Goal: Obtain resource: Download file/media

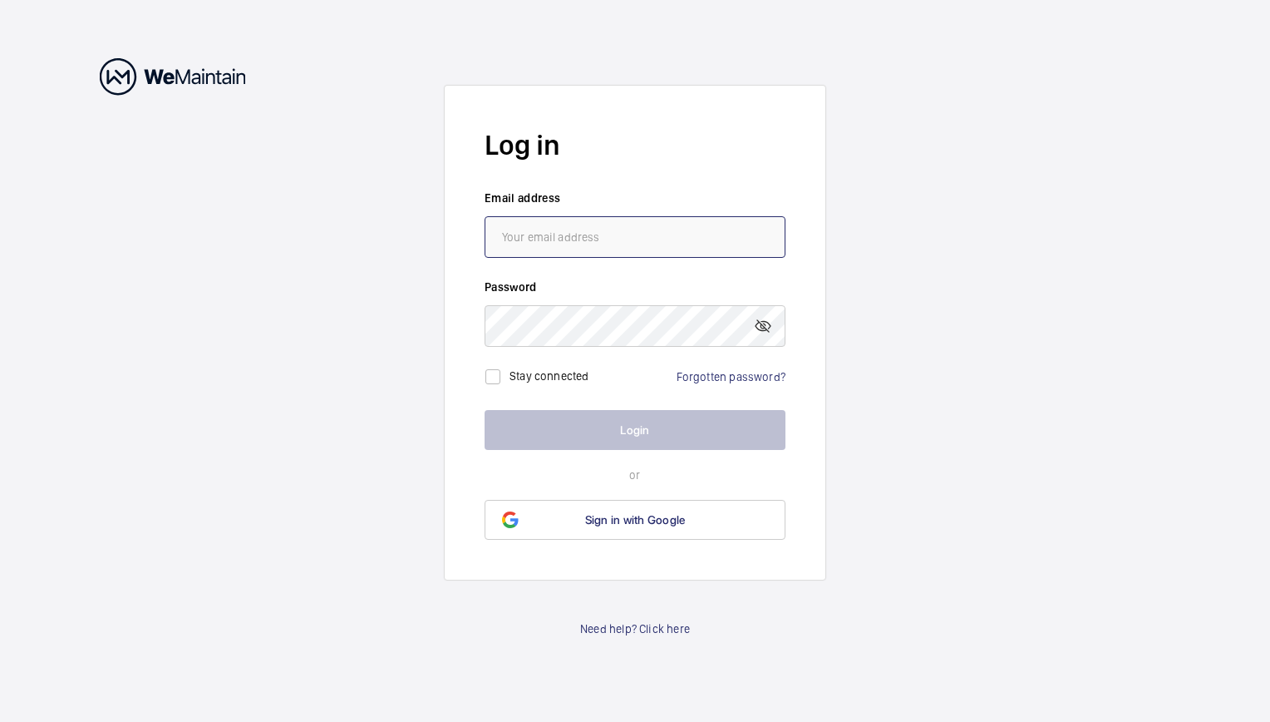
click at [662, 246] on input "email" at bounding box center [635, 237] width 301 height 42
paste input "sg4technician@ap.equinix.com"
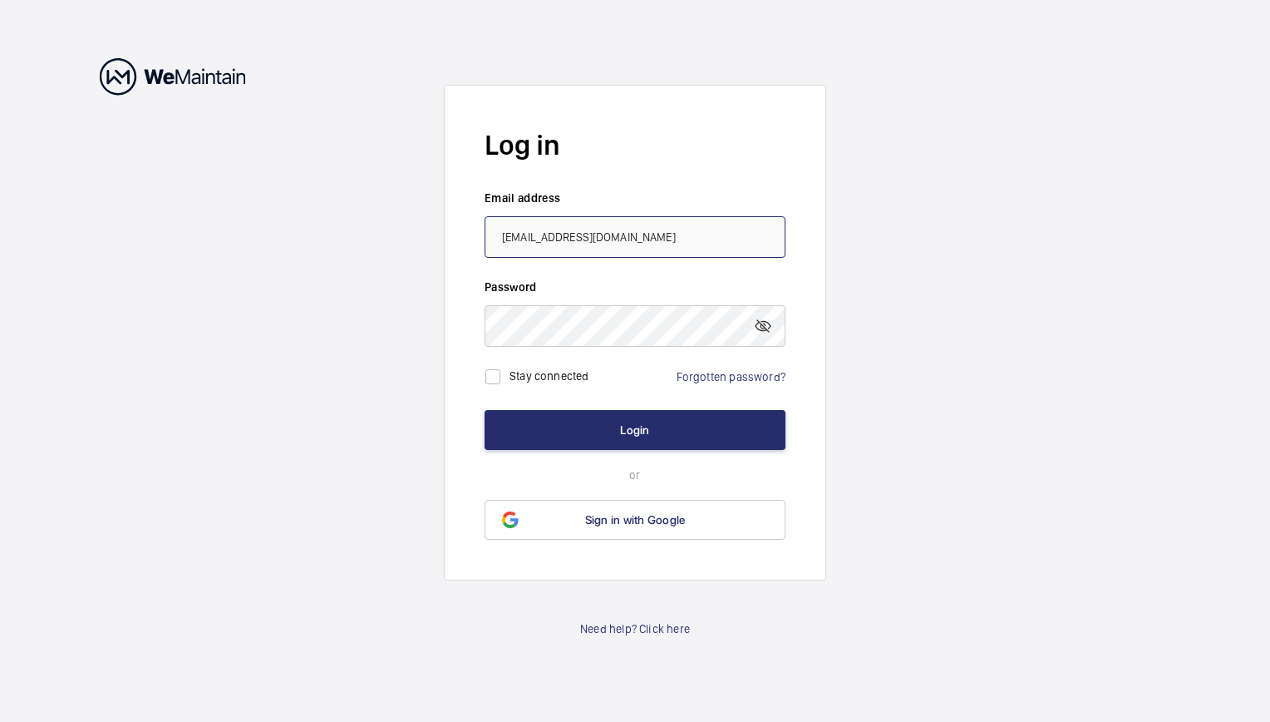
type input "sg4technician@ap.equinix.com"
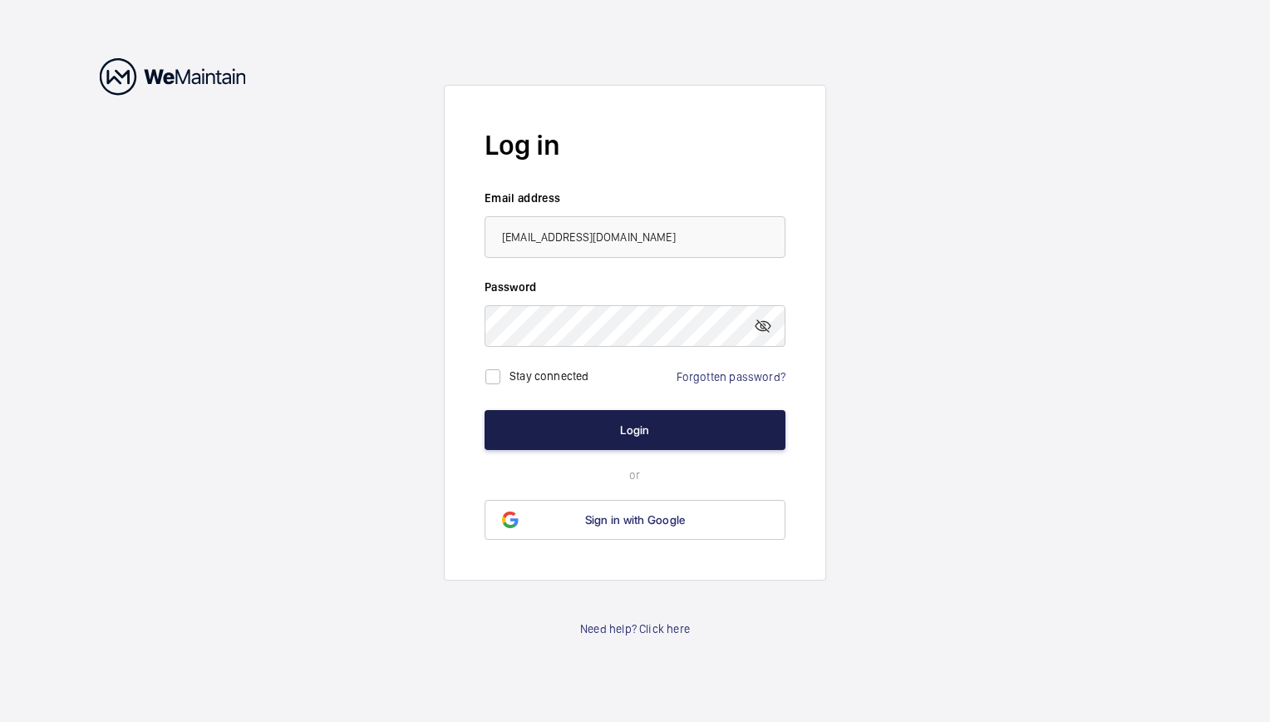
click at [624, 446] on button "Login" at bounding box center [635, 430] width 301 height 40
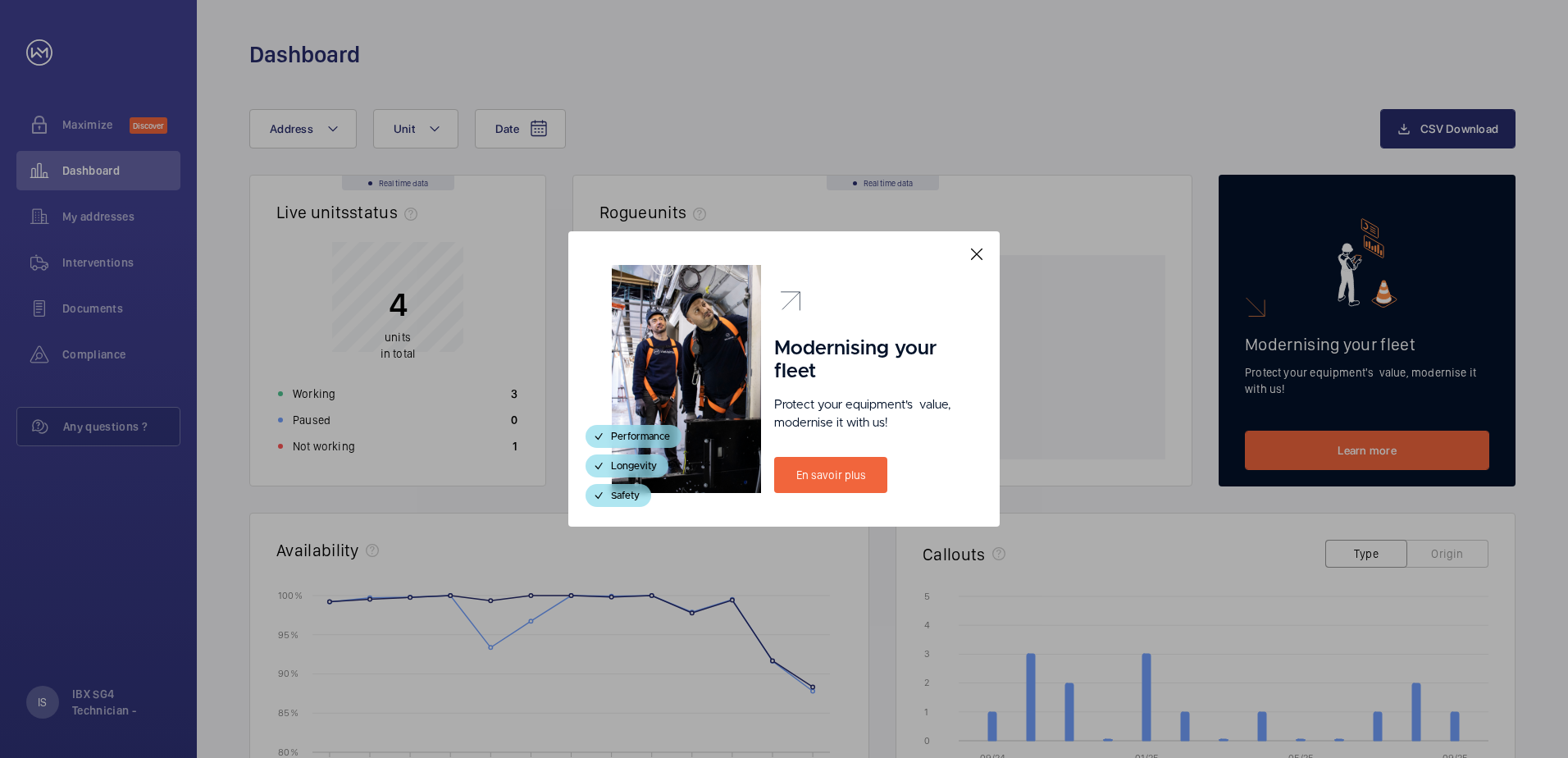
click at [973, 259] on mat-icon at bounding box center [977, 255] width 20 height 20
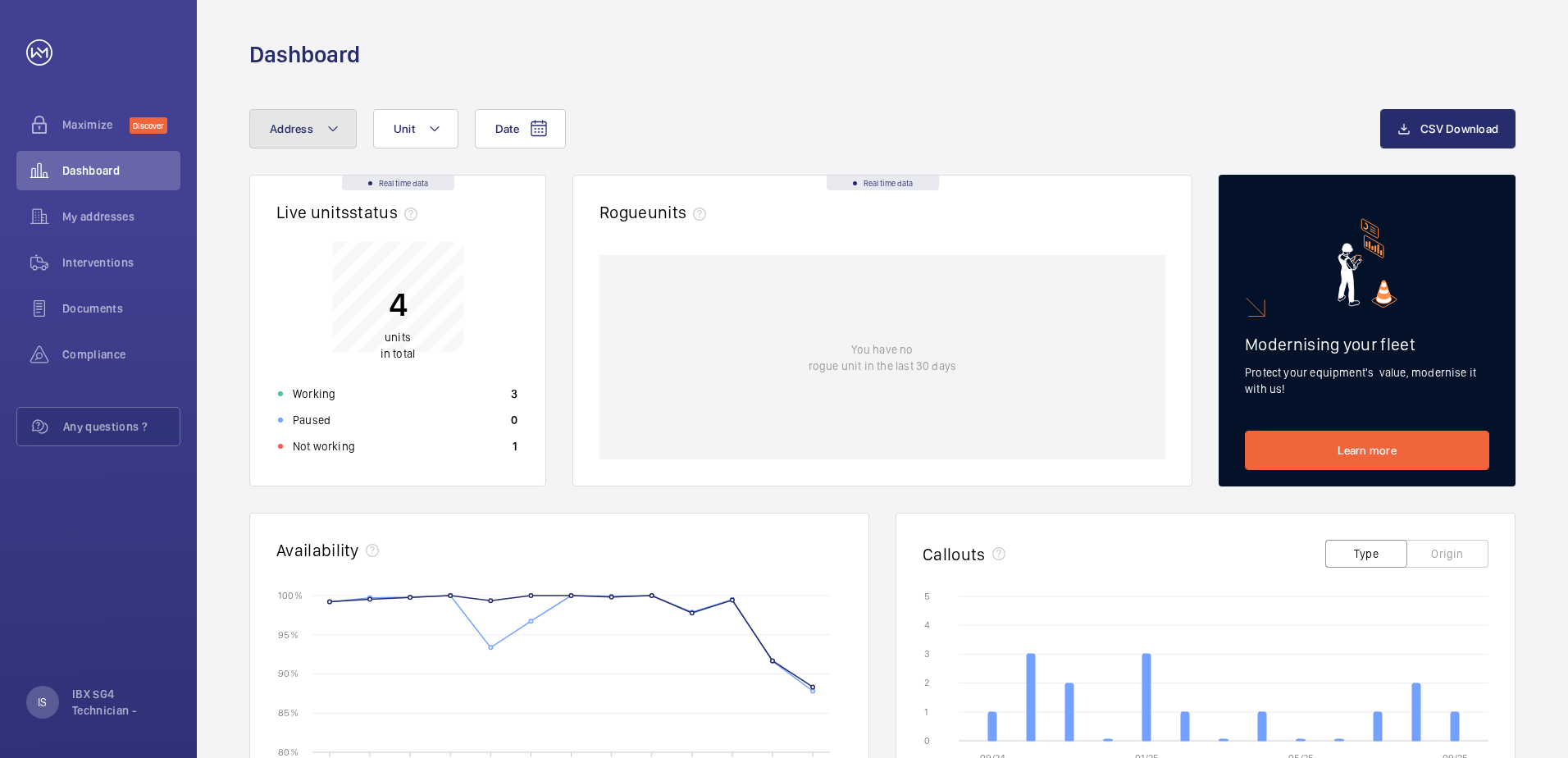
click at [299, 133] on span "Address" at bounding box center [291, 128] width 43 height 13
click at [874, 141] on div "Date Address Reset Unit" at bounding box center [815, 129] width 1131 height 39
click at [121, 269] on span "Interventions" at bounding box center [121, 263] width 118 height 17
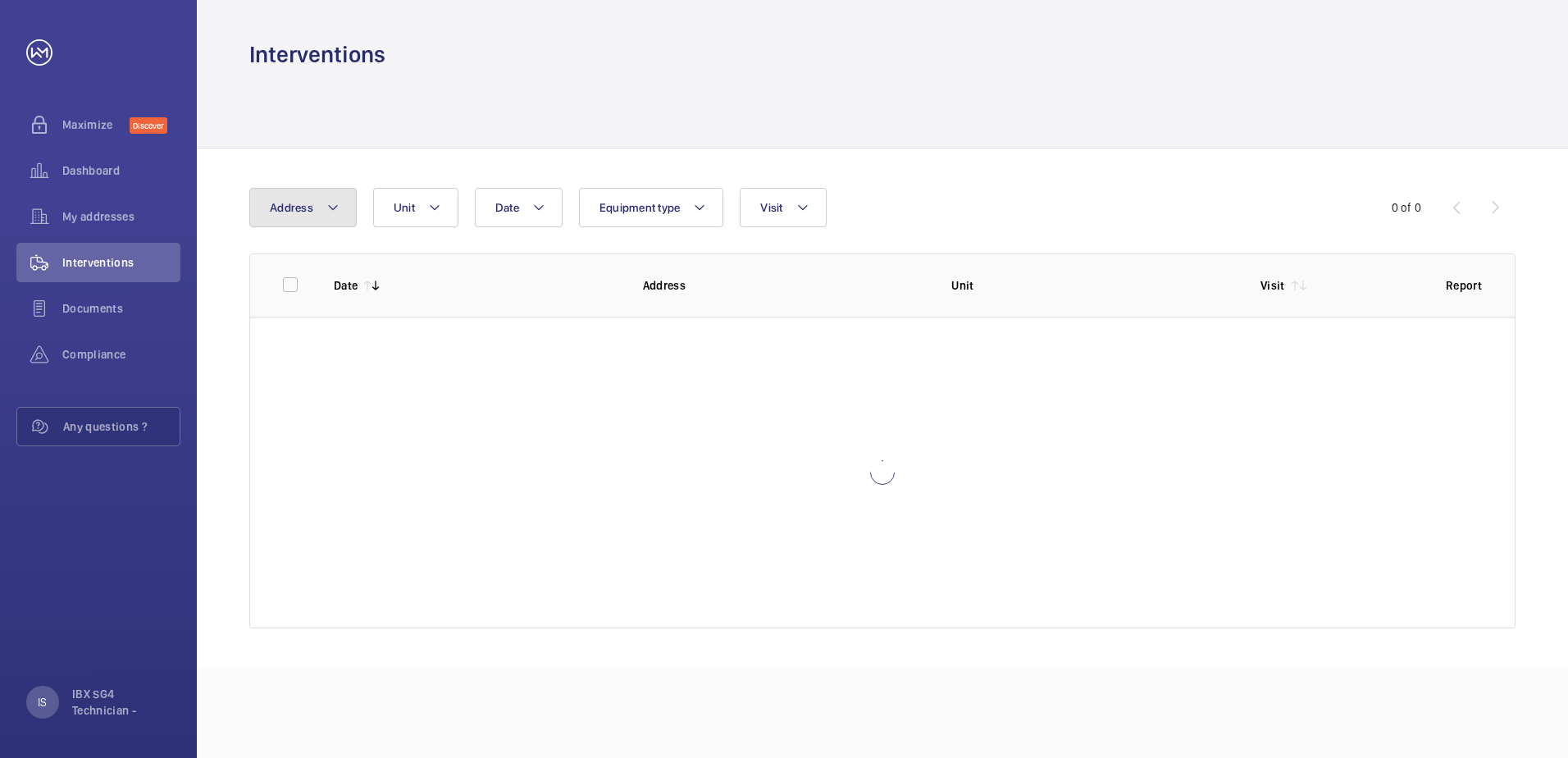
click at [325, 225] on button "Address" at bounding box center [303, 207] width 108 height 39
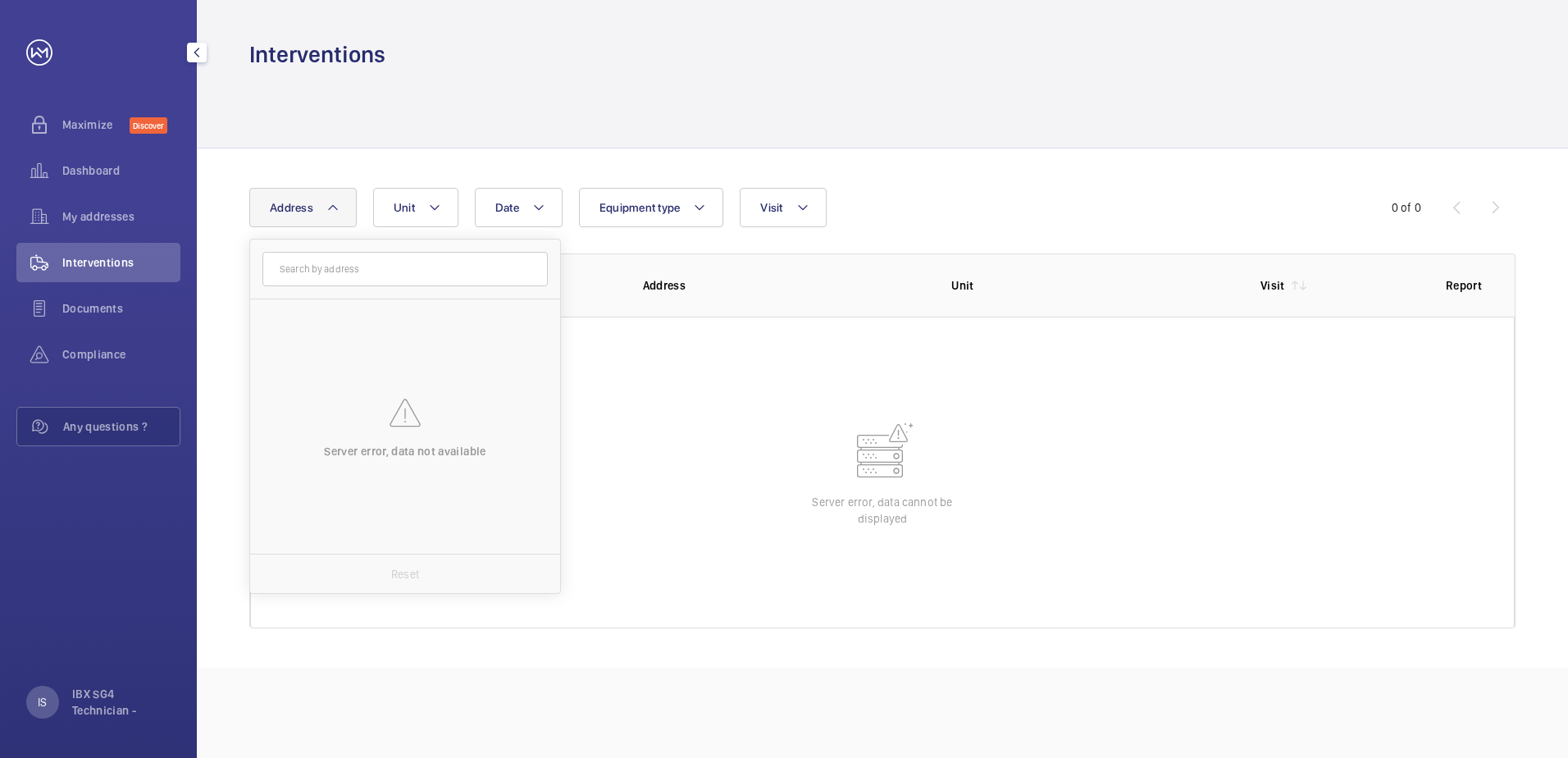
click at [65, 361] on span "Compliance" at bounding box center [121, 354] width 118 height 17
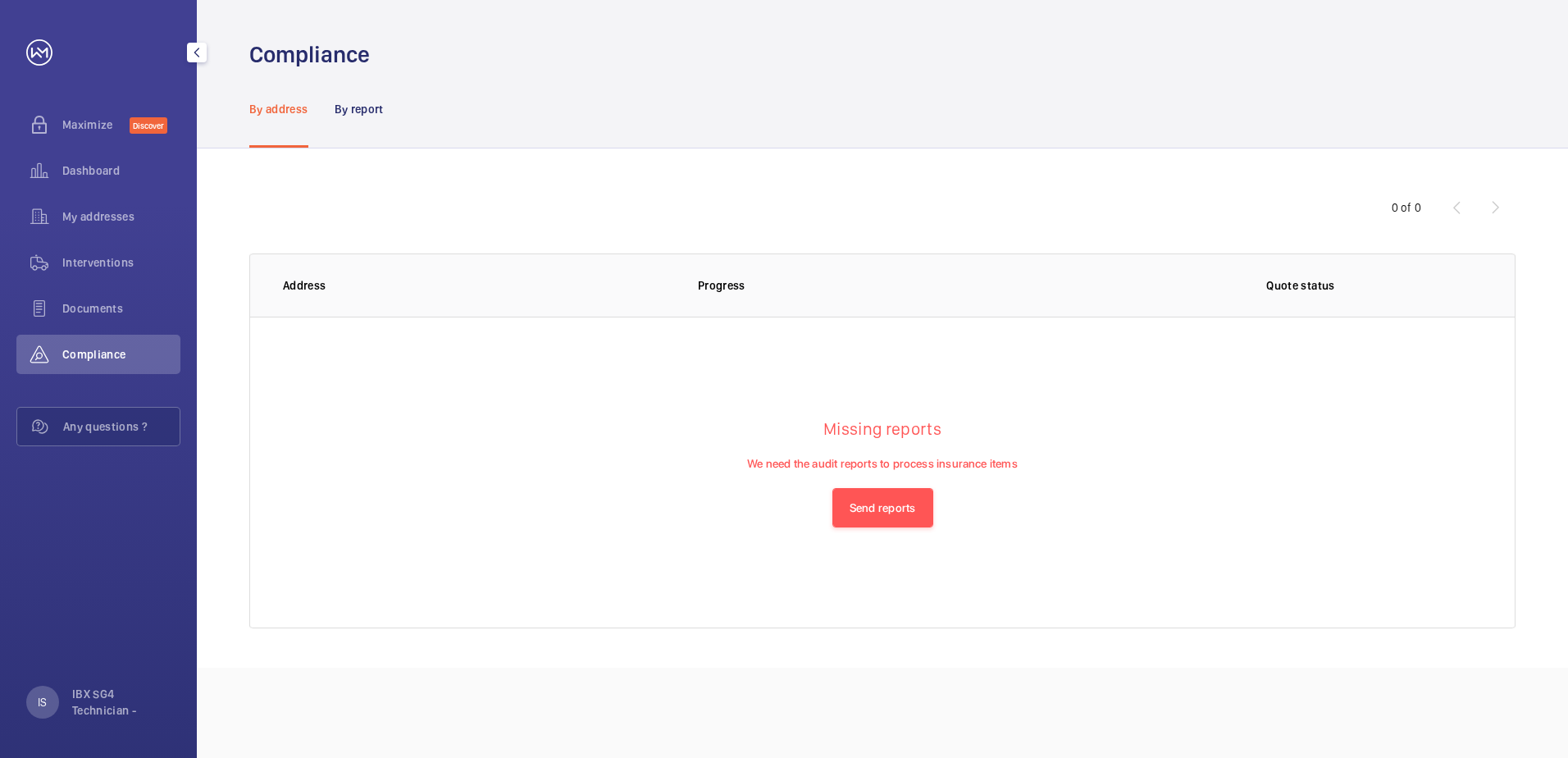
click at [90, 122] on span "Maximize" at bounding box center [96, 124] width 67 height 17
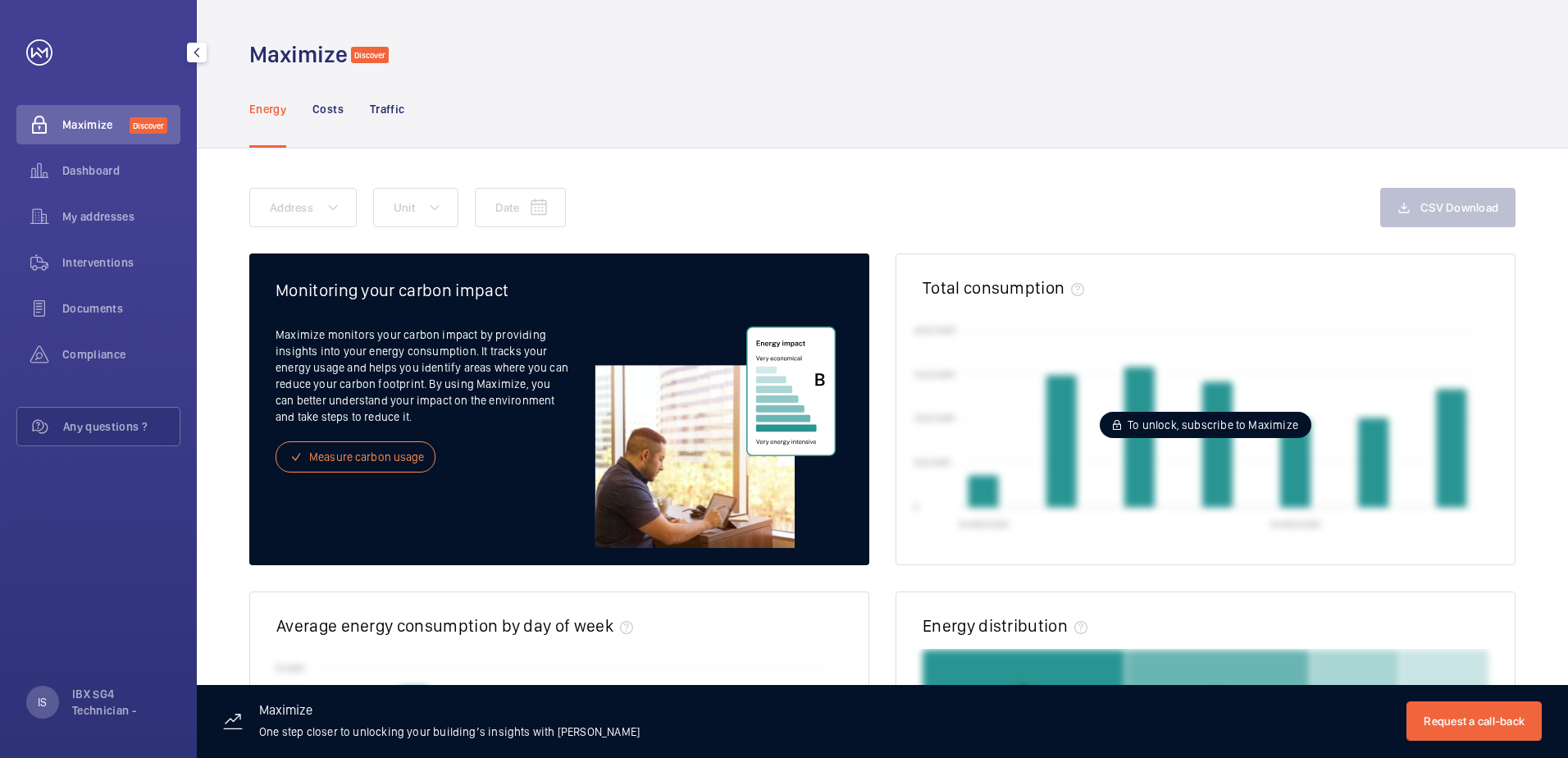
click at [111, 171] on span "Dashboard" at bounding box center [121, 171] width 118 height 17
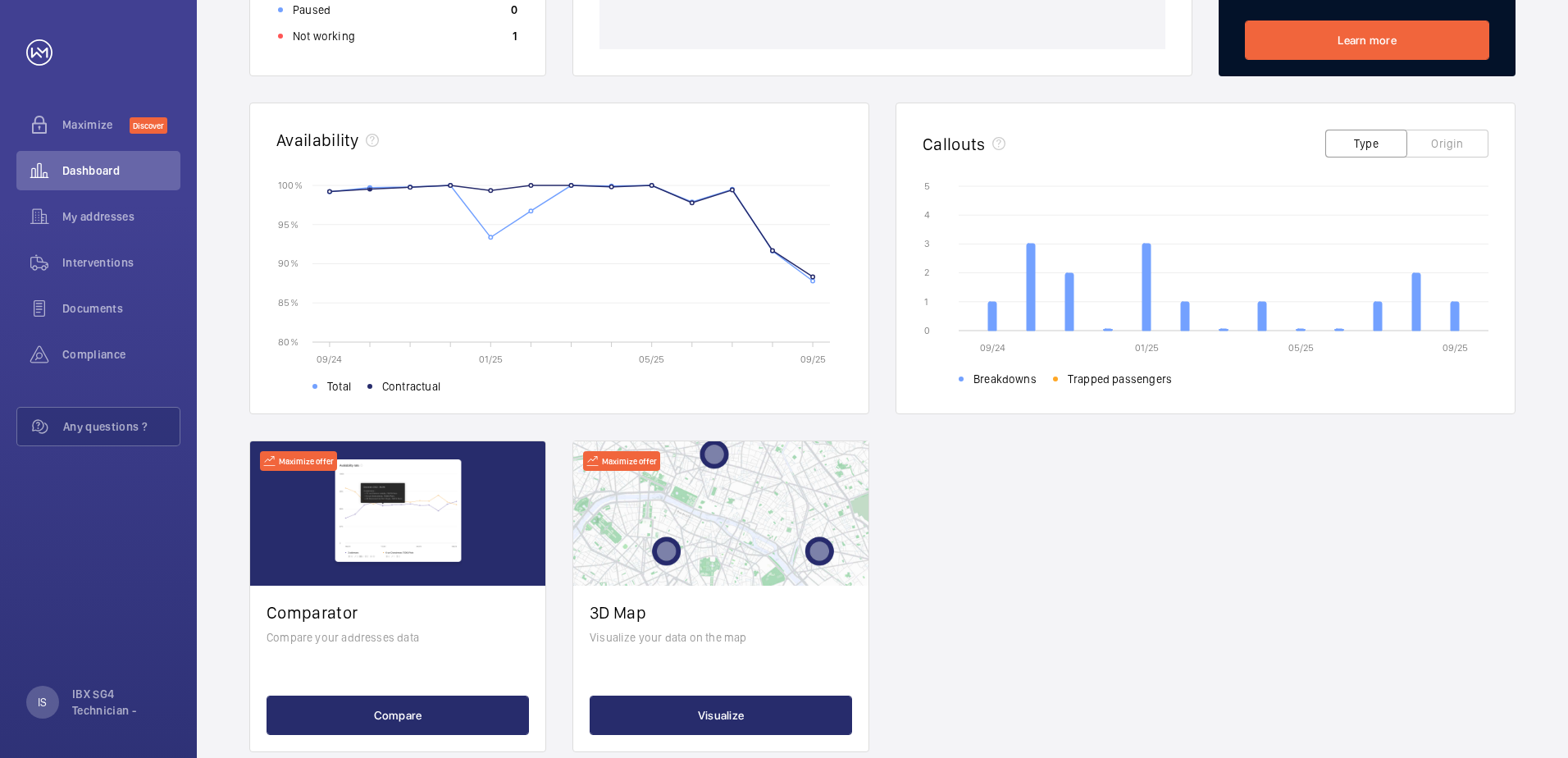
scroll to position [444, 0]
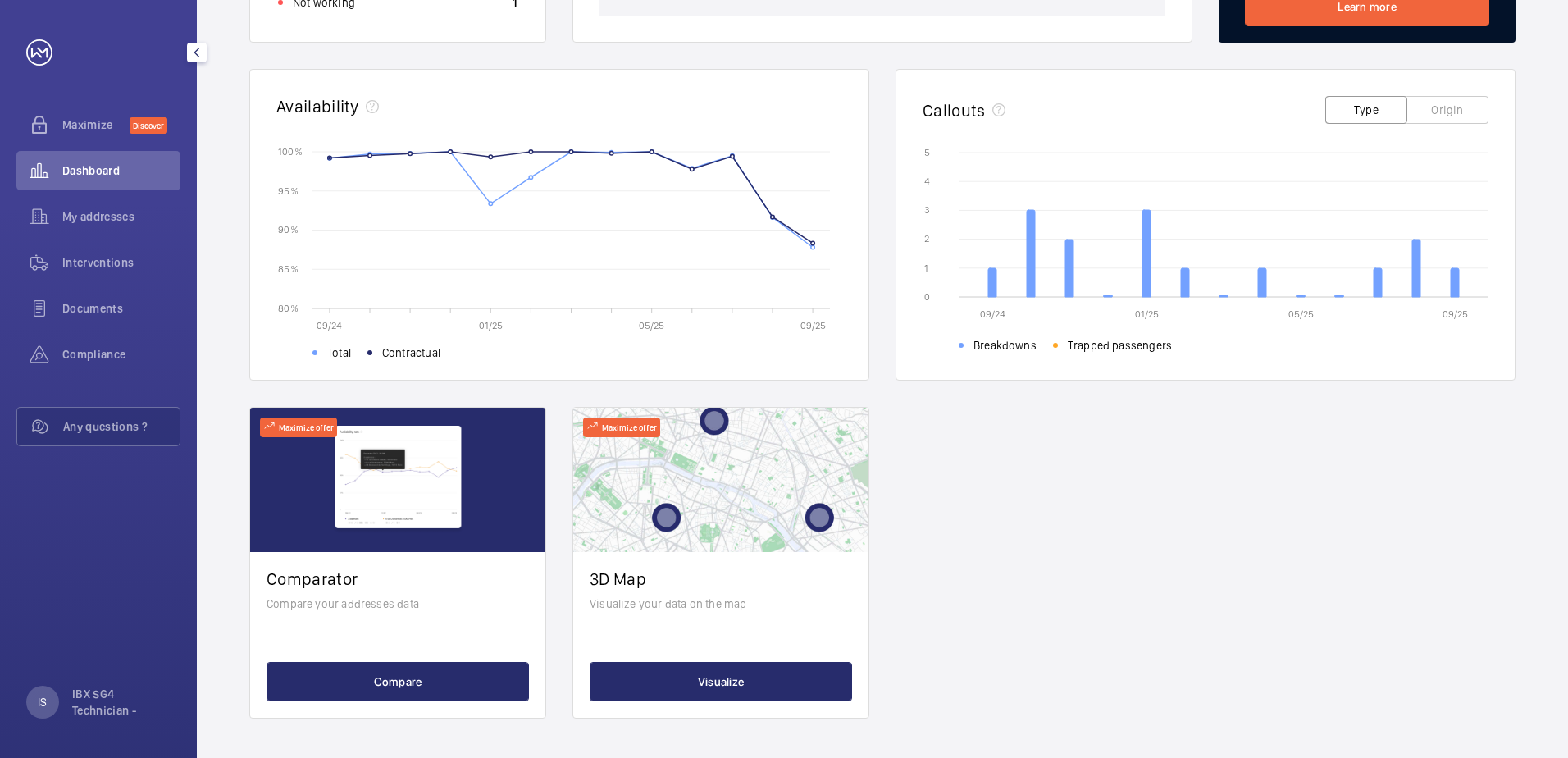
click at [90, 226] on div "My addresses" at bounding box center [99, 217] width 164 height 39
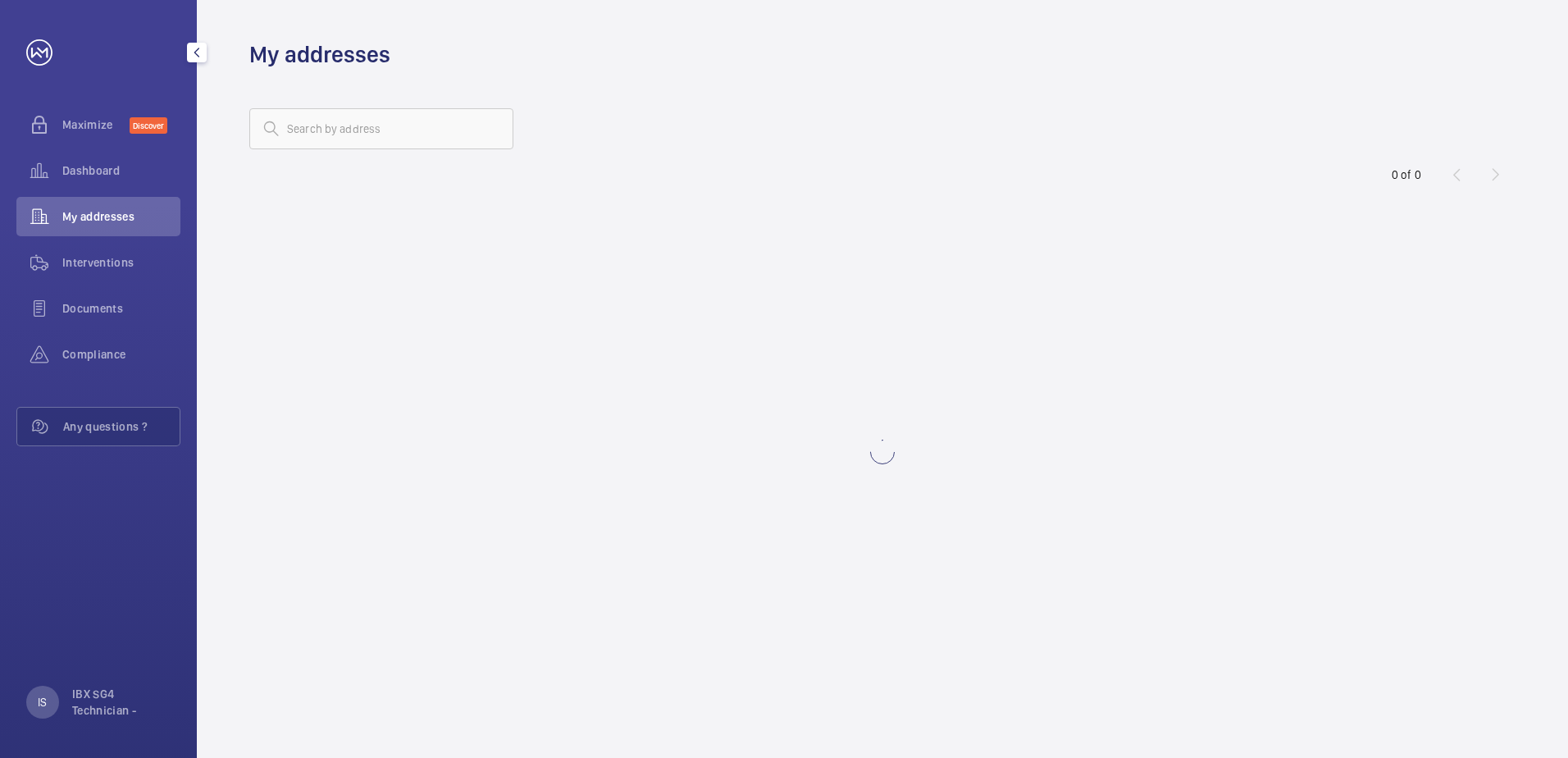
click at [114, 366] on div "Compliance" at bounding box center [99, 354] width 164 height 39
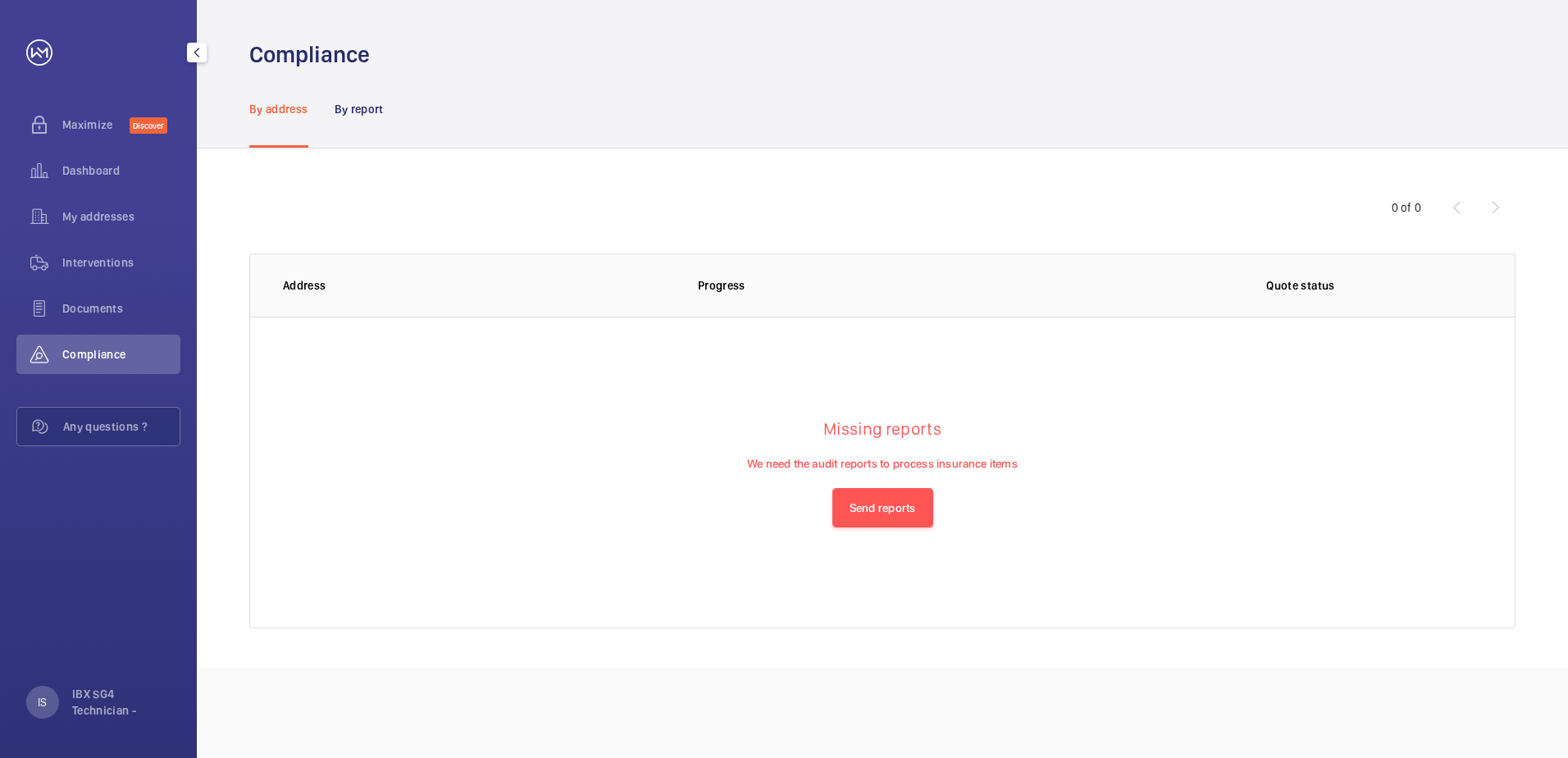
click at [110, 346] on span "Compliance" at bounding box center [121, 354] width 118 height 17
click at [109, 324] on div "Documents" at bounding box center [99, 309] width 164 height 39
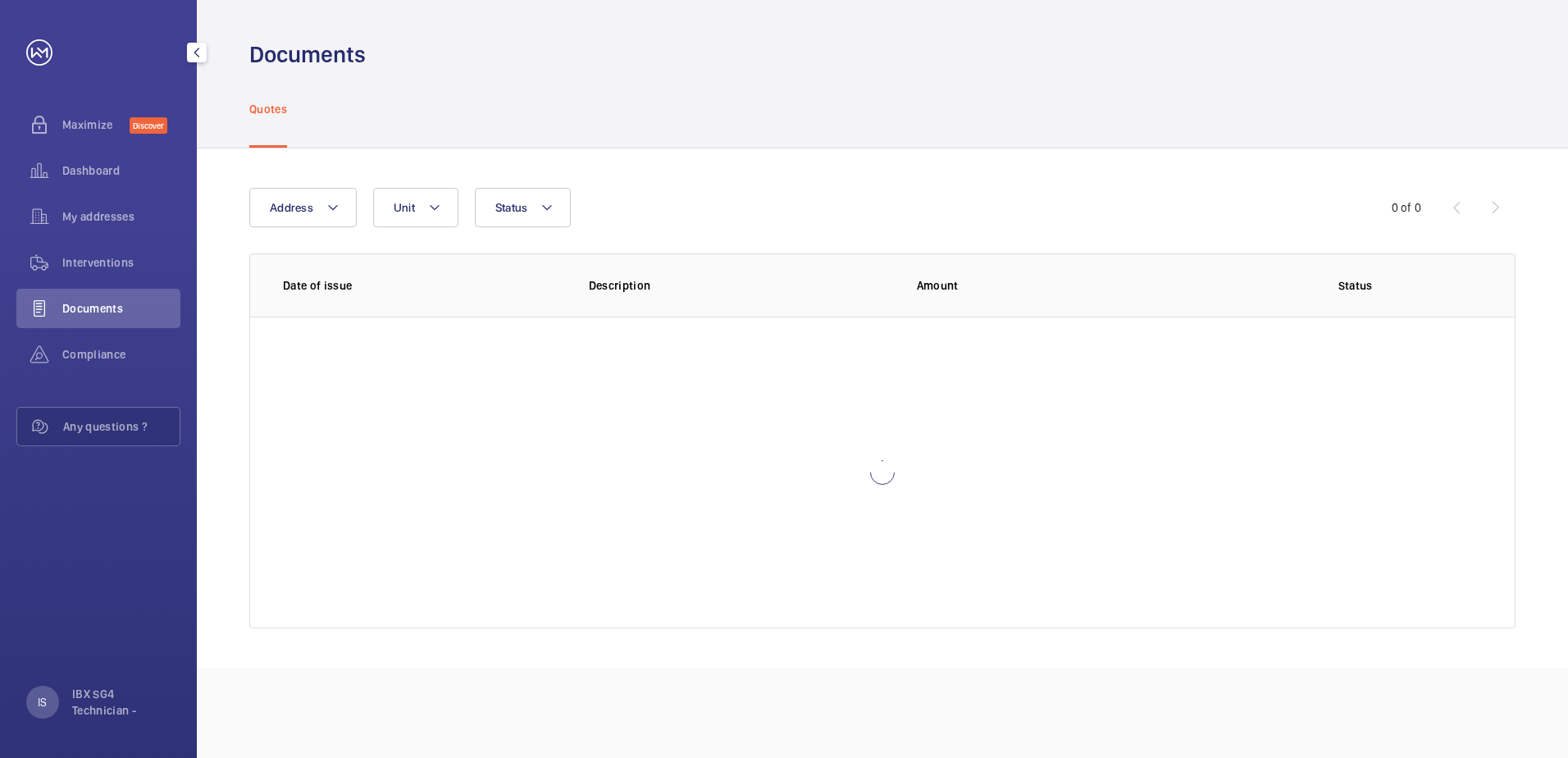
click at [137, 246] on div "Interventions" at bounding box center [99, 263] width 164 height 39
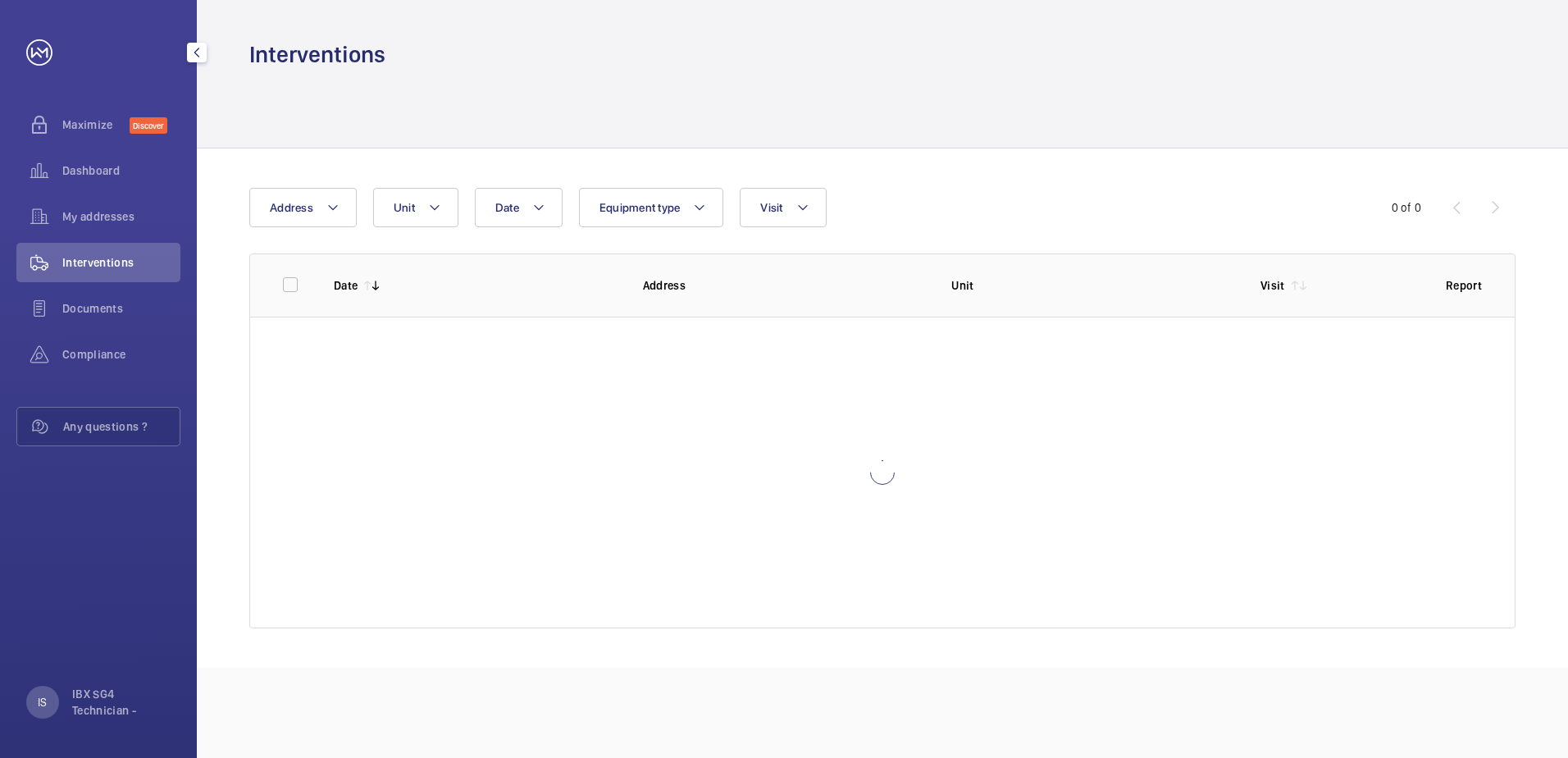
click at [144, 303] on span "Documents" at bounding box center [121, 308] width 118 height 17
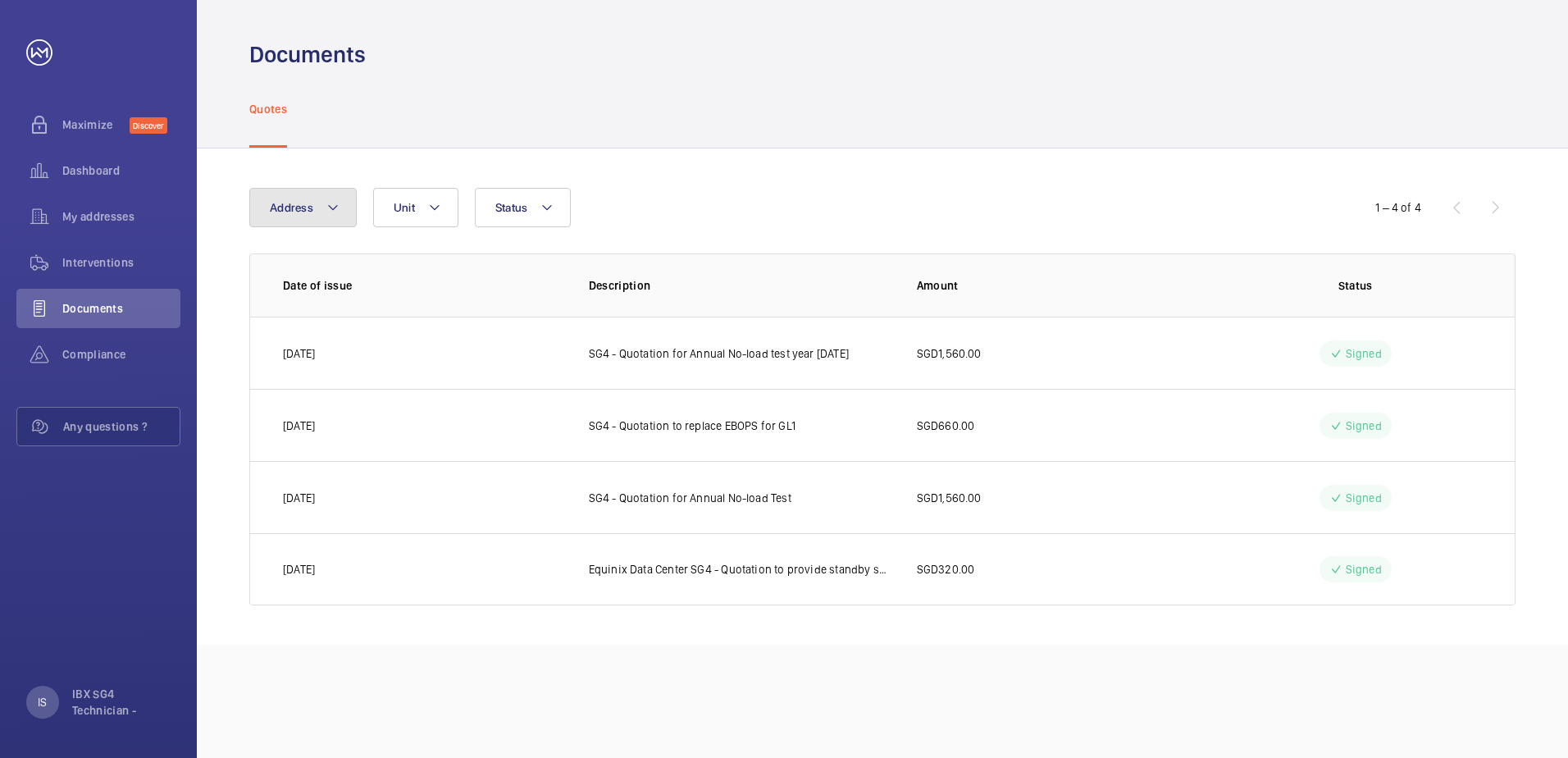
click at [352, 215] on button "Address" at bounding box center [303, 207] width 108 height 39
click at [422, 220] on button "Unit" at bounding box center [415, 207] width 85 height 39
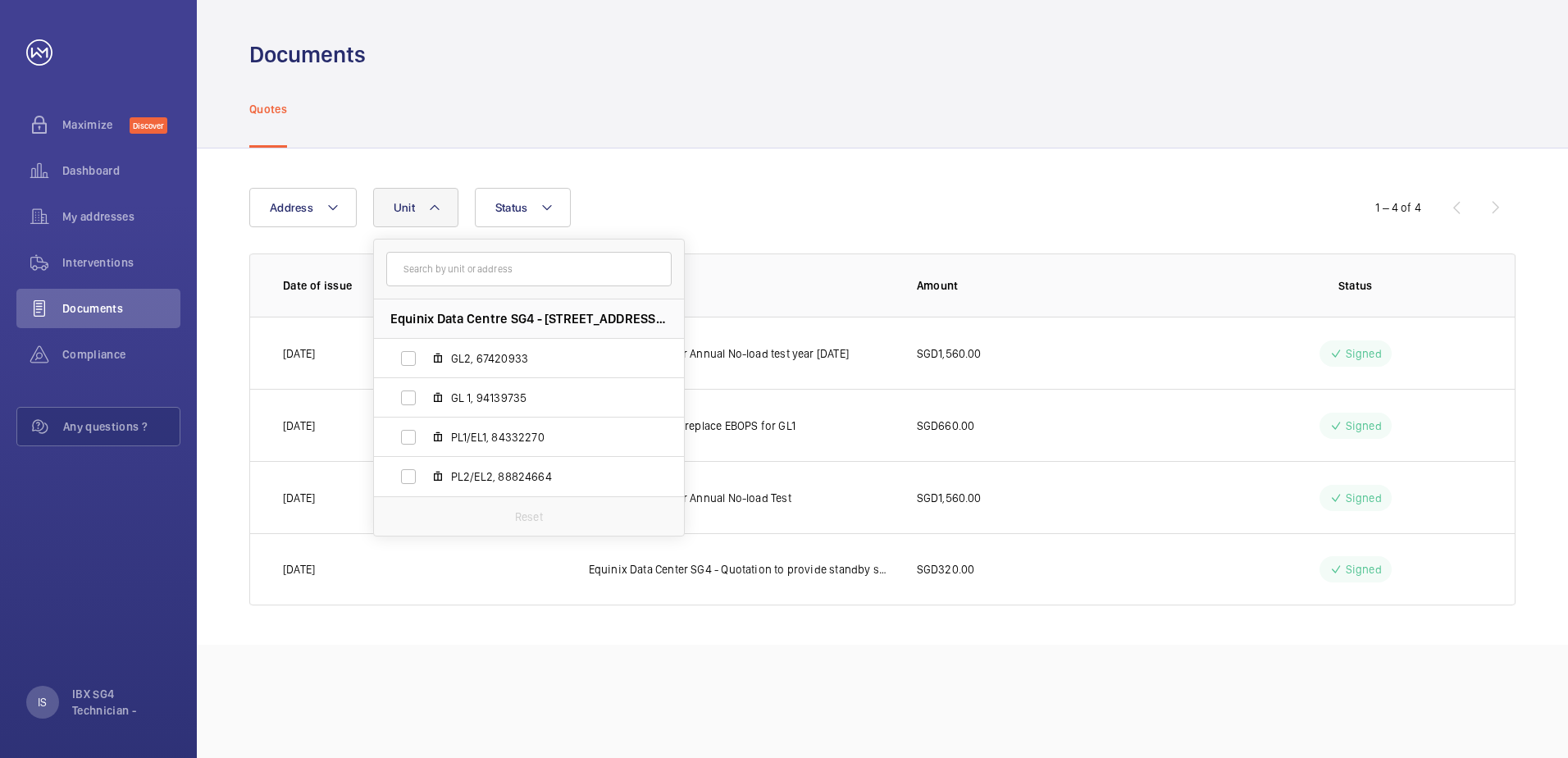
click at [566, 399] on span "GL 1, 94139735" at bounding box center [546, 398] width 190 height 17
click at [425, 399] on input "GL 1, 94139735" at bounding box center [408, 398] width 33 height 33
checkbox input "true"
click at [563, 211] on mat-icon at bounding box center [557, 207] width 13 height 20
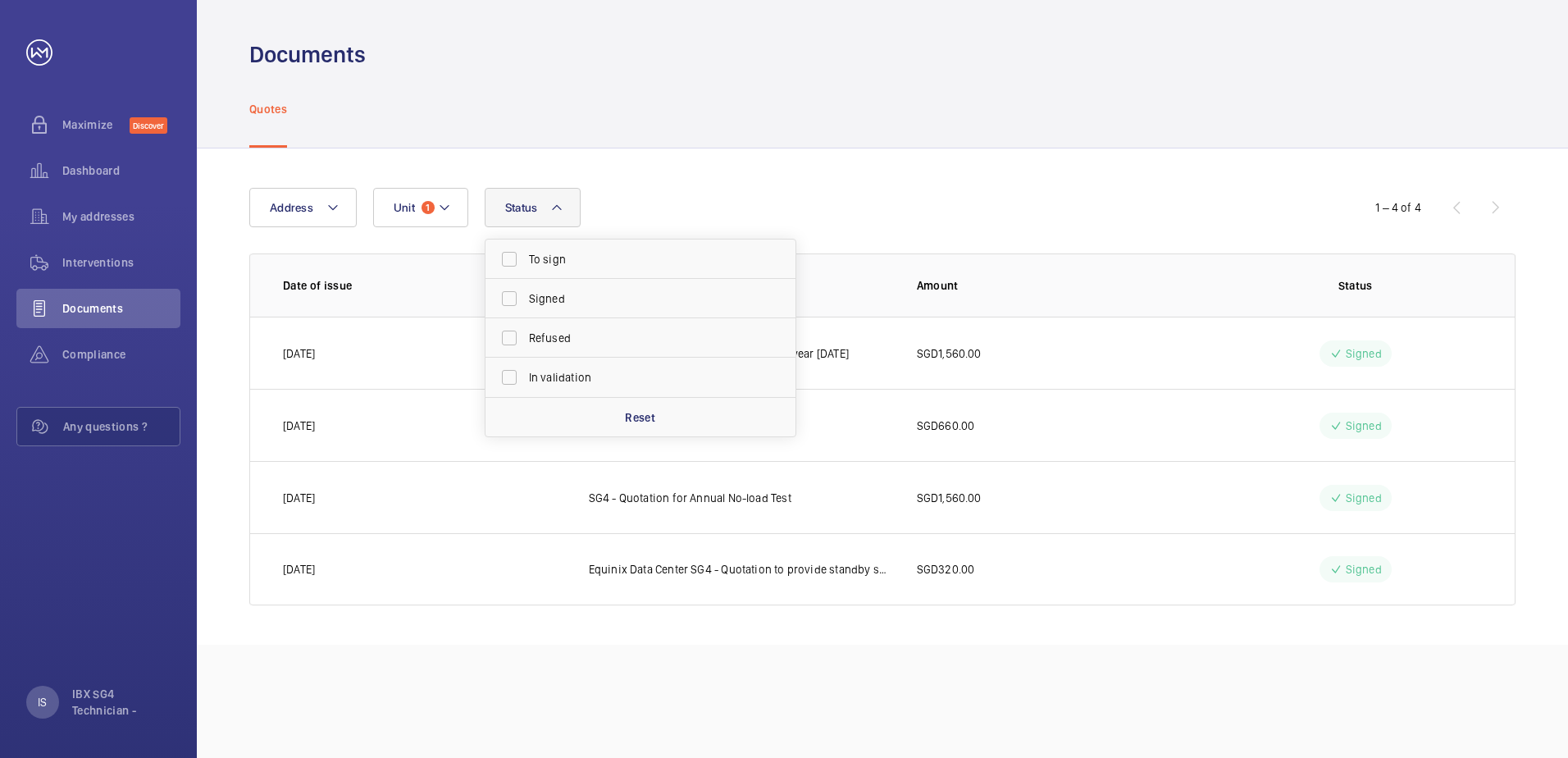
click at [657, 211] on div "Address Unit 1 Status To sign Signed Refused In validation Reset" at bounding box center [784, 207] width 1070 height 39
click at [360, 212] on div "Address Unit 1 Status" at bounding box center [784, 207] width 1070 height 39
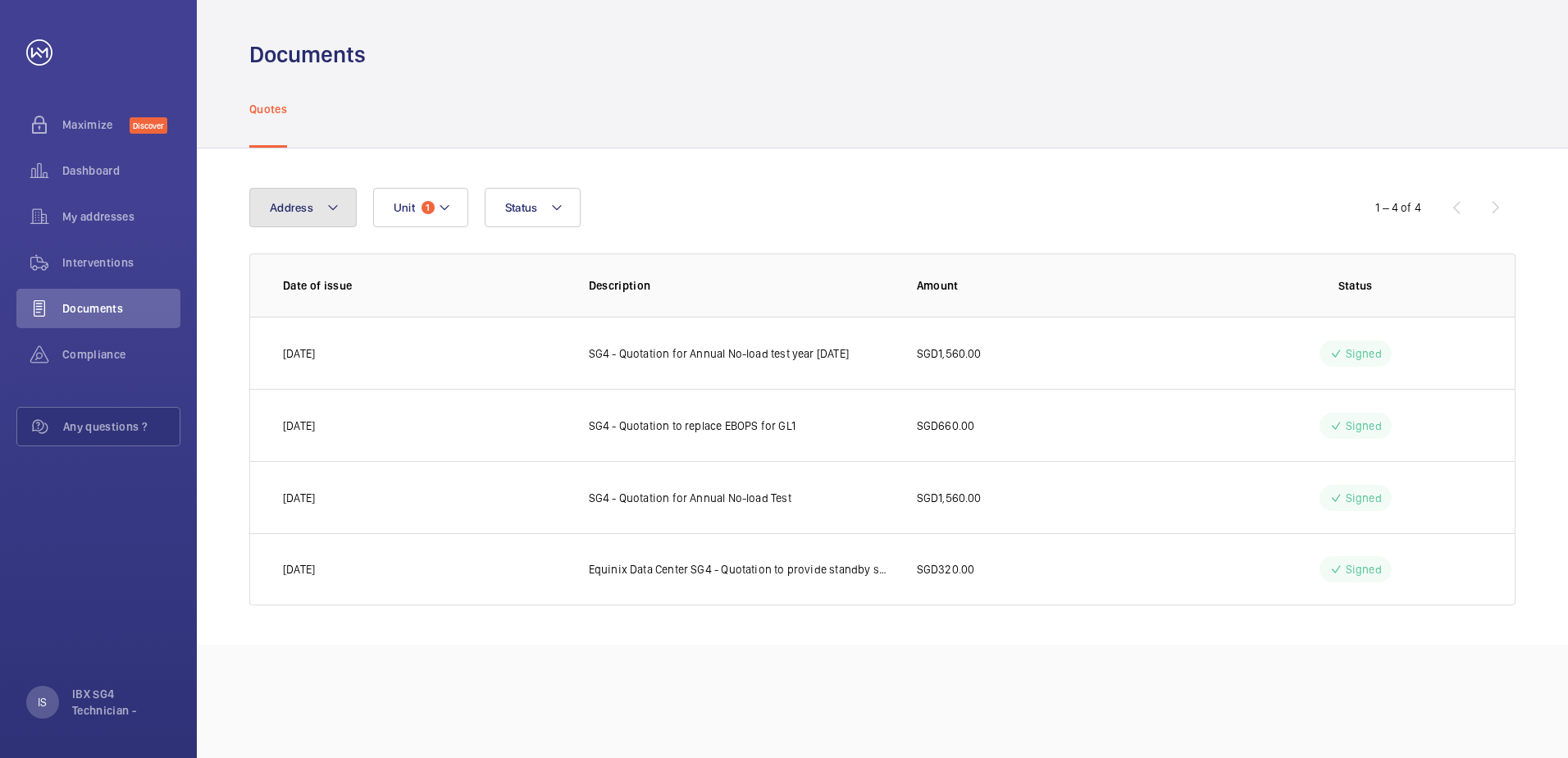
click at [321, 215] on button "Address" at bounding box center [303, 207] width 108 height 39
click at [119, 262] on span "Interventions" at bounding box center [121, 263] width 118 height 17
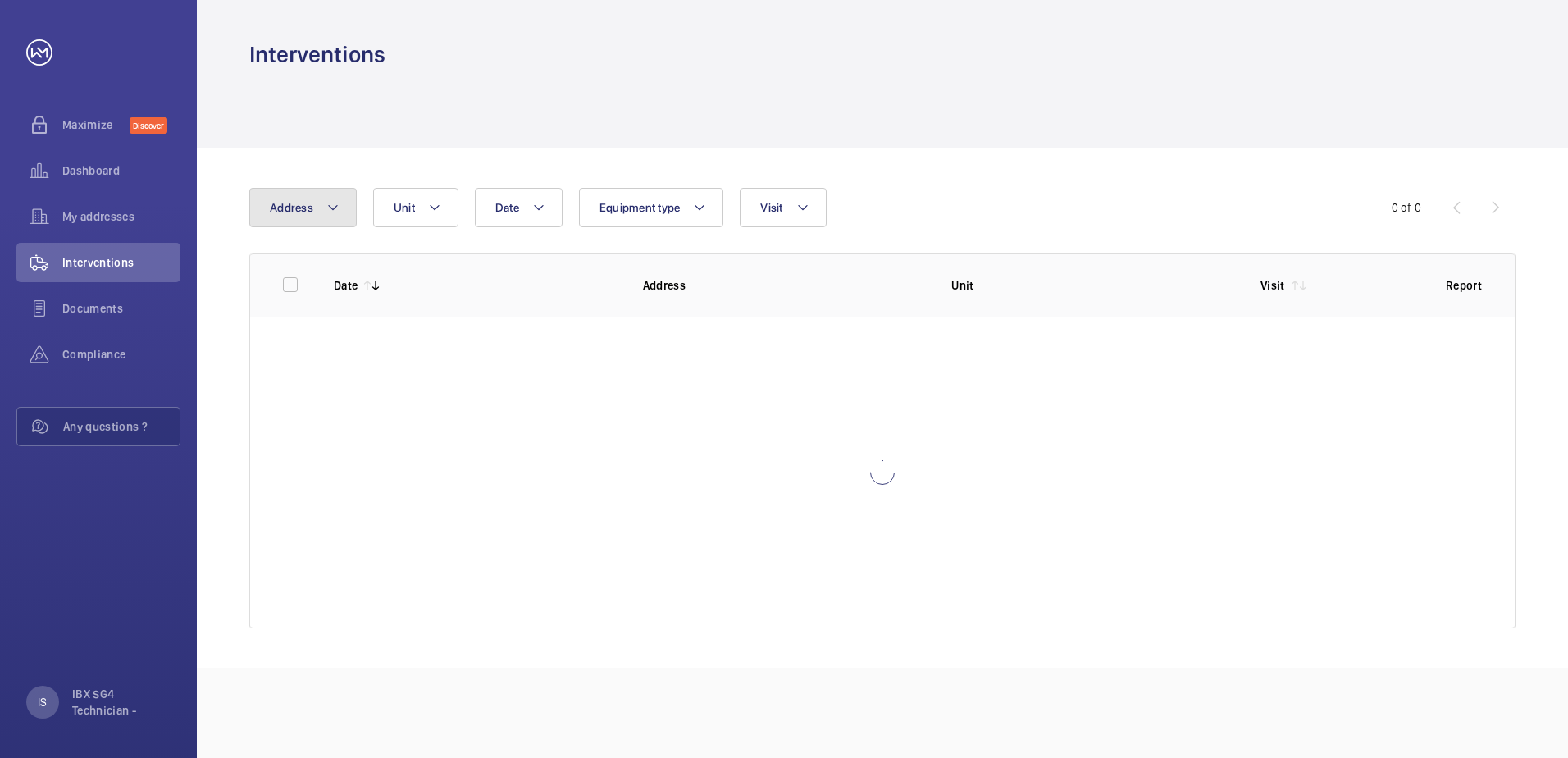
click at [312, 210] on span "Address" at bounding box center [291, 207] width 43 height 13
click at [435, 201] on mat-icon at bounding box center [434, 207] width 13 height 20
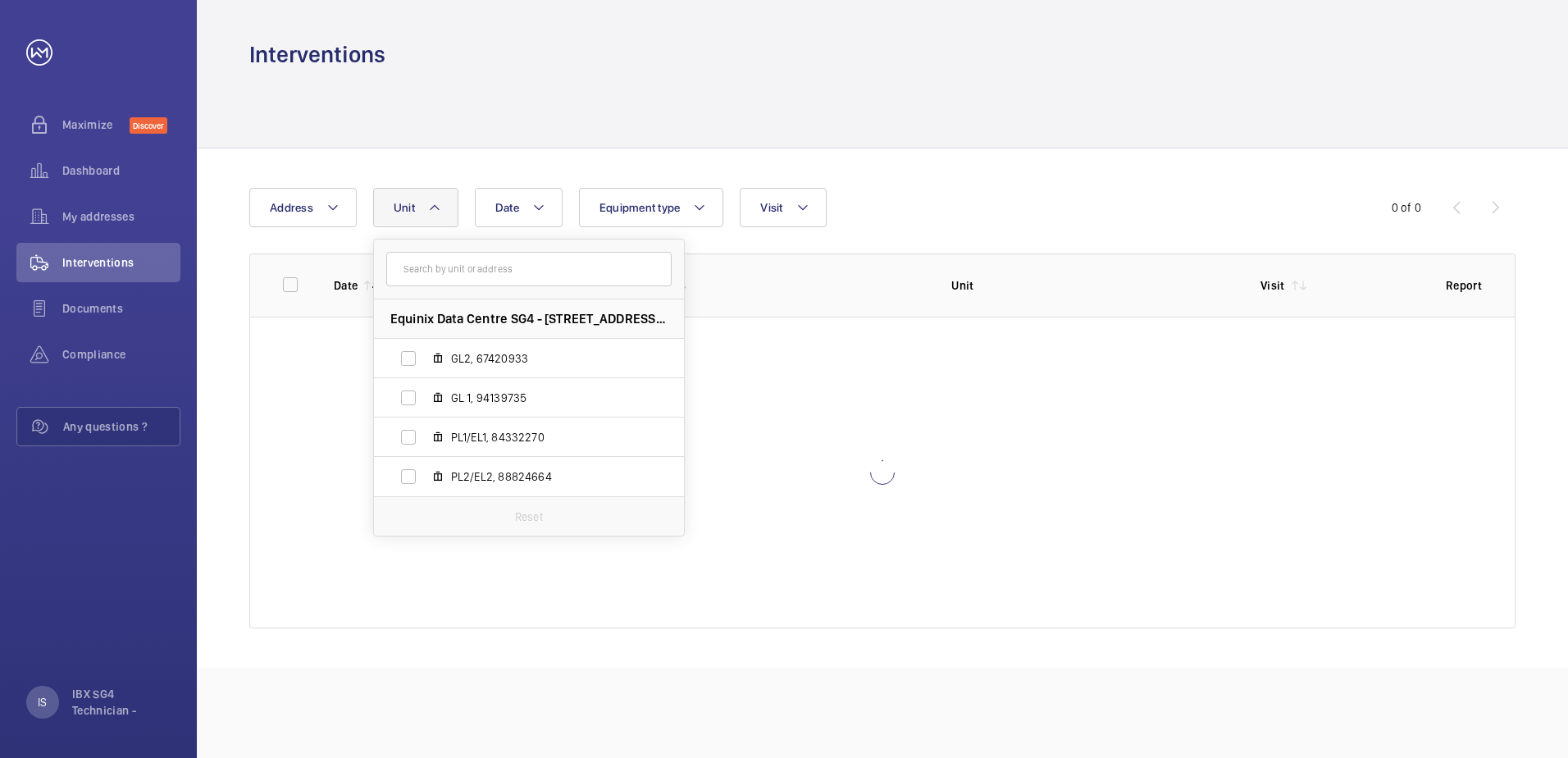
click at [466, 392] on span "GL 1, 94139735" at bounding box center [546, 398] width 190 height 17
click at [425, 392] on input "GL 1, 94139735" at bounding box center [408, 398] width 33 height 33
checkbox input "true"
click at [532, 202] on button "Date" at bounding box center [528, 207] width 88 height 39
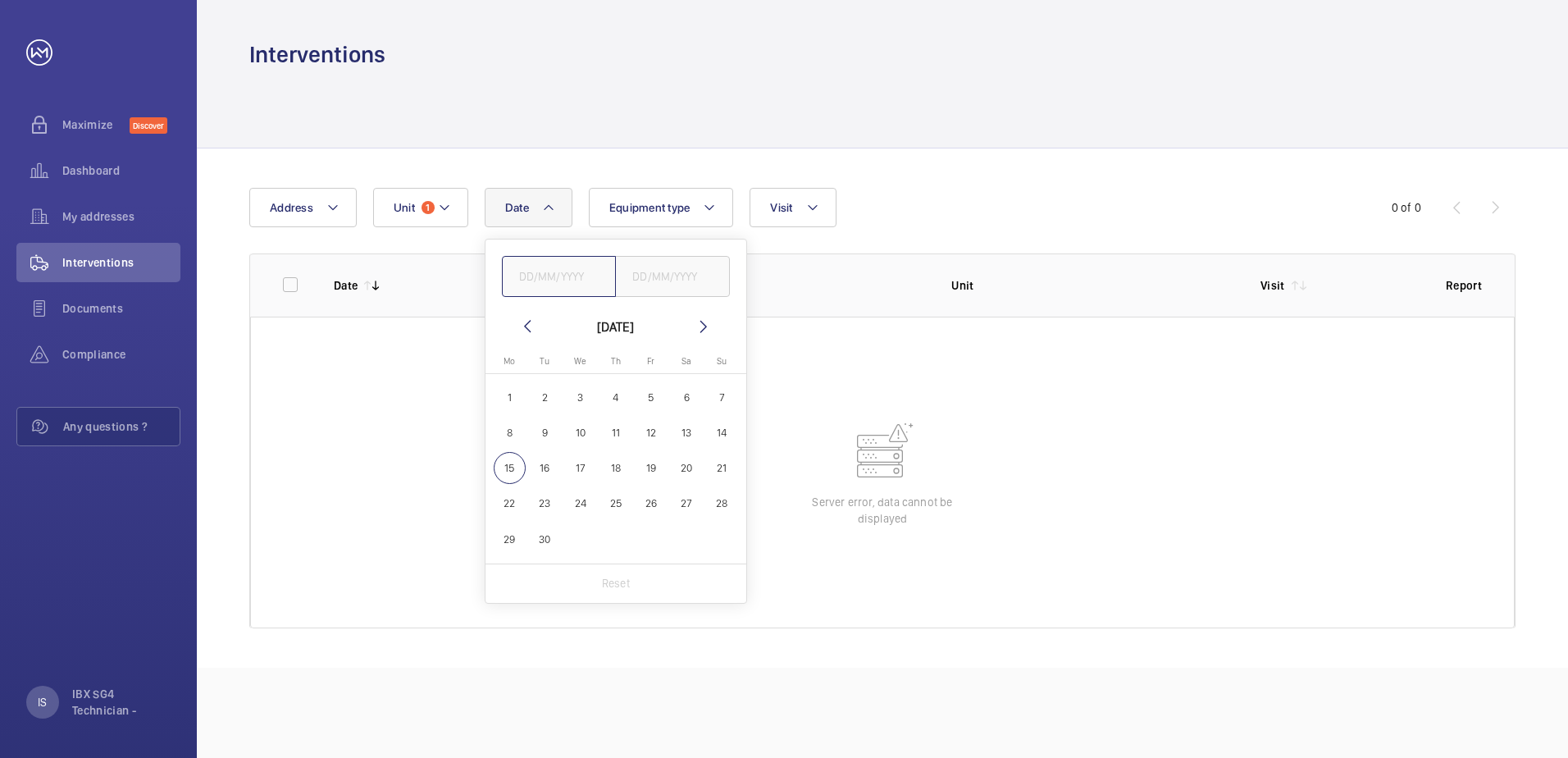
click at [550, 284] on input "text" at bounding box center [560, 276] width 114 height 41
click at [635, 333] on div "[DATE]" at bounding box center [615, 327] width 37 height 20
click at [531, 321] on mat-icon at bounding box center [528, 327] width 20 height 20
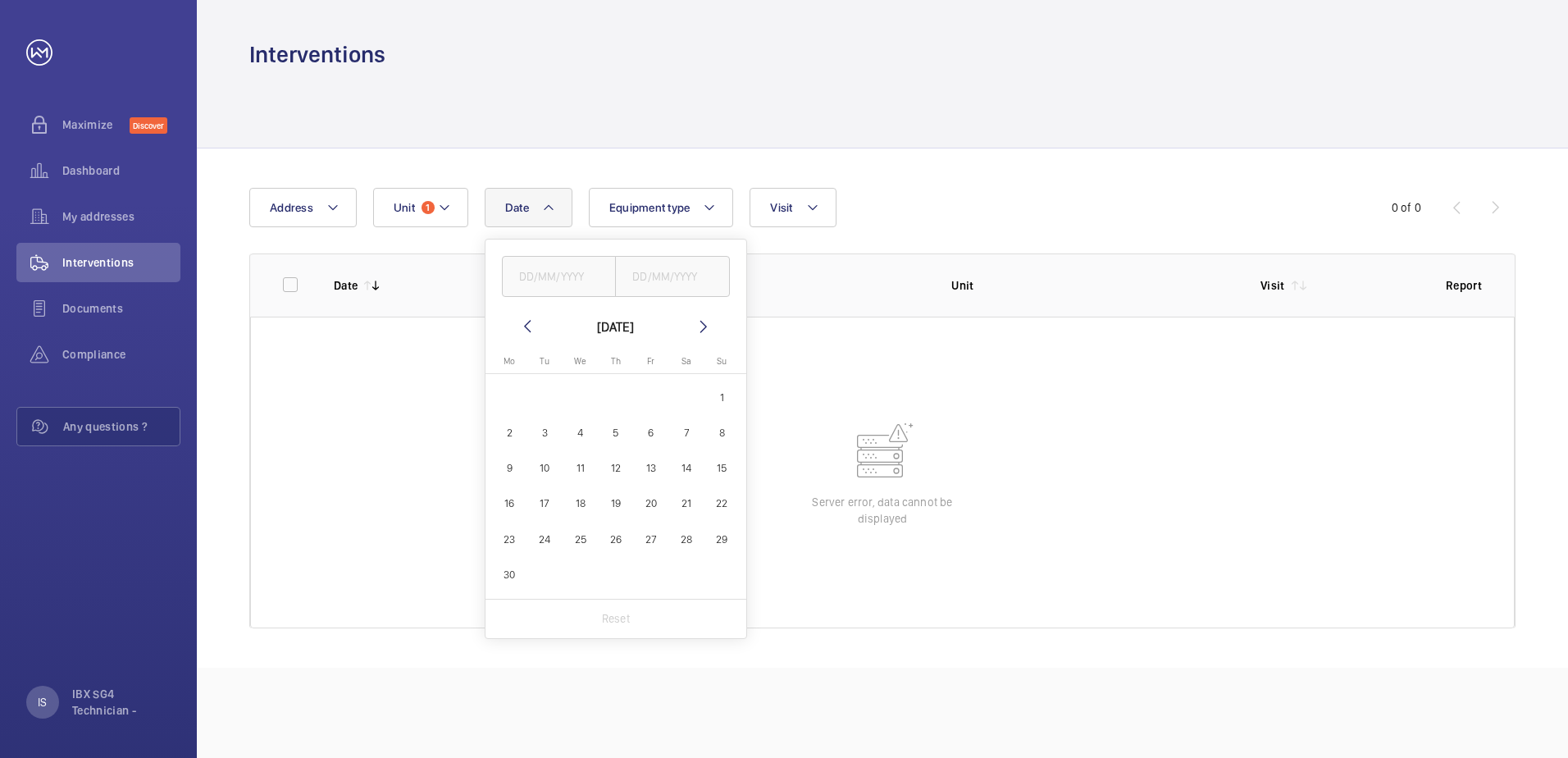
click at [531, 321] on mat-icon at bounding box center [528, 327] width 20 height 20
click at [544, 289] on input "text" at bounding box center [560, 276] width 114 height 41
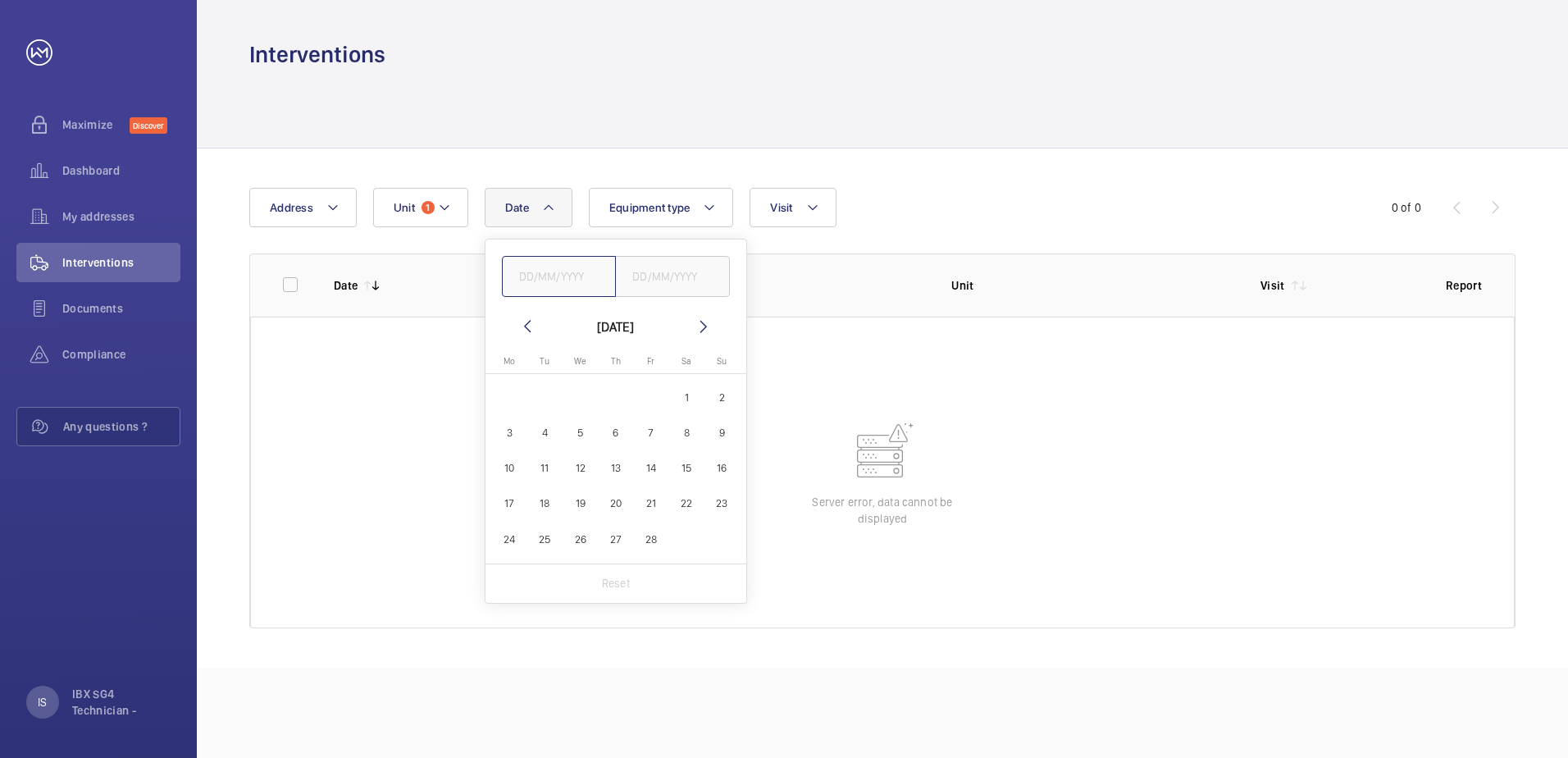
click at [544, 289] on input "text" at bounding box center [560, 276] width 114 height 41
click at [518, 329] on mat-icon at bounding box center [528, 327] width 20 height 20
click at [537, 331] on wm-front-date-range-picker-header "[DATE]" at bounding box center [616, 327] width 196 height 20
drag, startPoint x: 537, startPoint y: 331, endPoint x: 527, endPoint y: 331, distance: 10.0
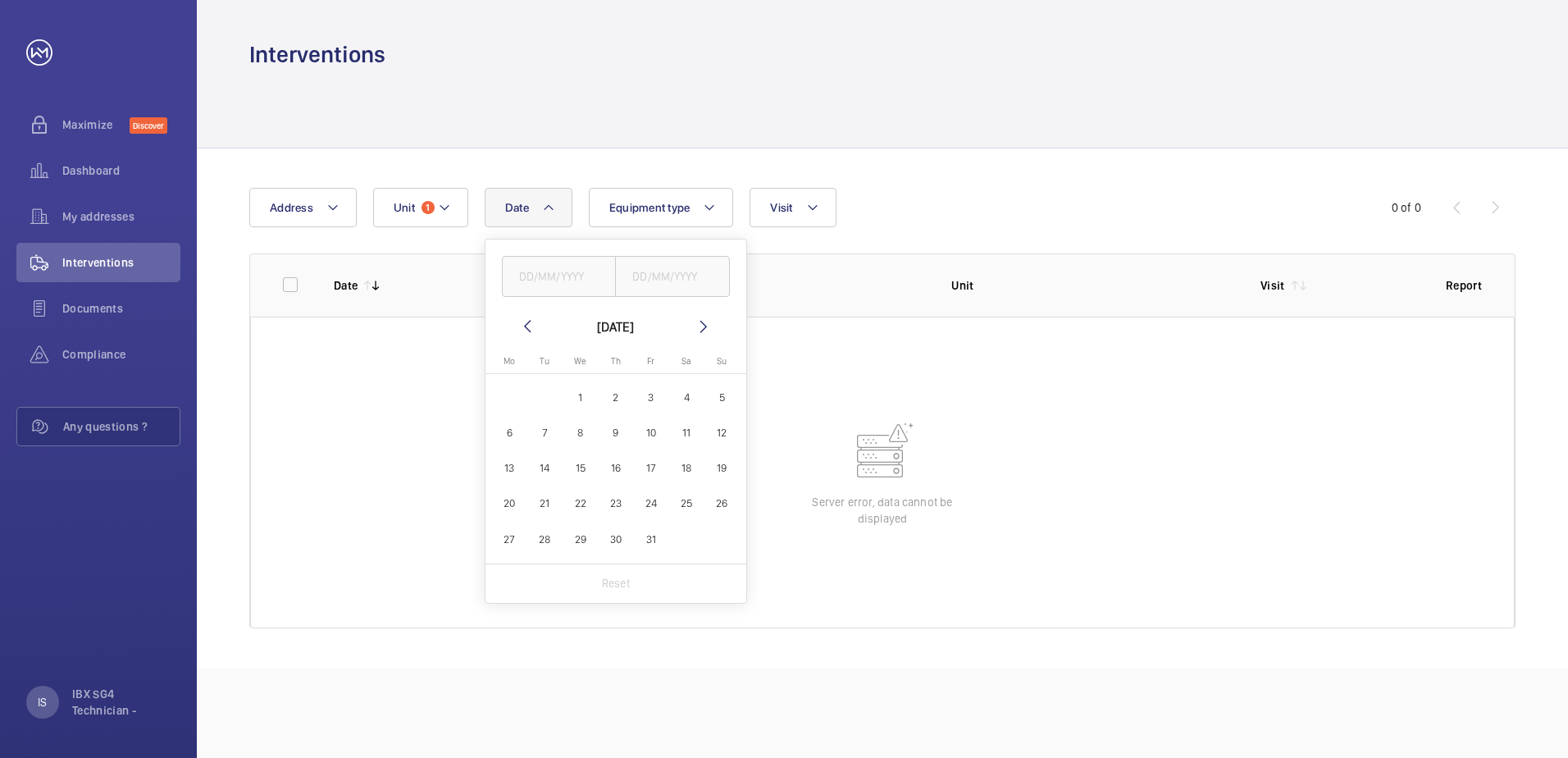
click at [527, 331] on mat-icon at bounding box center [528, 327] width 20 height 20
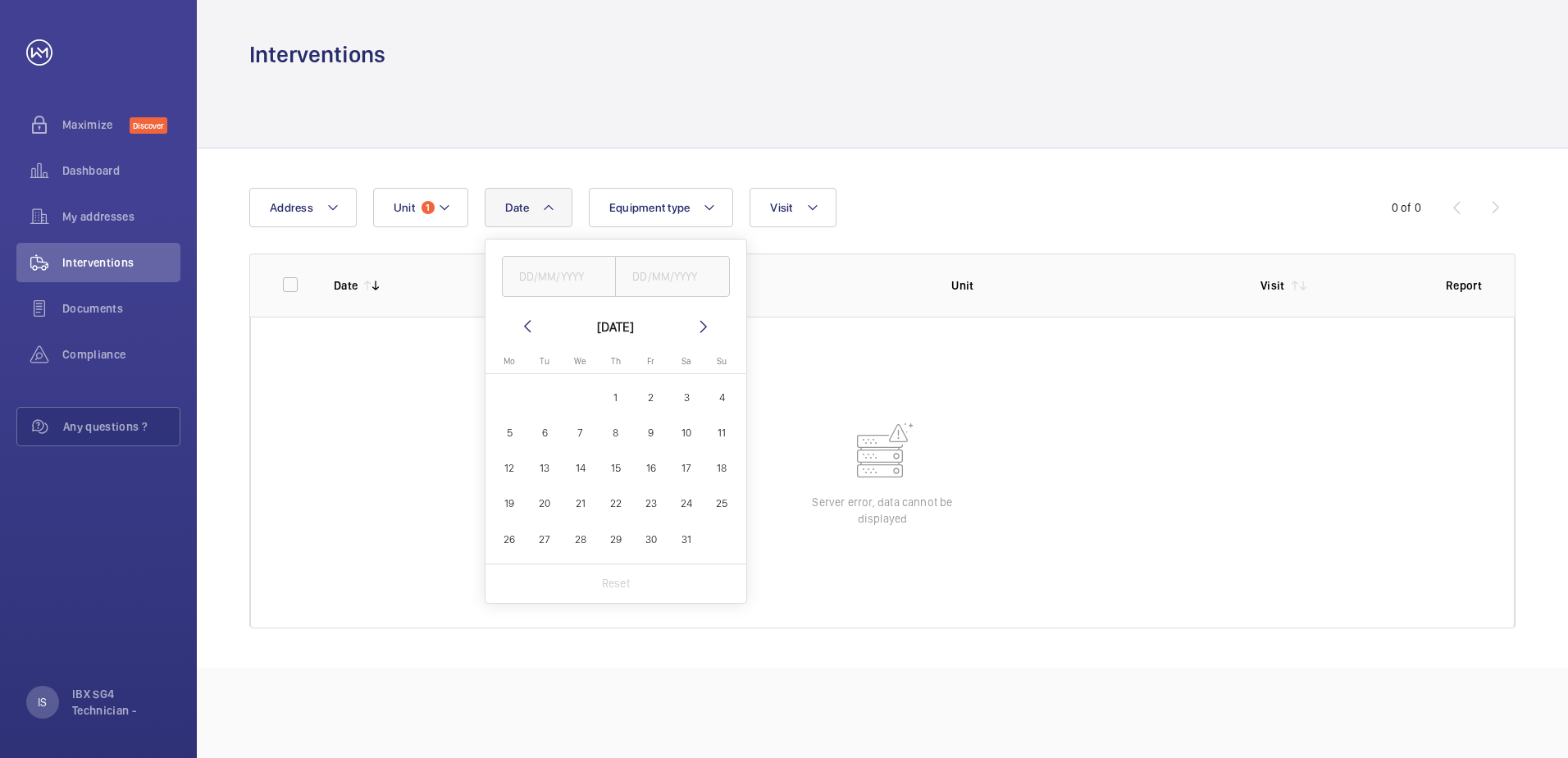
click at [527, 331] on mat-icon at bounding box center [528, 327] width 20 height 20
click at [705, 324] on mat-icon at bounding box center [704, 327] width 20 height 20
click at [702, 329] on mat-icon at bounding box center [704, 327] width 20 height 20
click at [719, 397] on span "1" at bounding box center [722, 398] width 32 height 32
type input "[DATE]"
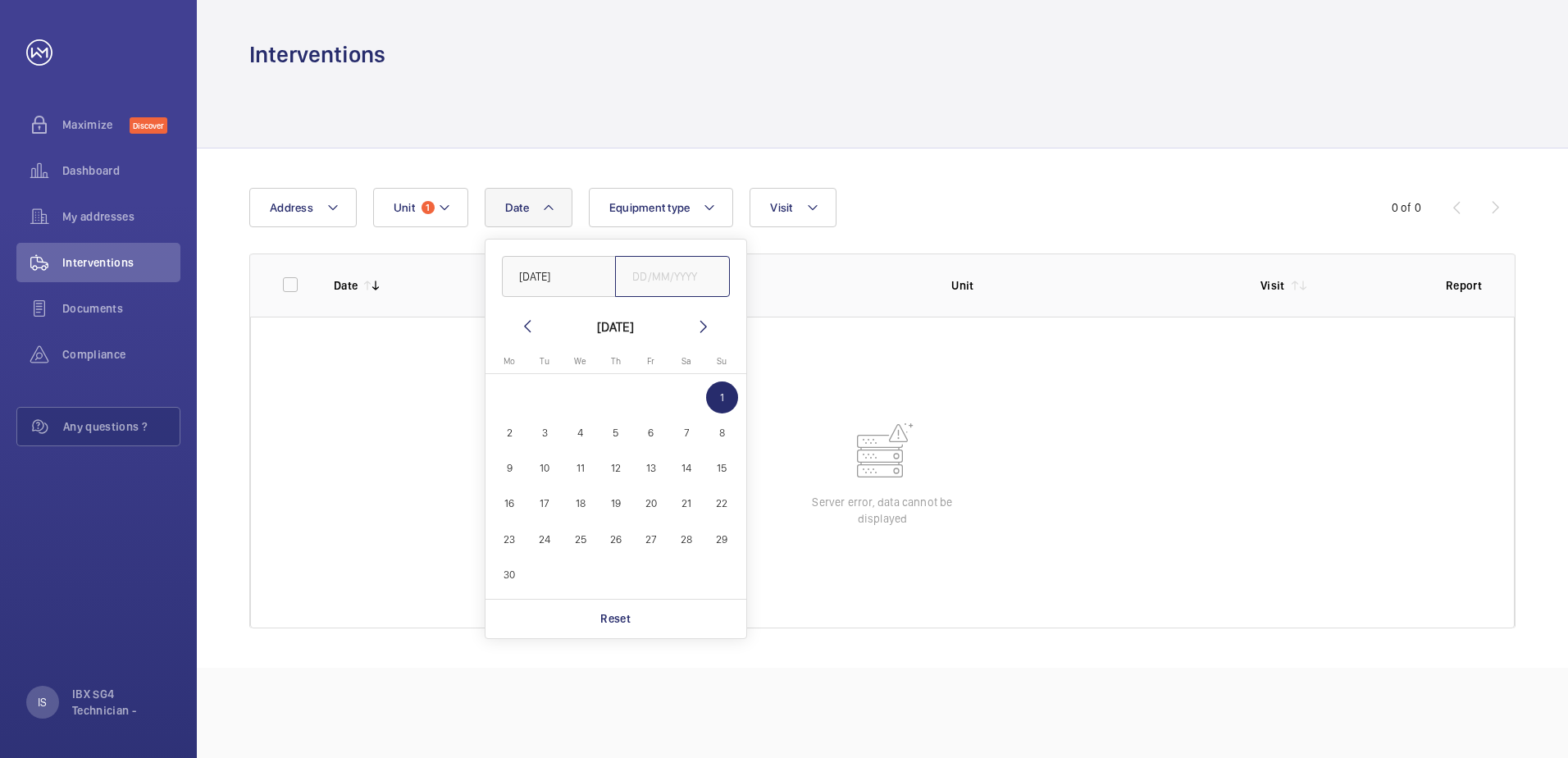
click at [673, 280] on input "text" at bounding box center [672, 276] width 114 height 41
click at [708, 325] on mat-icon at bounding box center [704, 327] width 20 height 20
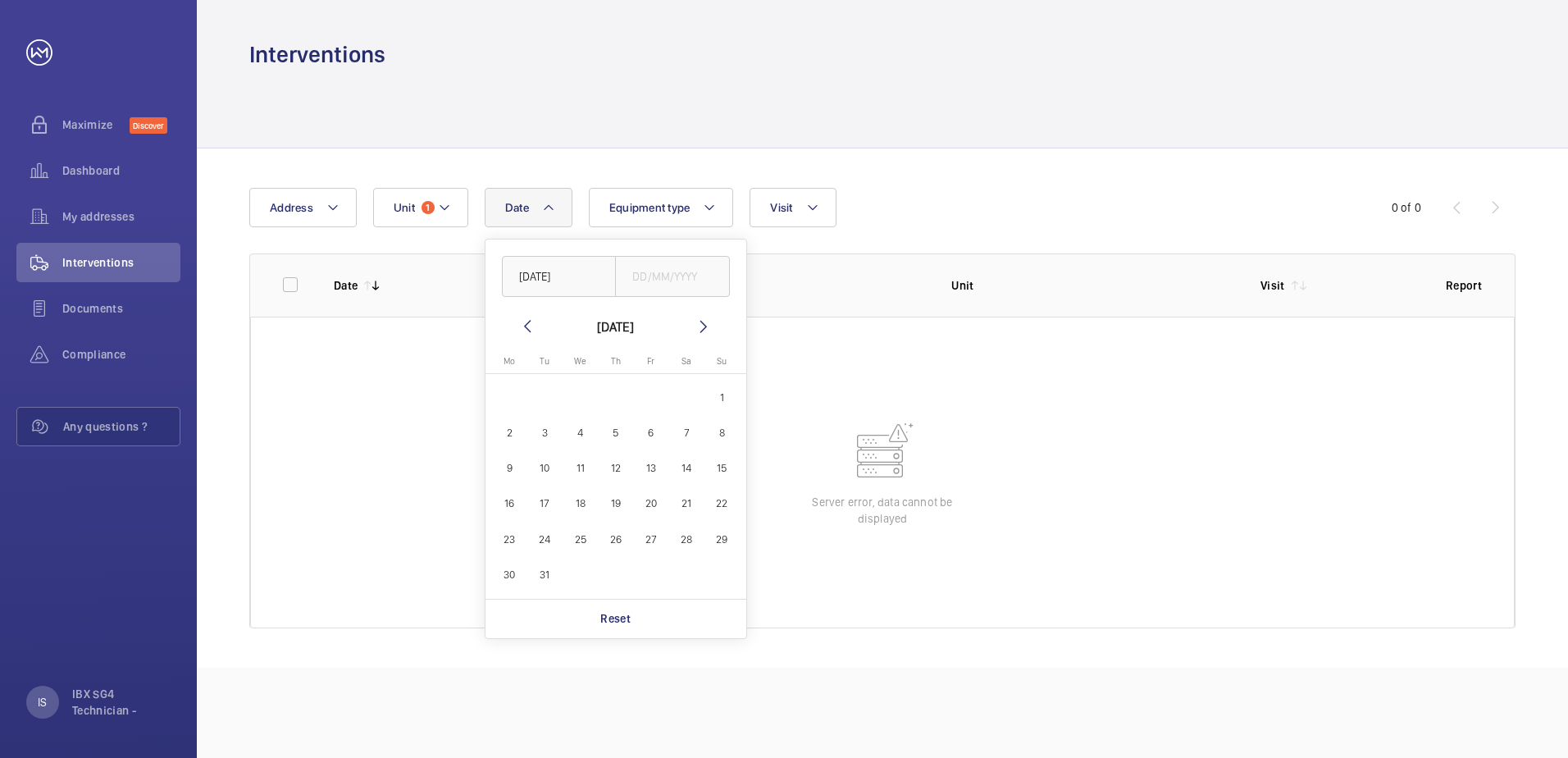
click at [708, 325] on mat-icon at bounding box center [704, 327] width 20 height 20
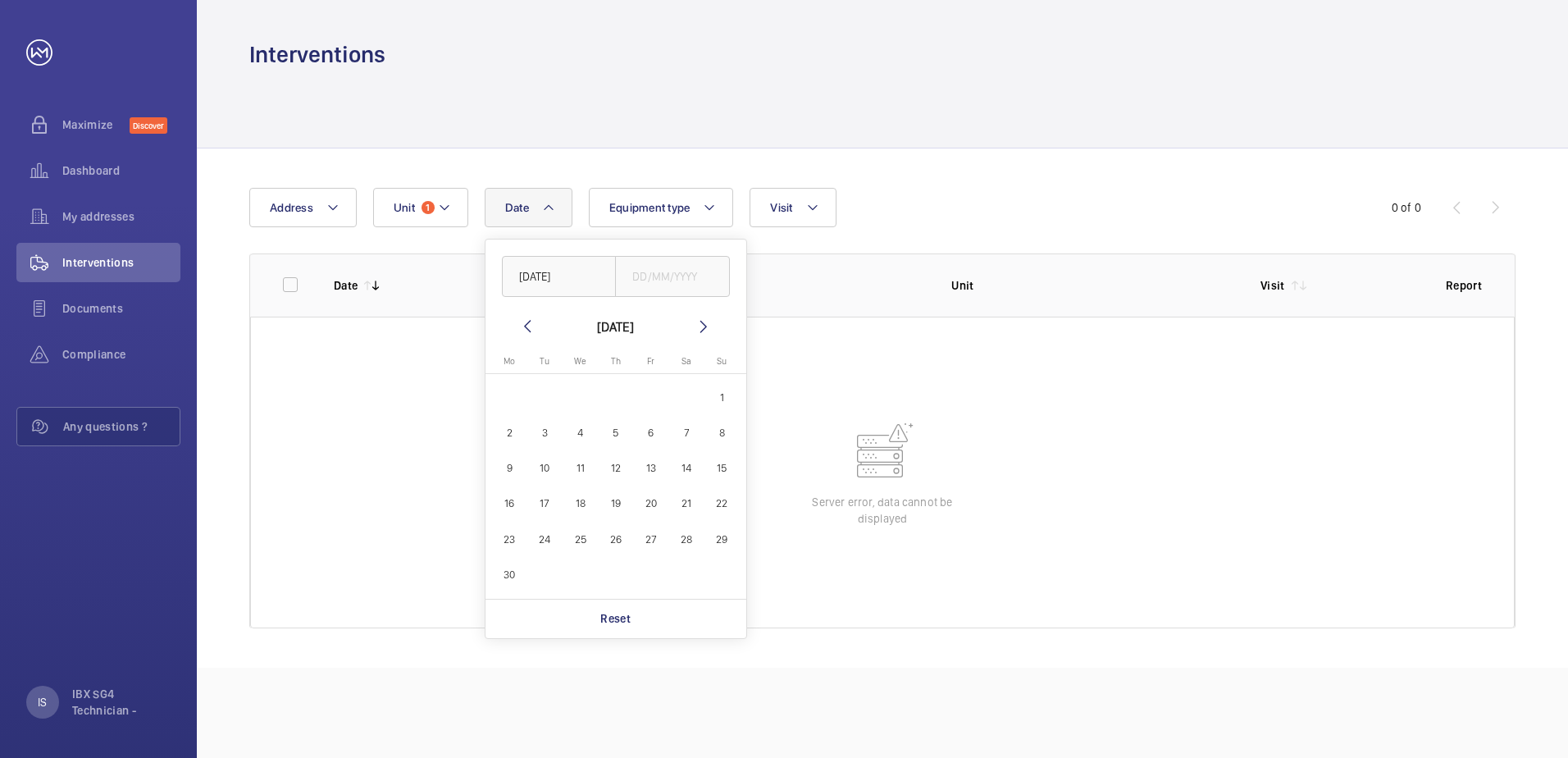
click at [708, 325] on mat-icon at bounding box center [704, 327] width 20 height 20
click at [535, 329] on mat-icon at bounding box center [528, 327] width 20 height 20
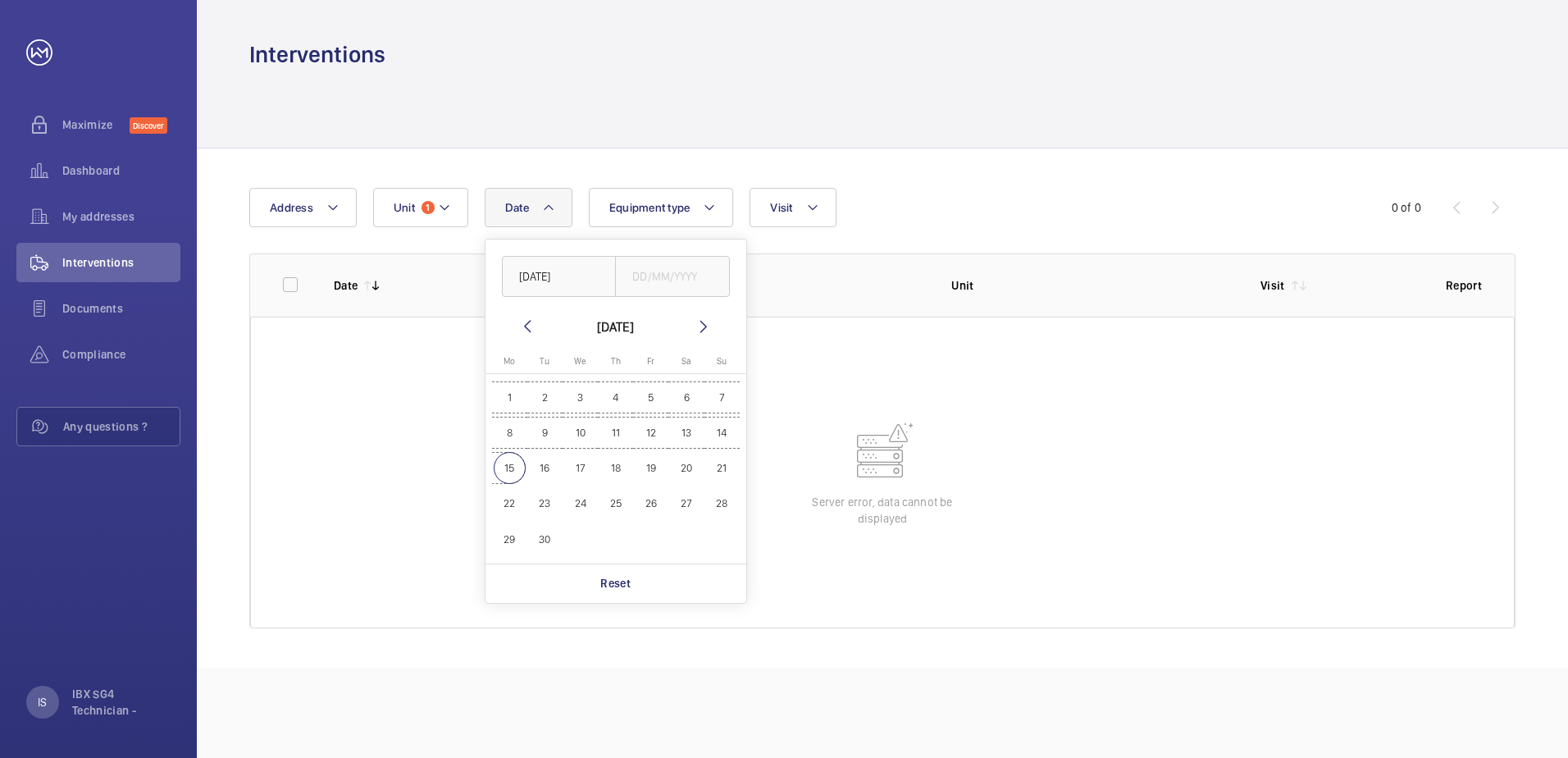
click at [523, 469] on span "15" at bounding box center [509, 468] width 32 height 32
type input "[DATE]"
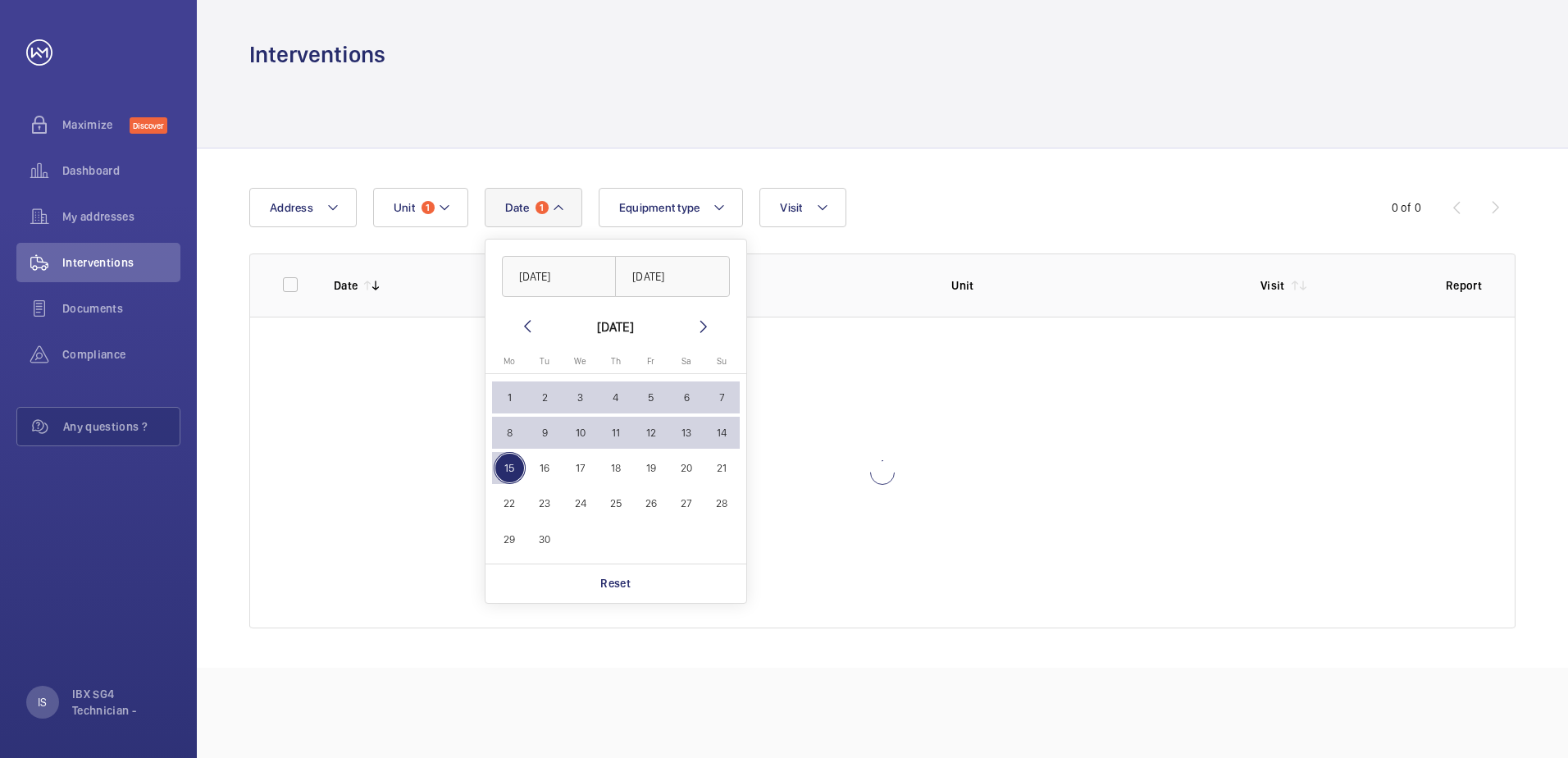
click at [855, 246] on wm-front-table "Date 1 [DATE] [DATE] [DATE] [DATE] Mo [DATE] Tu [DATE] We [DATE] Th [DATE] Fr […" at bounding box center [882, 408] width 1266 height 440
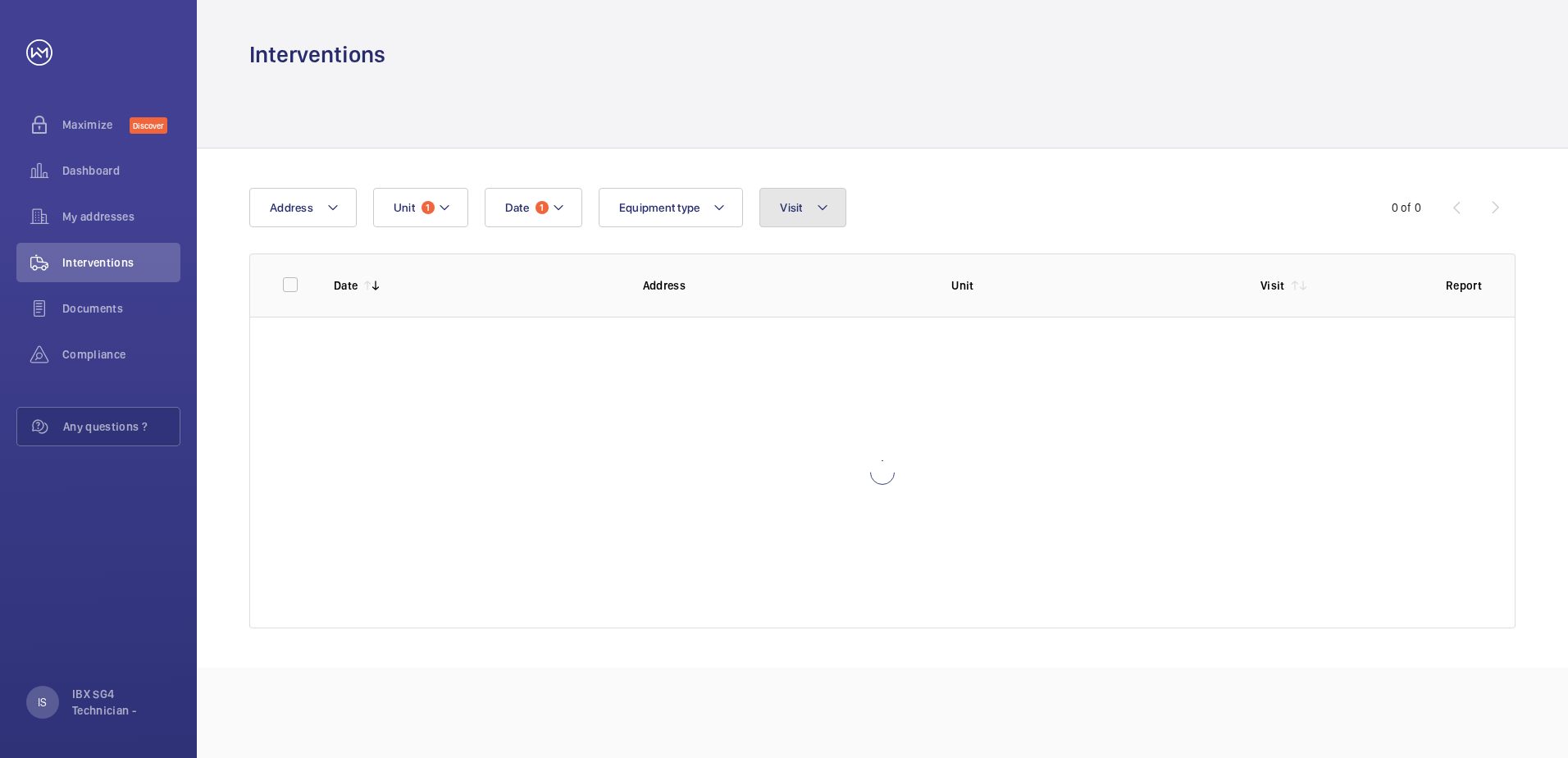
click at [836, 222] on button "Visit" at bounding box center [802, 207] width 86 height 39
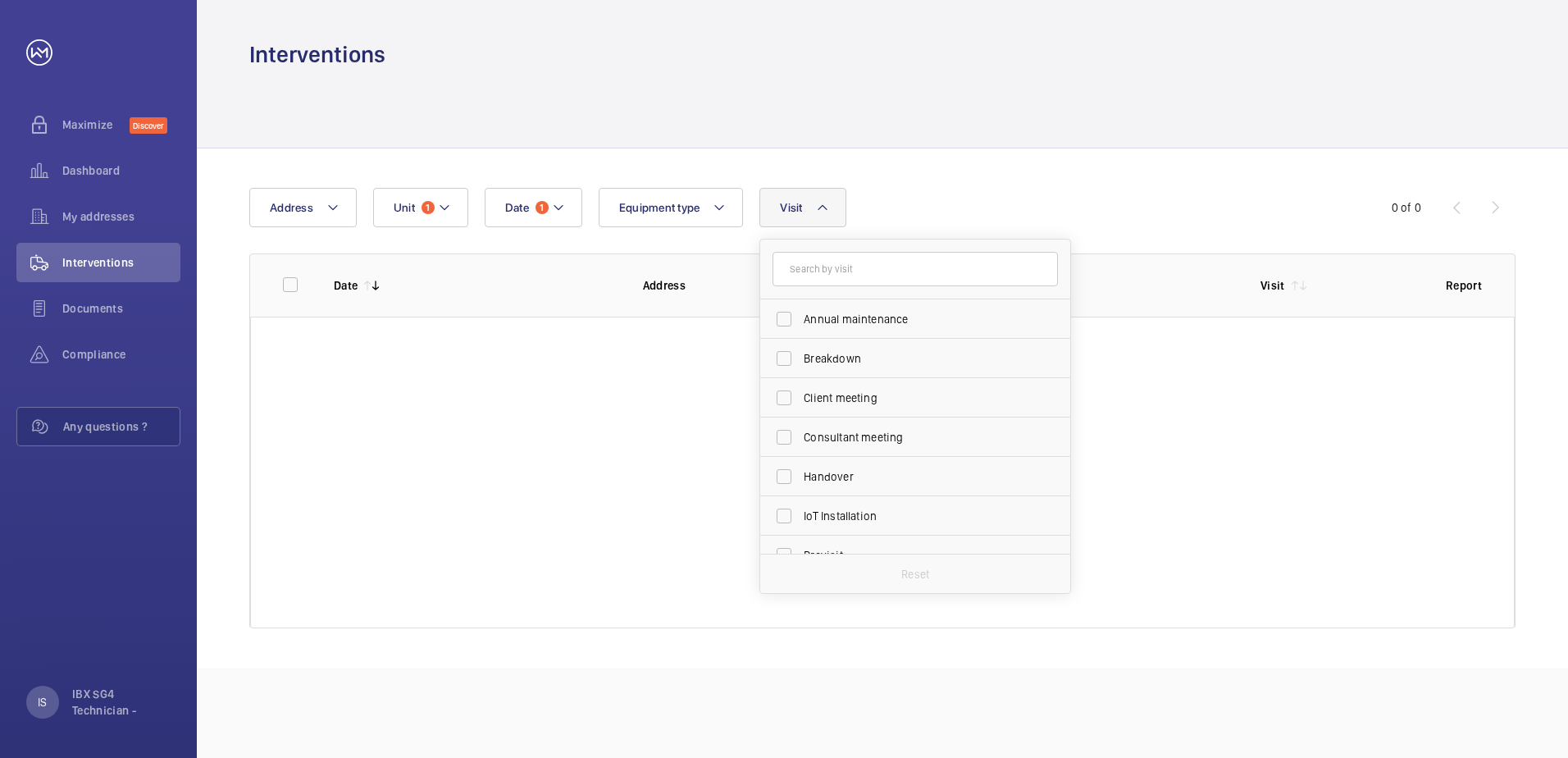
click at [1033, 182] on div "Date 1 Address Unit 1 Equipment type Visit Annual maintenance Breakdown Client …" at bounding box center [883, 408] width 1372 height 519
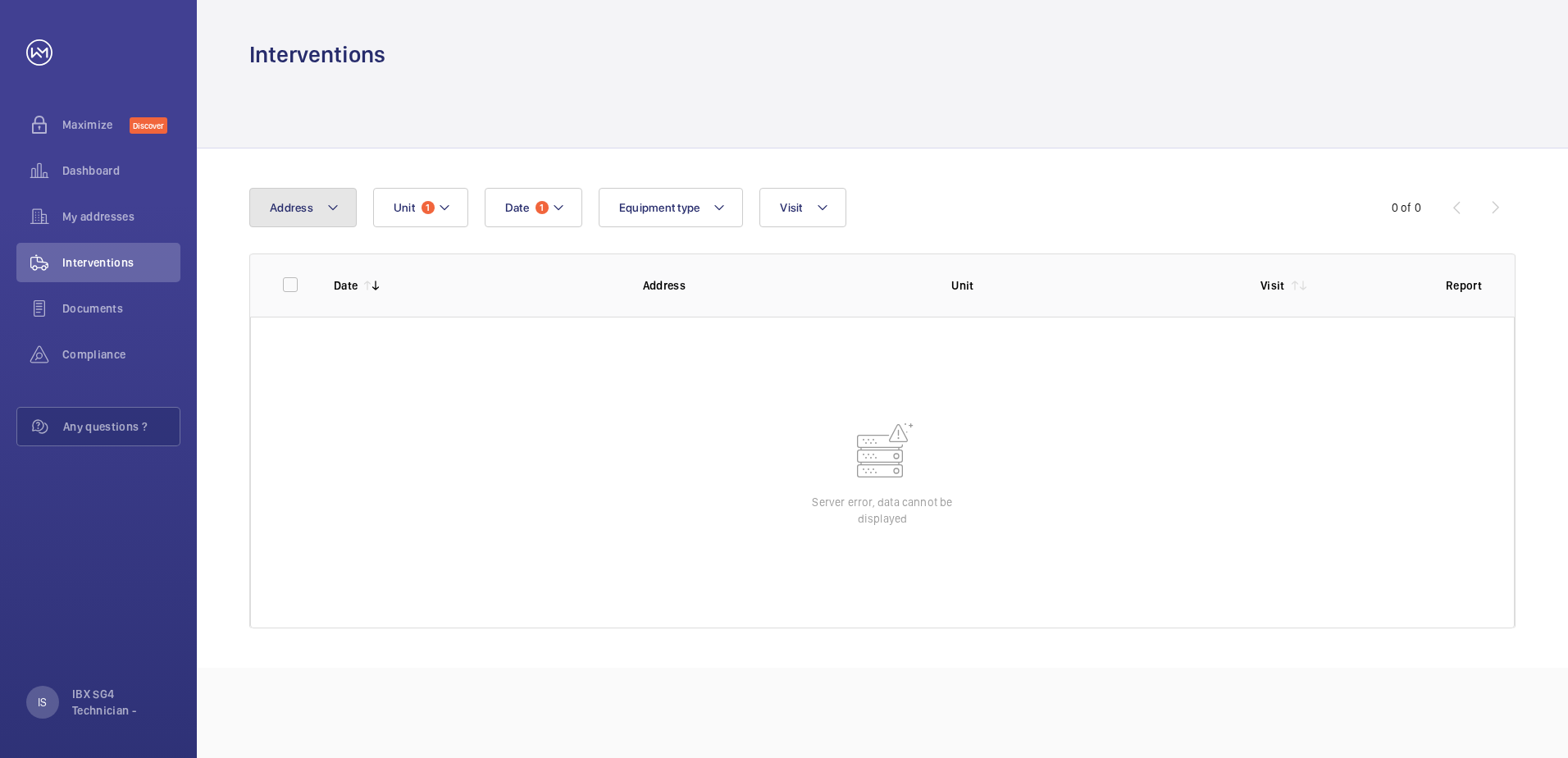
click at [297, 211] on span "Address" at bounding box center [291, 207] width 43 height 13
click at [783, 474] on wm-front-table-error "Server error, data cannot be displayed" at bounding box center [883, 473] width 1265 height 312
click at [623, 285] on th "Address" at bounding box center [771, 285] width 309 height 63
click at [496, 324] on wm-front-table-error "Server error, data cannot be displayed" at bounding box center [883, 473] width 1265 height 312
click at [133, 313] on span "Documents" at bounding box center [121, 308] width 118 height 17
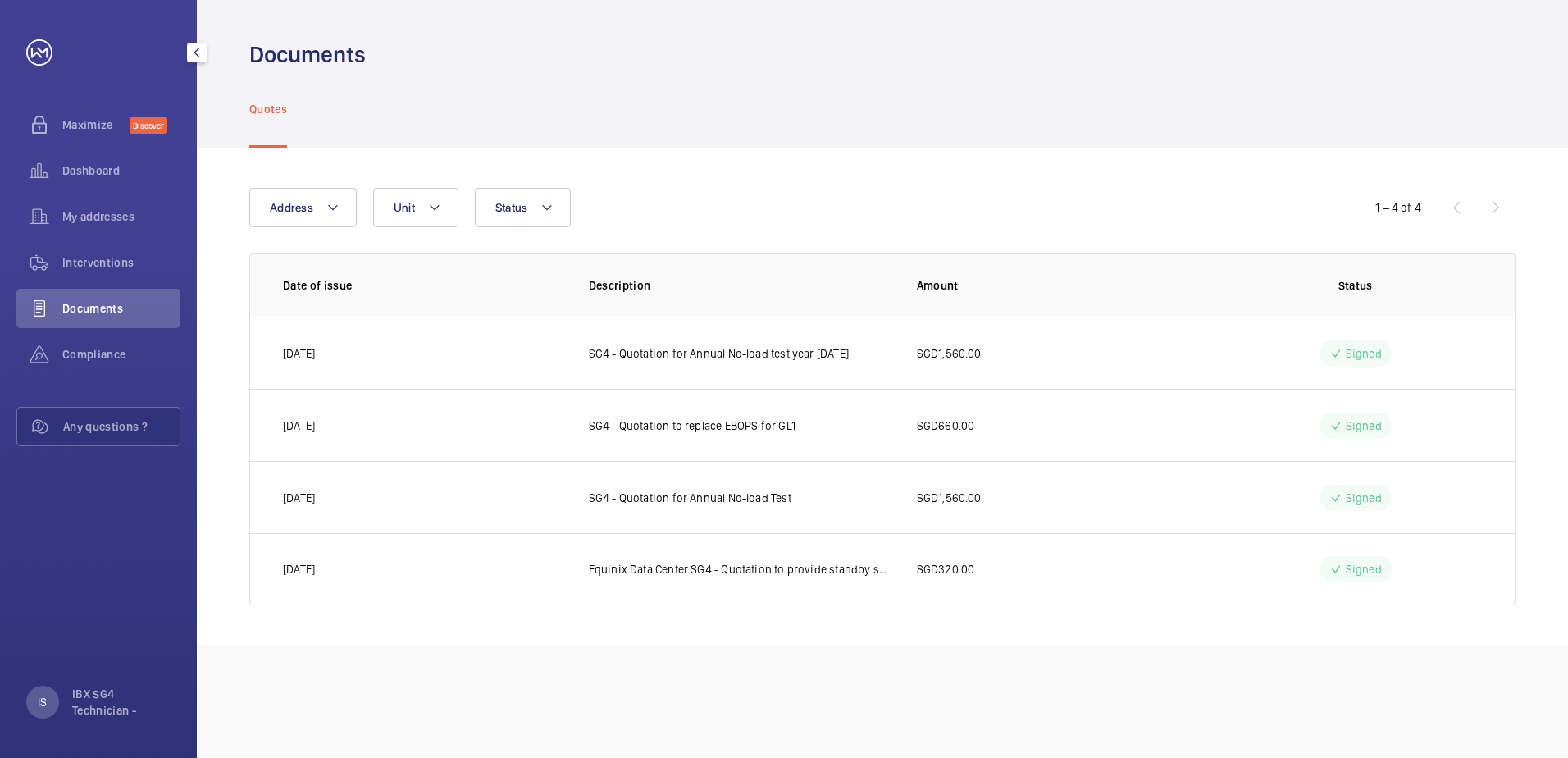
click at [112, 250] on div "Interventions" at bounding box center [99, 263] width 164 height 39
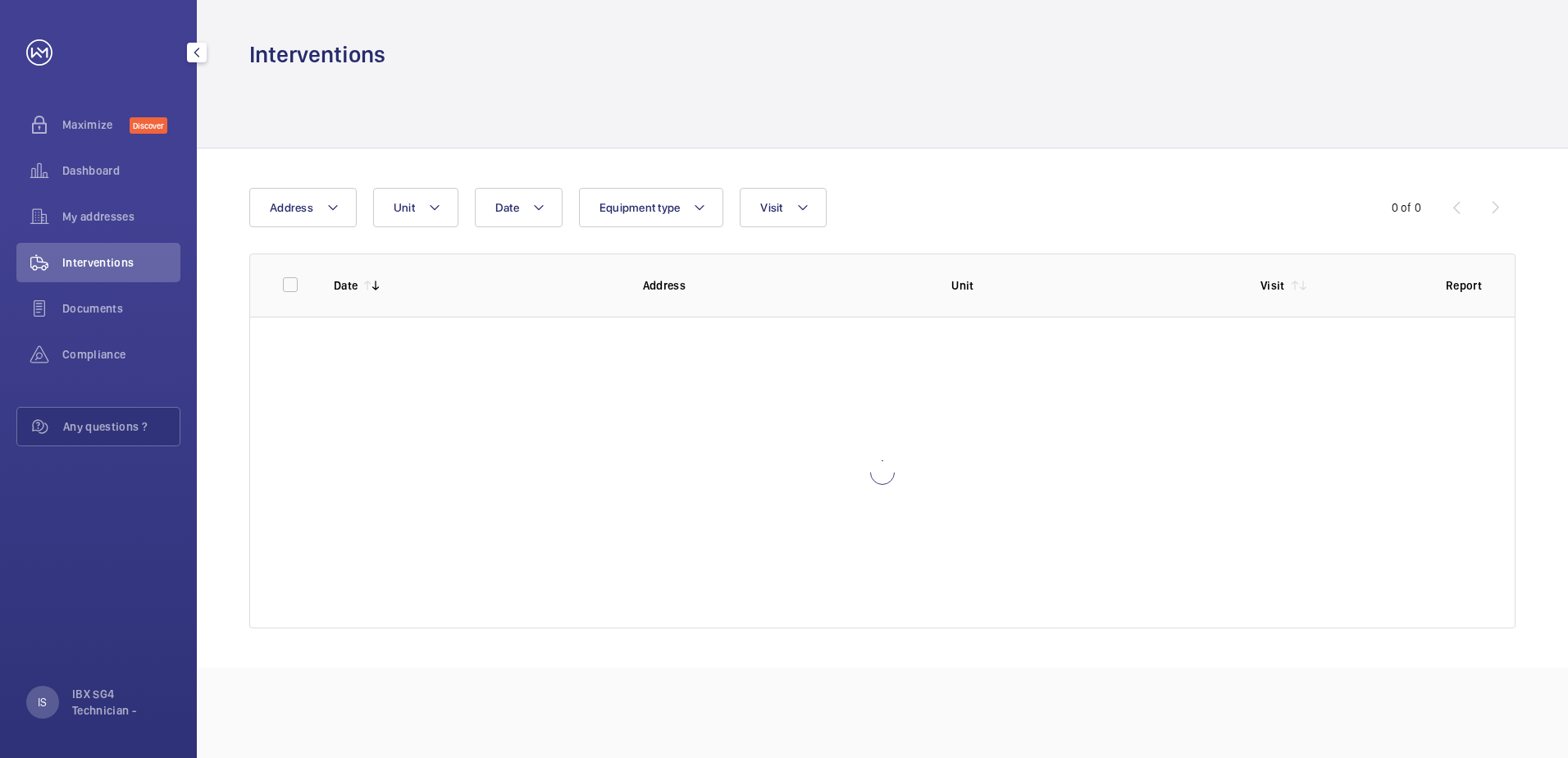
click at [206, 66] on div at bounding box center [196, 52] width 33 height 33
click at [750, 426] on wm-front-table-error "Server error, data cannot be displayed" at bounding box center [883, 473] width 1265 height 312
click at [112, 175] on span "Dashboard" at bounding box center [121, 171] width 118 height 17
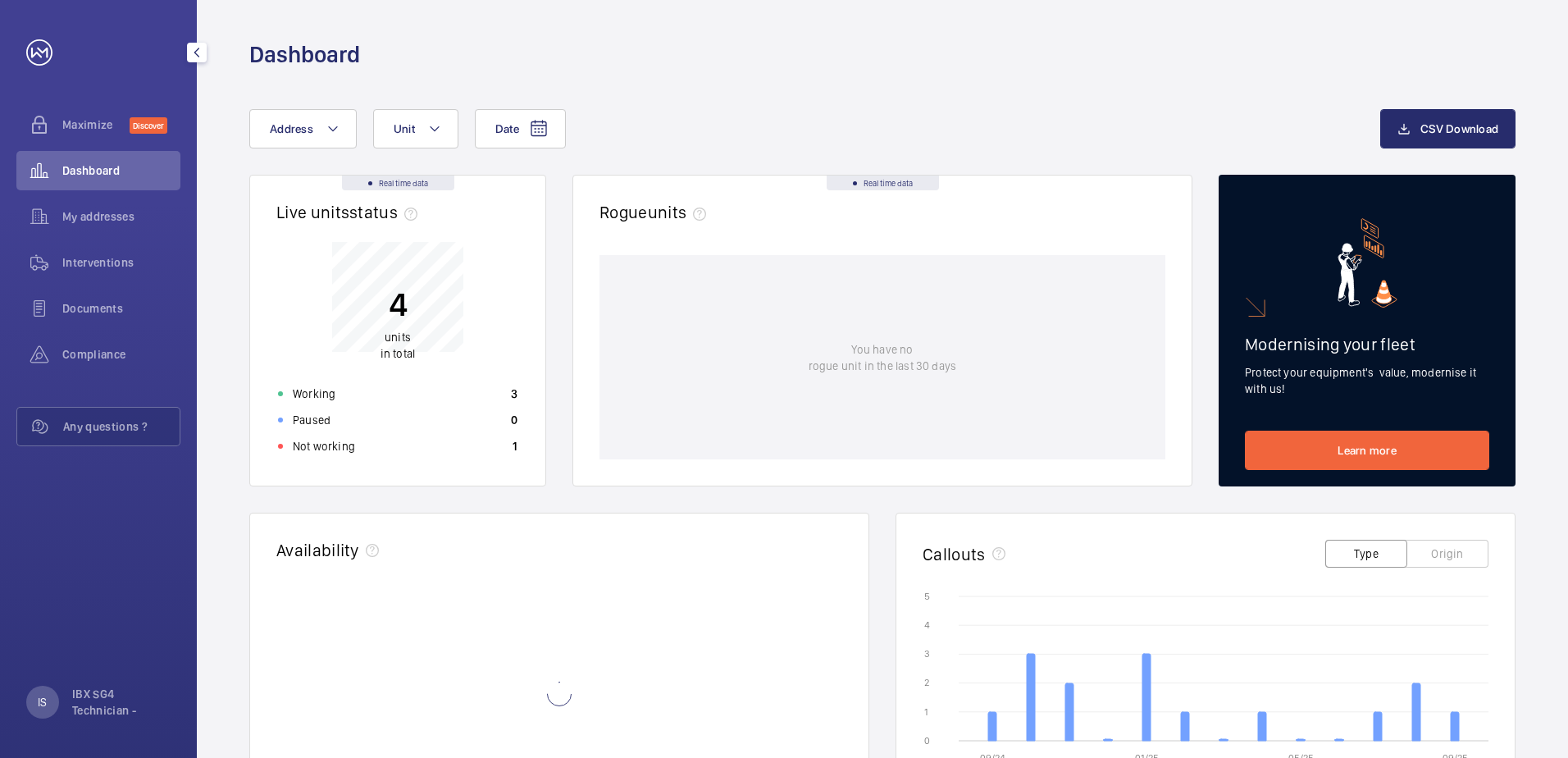
click at [93, 236] on div "My addresses" at bounding box center [99, 217] width 164 height 39
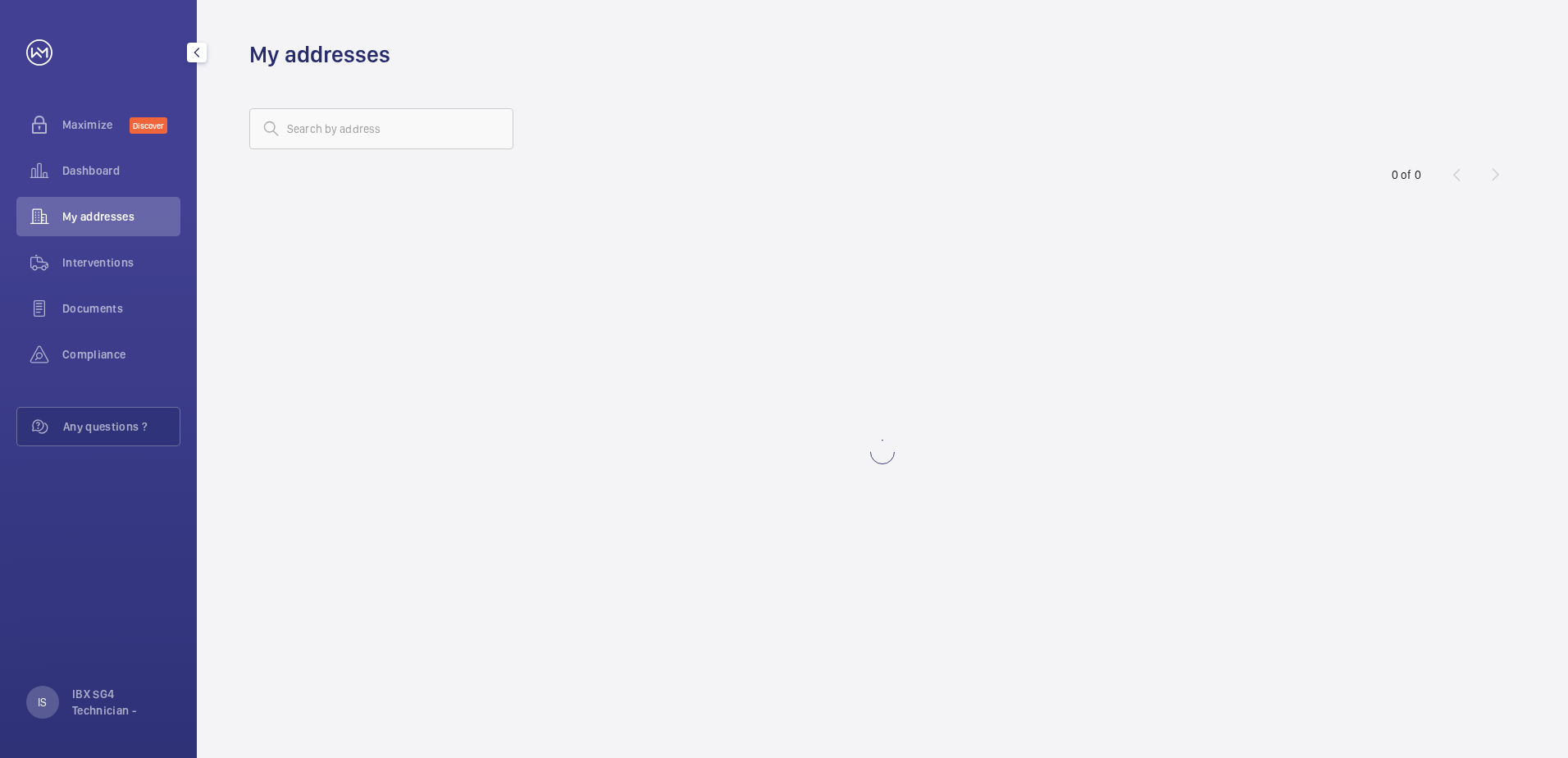
click at [92, 311] on span "Documents" at bounding box center [121, 308] width 118 height 17
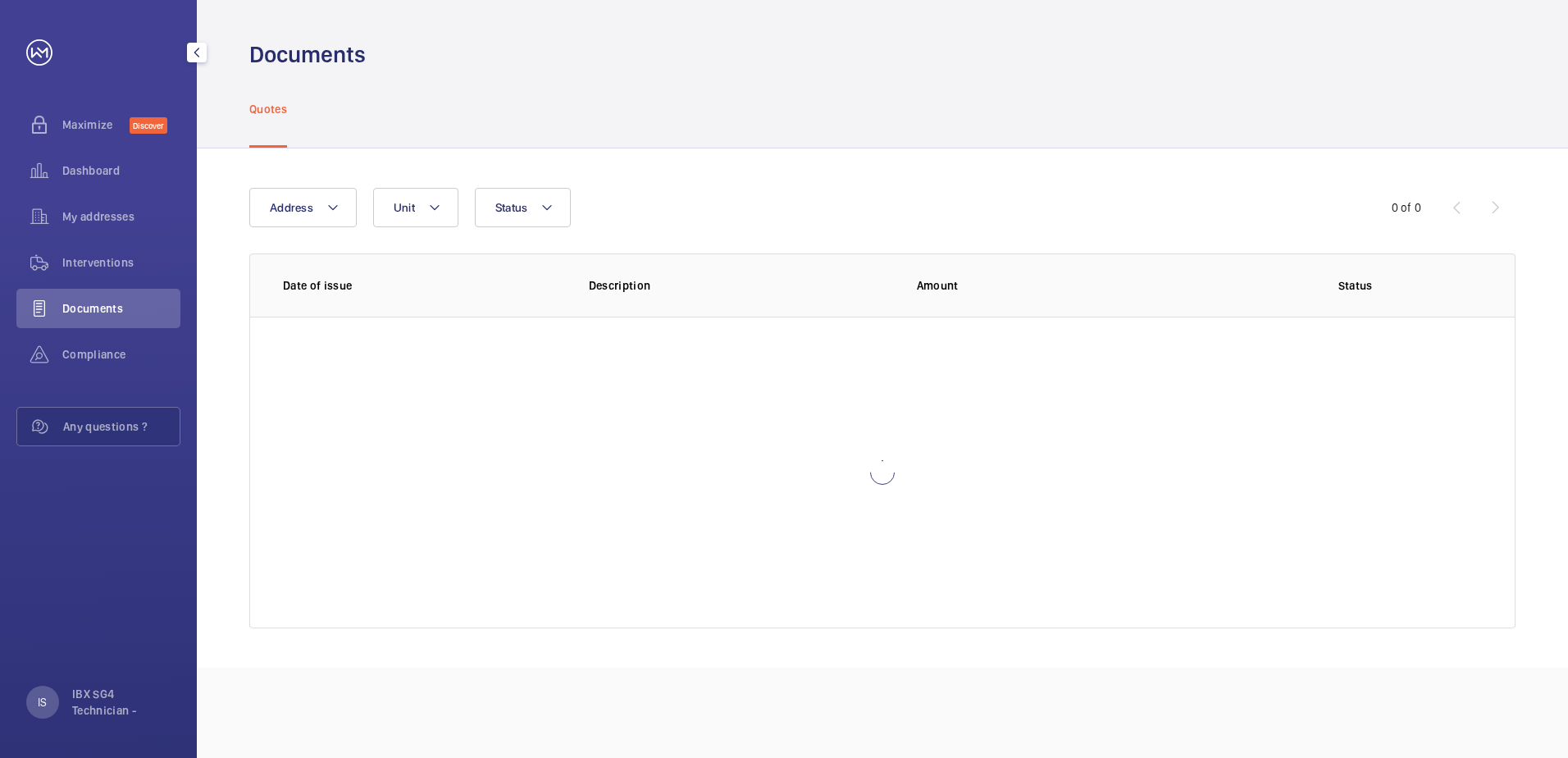
click at [95, 360] on span "Compliance" at bounding box center [121, 354] width 118 height 17
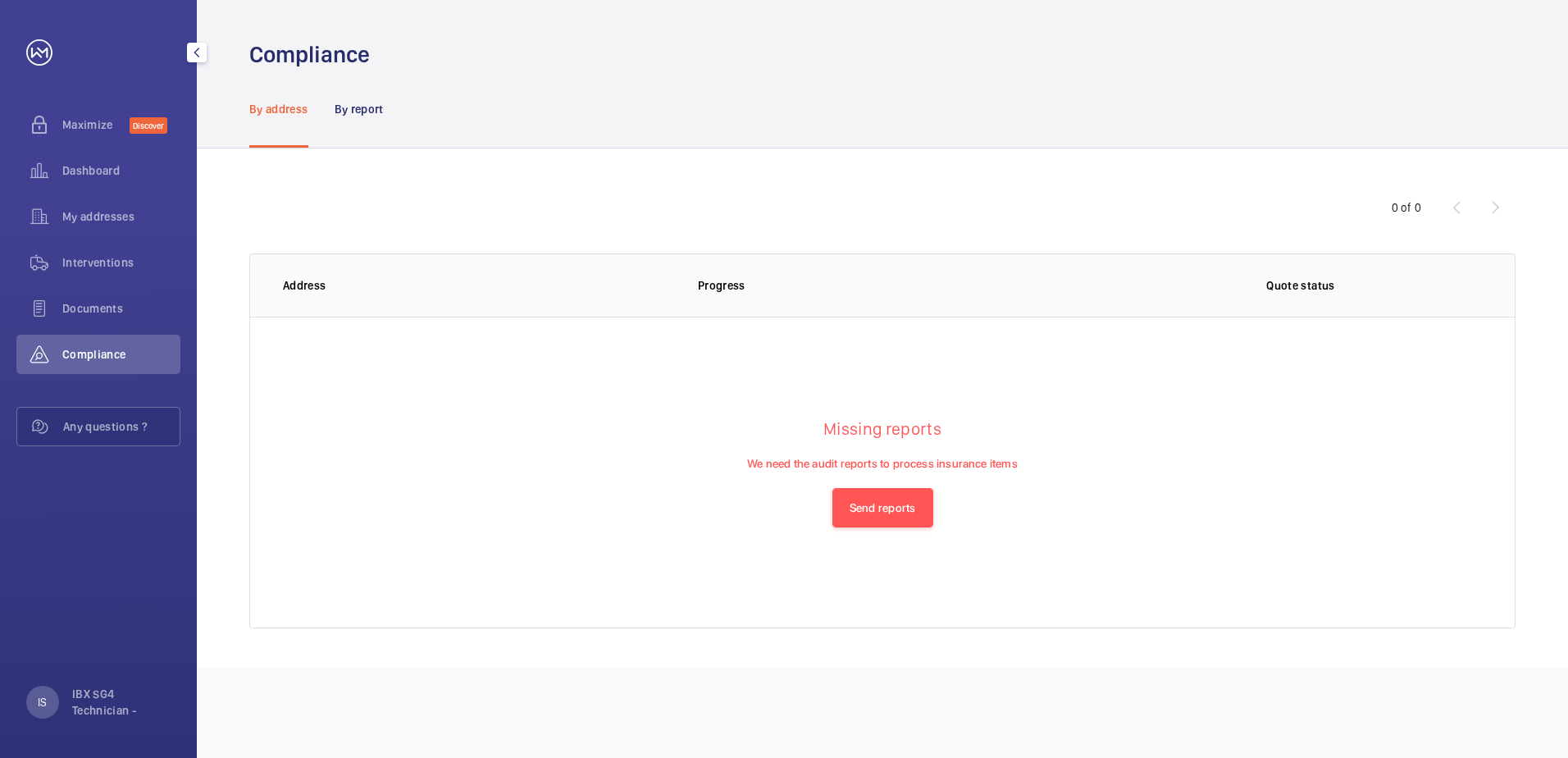
click at [113, 351] on span "Compliance" at bounding box center [121, 354] width 118 height 17
click at [110, 326] on div "Documents" at bounding box center [99, 309] width 164 height 39
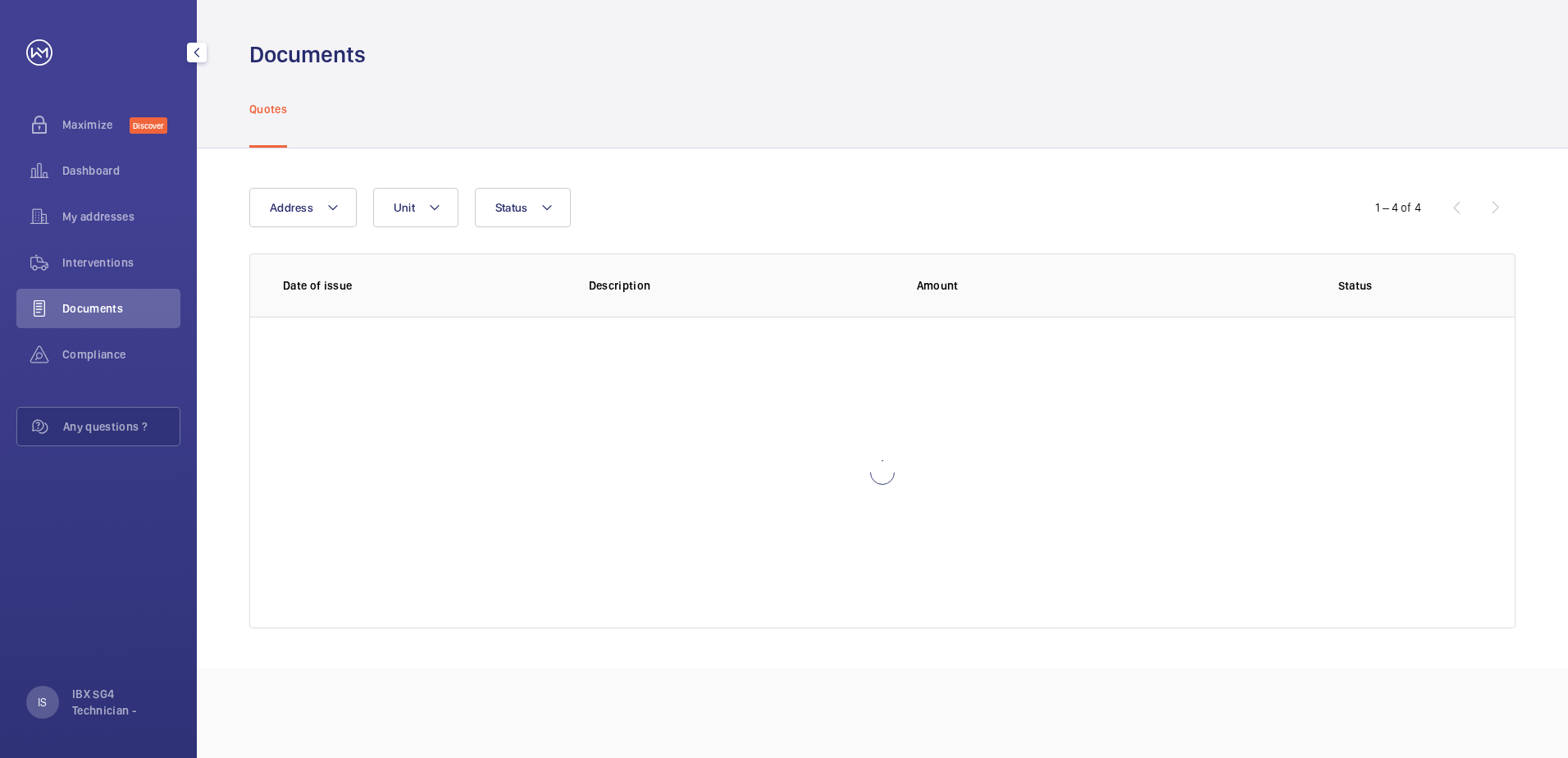
click at [111, 355] on span "Compliance" at bounding box center [121, 354] width 118 height 17
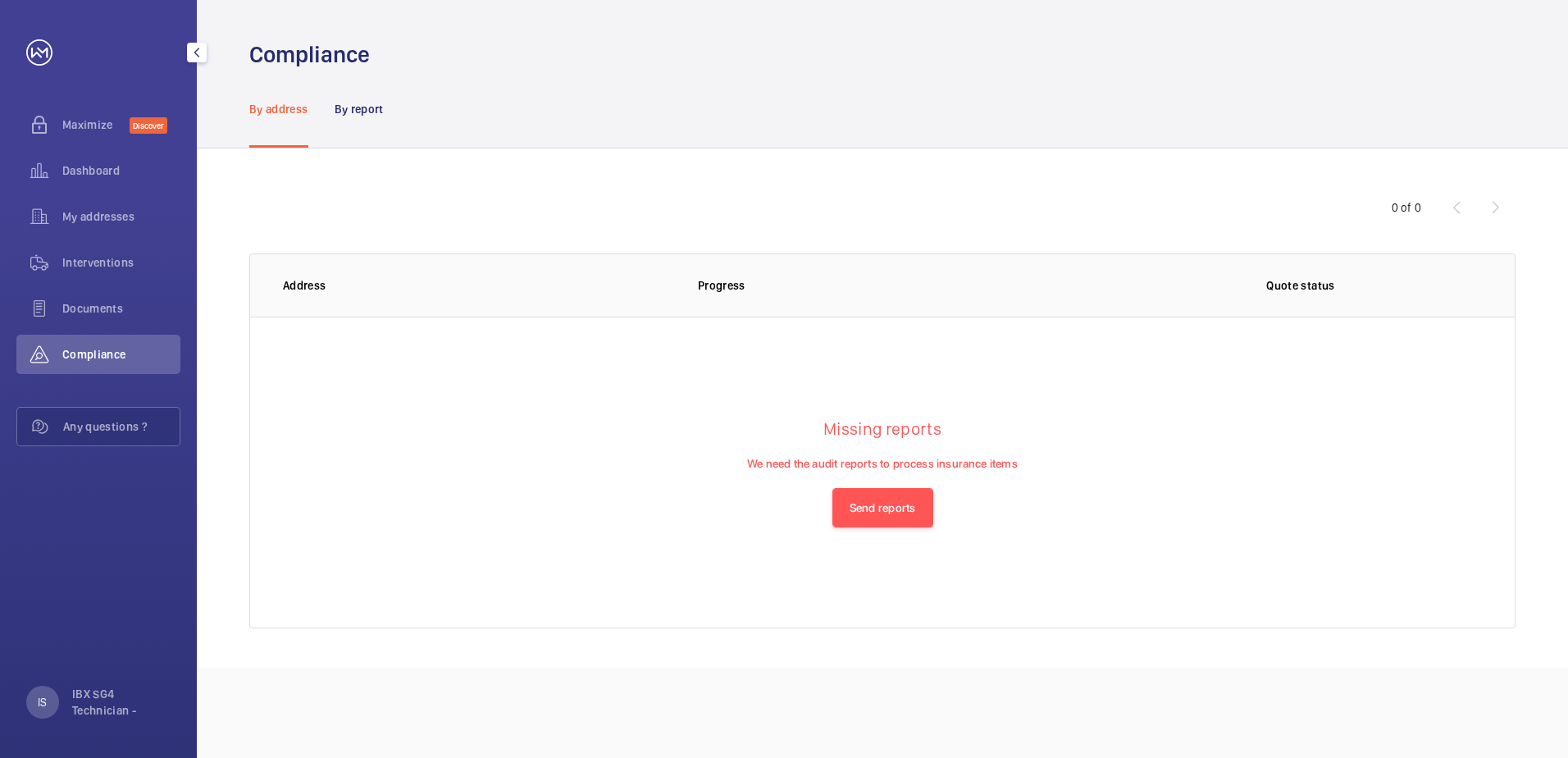
click at [112, 349] on span "Compliance" at bounding box center [121, 354] width 118 height 17
click at [110, 329] on div "Documents" at bounding box center [99, 312] width 164 height 46
click at [132, 303] on span "Documents" at bounding box center [121, 308] width 118 height 17
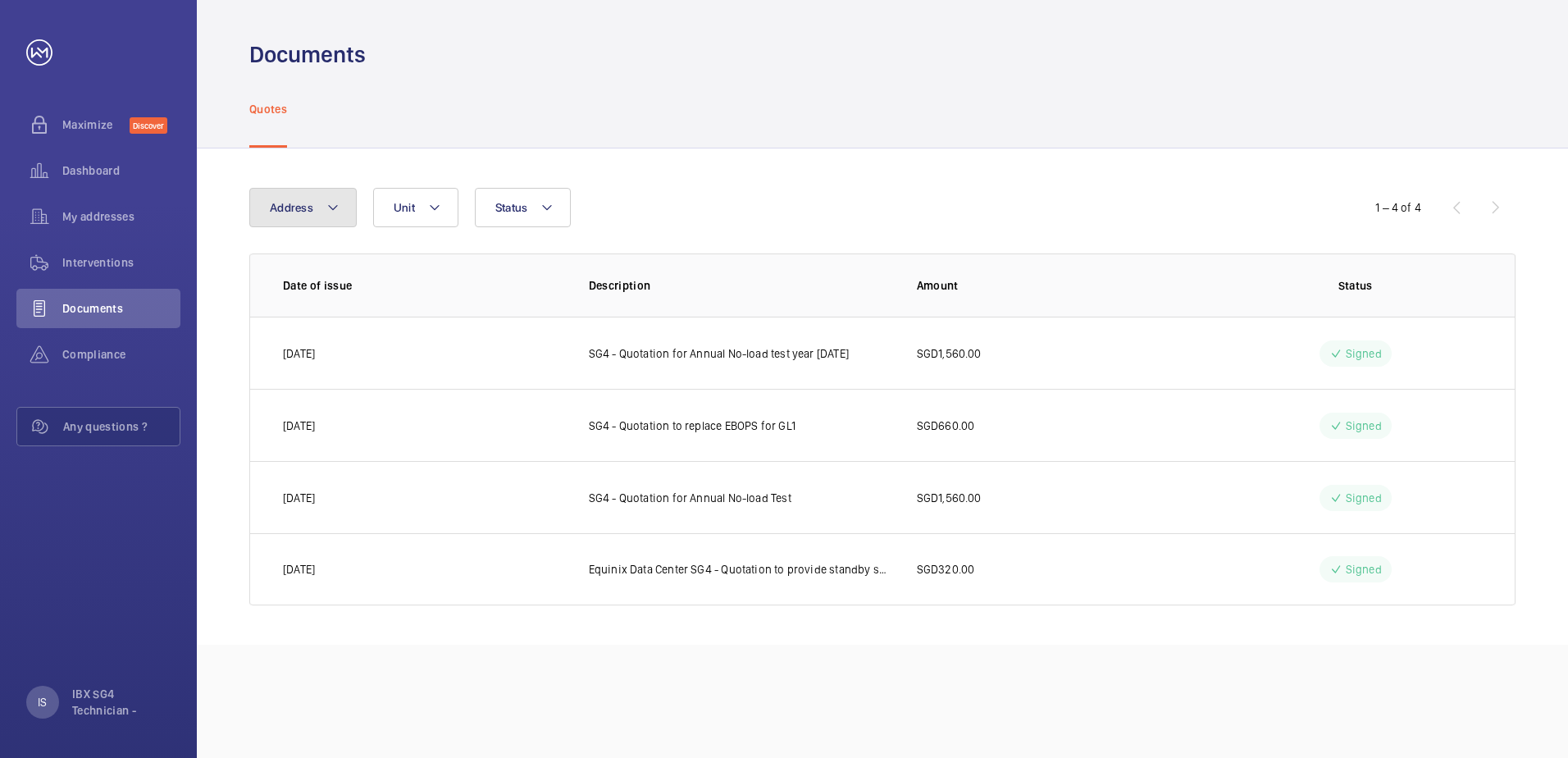
click at [334, 216] on mat-icon at bounding box center [333, 207] width 13 height 20
click at [409, 206] on span "Unit" at bounding box center [405, 207] width 22 height 13
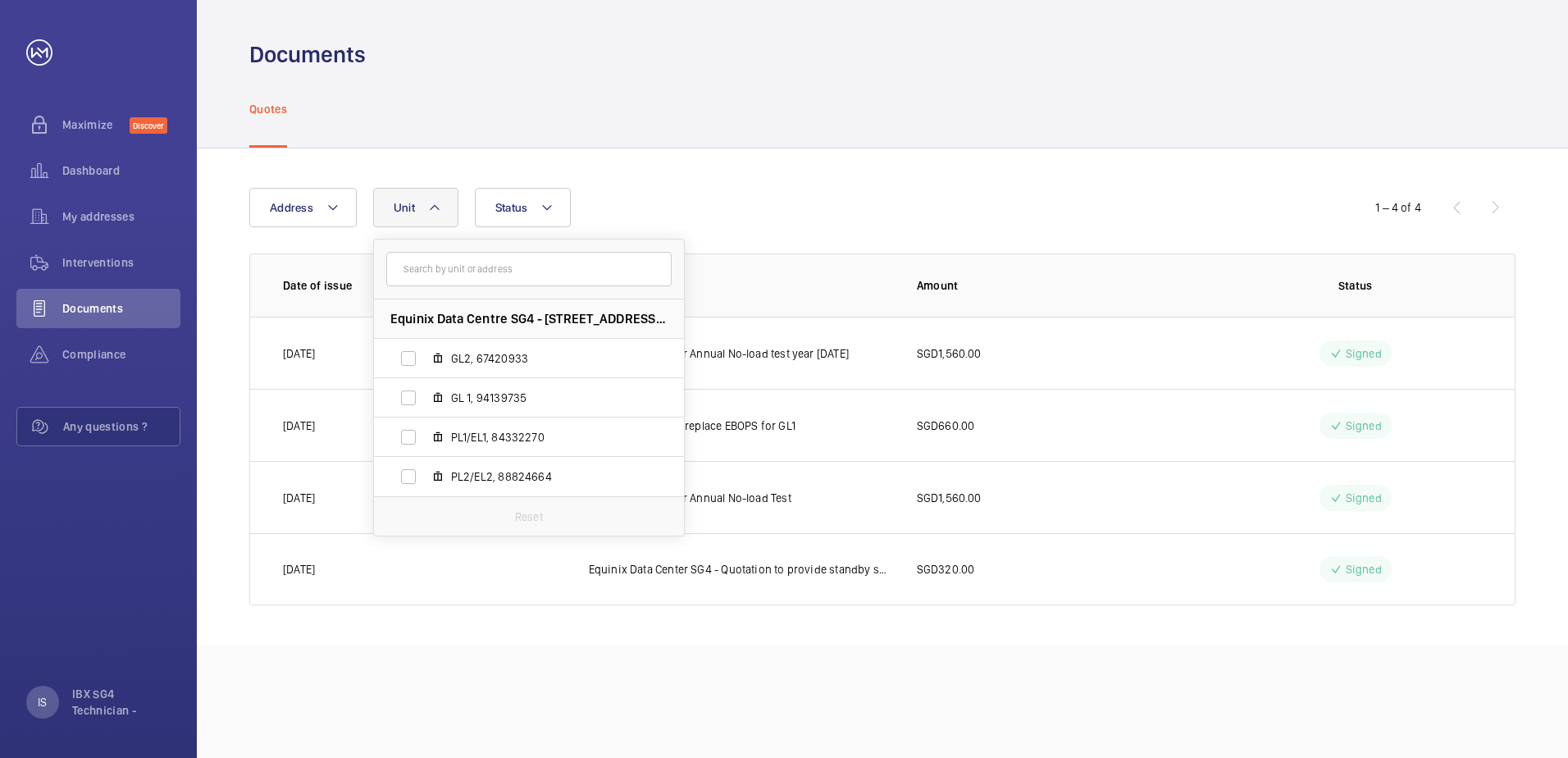
click at [540, 395] on span "GL 1, 94139735" at bounding box center [546, 398] width 190 height 17
click at [425, 395] on input "GL 1, 94139735" at bounding box center [408, 398] width 33 height 33
checkbox input "true"
click at [769, 177] on div "Address [STREET_ADDRESS][PERSON_NAME], 67420933 GL 1, 94139735 PL1/EL1, 8433227…" at bounding box center [883, 396] width 1372 height 496
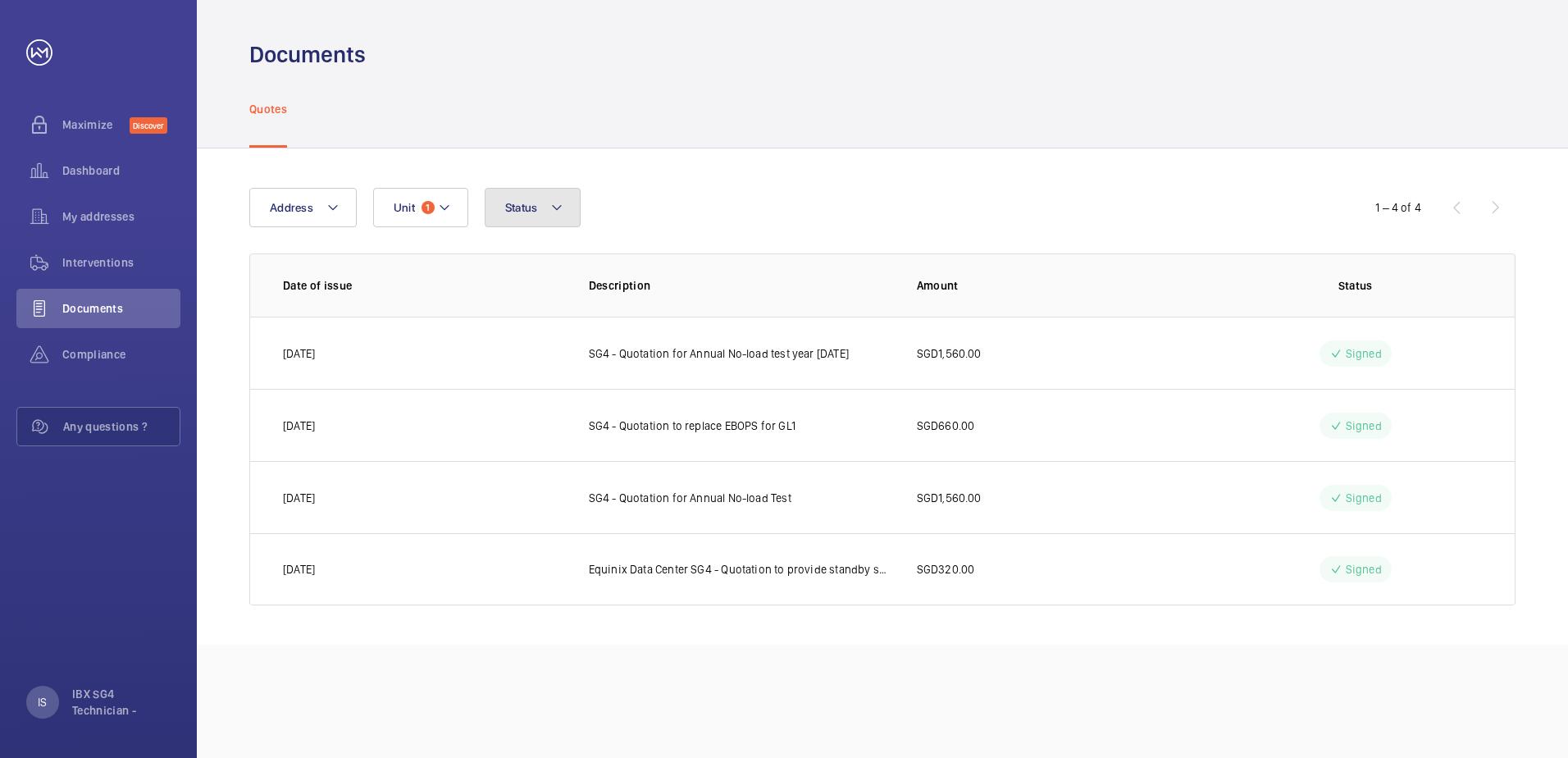
click at [528, 222] on button "Status" at bounding box center [533, 207] width 97 height 39
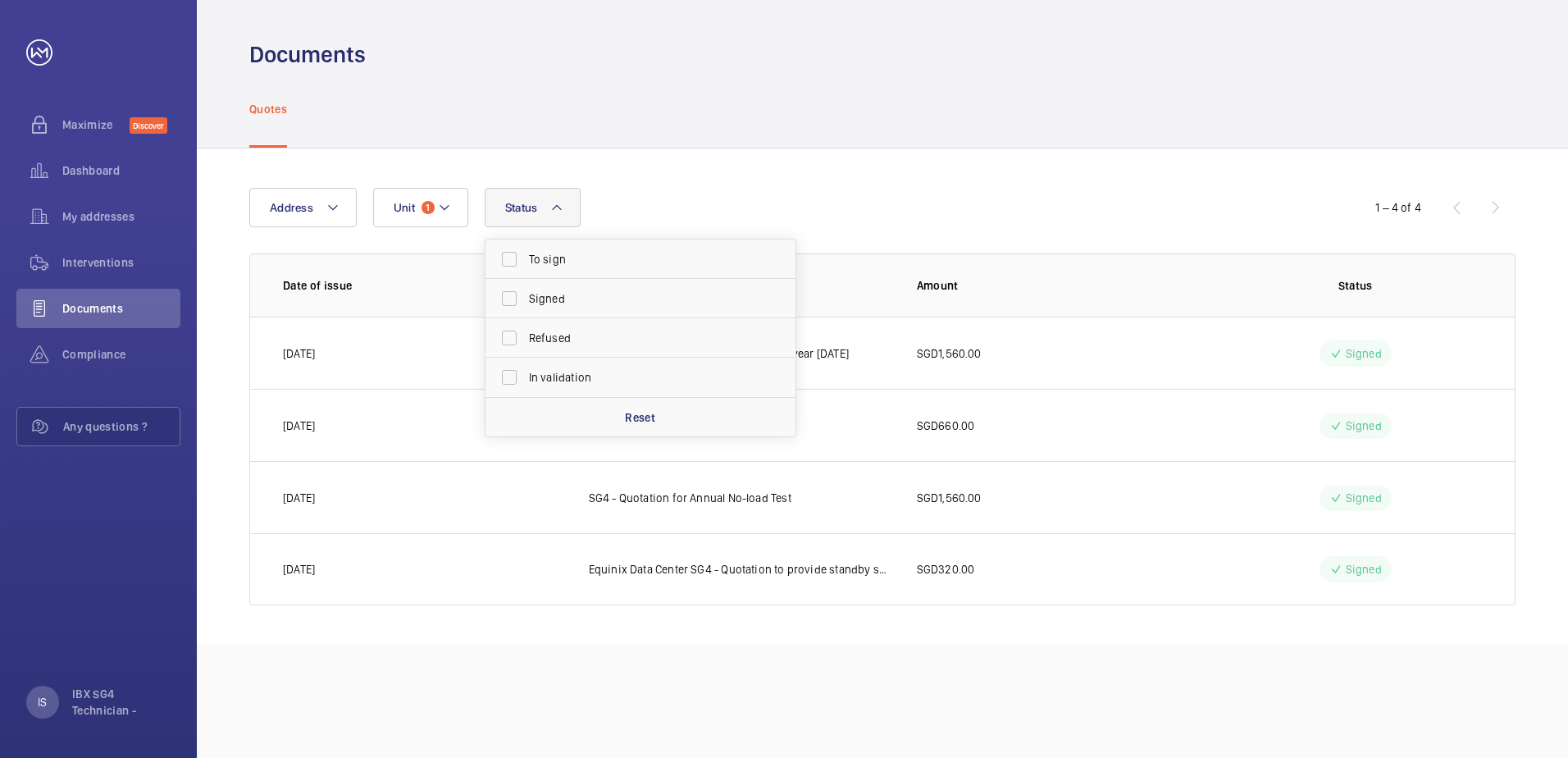
click at [736, 192] on div "Address Unit 1 Status To sign Signed Refused In validation Reset" at bounding box center [784, 207] width 1070 height 39
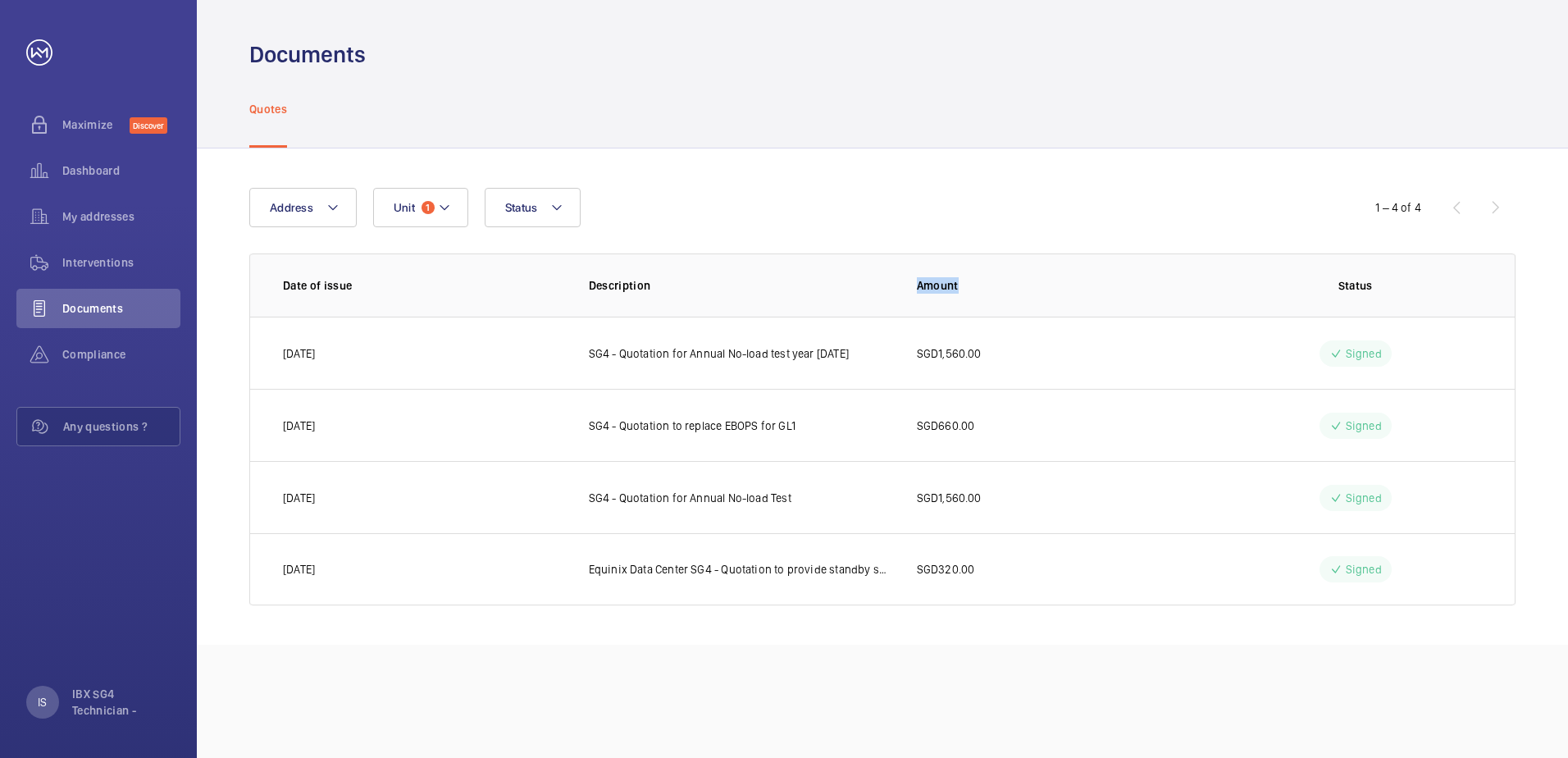
drag, startPoint x: 912, startPoint y: 292, endPoint x: 1048, endPoint y: 285, distance: 136.2
click at [1048, 285] on th "Amount" at bounding box center [1047, 285] width 313 height 63
click at [118, 716] on p "IBX SG4 Technician -" at bounding box center [121, 702] width 99 height 33
click at [95, 642] on span "Settings" at bounding box center [72, 635] width 59 height 17
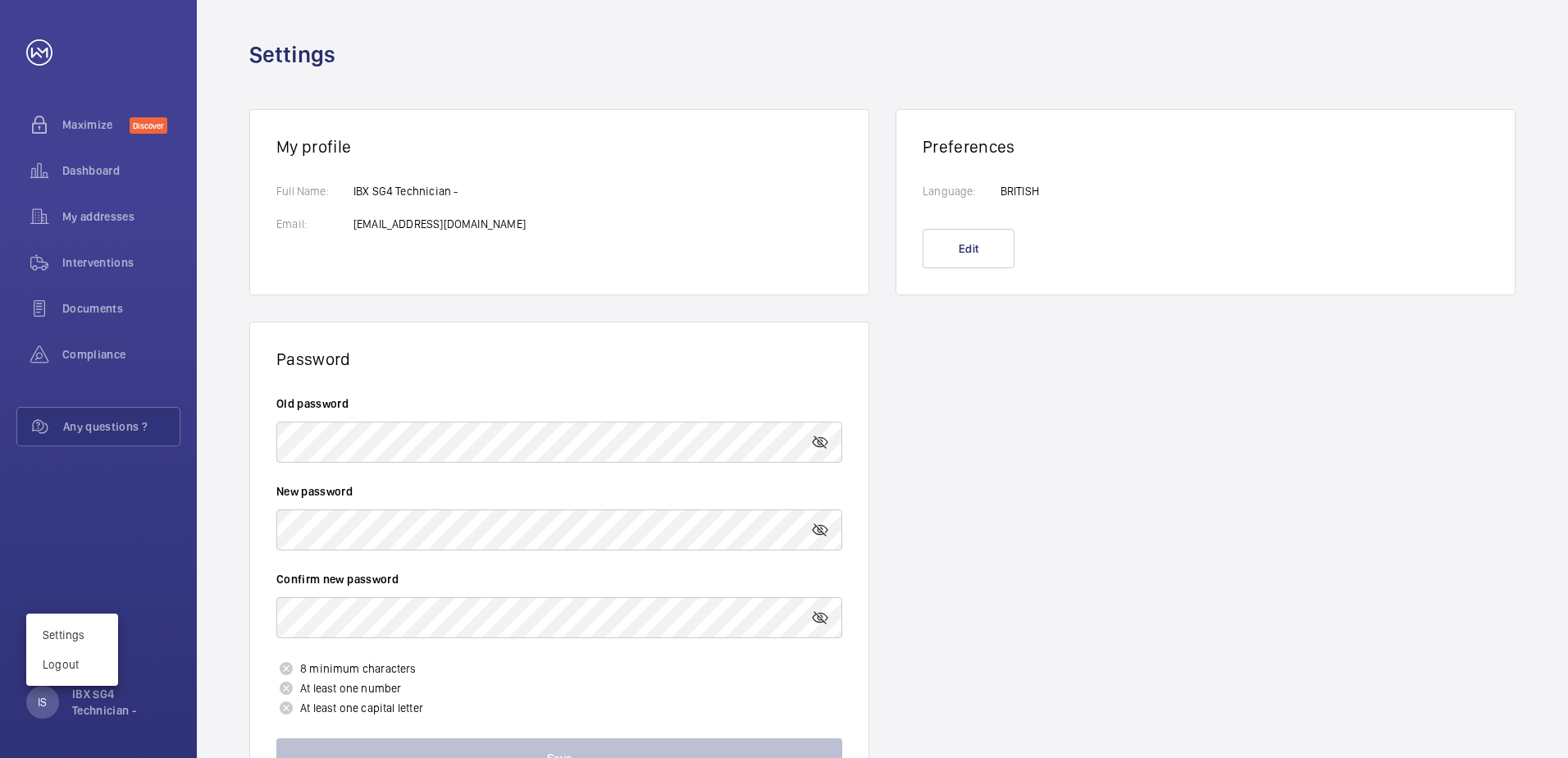
click at [1084, 361] on div at bounding box center [784, 379] width 1568 height 758
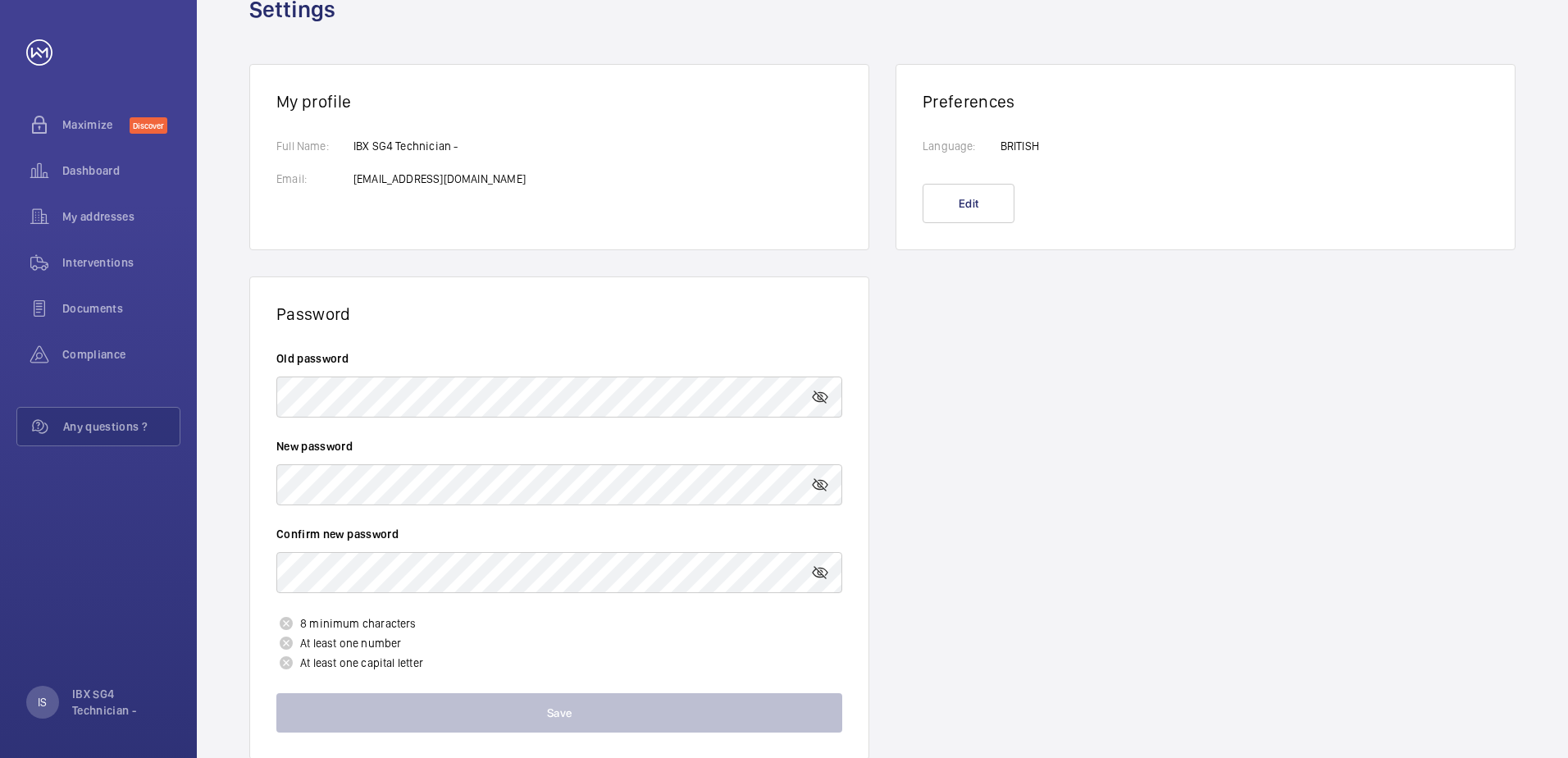
scroll to position [86, 0]
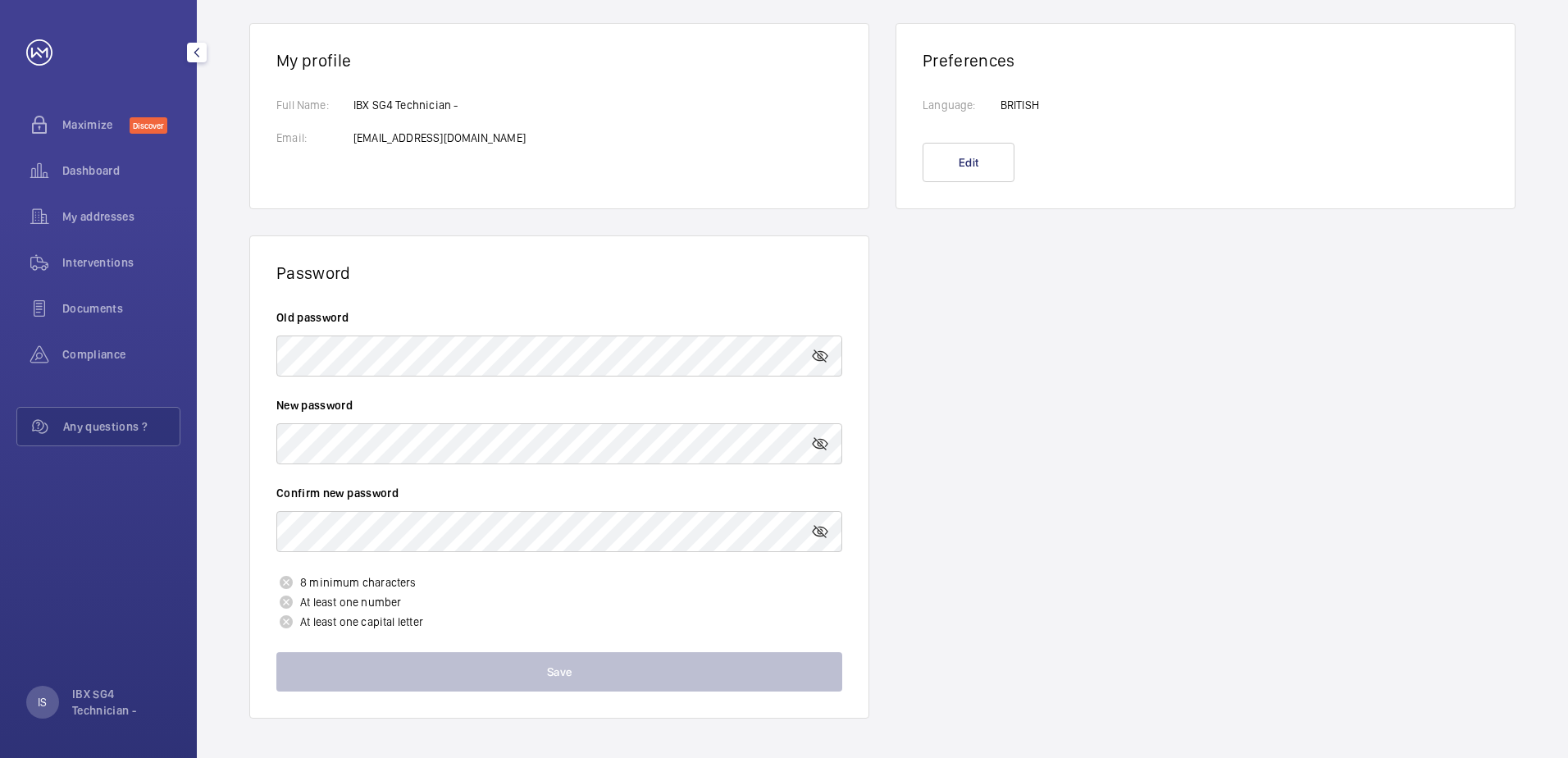
click at [115, 181] on div "Dashboard" at bounding box center [99, 171] width 164 height 39
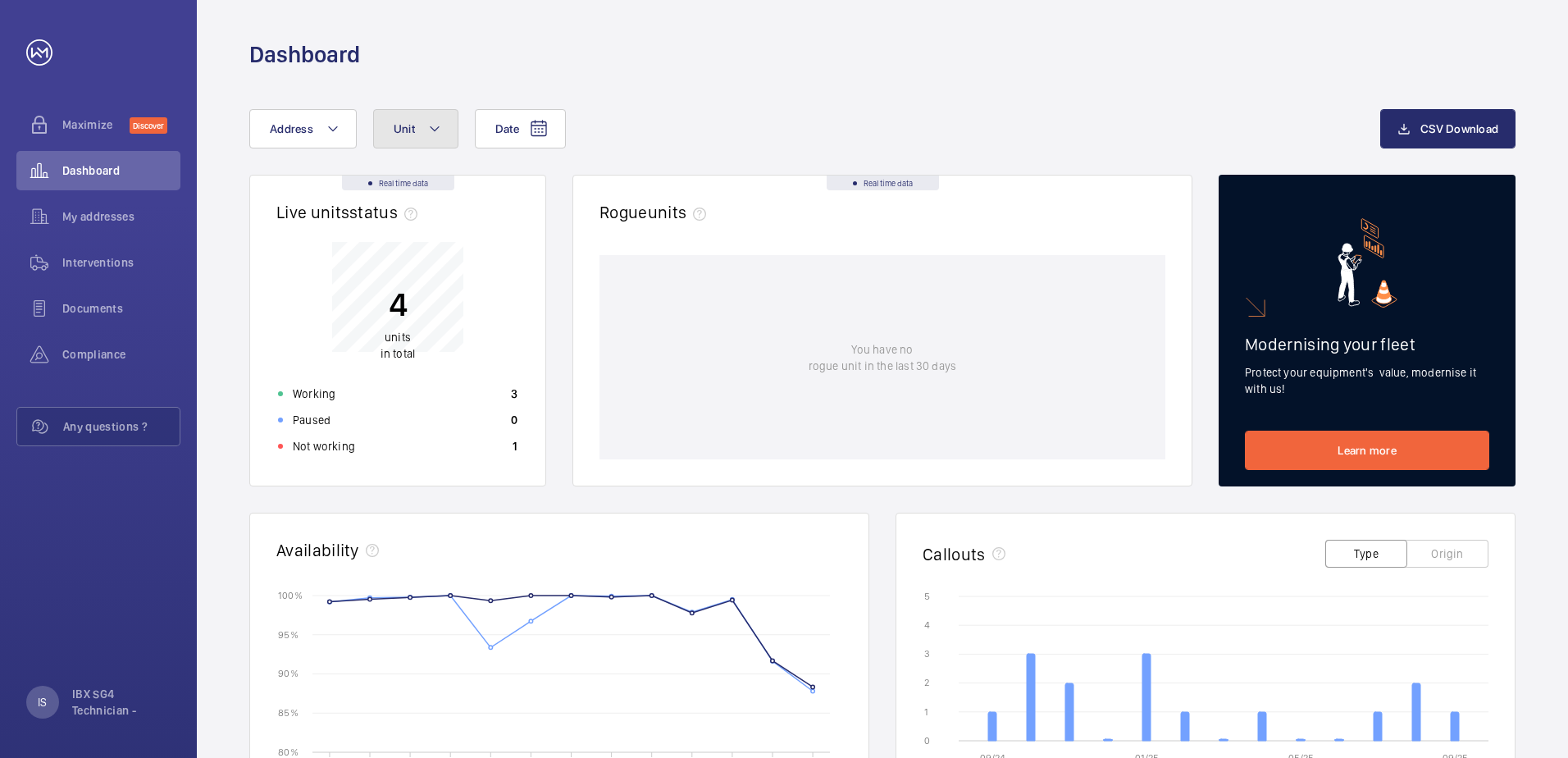
click at [414, 145] on button "Unit" at bounding box center [415, 129] width 85 height 39
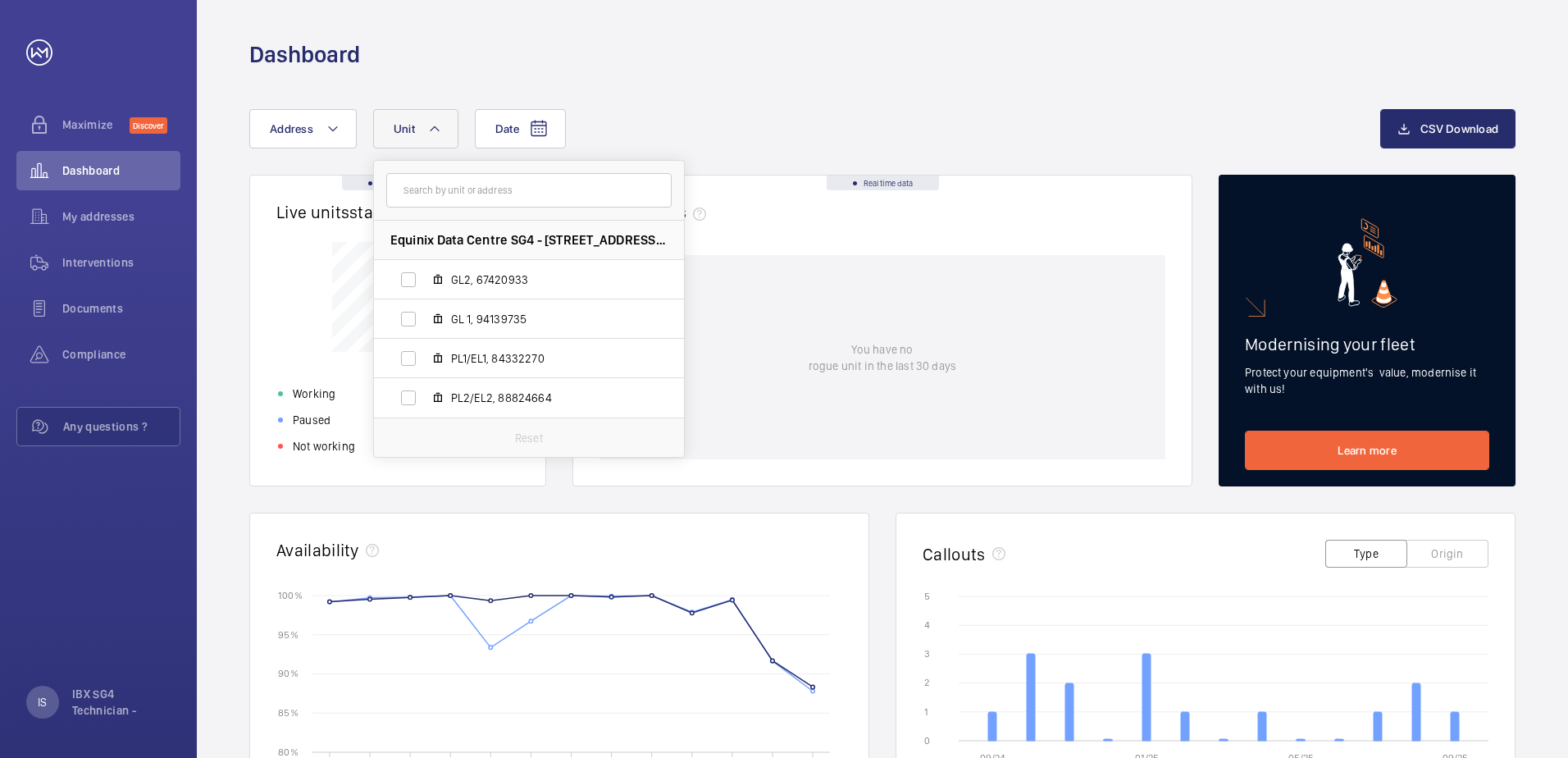
click at [523, 311] on span "GL 1, 94139735" at bounding box center [546, 319] width 190 height 17
click at [425, 311] on input "GL 1, 94139735" at bounding box center [408, 319] width 33 height 33
checkbox input "true"
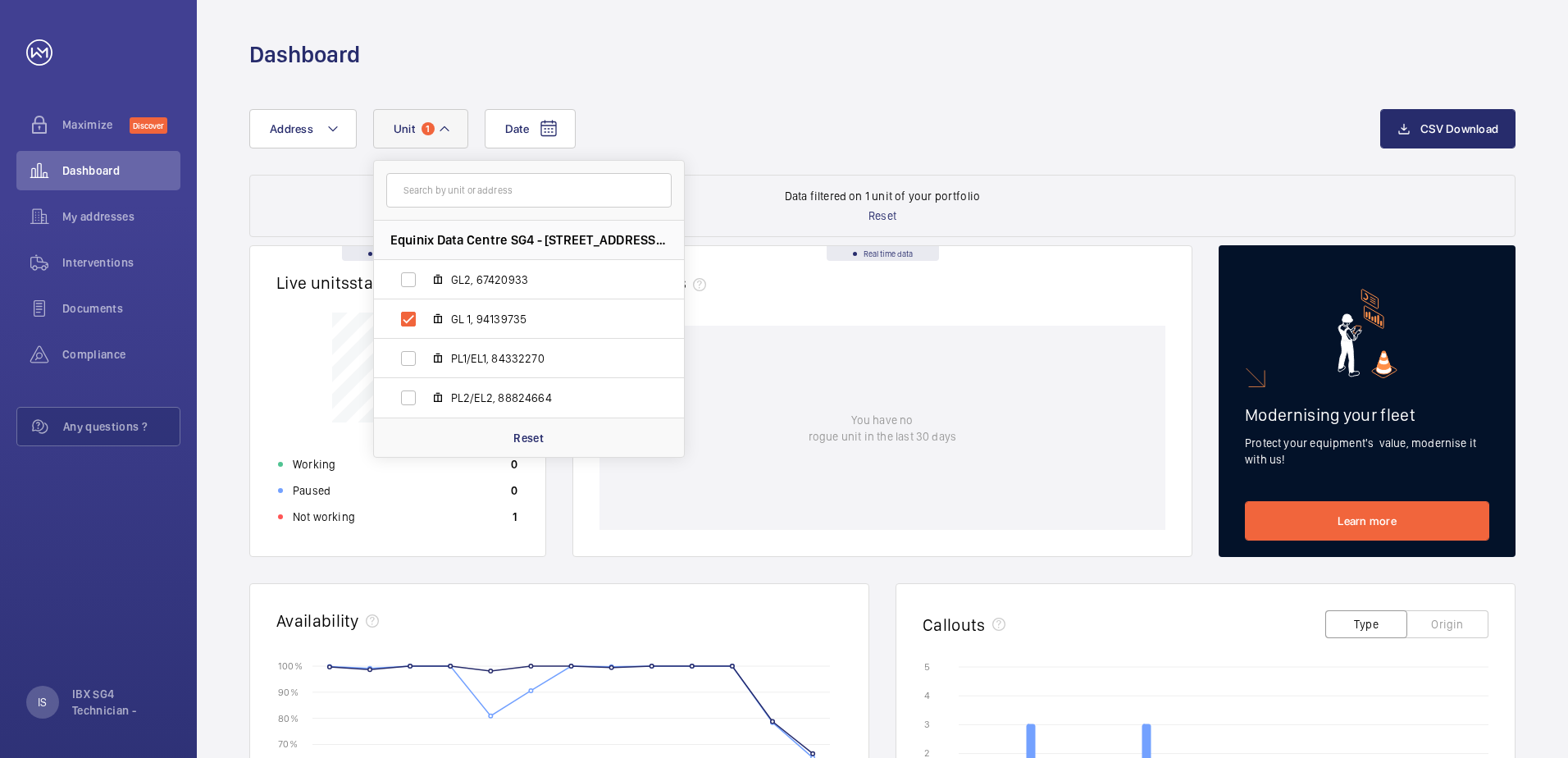
click at [1084, 110] on div "Date Address [STREET_ADDRESS][PERSON_NAME], 67420933 GL 1, 94139735 PL1/EL1, 84…" at bounding box center [815, 129] width 1131 height 39
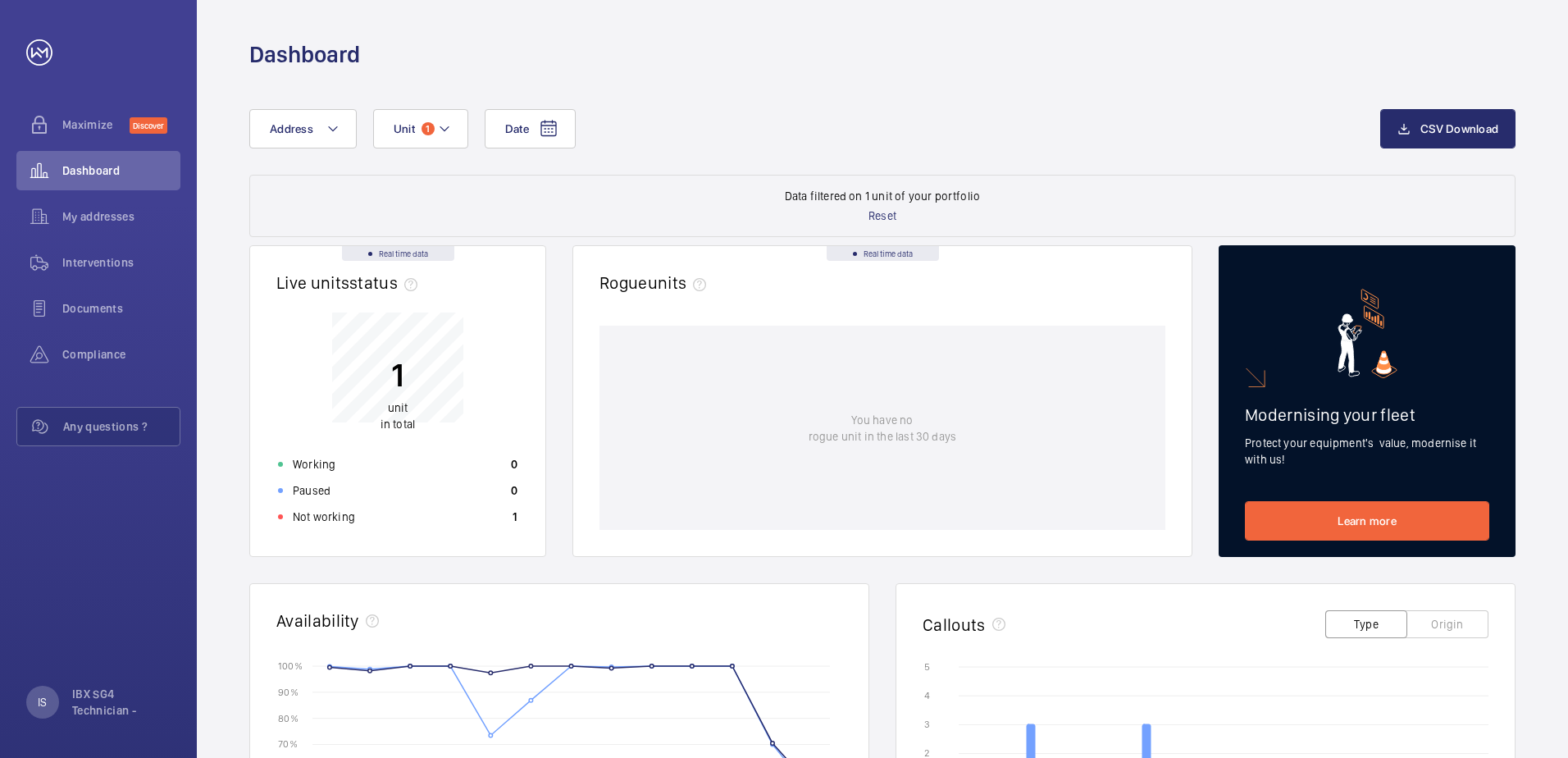
scroll to position [514, 0]
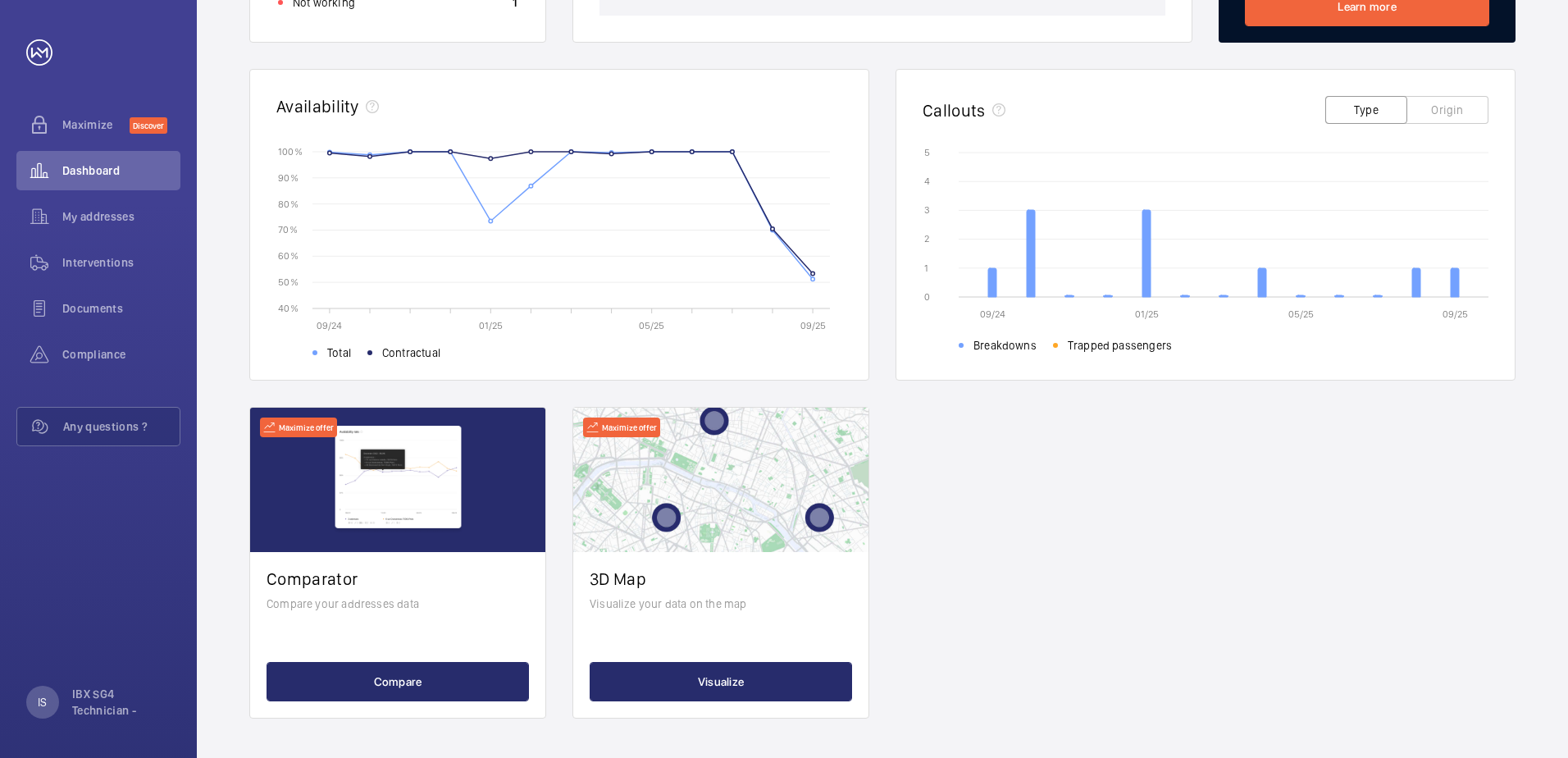
click at [405, 580] on h2 "Comparator" at bounding box center [398, 578] width 262 height 21
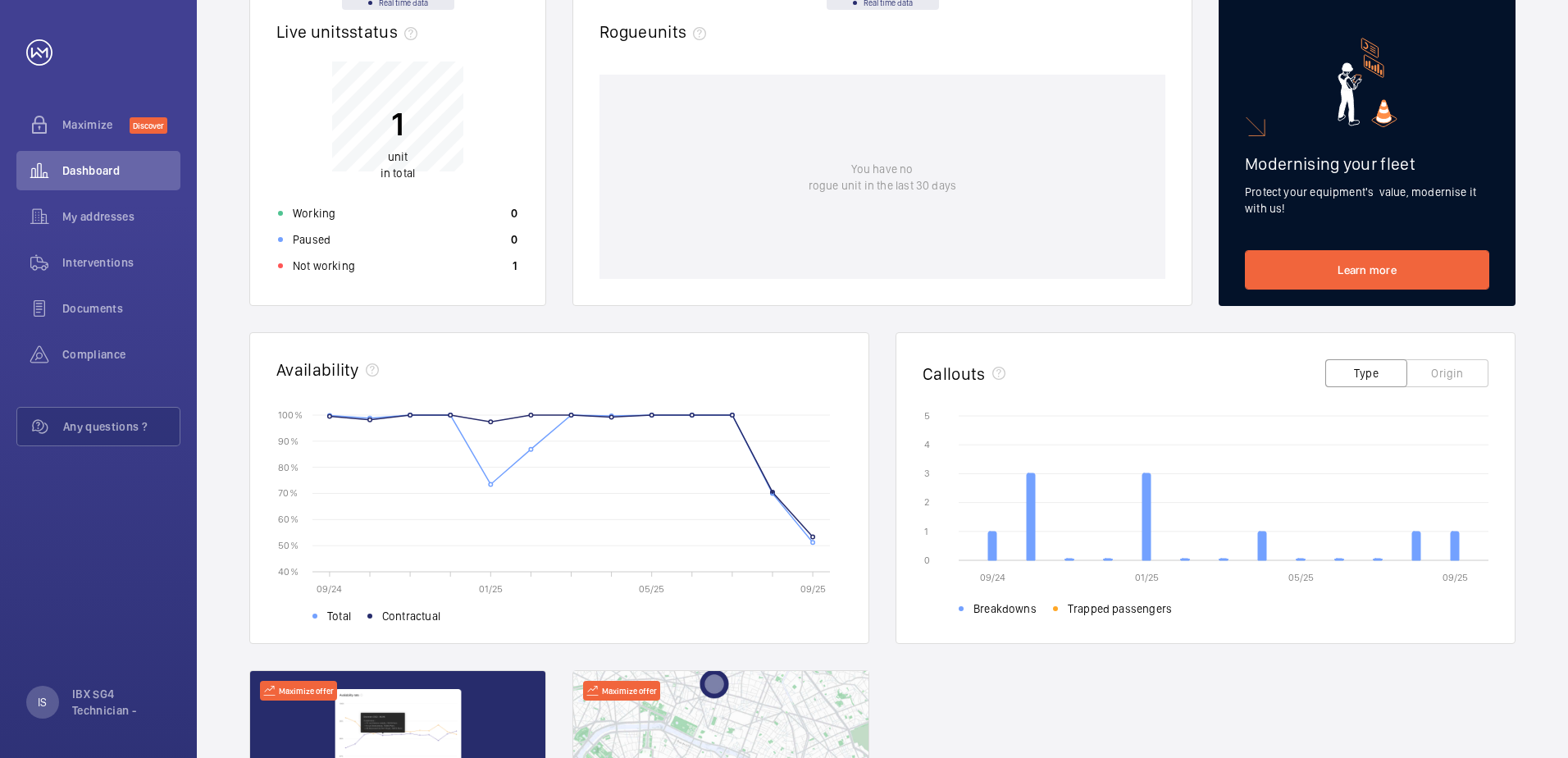
scroll to position [350, 0]
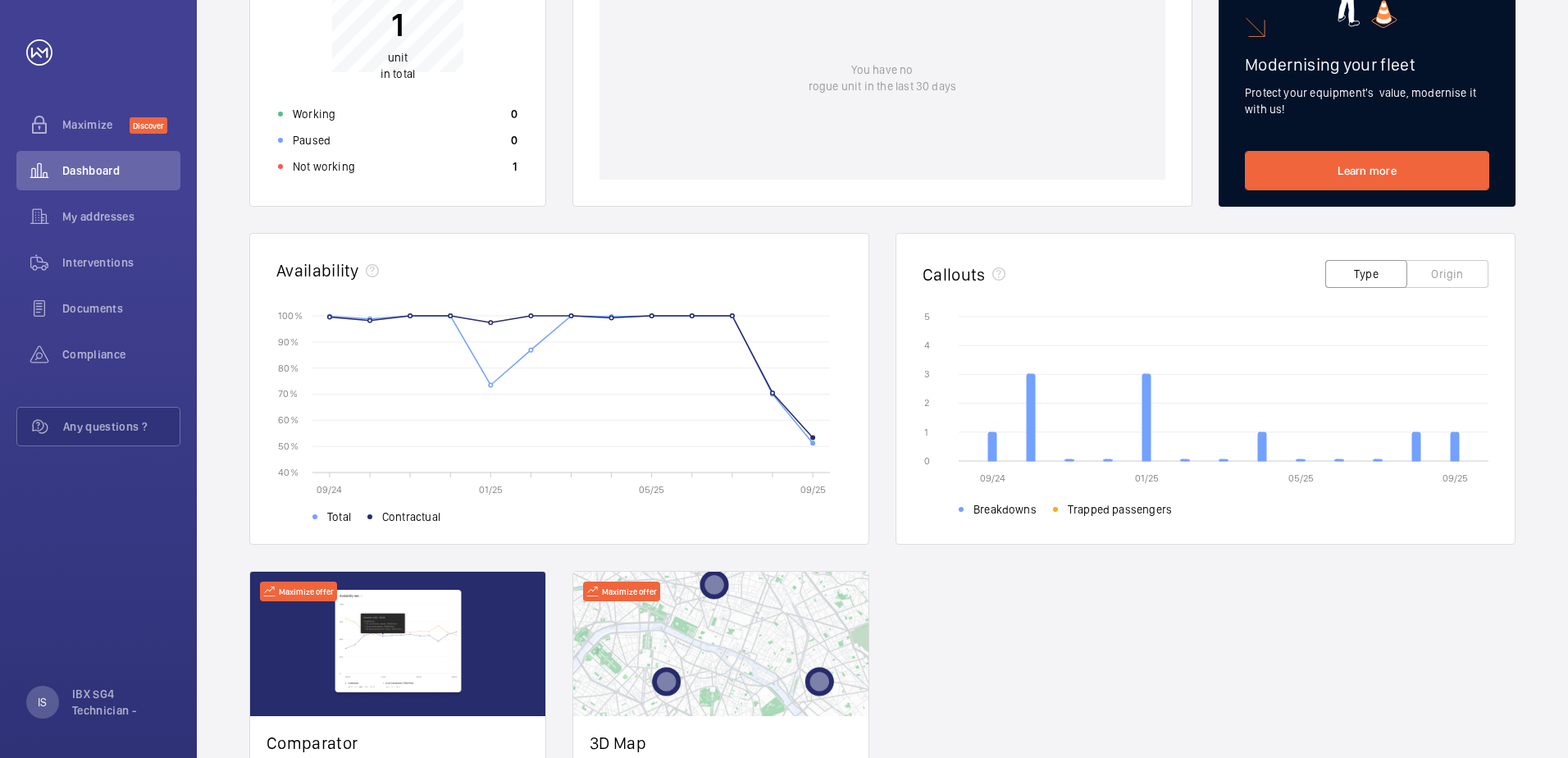
click at [1449, 274] on button "Origin" at bounding box center [1448, 274] width 82 height 28
click at [1374, 283] on button "Type" at bounding box center [1366, 274] width 82 height 28
click at [1425, 277] on button "Origin" at bounding box center [1448, 274] width 82 height 28
click at [1363, 269] on button "Type" at bounding box center [1366, 274] width 82 height 28
click at [1093, 537] on wm-front-card-body "09/24 01/25 05/25 09/25 0 0 1 1 2 2 3 3 4 4 5 5 Breakdowns Trapped passengers" at bounding box center [1206, 423] width 619 height 240
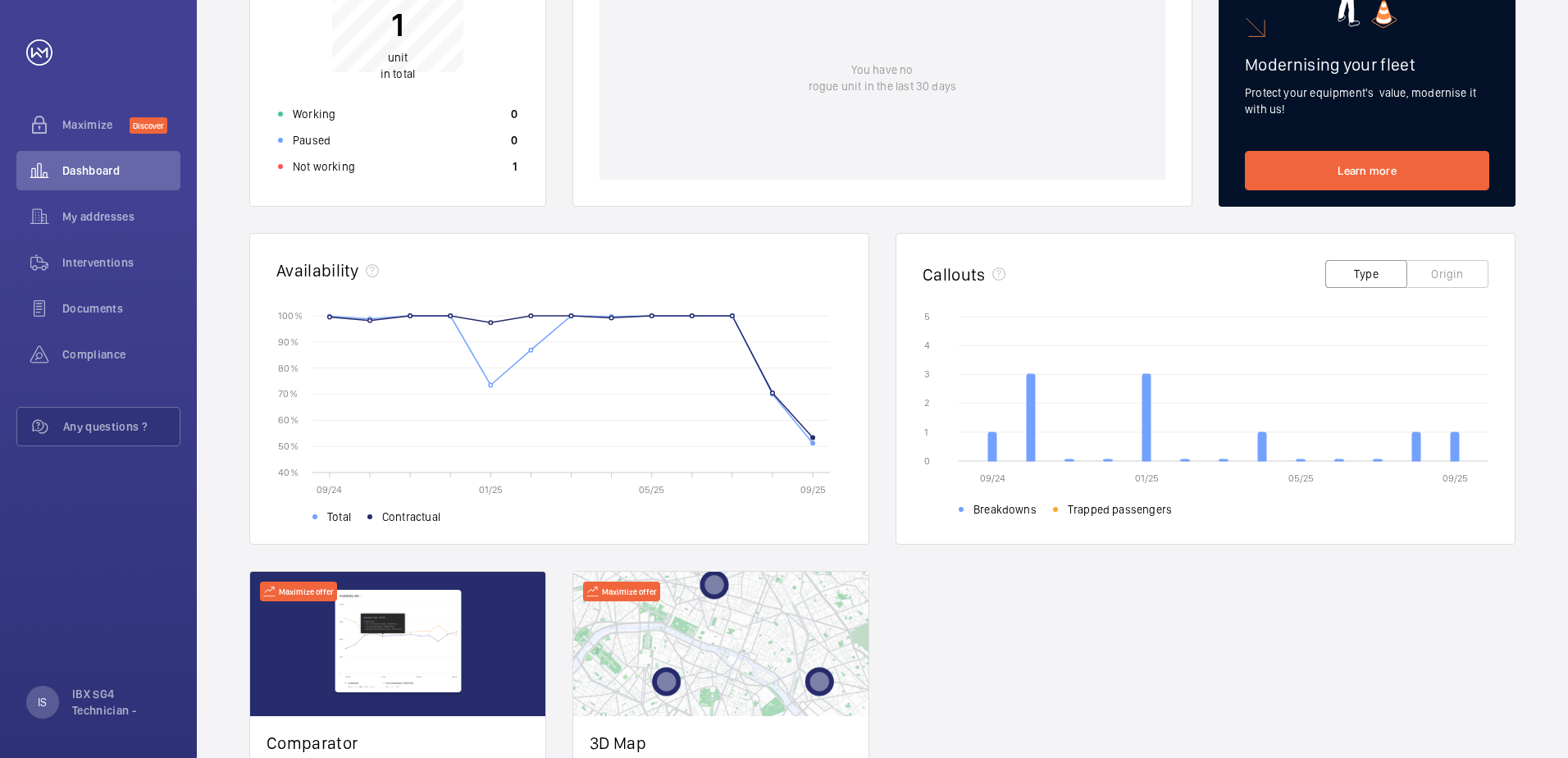
click at [1117, 432] on line at bounding box center [1224, 432] width 530 height 0
click at [1197, 350] on icon "09/24 01/25 05/25 09/25 0 0 1 1 2 2 3 3 4 4 5 5 Breakdowns Trapped passengers" at bounding box center [1206, 412] width 566 height 205
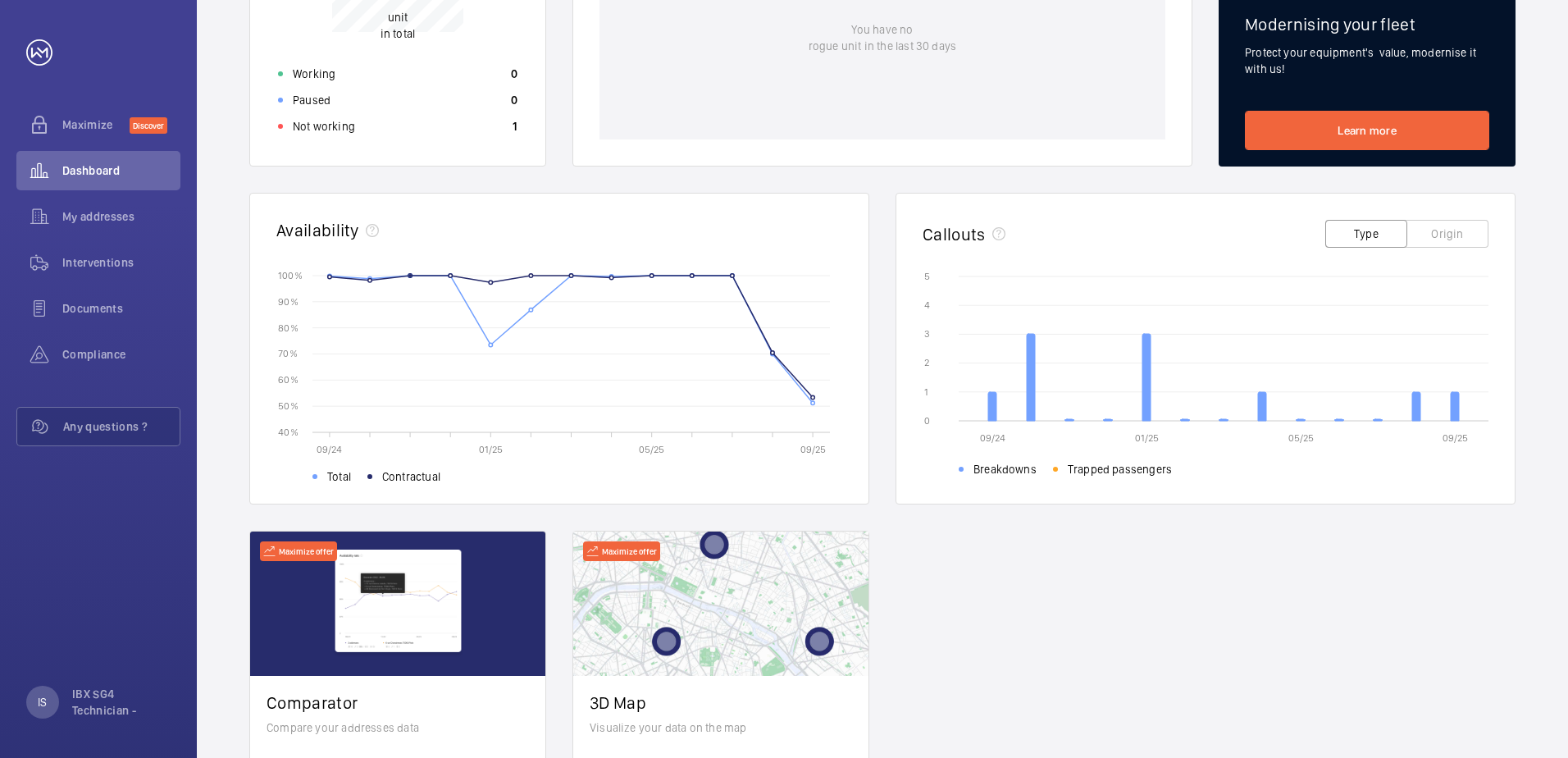
scroll to position [514, 0]
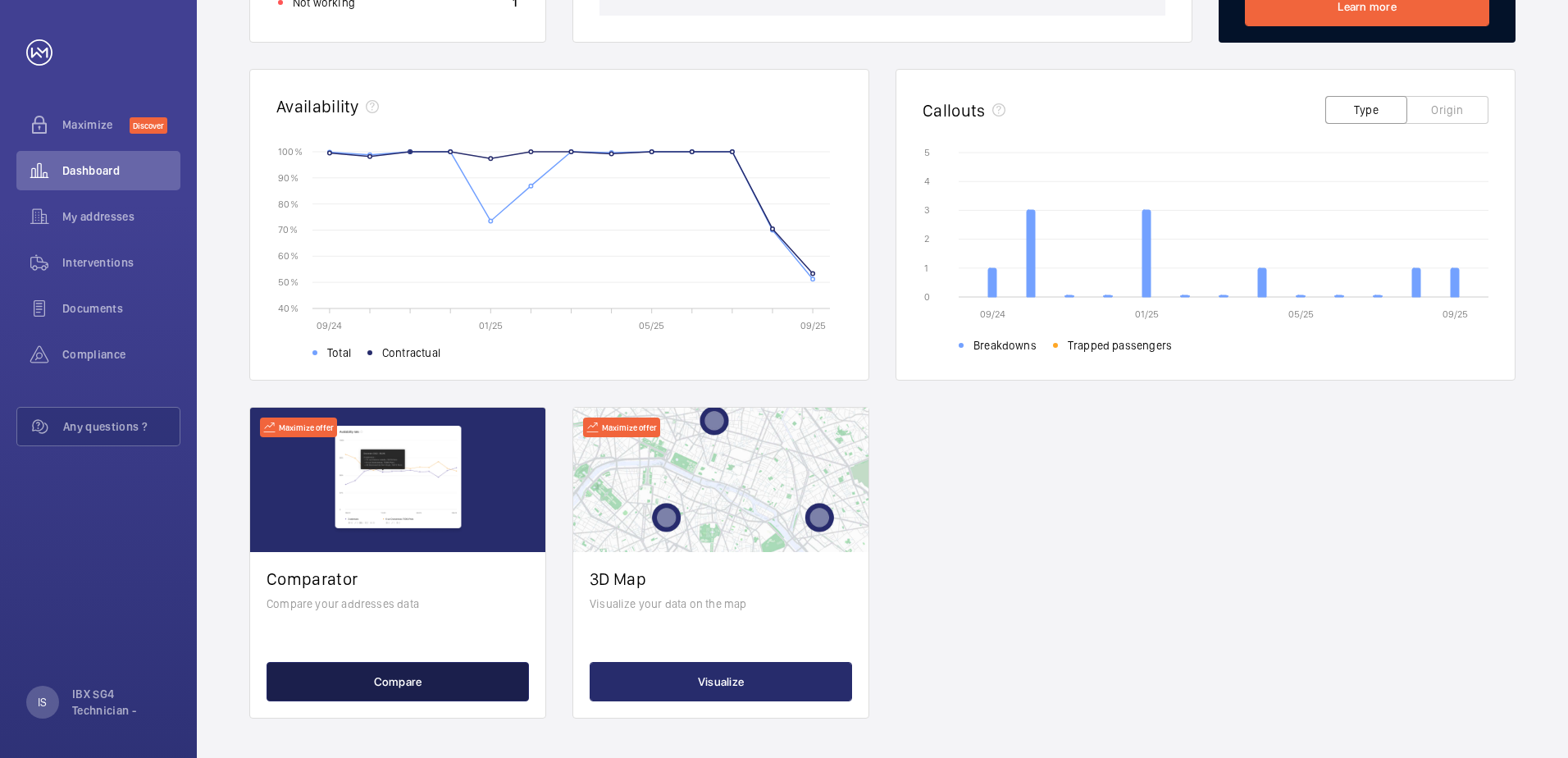
click at [450, 692] on button "Compare" at bounding box center [398, 682] width 262 height 39
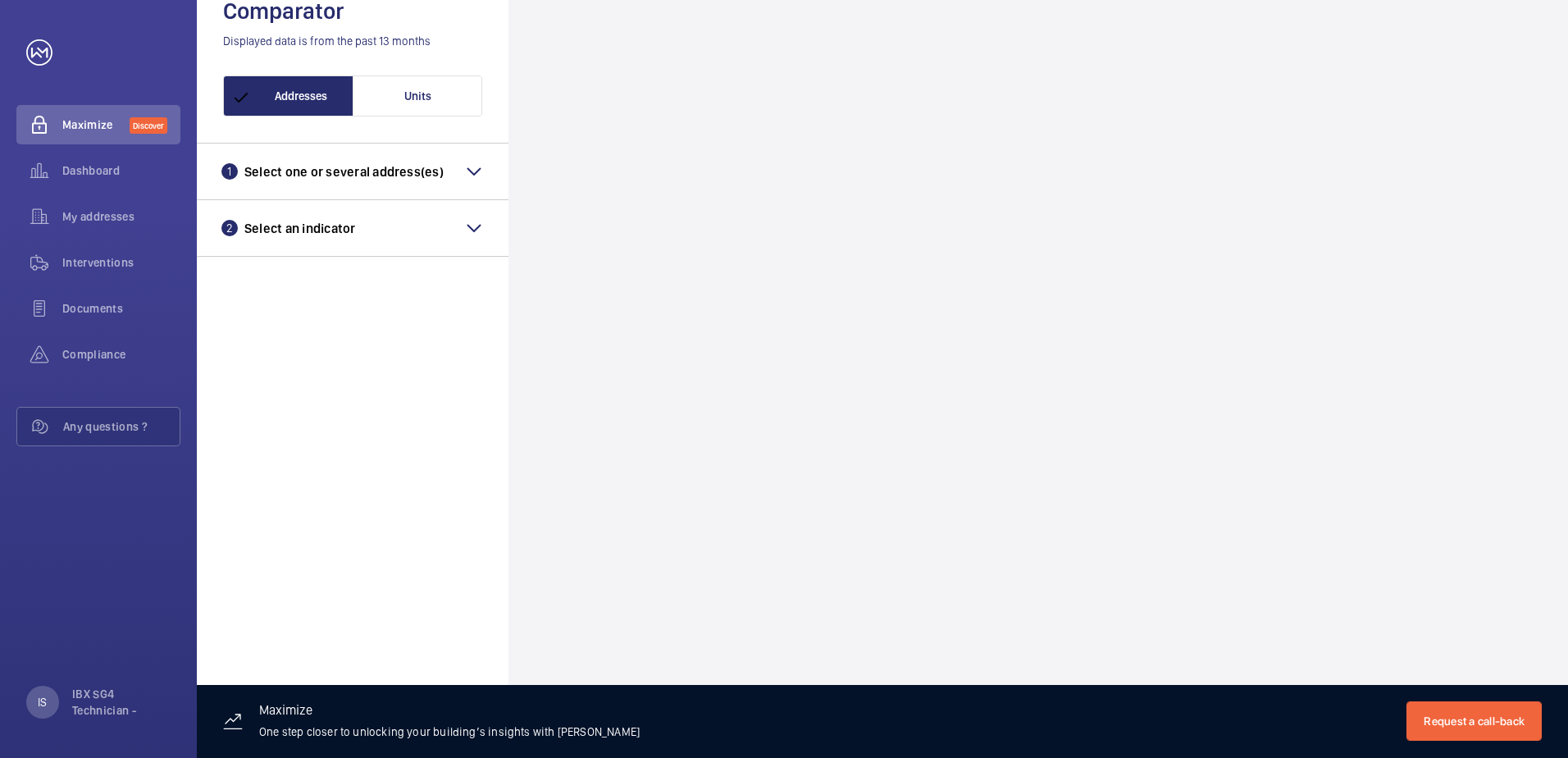
click at [552, 162] on div at bounding box center [1038, 306] width 1060 height 758
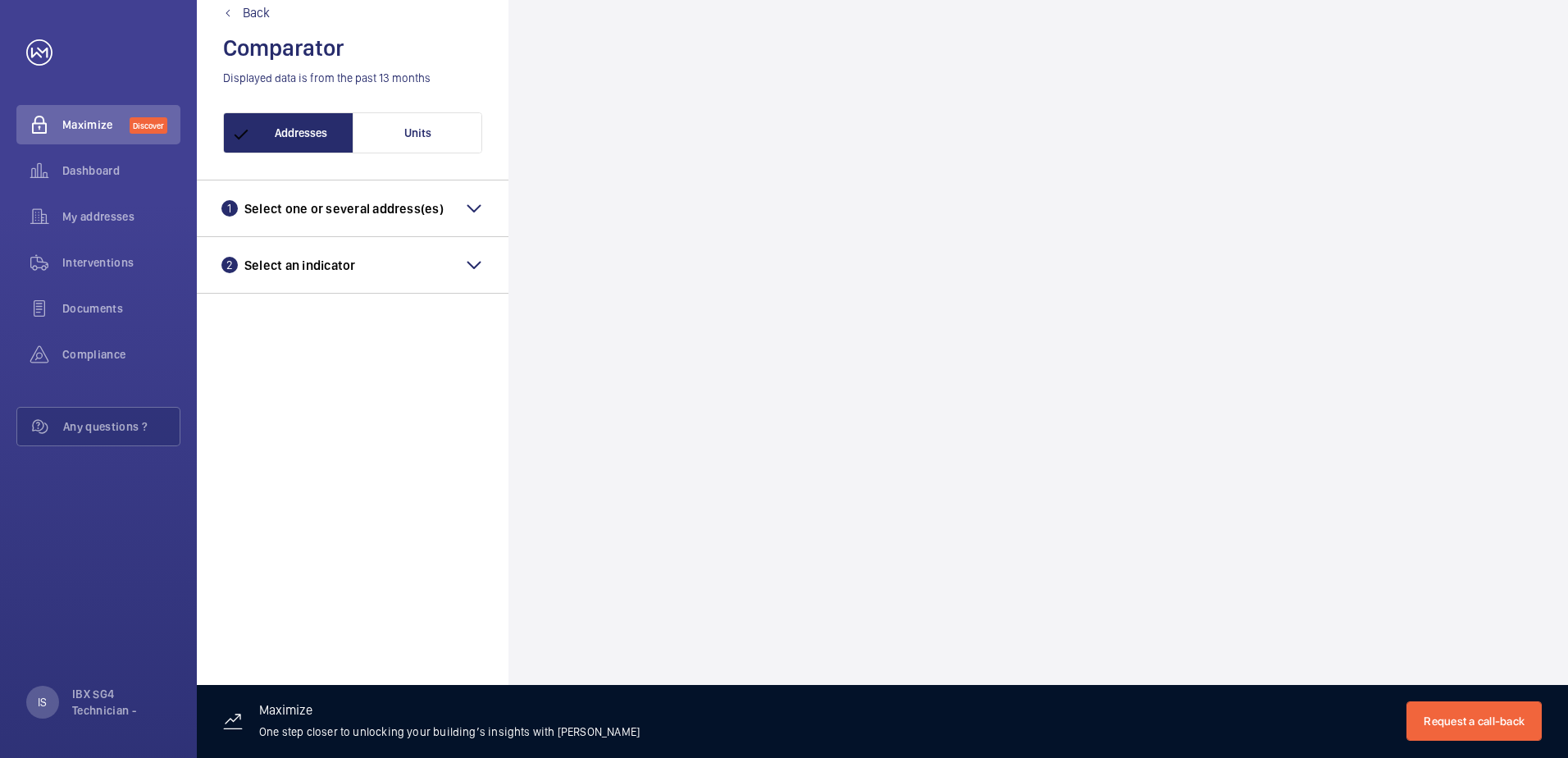
scroll to position [0, 0]
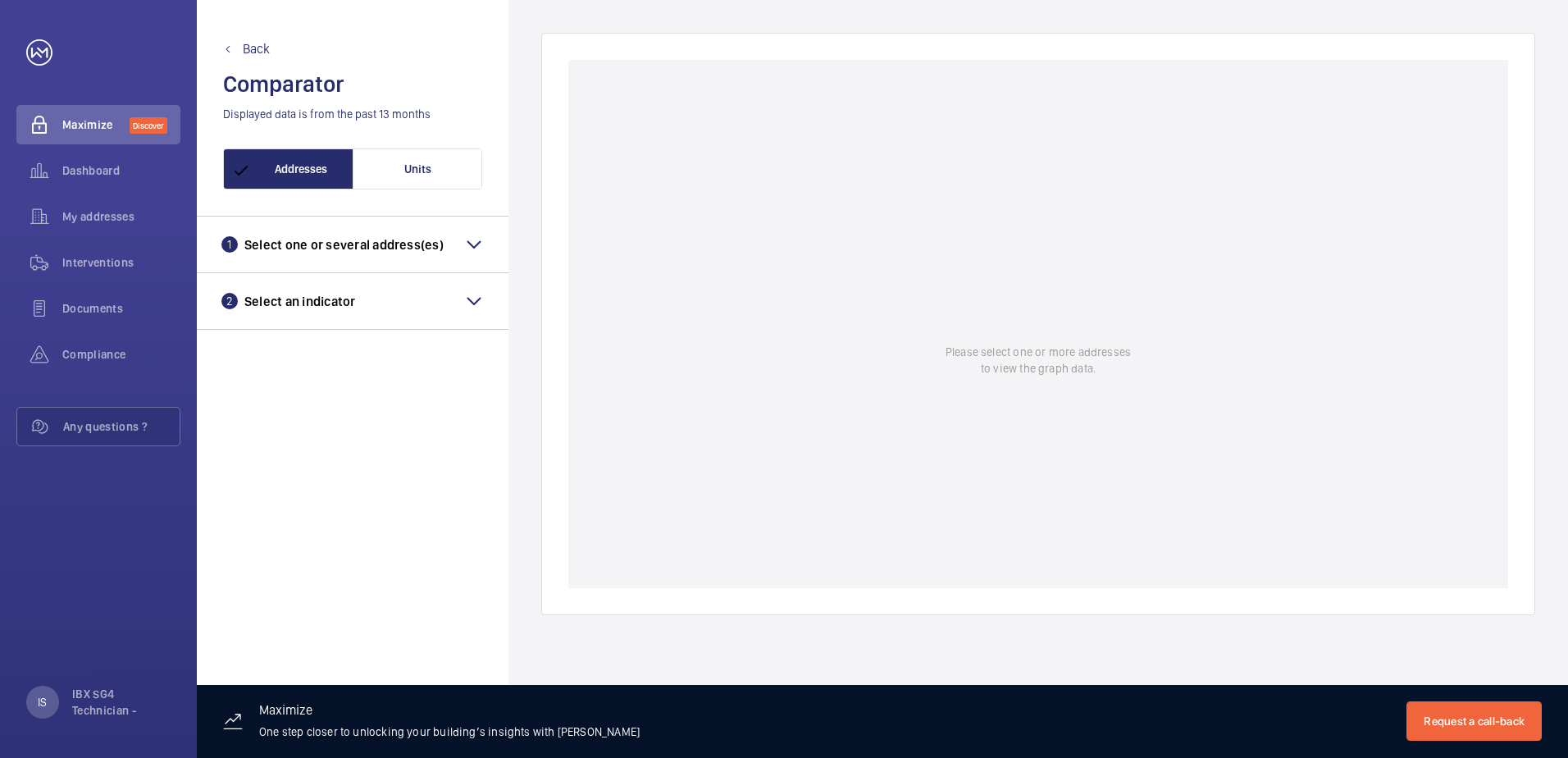
click at [263, 55] on span "Back" at bounding box center [256, 48] width 27 height 13
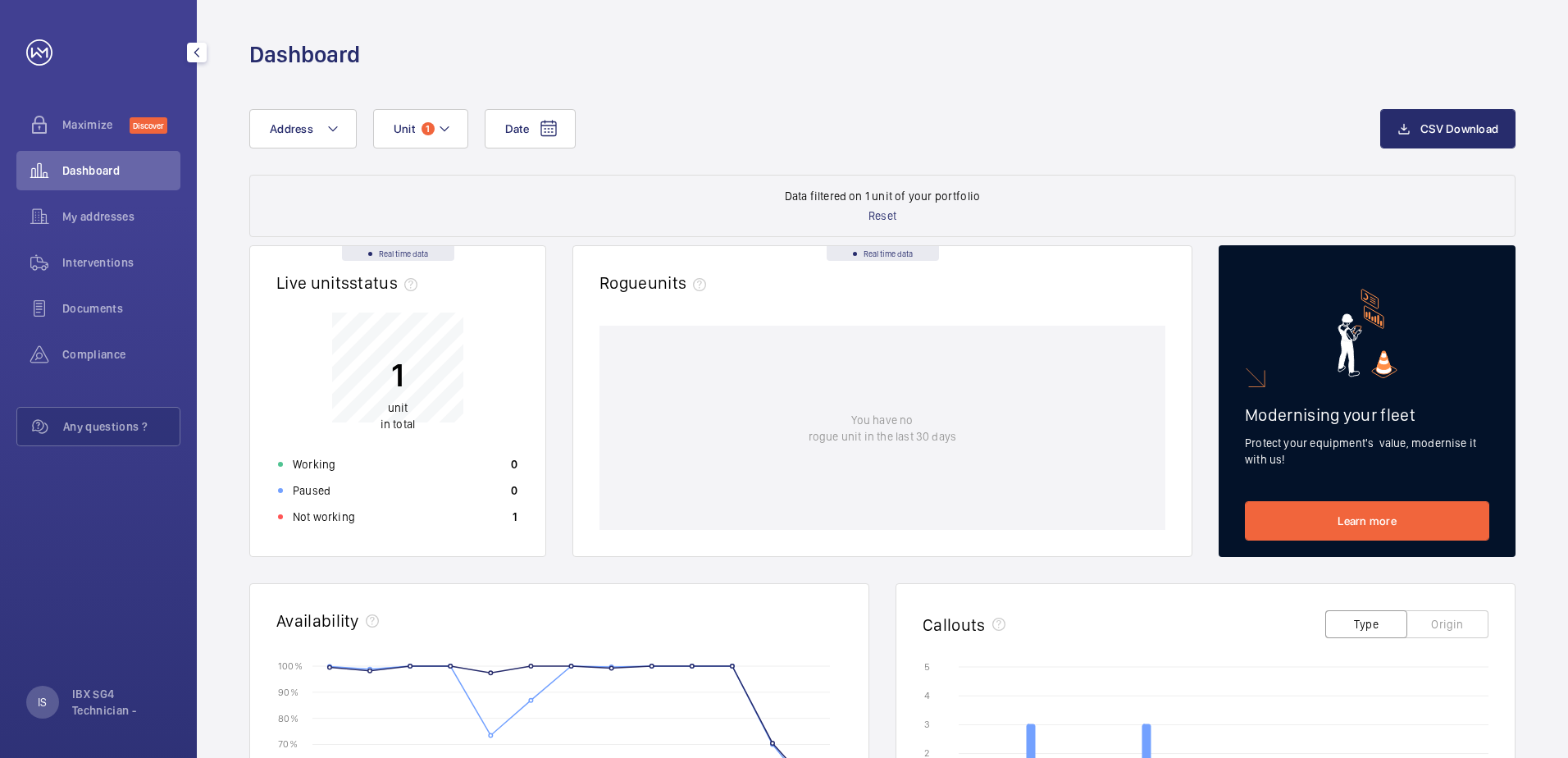
click at [136, 231] on div "My addresses" at bounding box center [99, 217] width 164 height 39
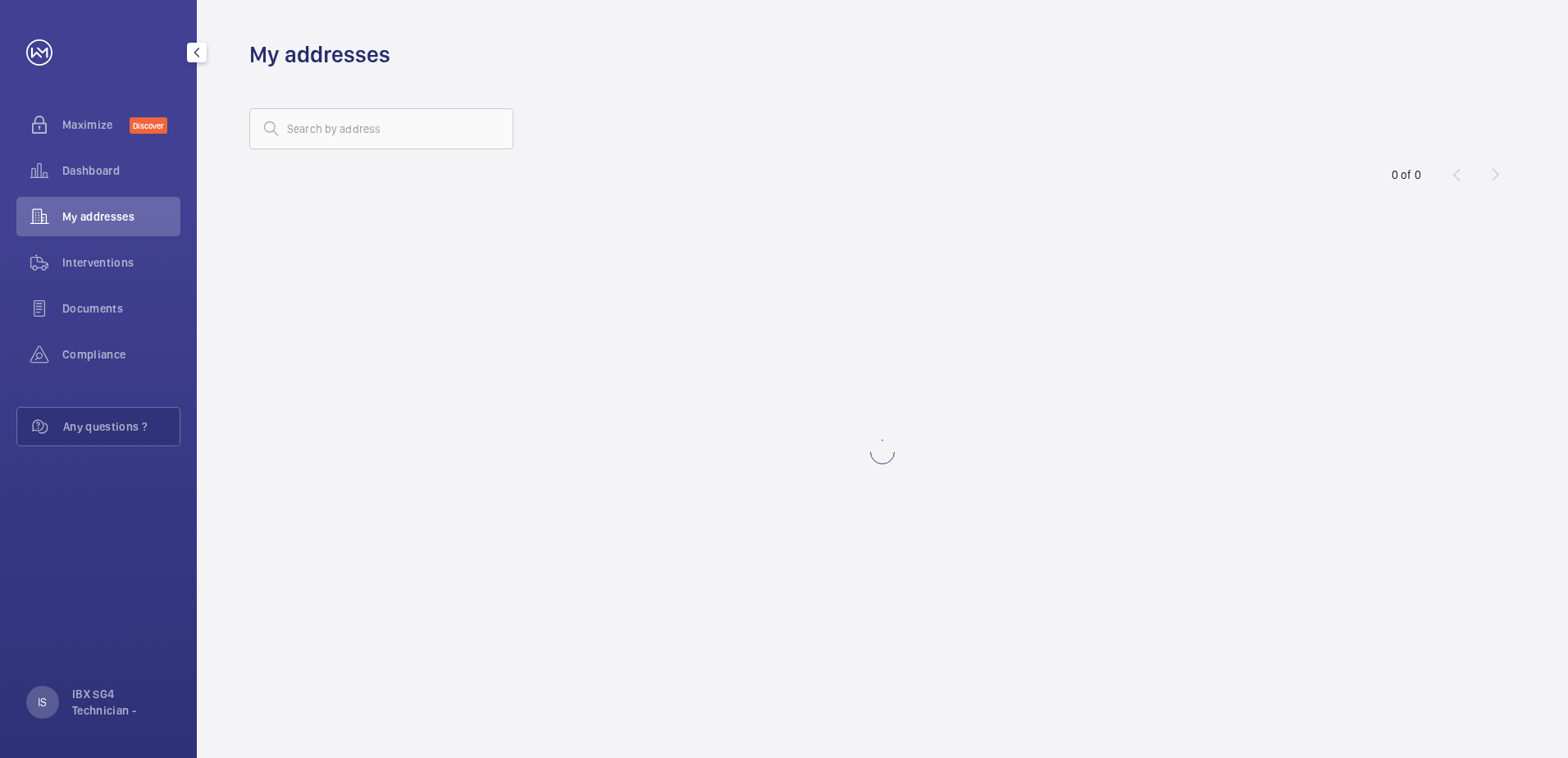
click at [86, 133] on div "Maximize Discover" at bounding box center [99, 124] width 164 height 39
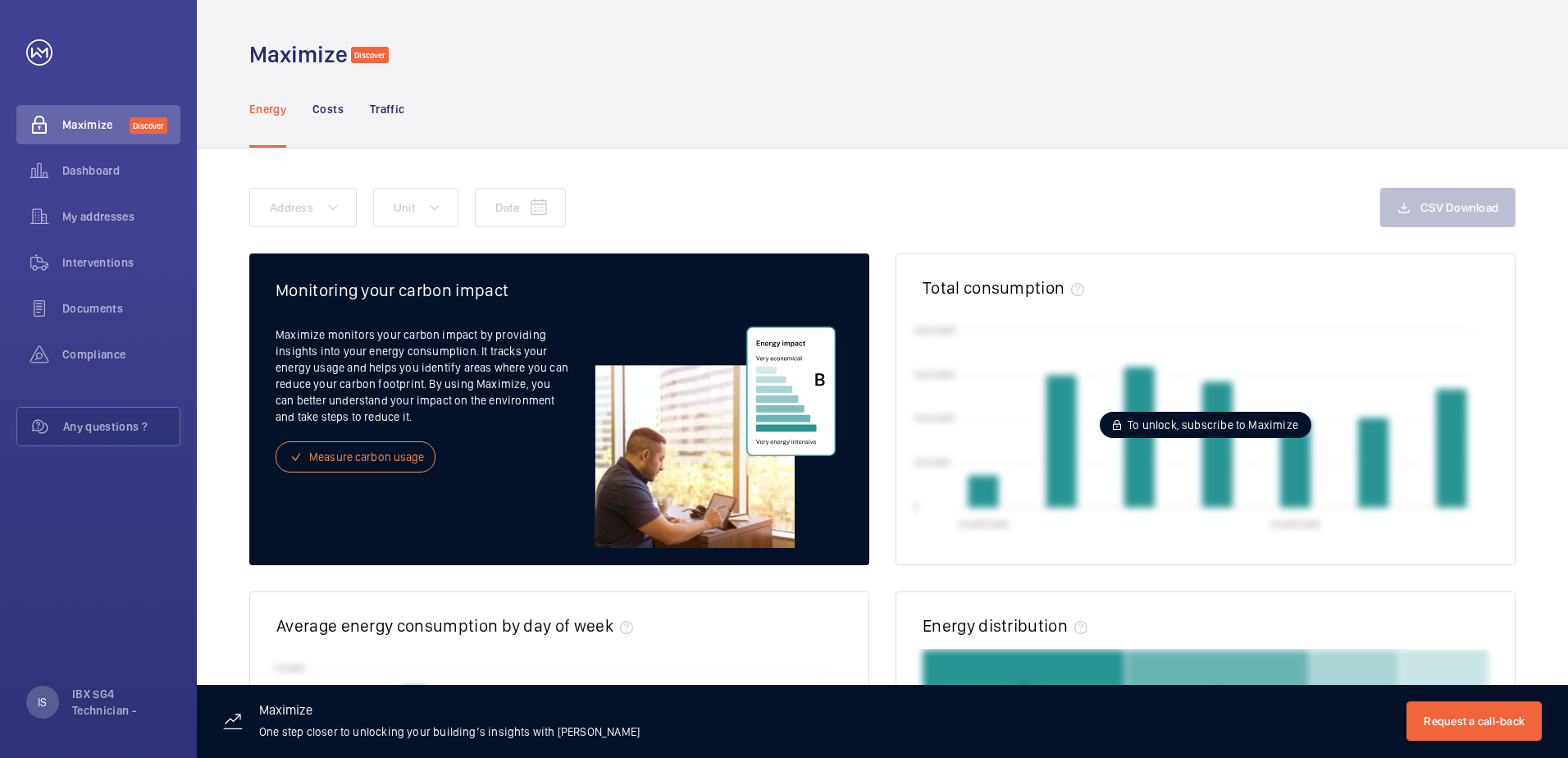
click at [346, 105] on nav "Energy Costs Traffic" at bounding box center [327, 109] width 155 height 78
click at [342, 105] on p "Costs" at bounding box center [329, 109] width 32 height 17
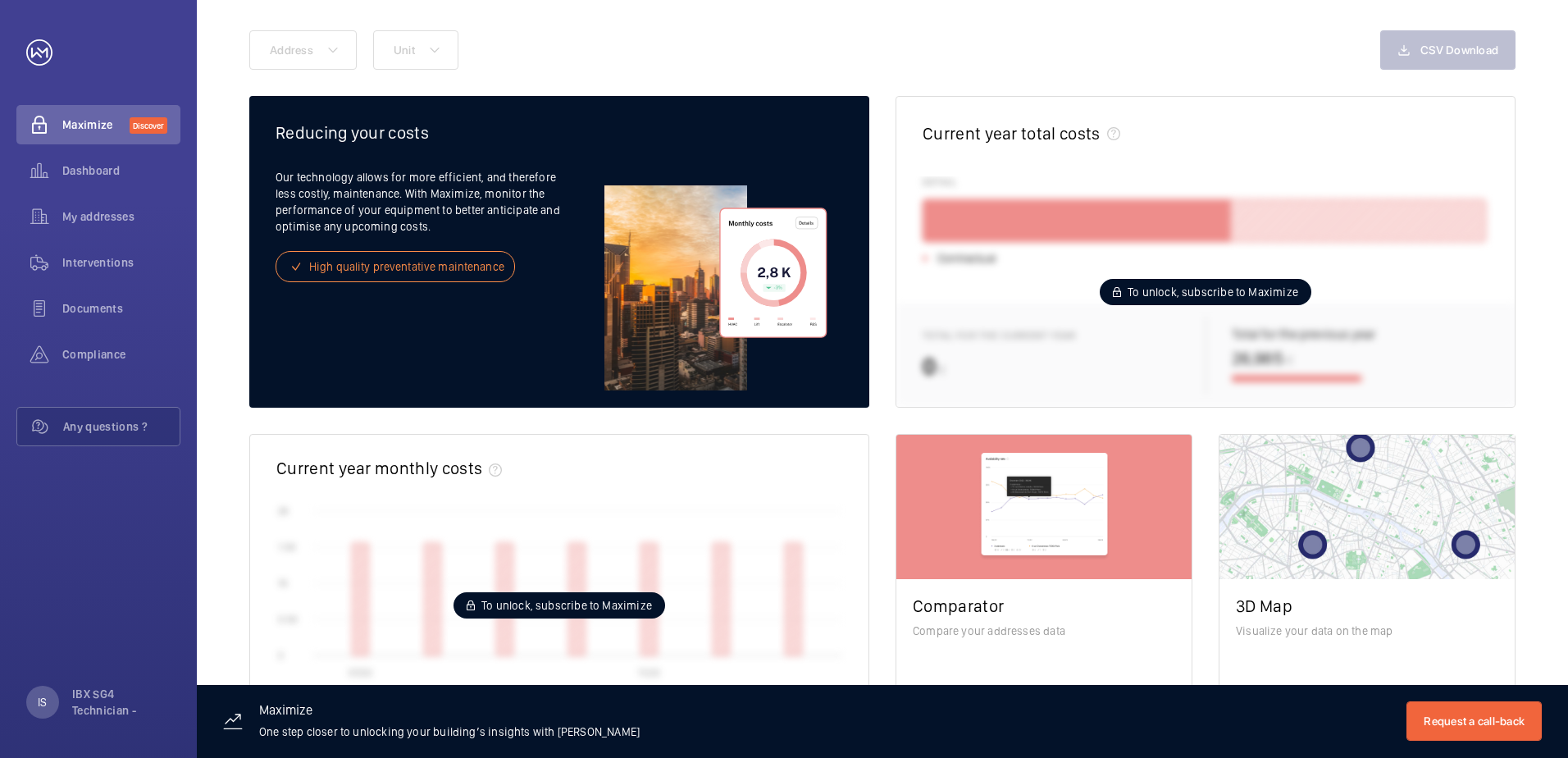
scroll to position [164, 0]
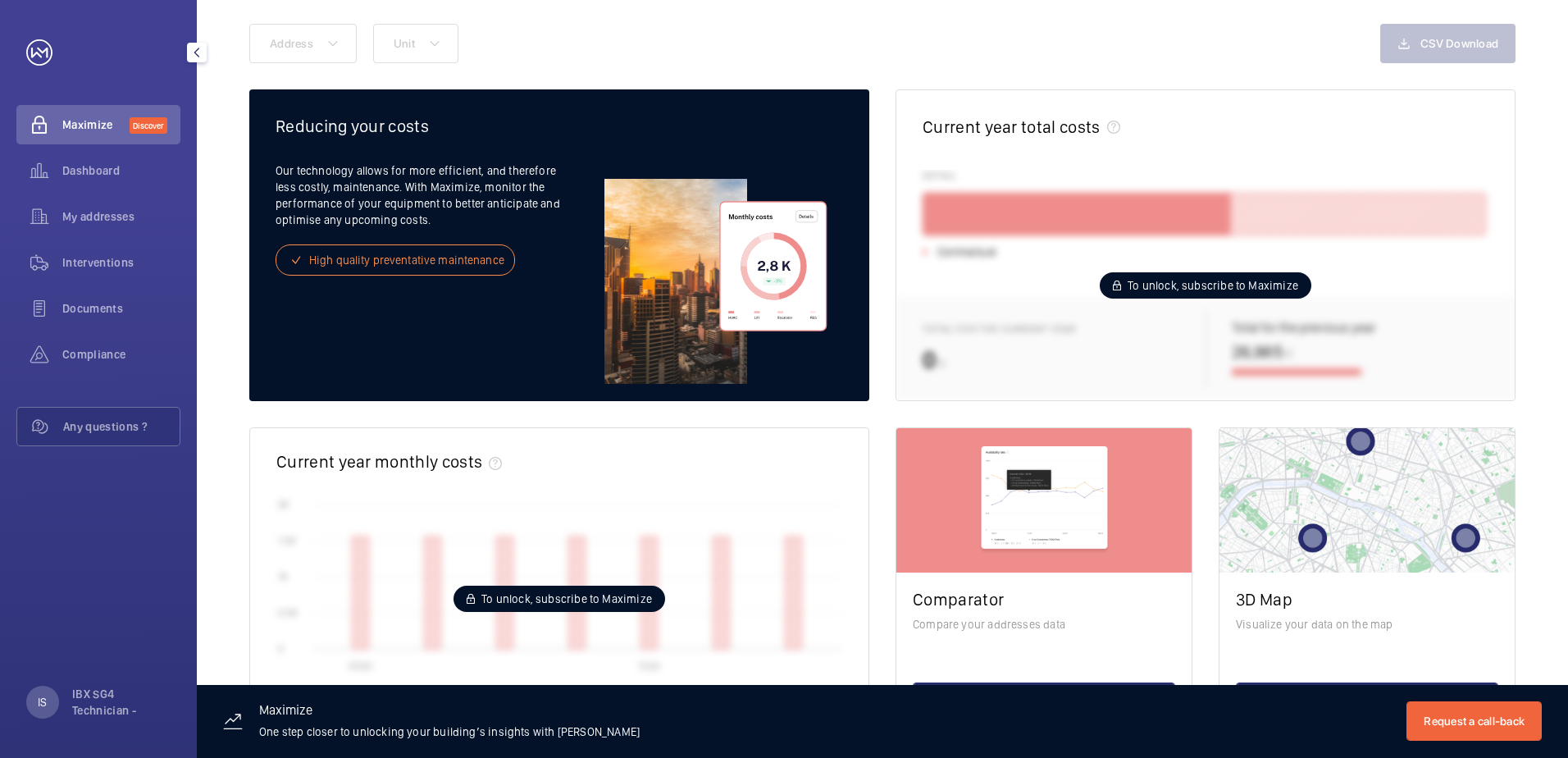
click at [90, 171] on span "Dashboard" at bounding box center [121, 171] width 118 height 17
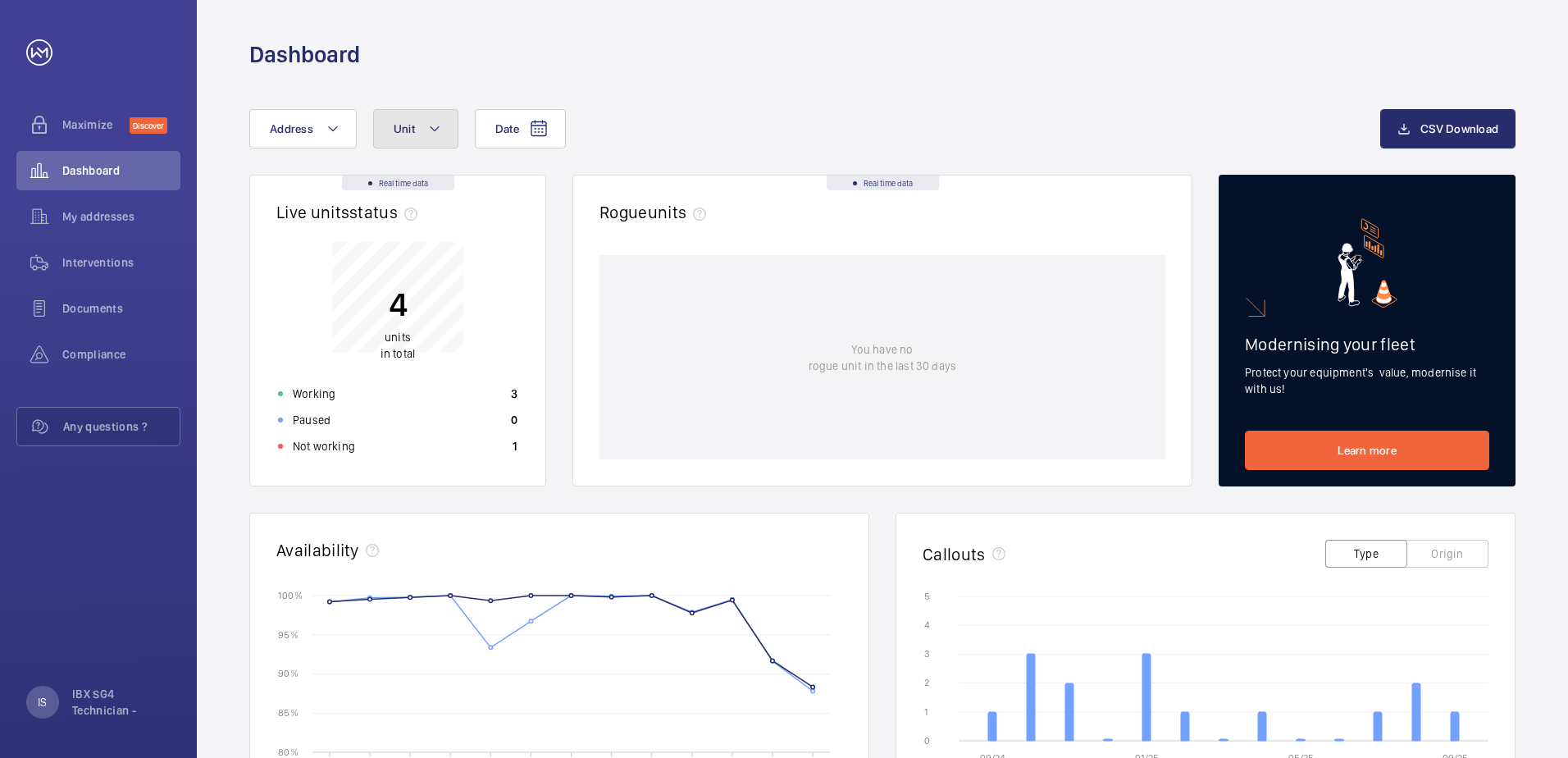
click at [432, 119] on mat-icon at bounding box center [434, 129] width 13 height 20
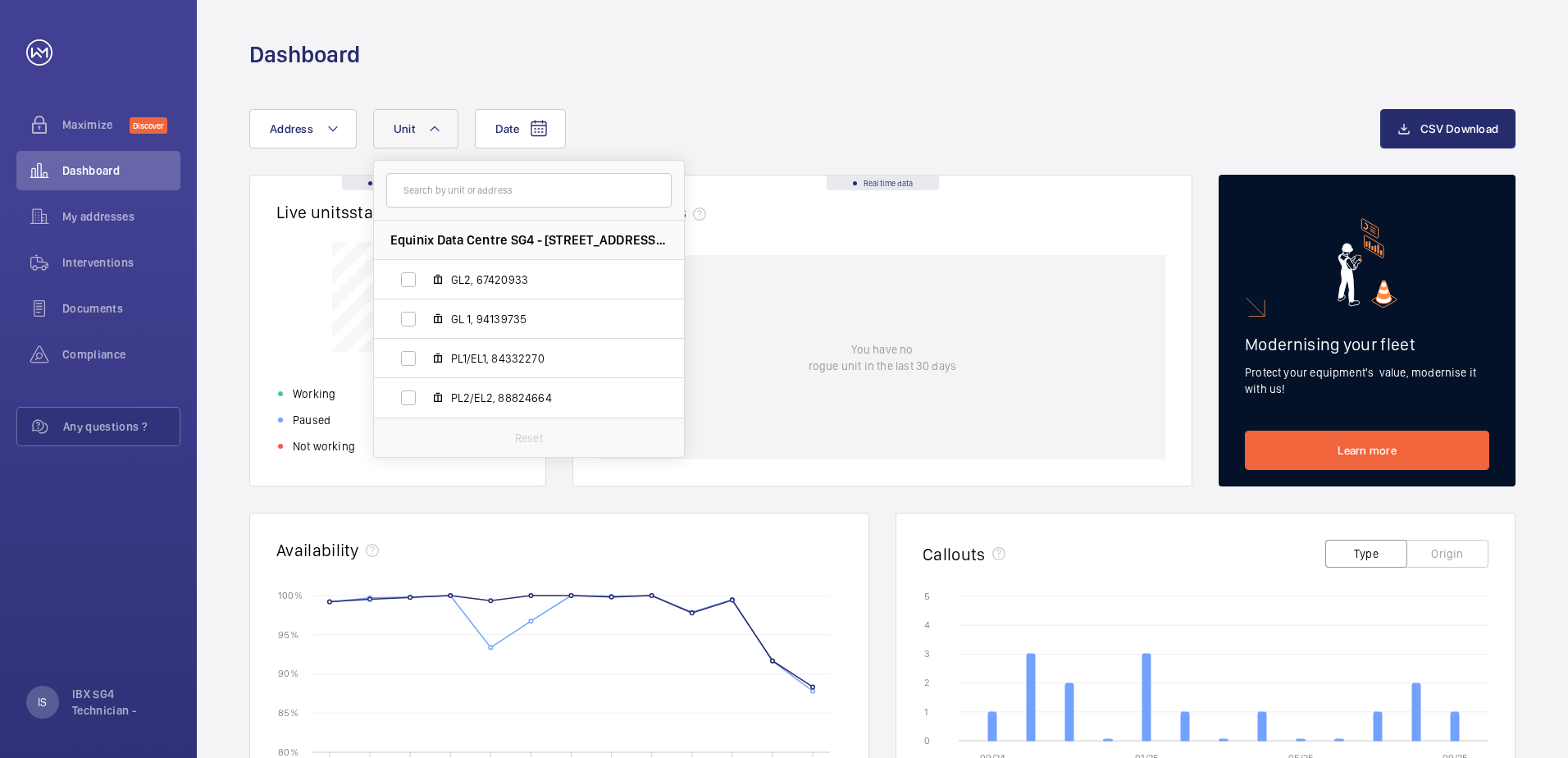
click at [488, 329] on label "GL 1, 94139735" at bounding box center [516, 319] width 284 height 39
click at [425, 329] on input "GL 1, 94139735" at bounding box center [408, 319] width 33 height 33
checkbox input "true"
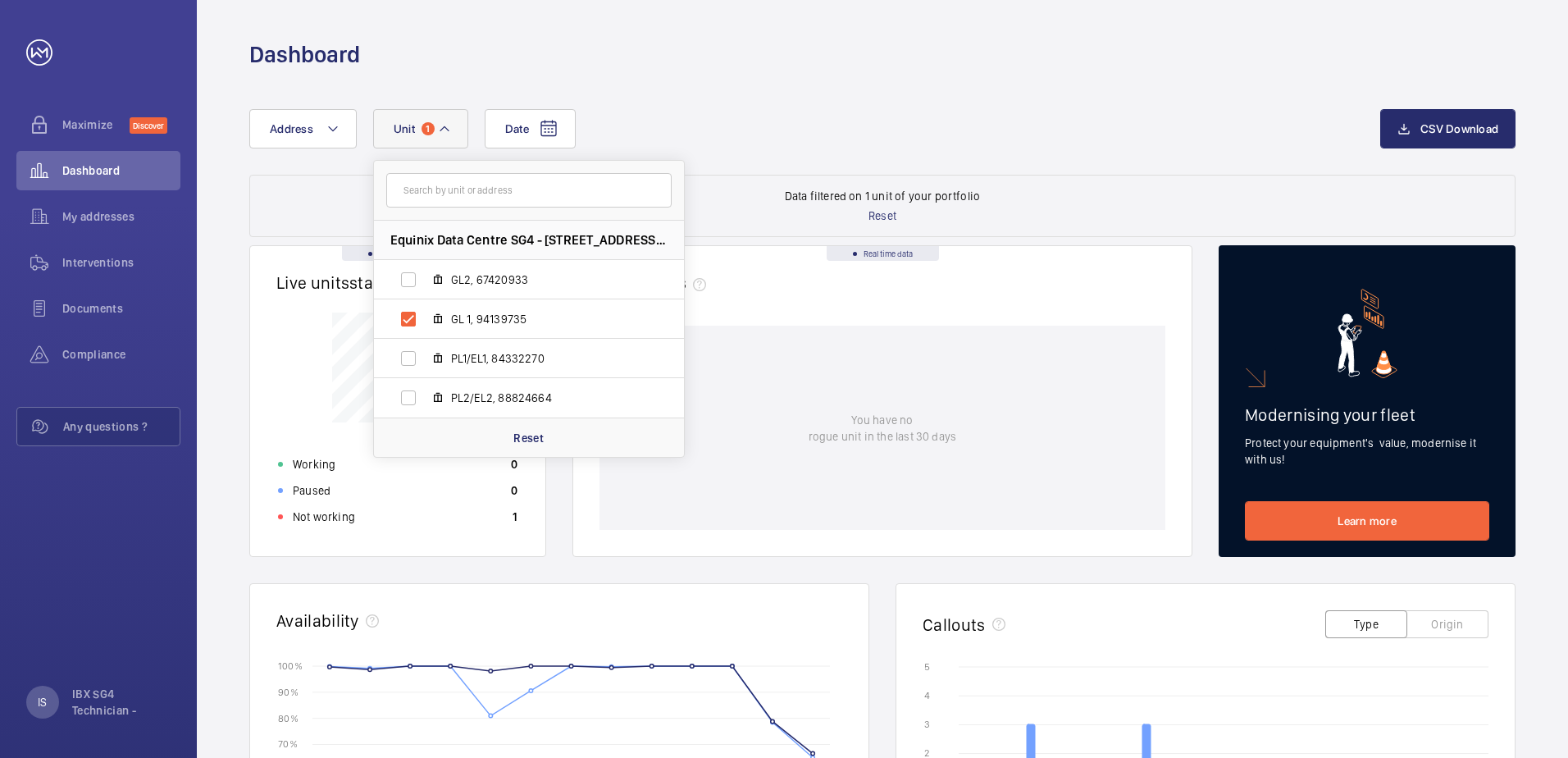
click at [831, 90] on div "Date Address [STREET_ADDRESS][PERSON_NAME], 67420933 GL 1, 94139735 PL1/EL1, 84…" at bounding box center [883, 671] width 1372 height 1203
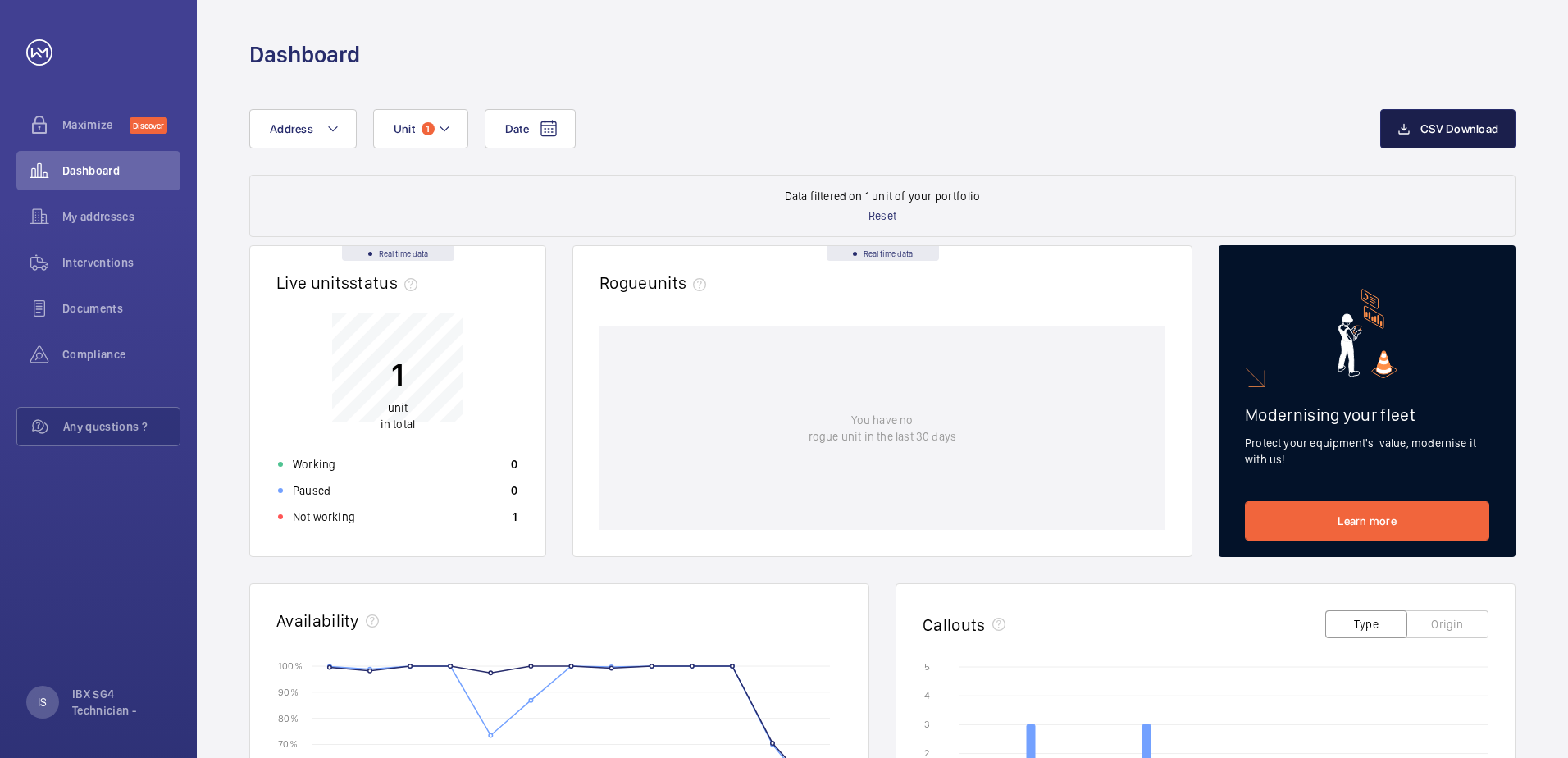
click at [1453, 132] on span "CSV Download" at bounding box center [1459, 128] width 78 height 13
click at [1537, 66] on div "Dashboard" at bounding box center [883, 35] width 1372 height 70
click at [685, 221] on wm-front-dashboard-filters-results "Data filtered on 1 unit of your portfolio Reset" at bounding box center [882, 205] width 1266 height 62
click at [95, 228] on div "My addresses" at bounding box center [99, 217] width 164 height 39
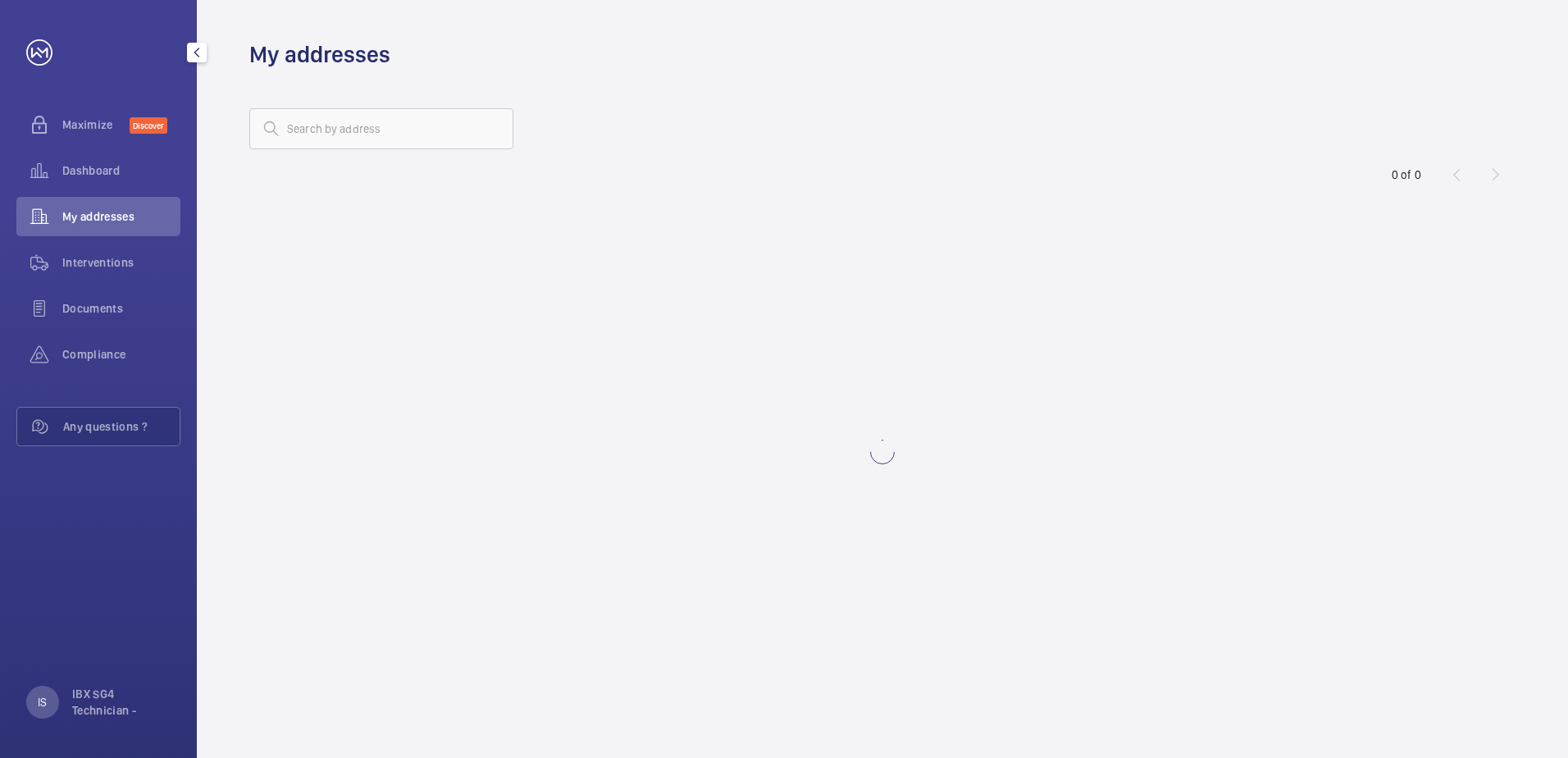
click at [107, 265] on span "Interventions" at bounding box center [121, 263] width 118 height 17
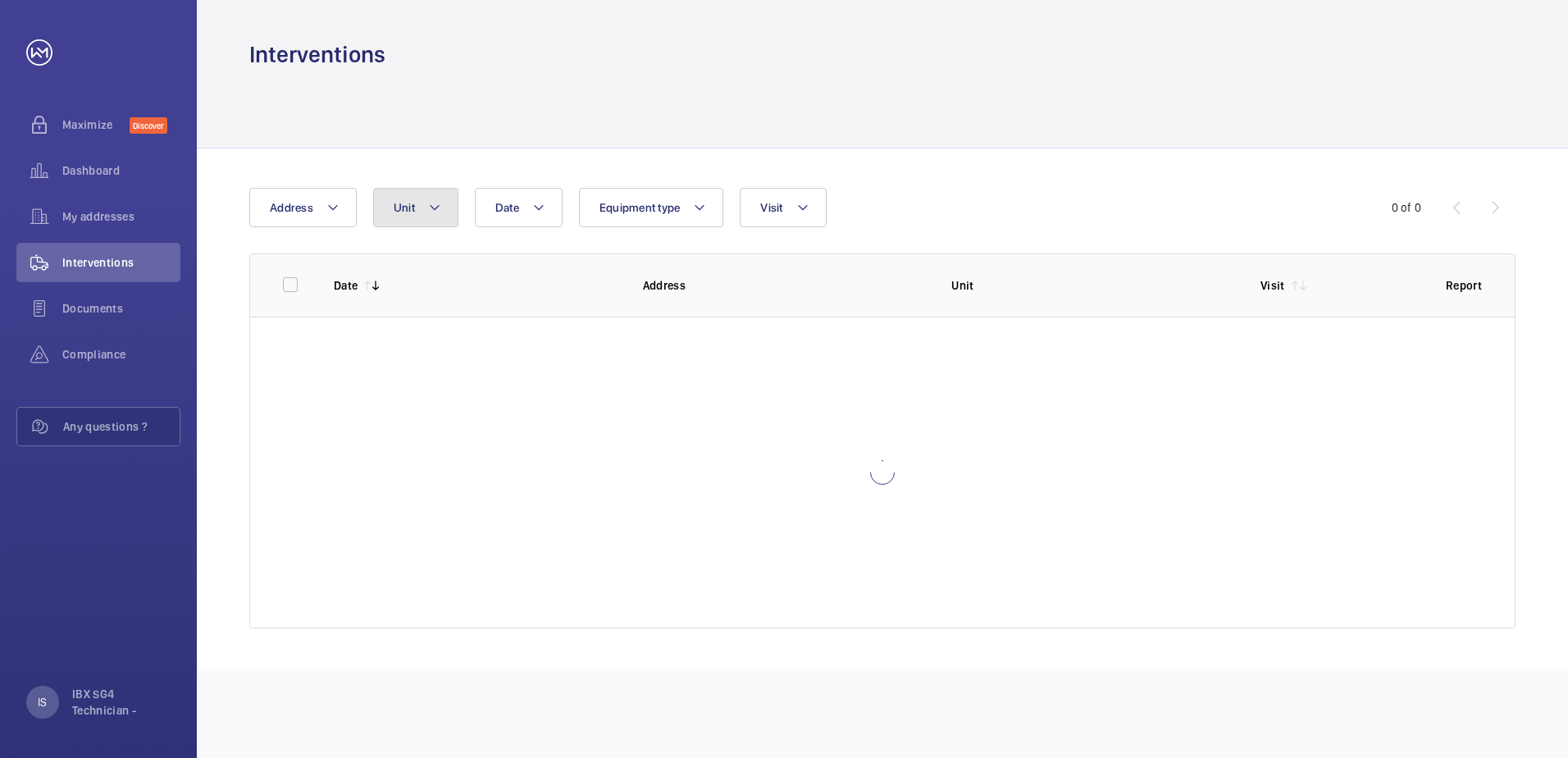
click at [401, 206] on span "Unit" at bounding box center [405, 207] width 22 height 13
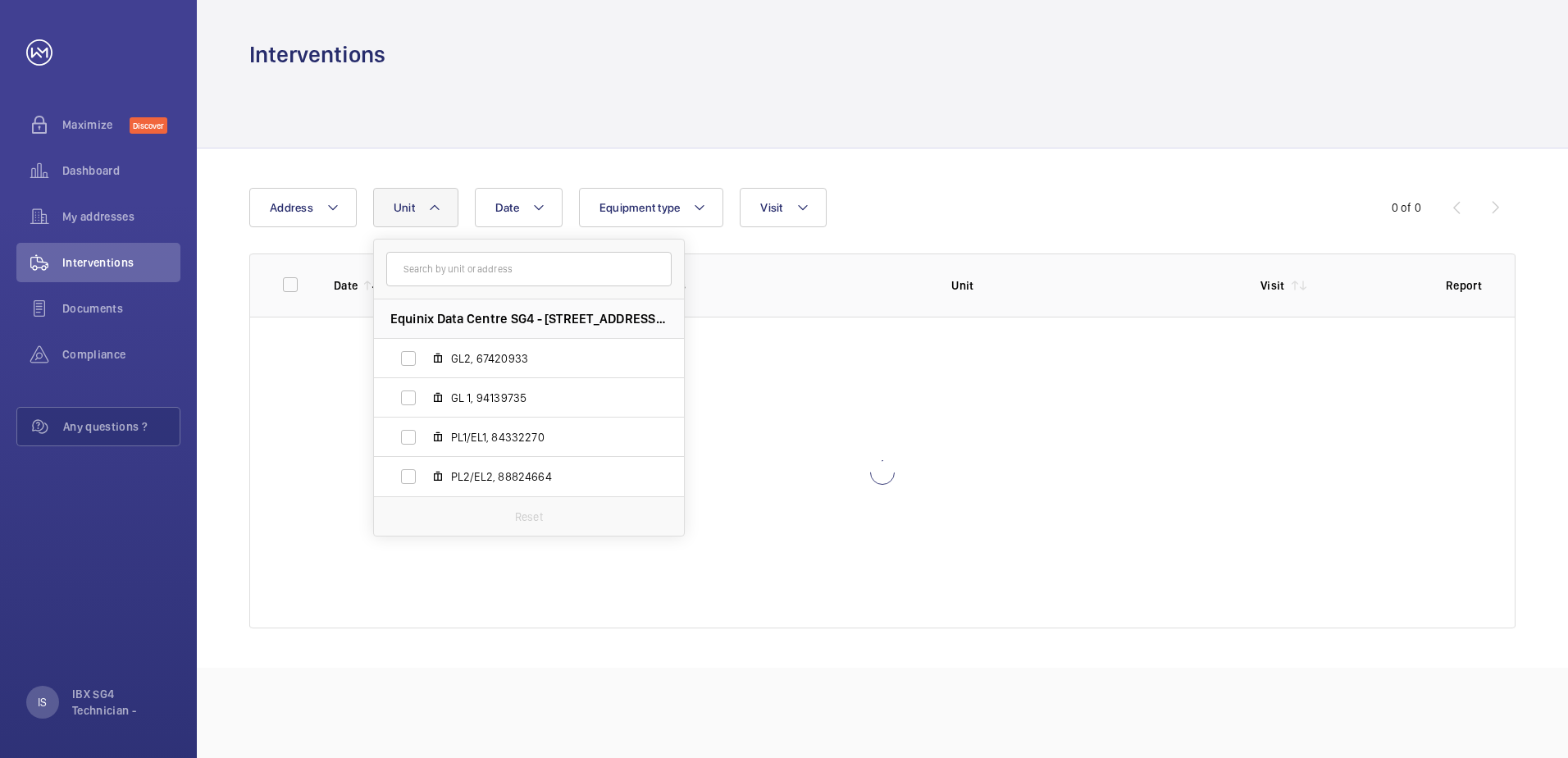
click at [552, 395] on span "GL 1, 94139735" at bounding box center [546, 398] width 190 height 17
click at [425, 395] on input "GL 1, 94139735" at bounding box center [408, 398] width 33 height 33
checkbox input "true"
click at [698, 163] on div "Date Address Unit 1 Equinix Data Centre [STREET_ADDRESS][GEOGRAPHIC_DATA][PERSO…" at bounding box center [883, 408] width 1372 height 519
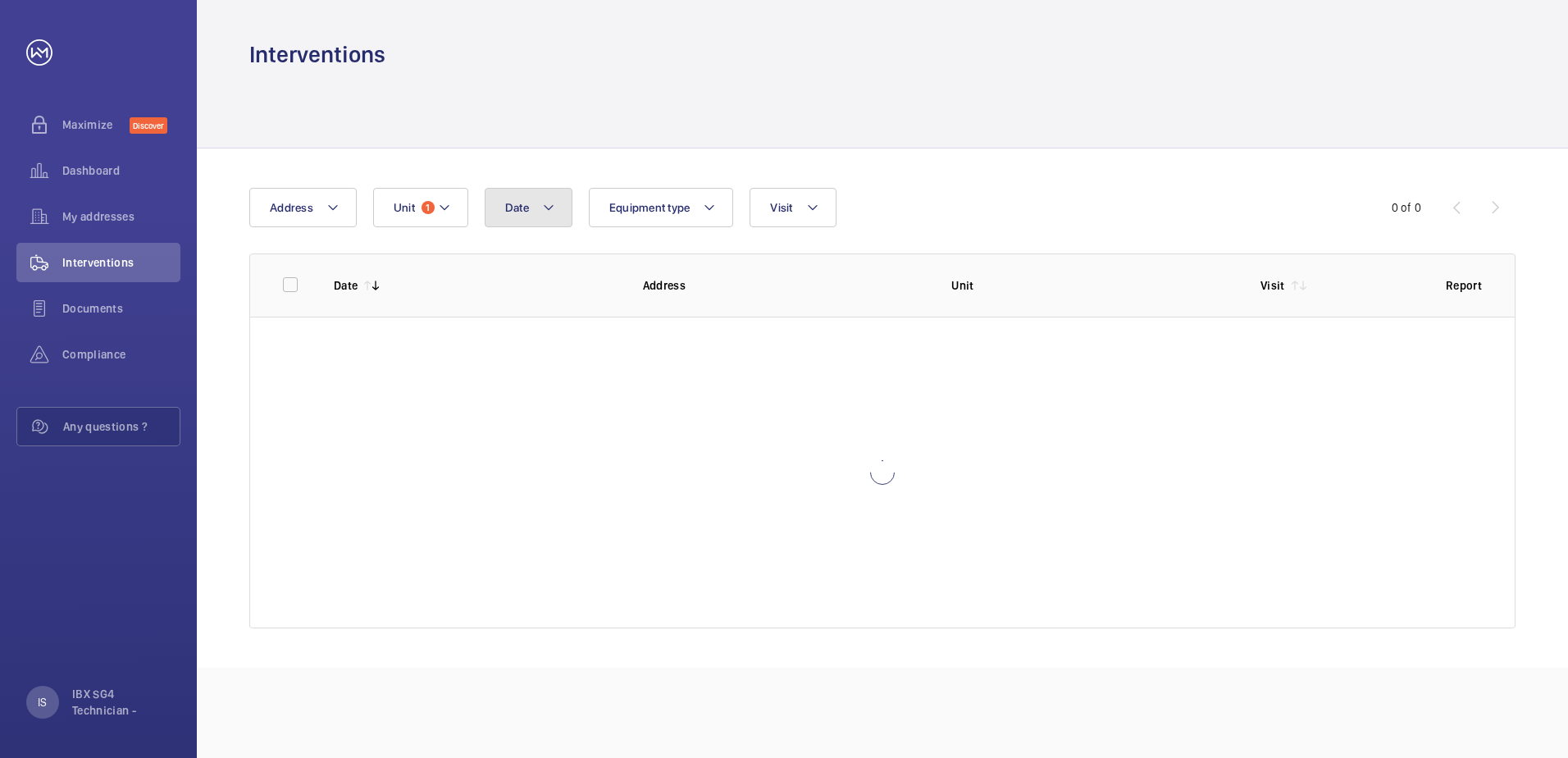
click at [542, 201] on mat-icon at bounding box center [548, 207] width 13 height 20
click at [586, 274] on input "text" at bounding box center [560, 276] width 114 height 41
click at [522, 320] on mat-icon at bounding box center [528, 327] width 20 height 20
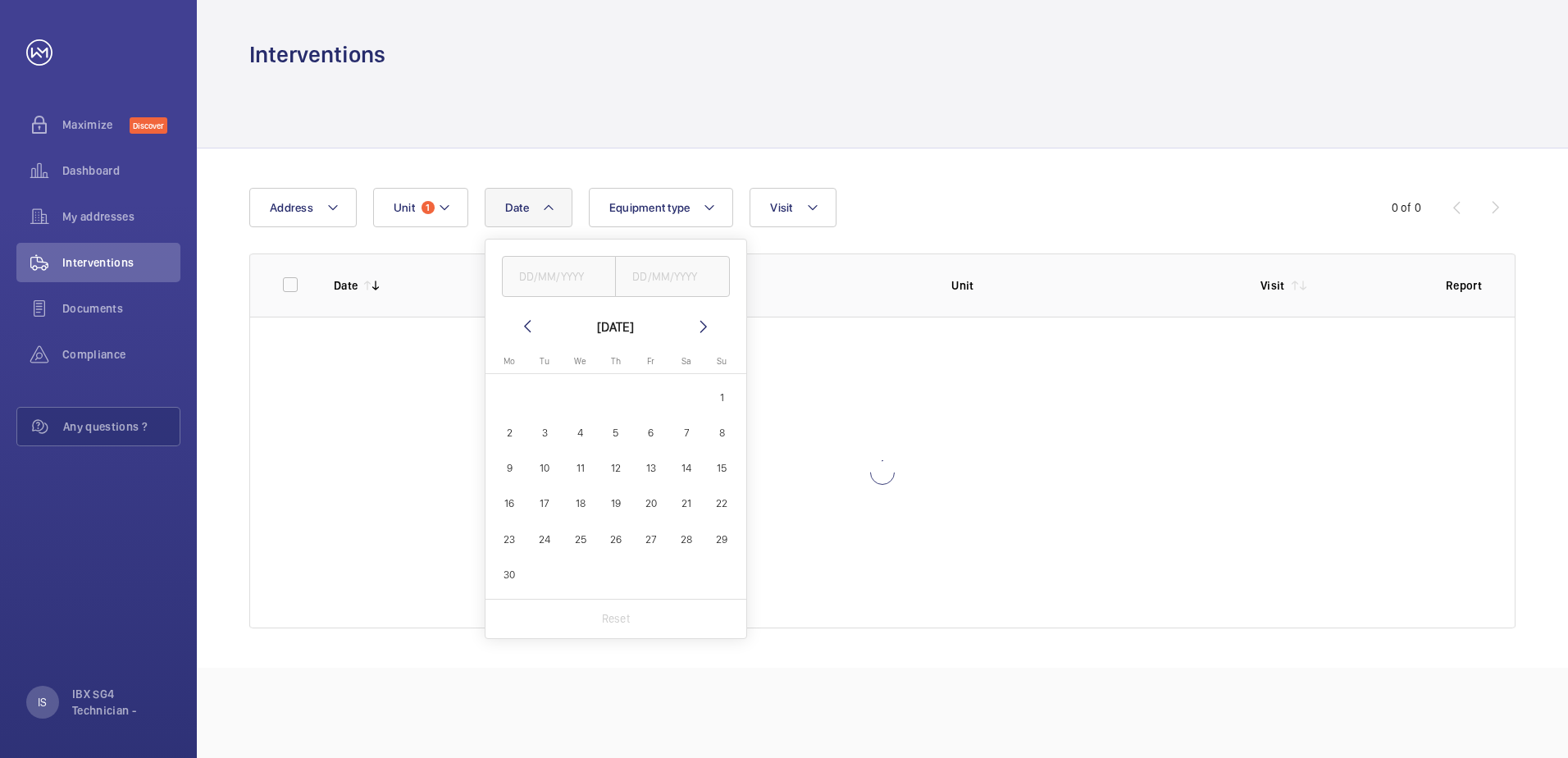
click at [522, 320] on mat-icon at bounding box center [528, 327] width 20 height 20
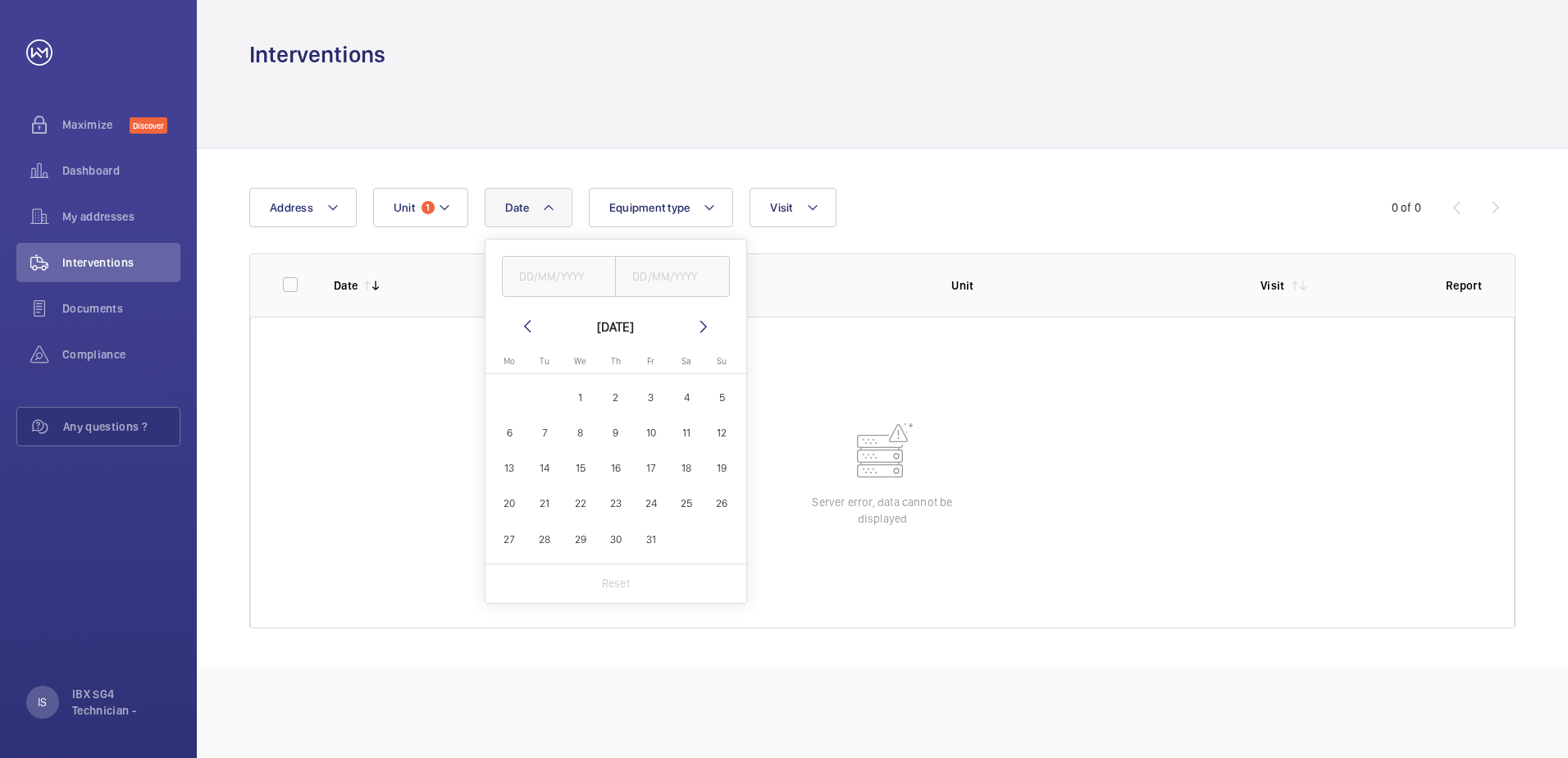
click at [522, 320] on mat-icon at bounding box center [528, 327] width 20 height 20
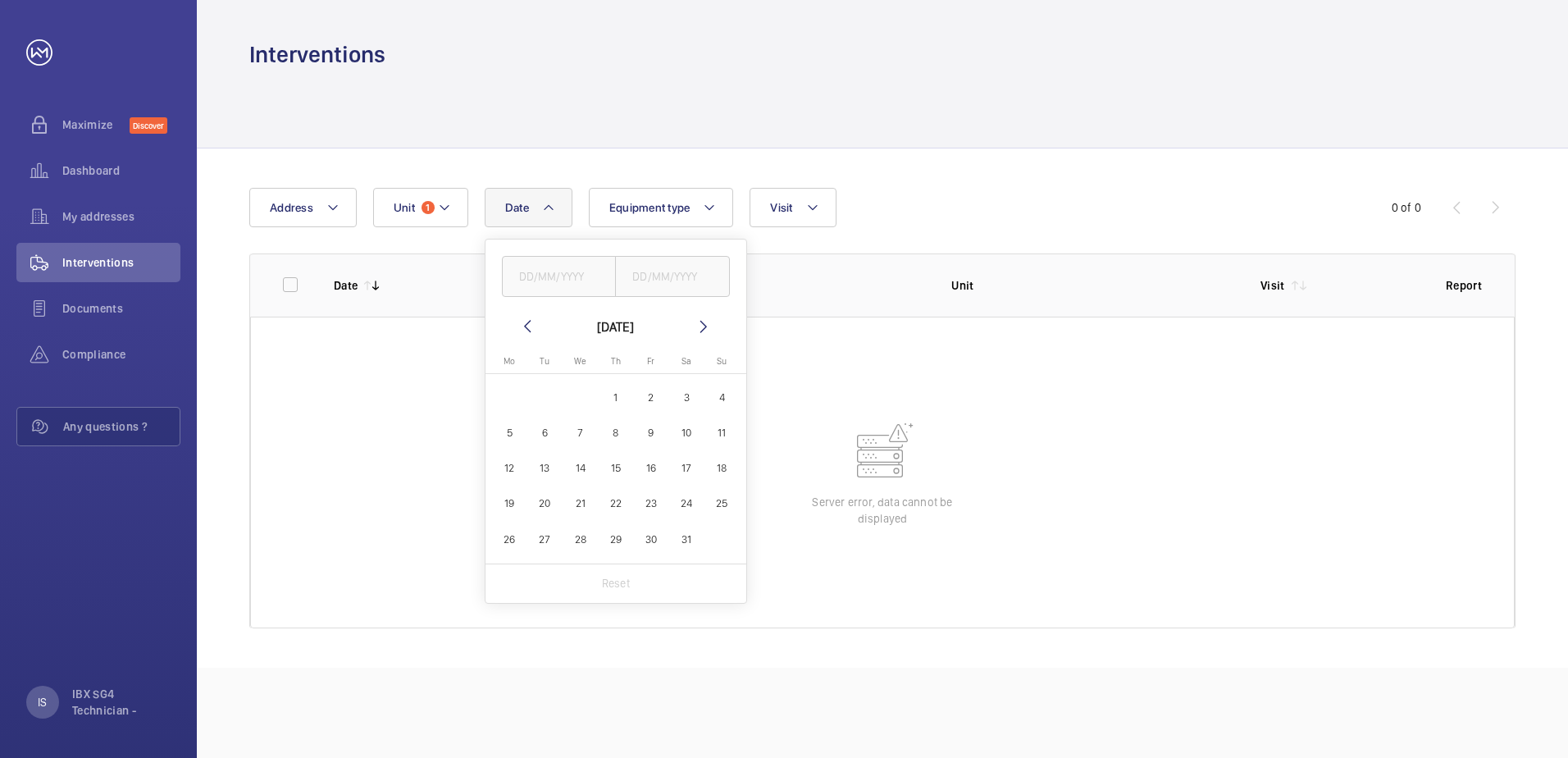
click at [694, 326] on mat-icon at bounding box center [704, 327] width 20 height 20
drag, startPoint x: 728, startPoint y: 399, endPoint x: 717, endPoint y: 393, distance: 12.5
click at [727, 399] on span "1" at bounding box center [722, 398] width 32 height 32
type input "[DATE]"
click at [690, 284] on input "text" at bounding box center [672, 276] width 114 height 41
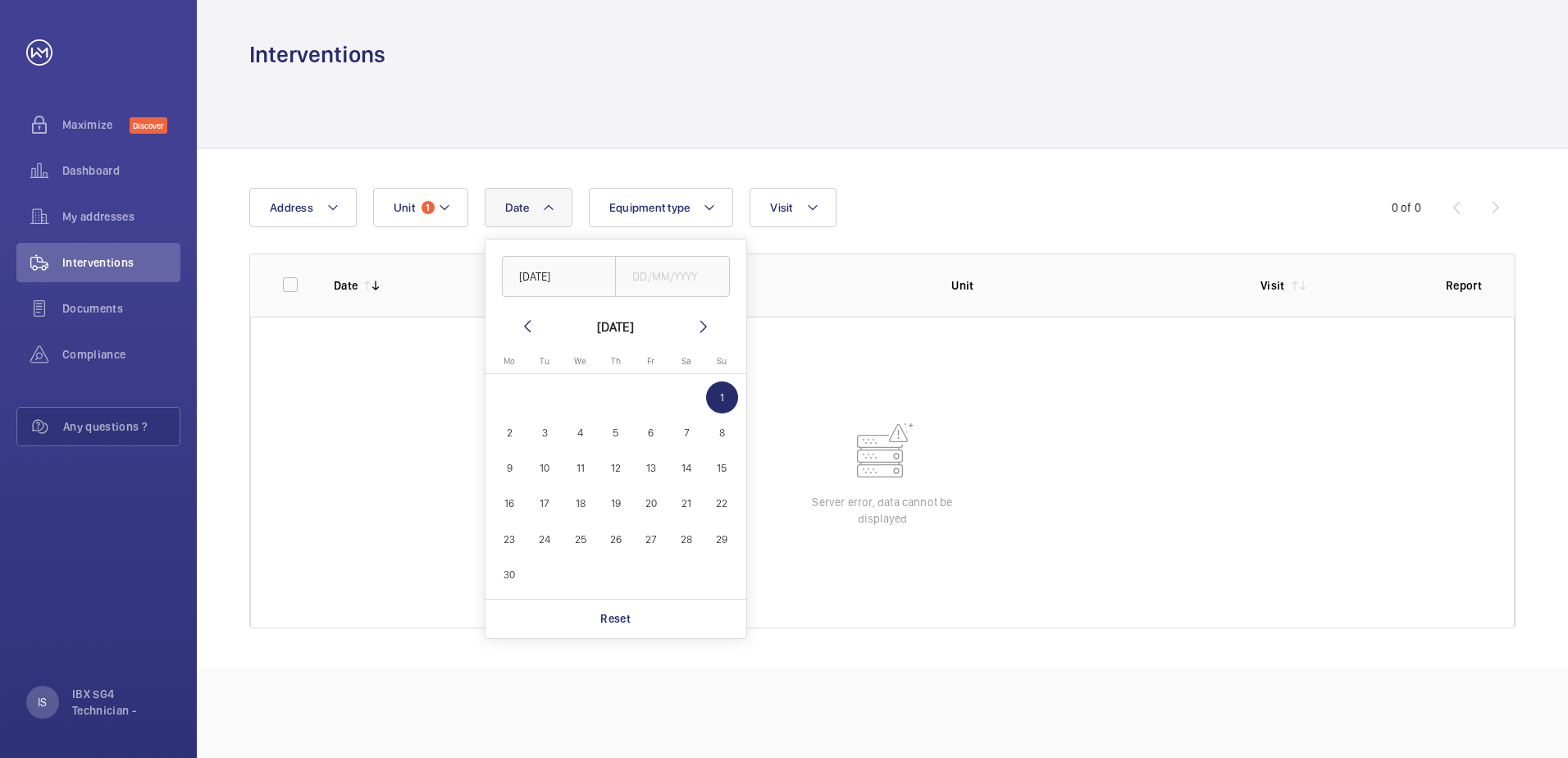
click at [708, 335] on mat-icon at bounding box center [704, 327] width 20 height 20
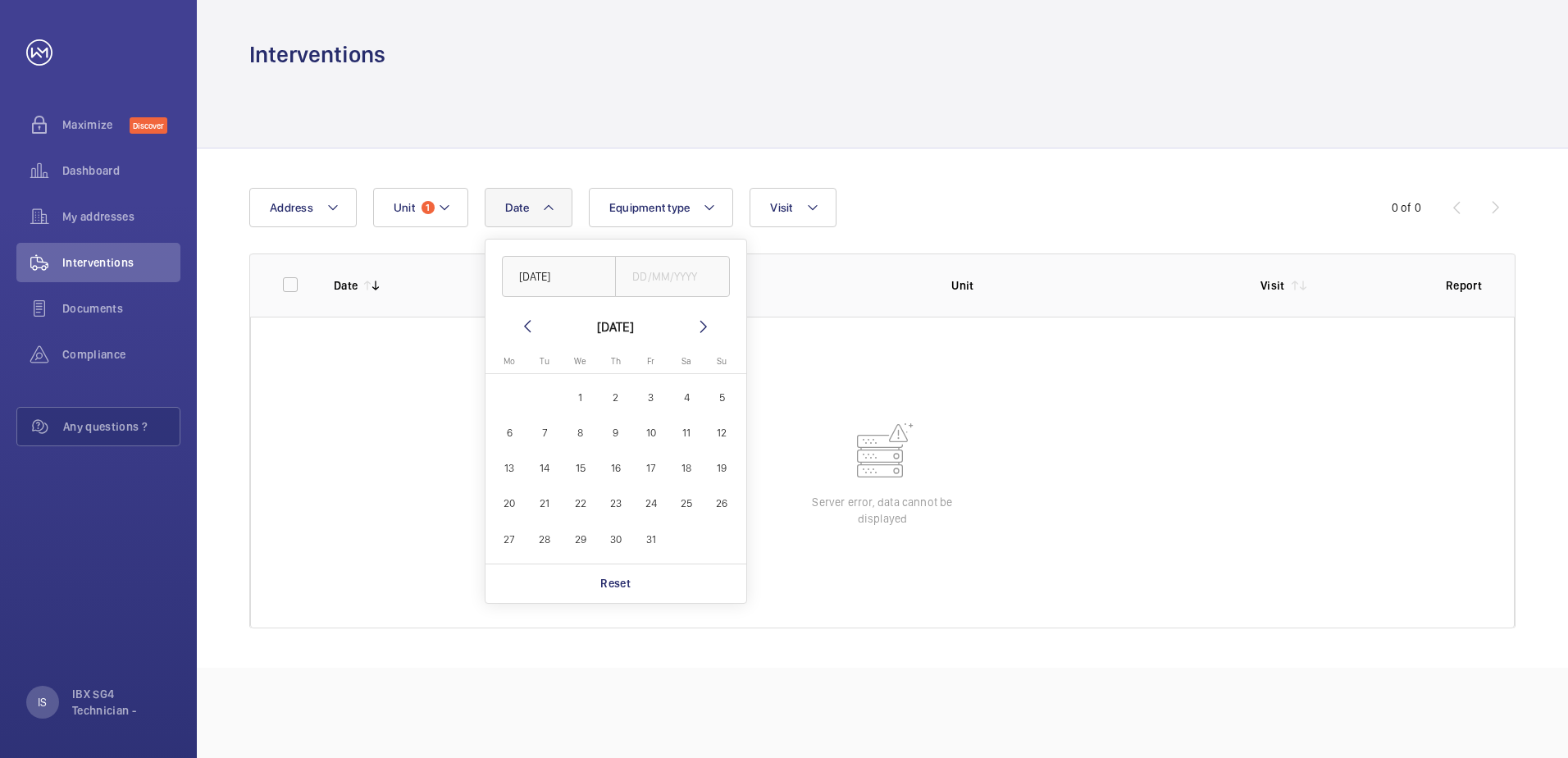
click at [708, 335] on mat-icon at bounding box center [704, 327] width 20 height 20
click at [708, 332] on mat-icon at bounding box center [704, 327] width 20 height 20
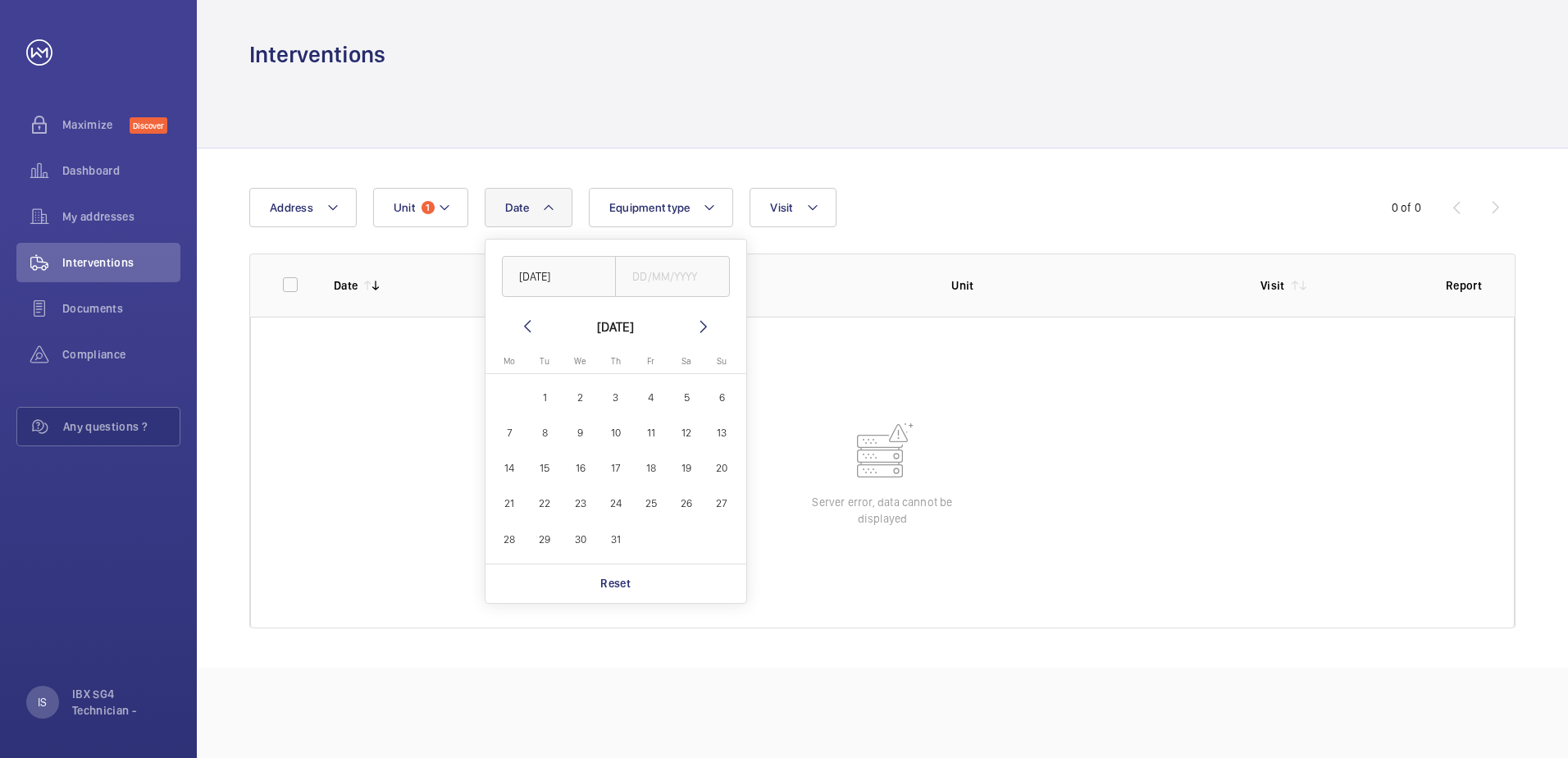
click at [708, 332] on mat-icon at bounding box center [704, 327] width 20 height 20
click at [531, 329] on mat-icon at bounding box center [528, 327] width 20 height 20
click at [508, 458] on span "15" at bounding box center [509, 468] width 32 height 32
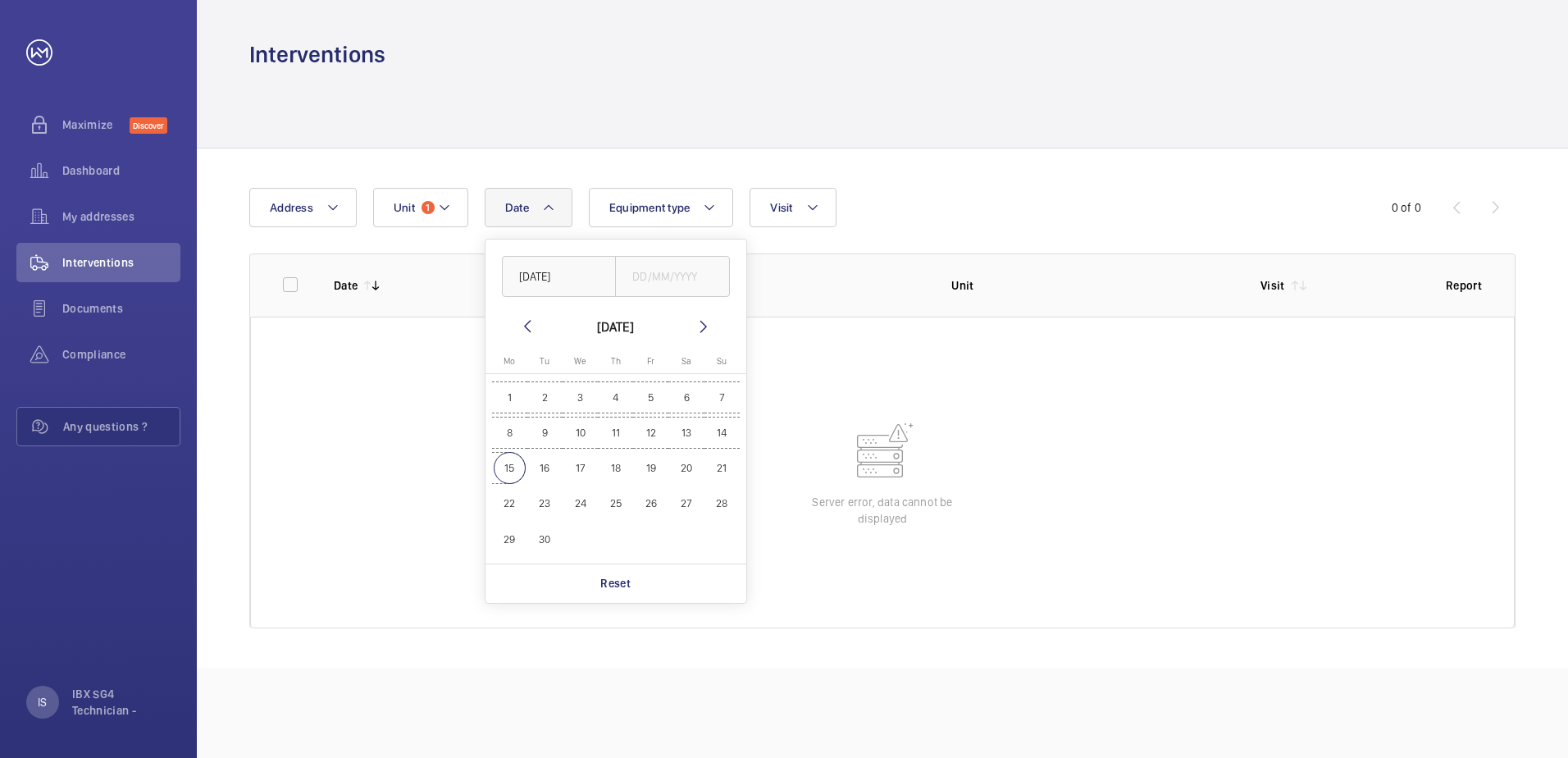
type input "[DATE]"
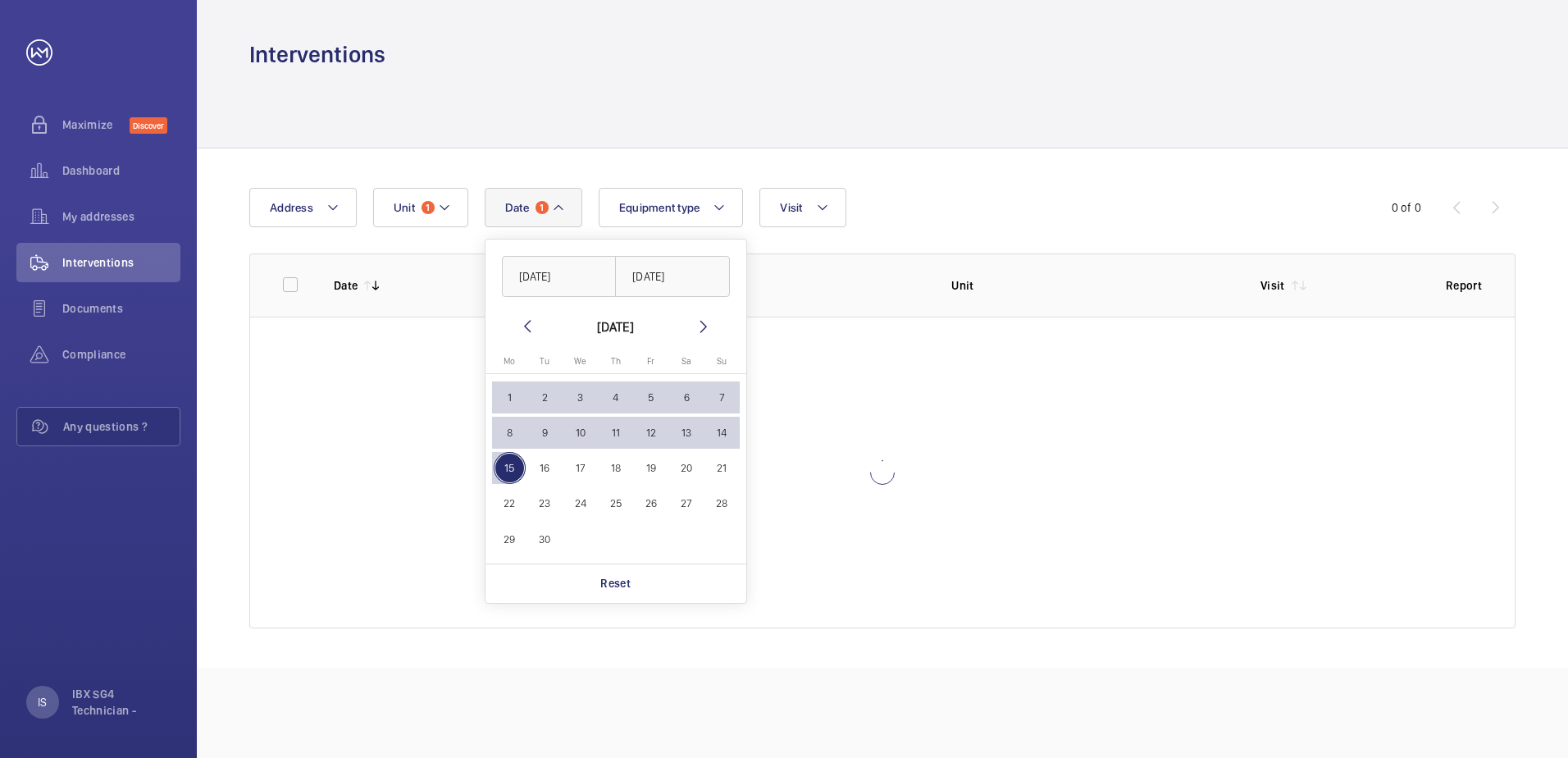
click at [725, 230] on wm-front-table "Date 1 [DATE] [DATE] [DATE] [DATE] Mo [DATE] Tu [DATE] We [DATE] Th [DATE] Fr […" at bounding box center [882, 408] width 1266 height 440
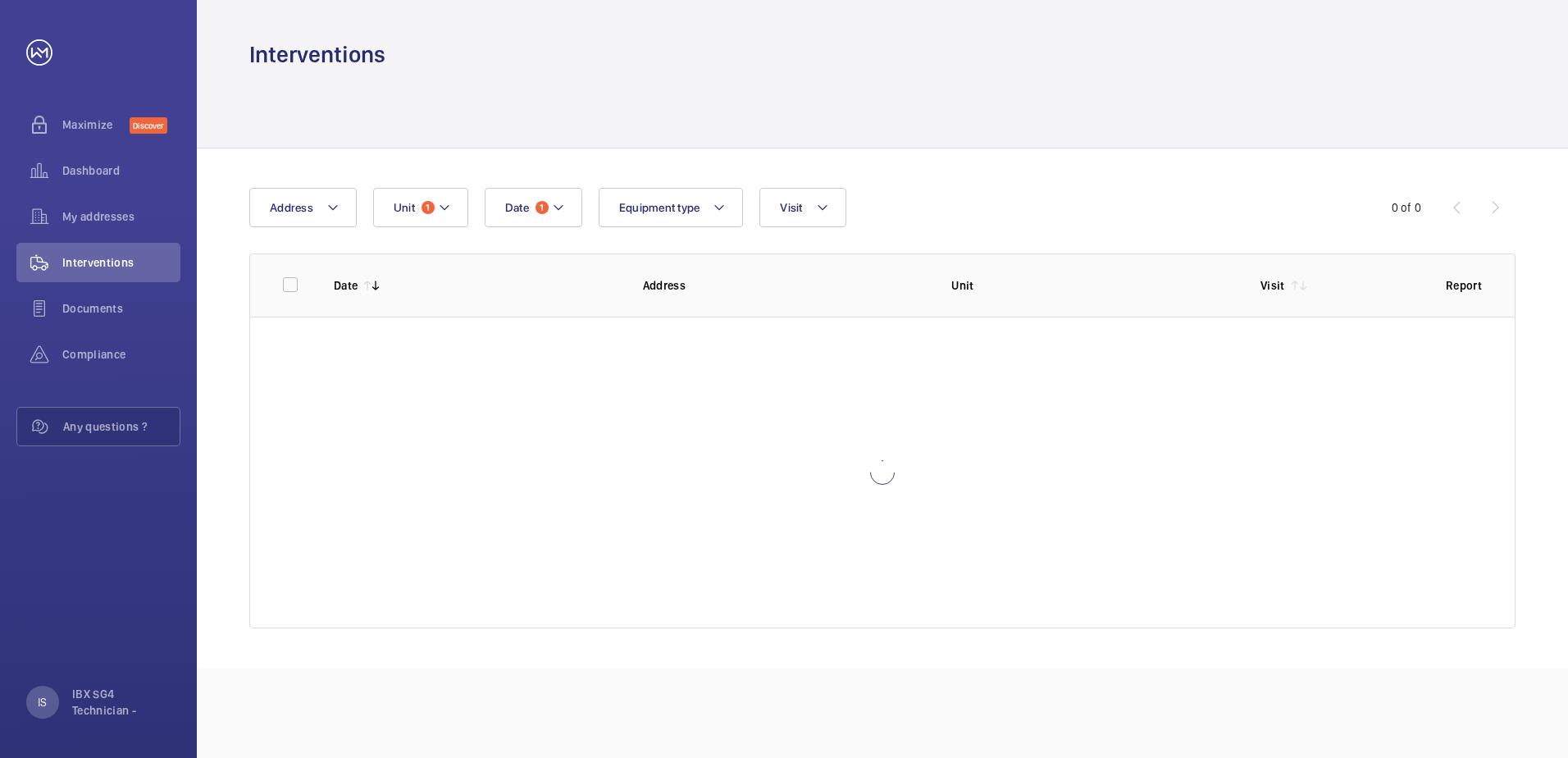
click at [725, 230] on wm-front-table "Date 1 Address Unit 1 Equipment type Visit 0 of 0 Date Address Unit Visit Report" at bounding box center [882, 408] width 1266 height 440
click at [720, 212] on mat-icon at bounding box center [718, 207] width 13 height 20
click at [471, 211] on div "Date 1 Address Unit 1 Equipment type Visit" at bounding box center [784, 207] width 1070 height 39
click at [406, 211] on span "Unit" at bounding box center [405, 207] width 22 height 13
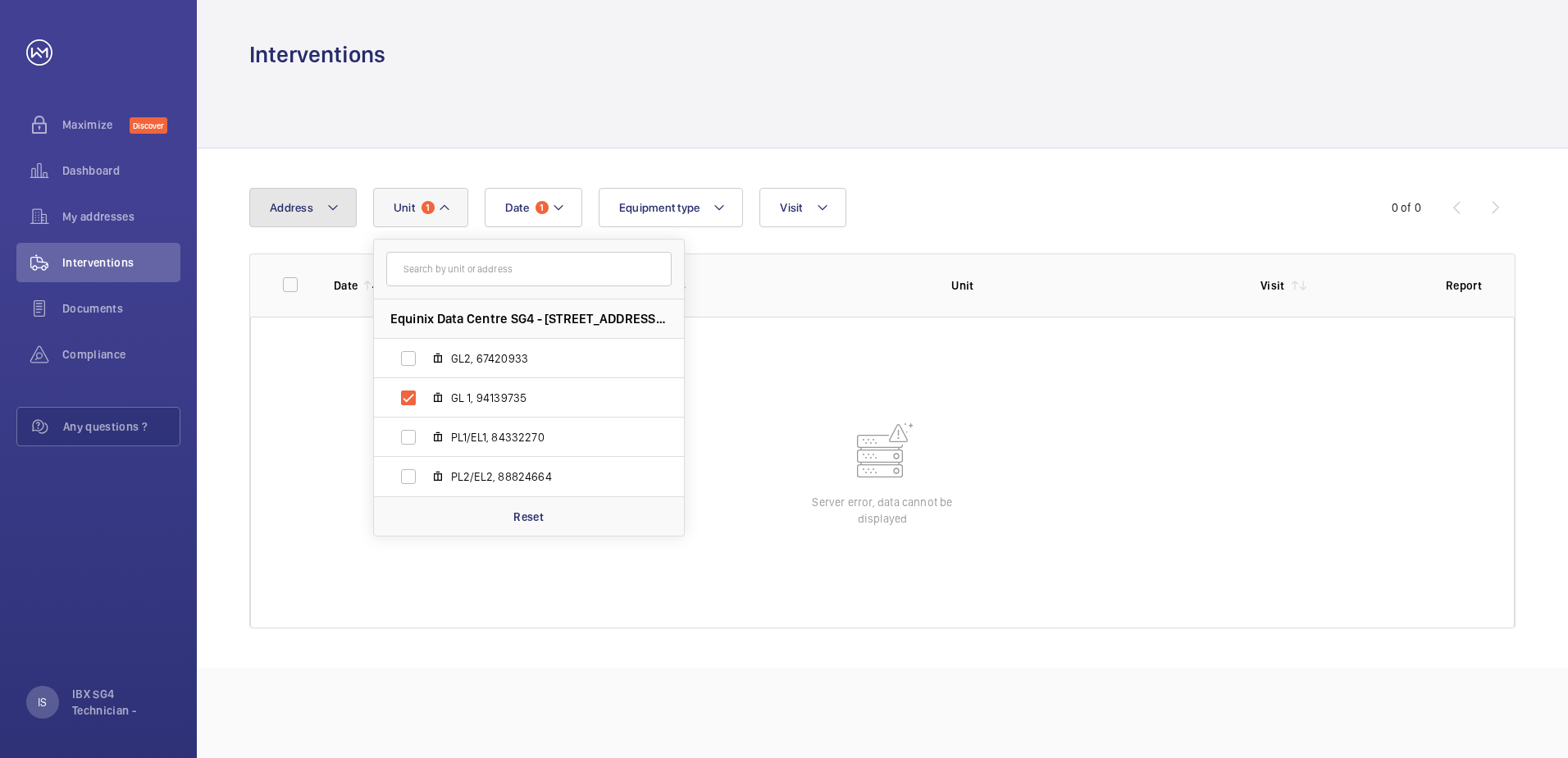
click at [345, 207] on button "Address" at bounding box center [303, 207] width 108 height 39
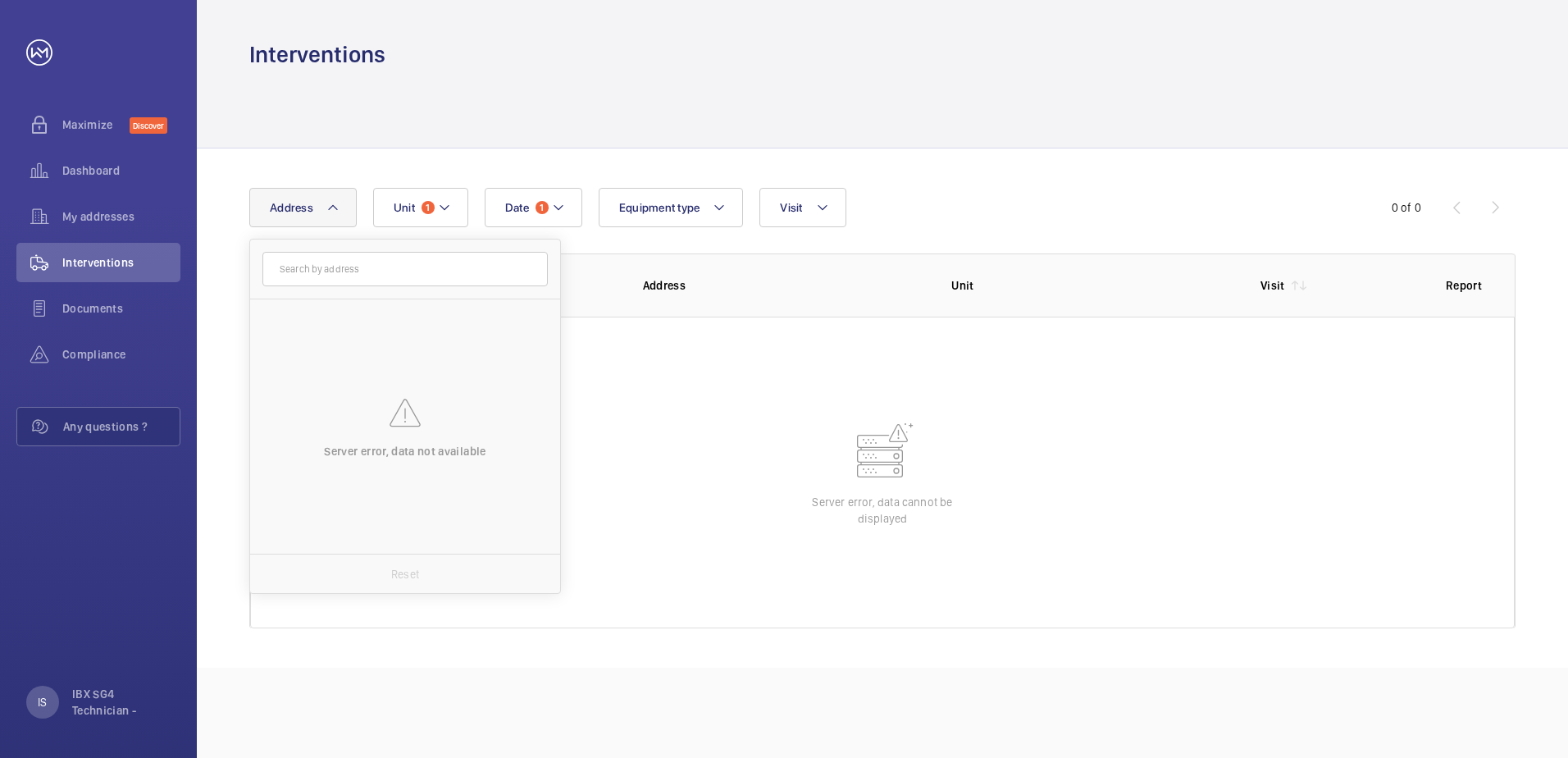
click at [346, 207] on button "Address" at bounding box center [303, 207] width 108 height 39
click at [591, 153] on div "Date 1 Address Unit 1 Equipment type Visit 0 of 0 Date Address Unit Visit Repor…" at bounding box center [883, 408] width 1372 height 519
click at [999, 160] on div "Date 1 Address Unit 1 Equipment type Visit 0 of 0 Date Address Unit Visit Repor…" at bounding box center [883, 408] width 1372 height 519
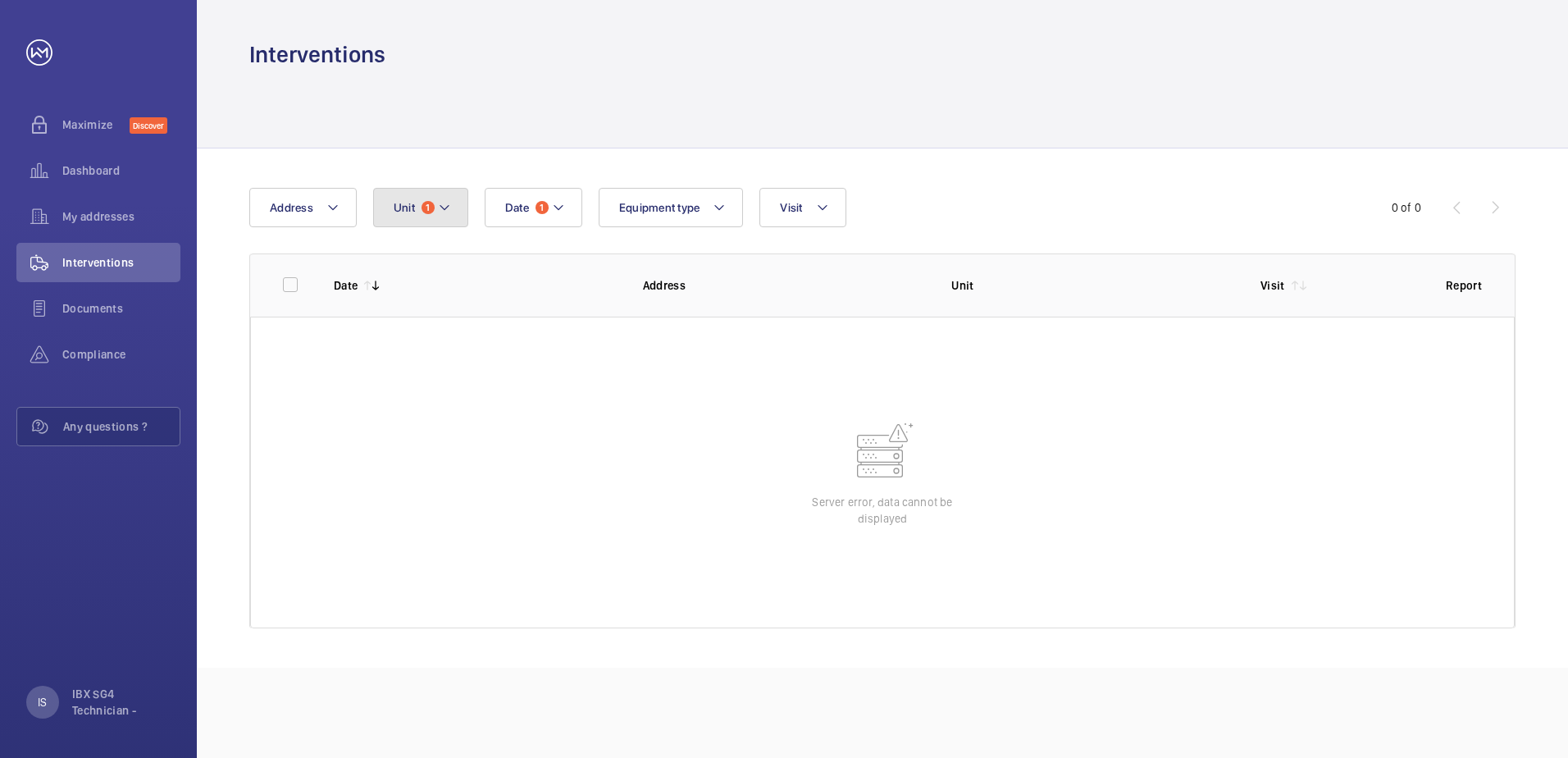
click at [445, 205] on mat-icon at bounding box center [444, 207] width 13 height 20
click at [474, 288] on form at bounding box center [529, 269] width 310 height 60
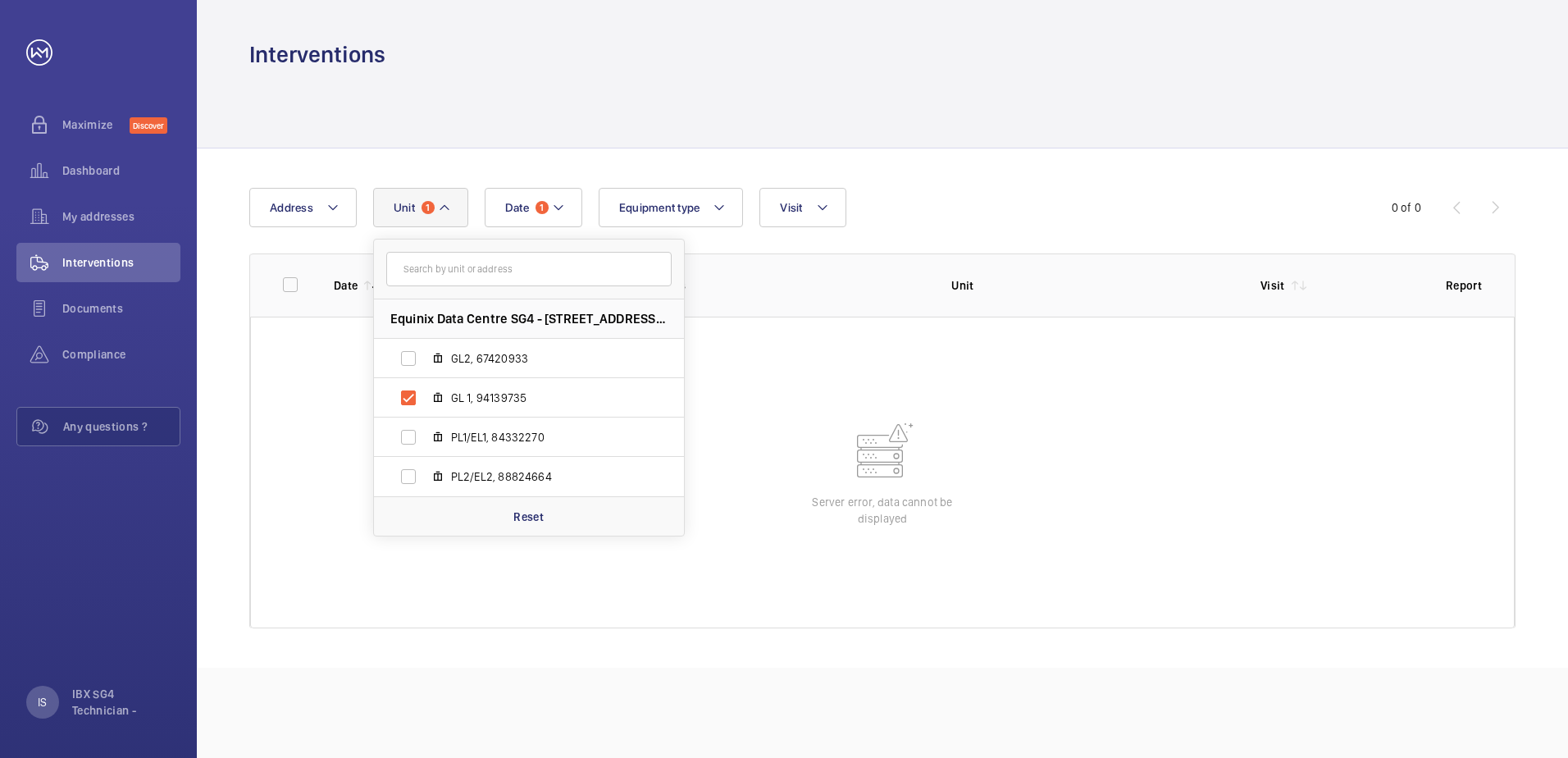
click at [537, 385] on label "GL 1, 94139735" at bounding box center [516, 398] width 284 height 39
click at [425, 385] on input "GL 1, 94139735" at bounding box center [408, 398] width 33 height 33
checkbox input "false"
click at [547, 194] on button "Date 1" at bounding box center [523, 207] width 98 height 39
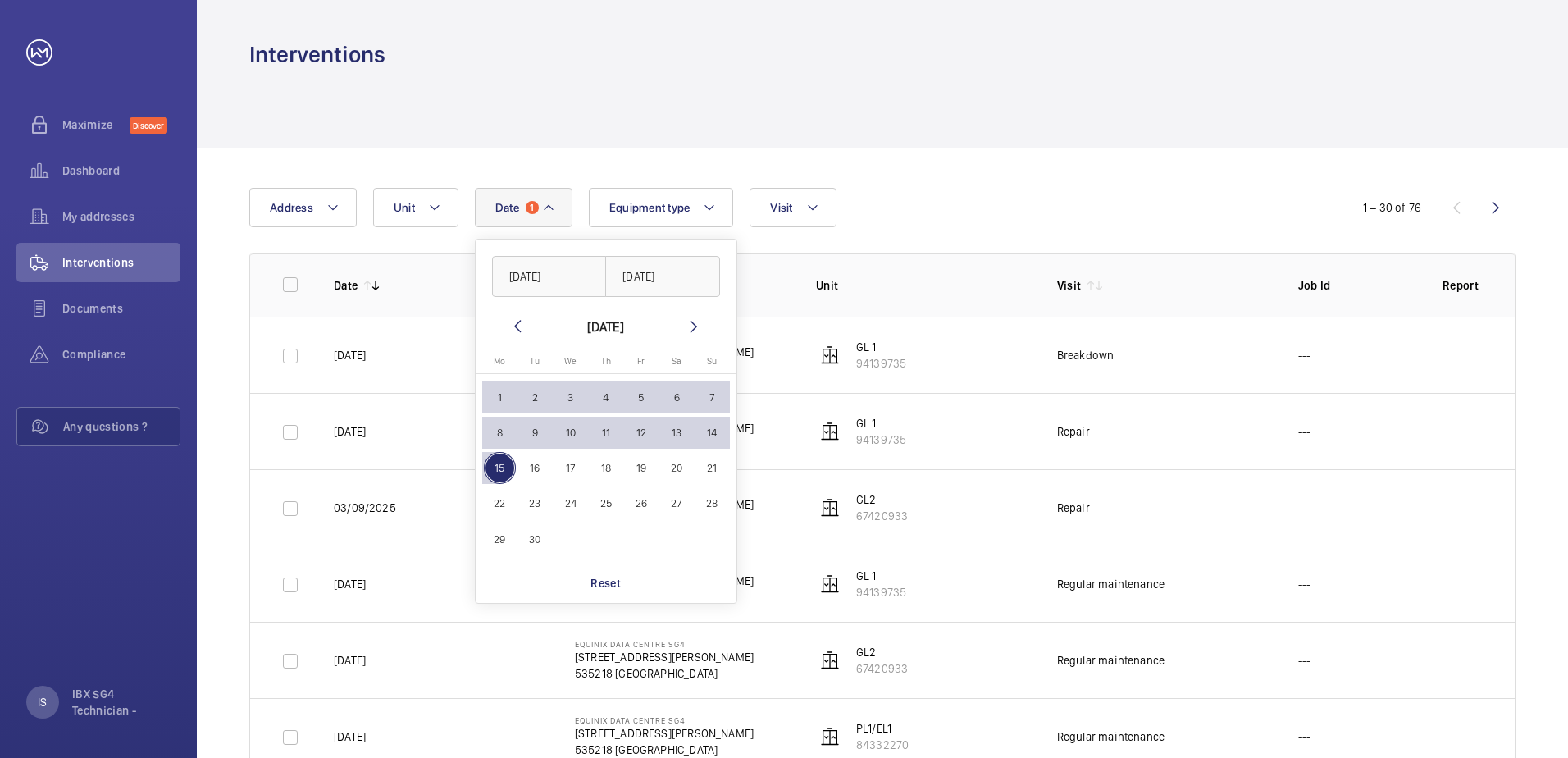
click at [507, 466] on span "15" at bounding box center [499, 468] width 32 height 32
type input "[DATE]"
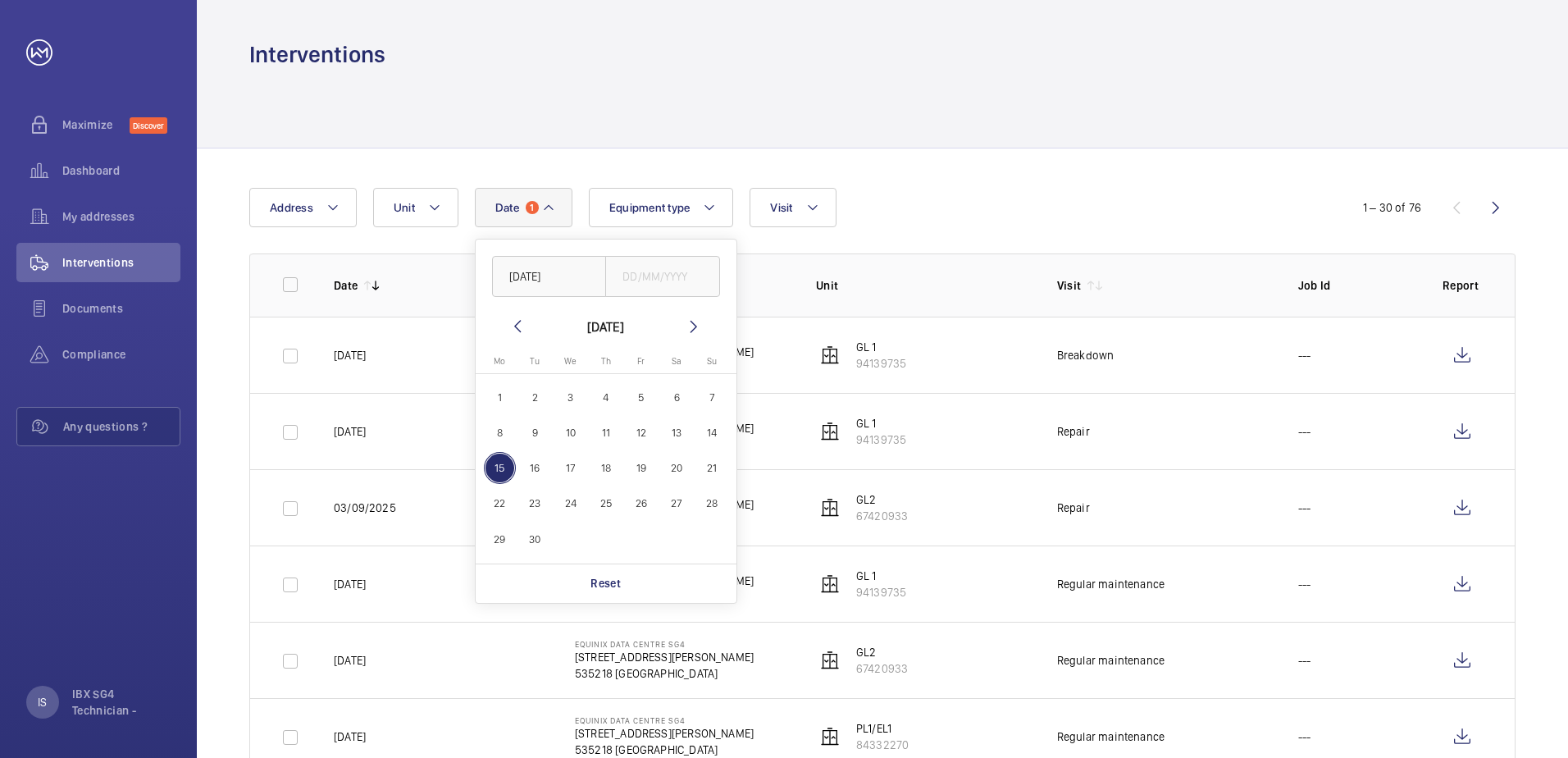
click at [511, 324] on mat-icon at bounding box center [518, 327] width 20 height 20
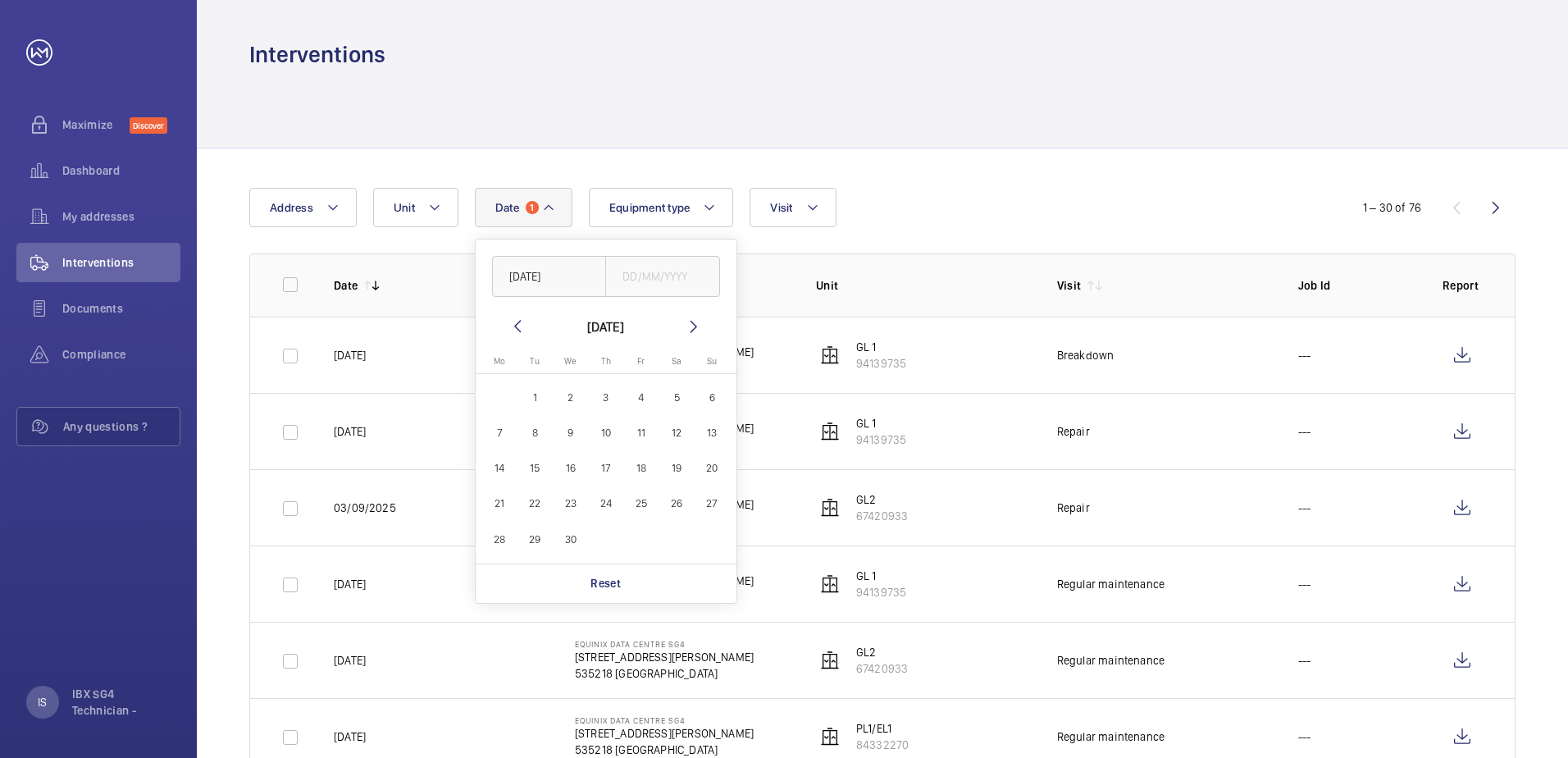
click at [511, 324] on mat-icon at bounding box center [518, 327] width 20 height 20
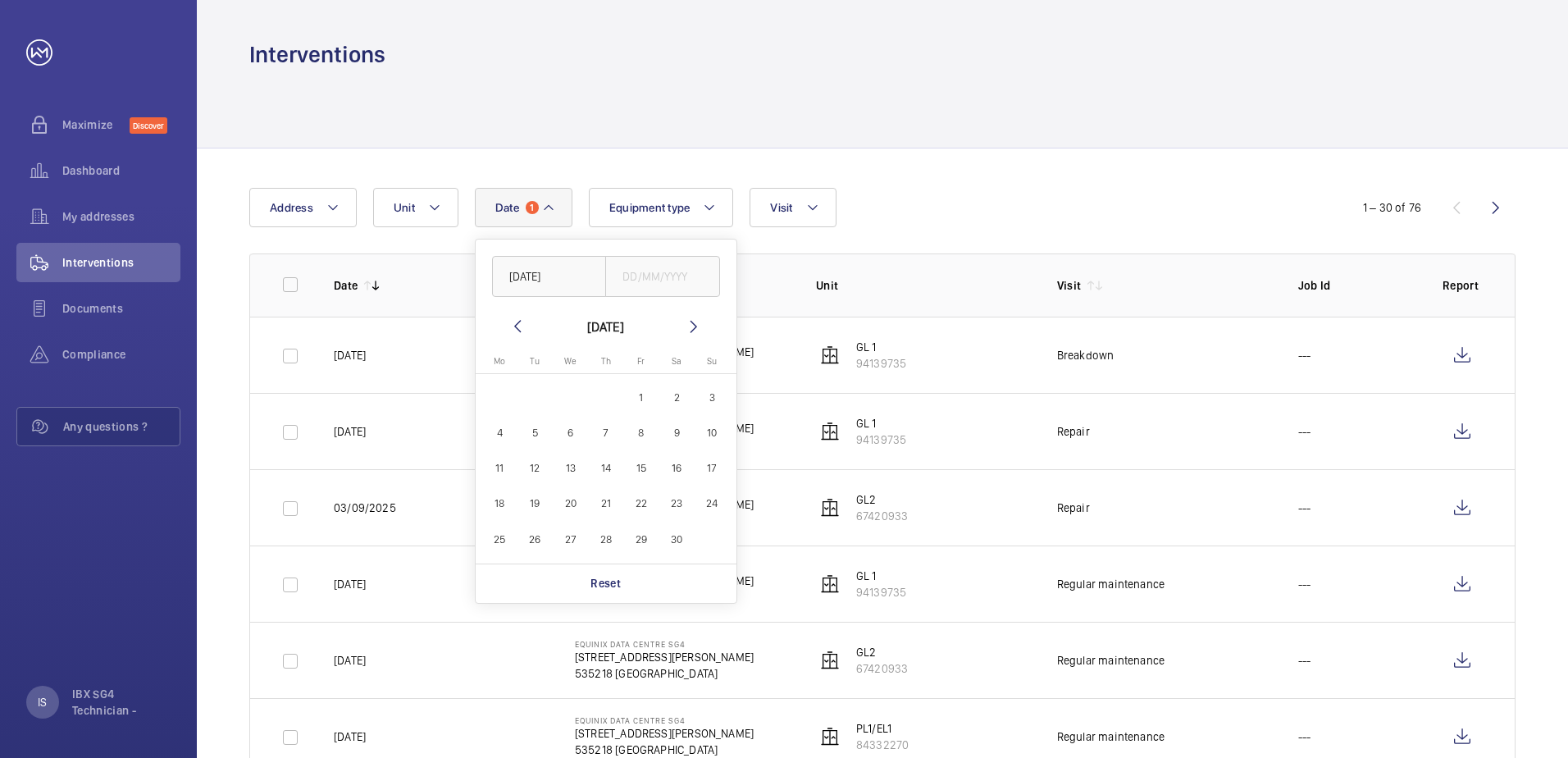
click at [511, 324] on mat-icon at bounding box center [518, 327] width 20 height 20
click at [689, 327] on mat-icon at bounding box center [694, 327] width 20 height 20
click at [710, 395] on span "1" at bounding box center [712, 398] width 32 height 32
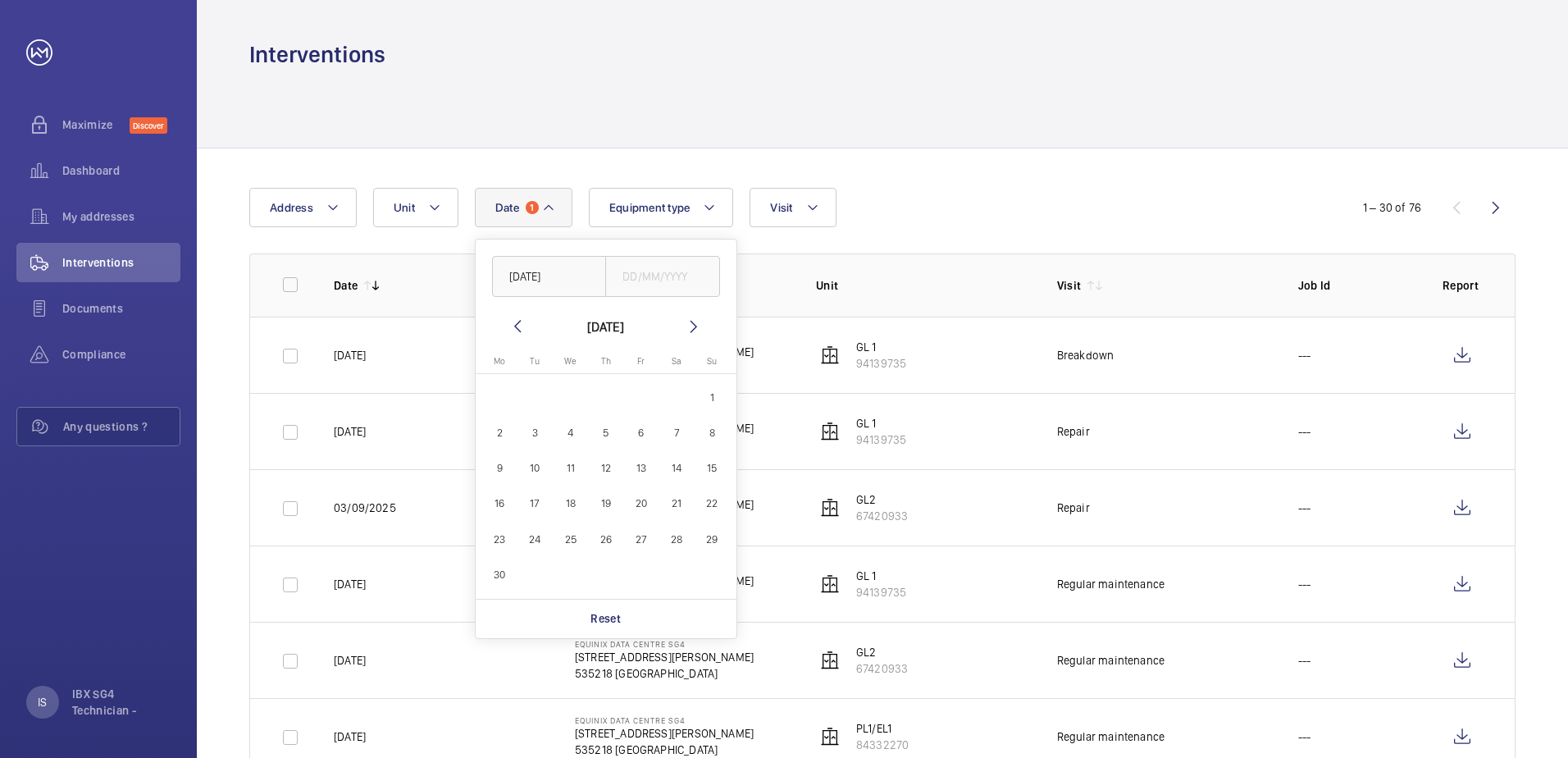
type input "[DATE]"
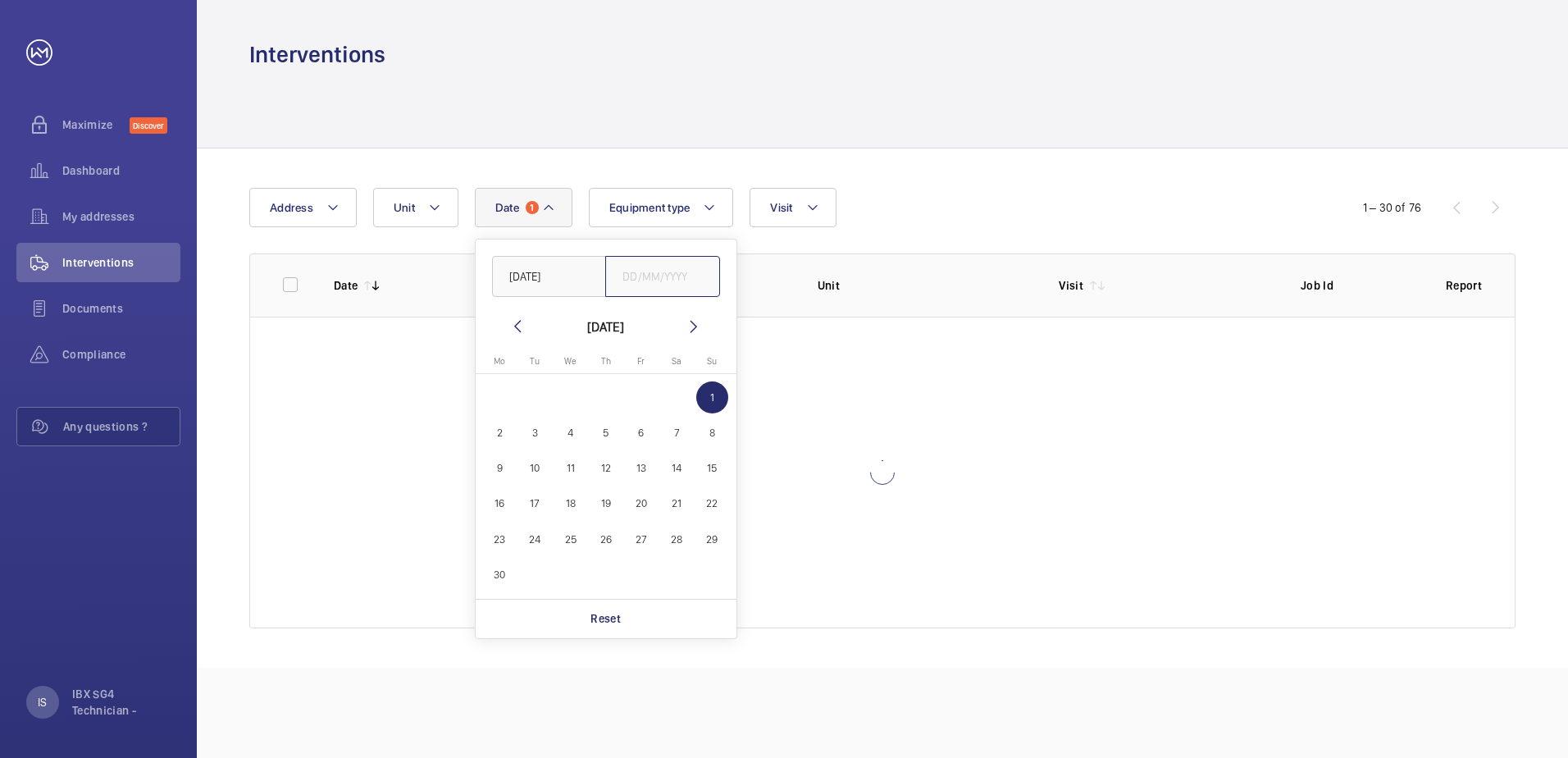
click at [668, 279] on input "text" at bounding box center [662, 276] width 114 height 41
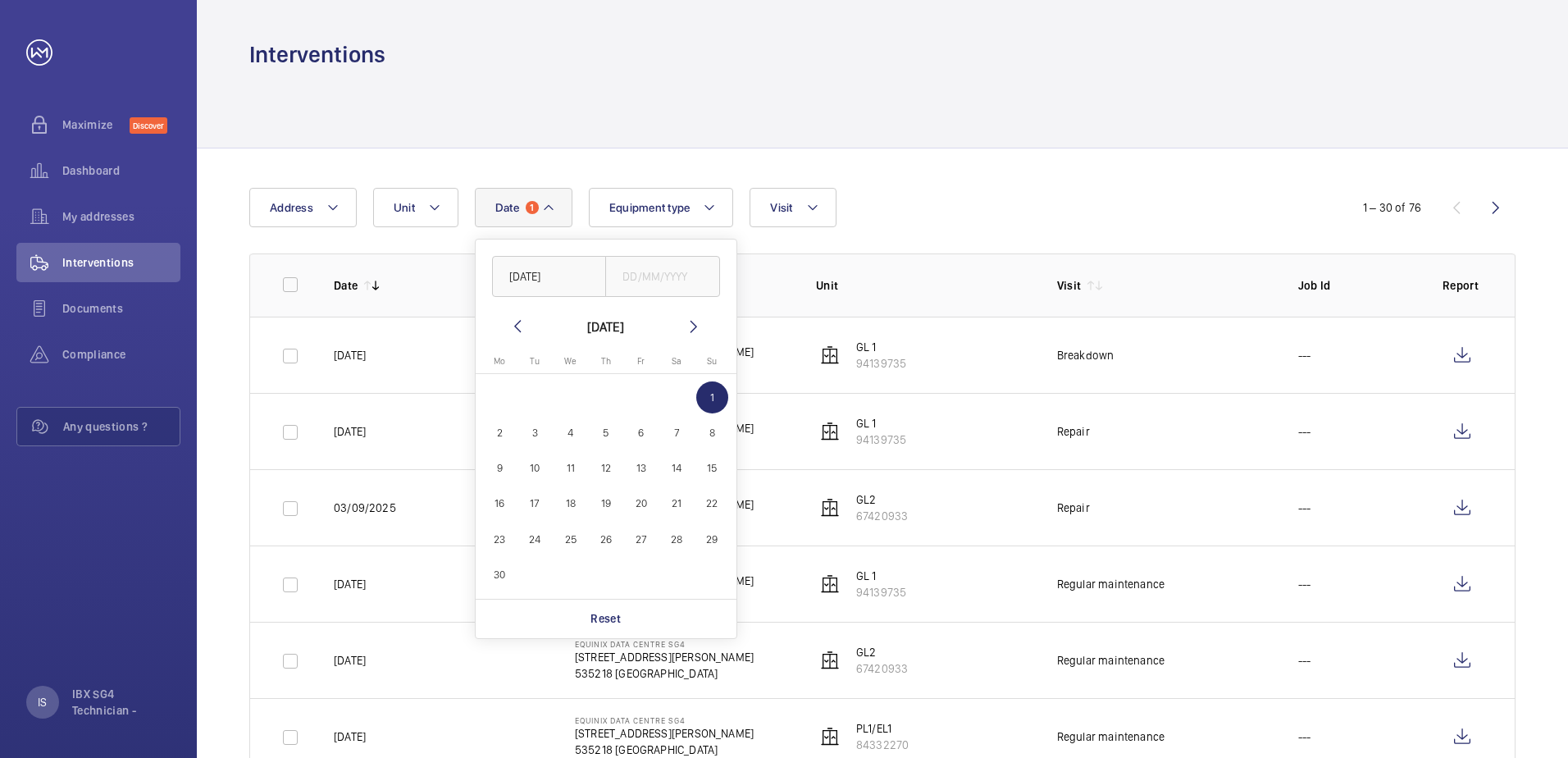
click at [698, 332] on mat-icon at bounding box center [694, 327] width 20 height 20
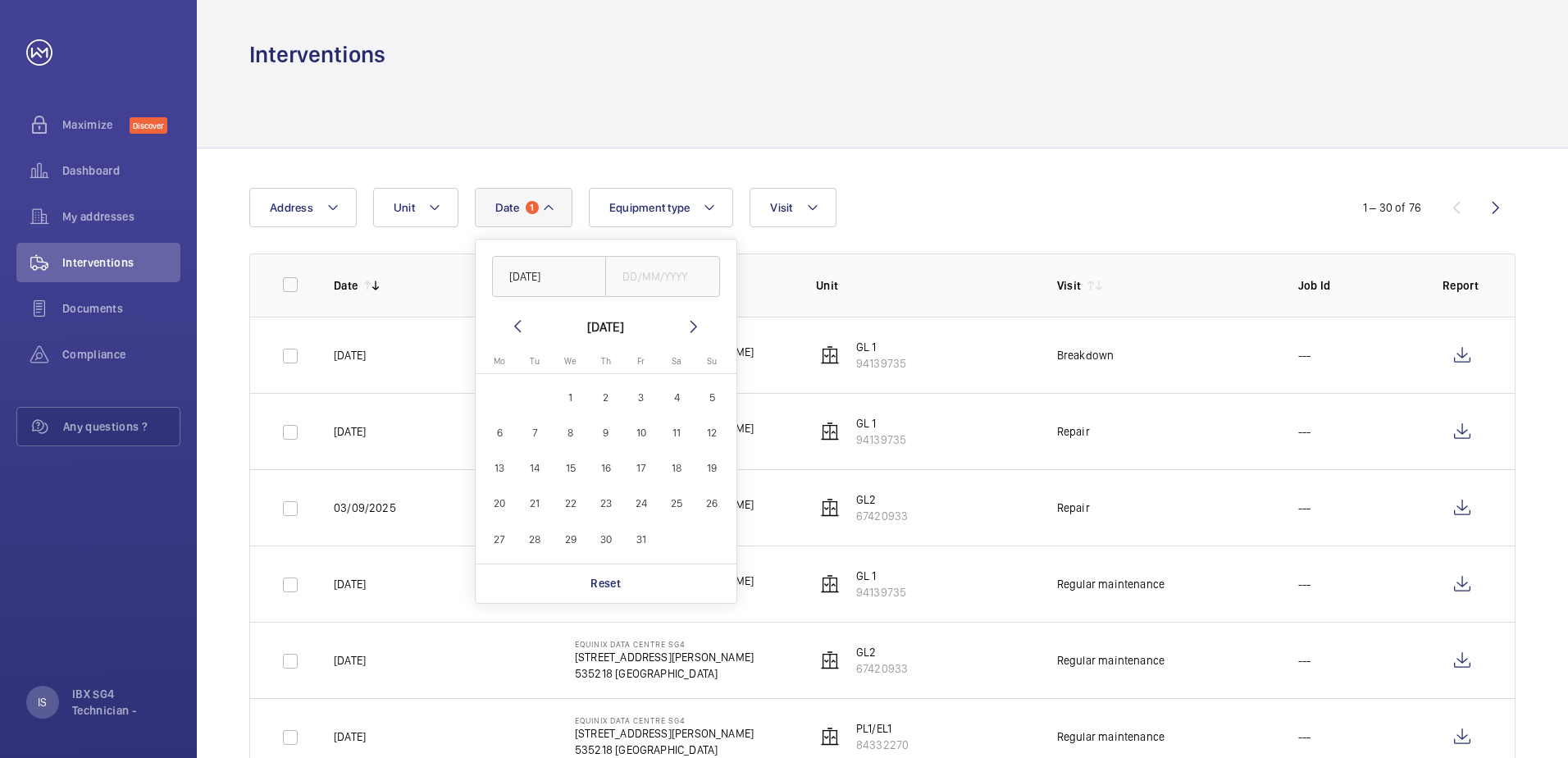
click at [698, 332] on mat-icon at bounding box center [694, 327] width 20 height 20
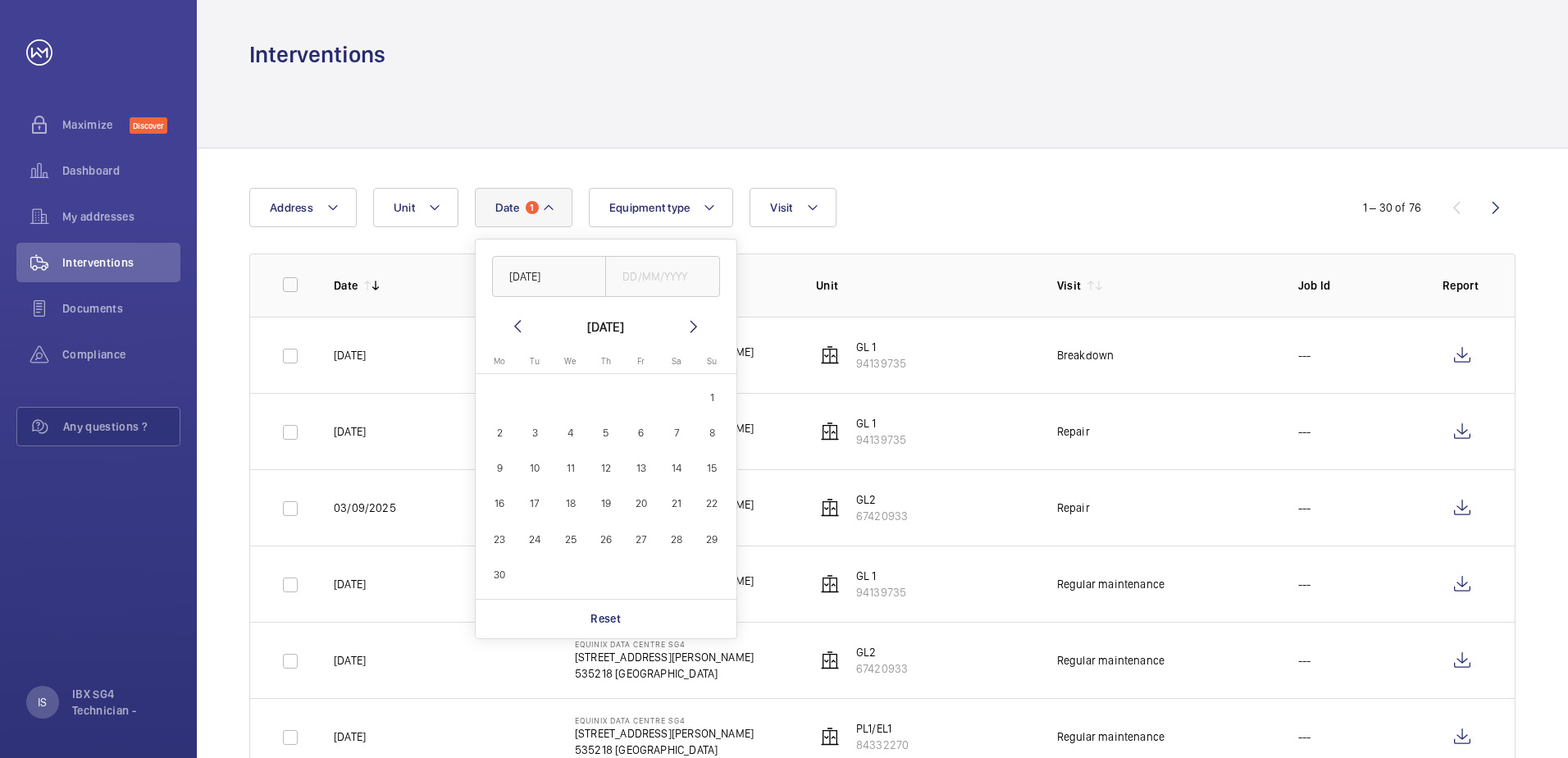
click at [698, 332] on mat-icon at bounding box center [694, 327] width 20 height 20
click at [526, 328] on mat-icon at bounding box center [518, 327] width 20 height 20
click at [509, 465] on span "15" at bounding box center [499, 468] width 32 height 32
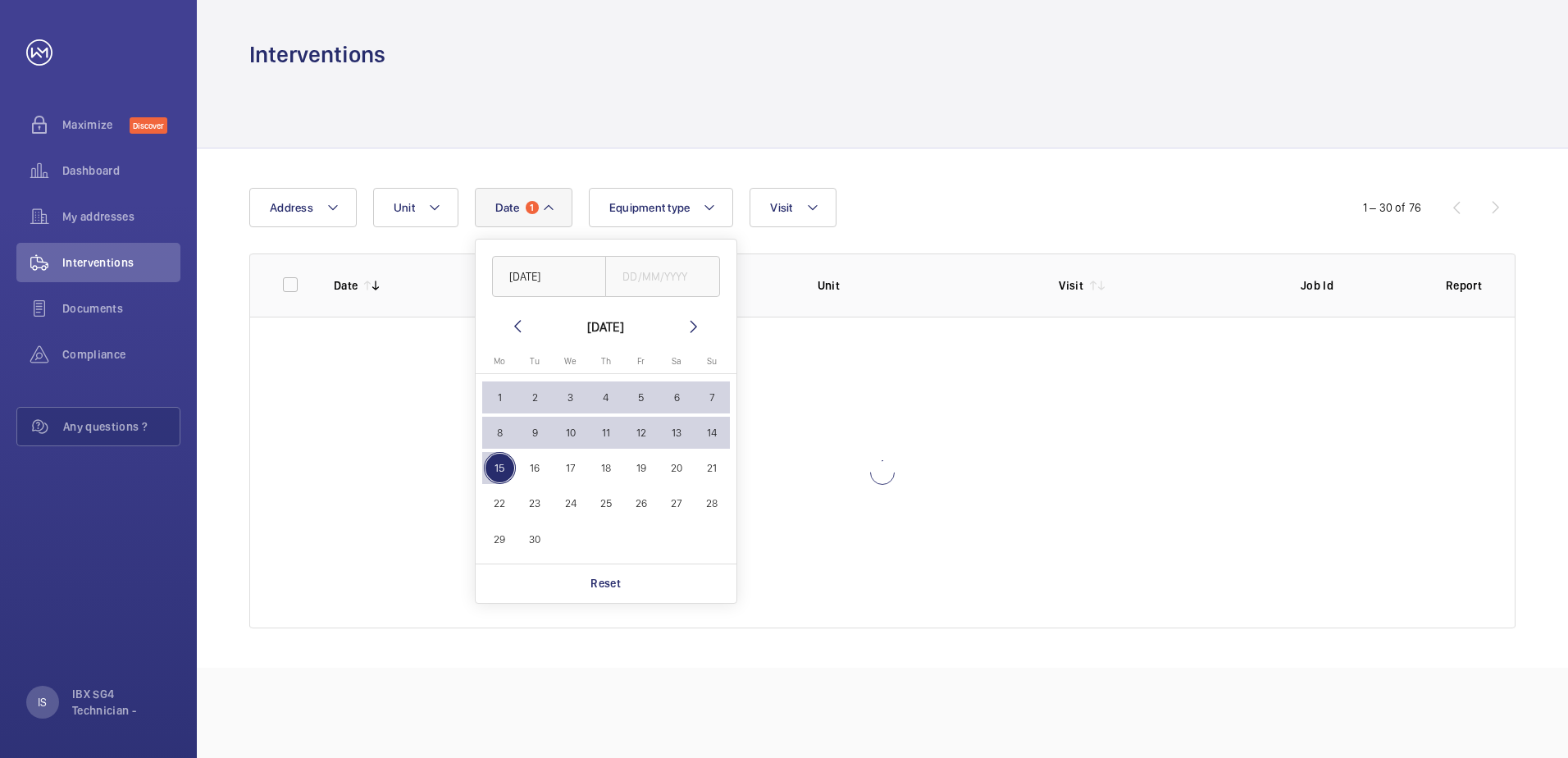
type input "[DATE]"
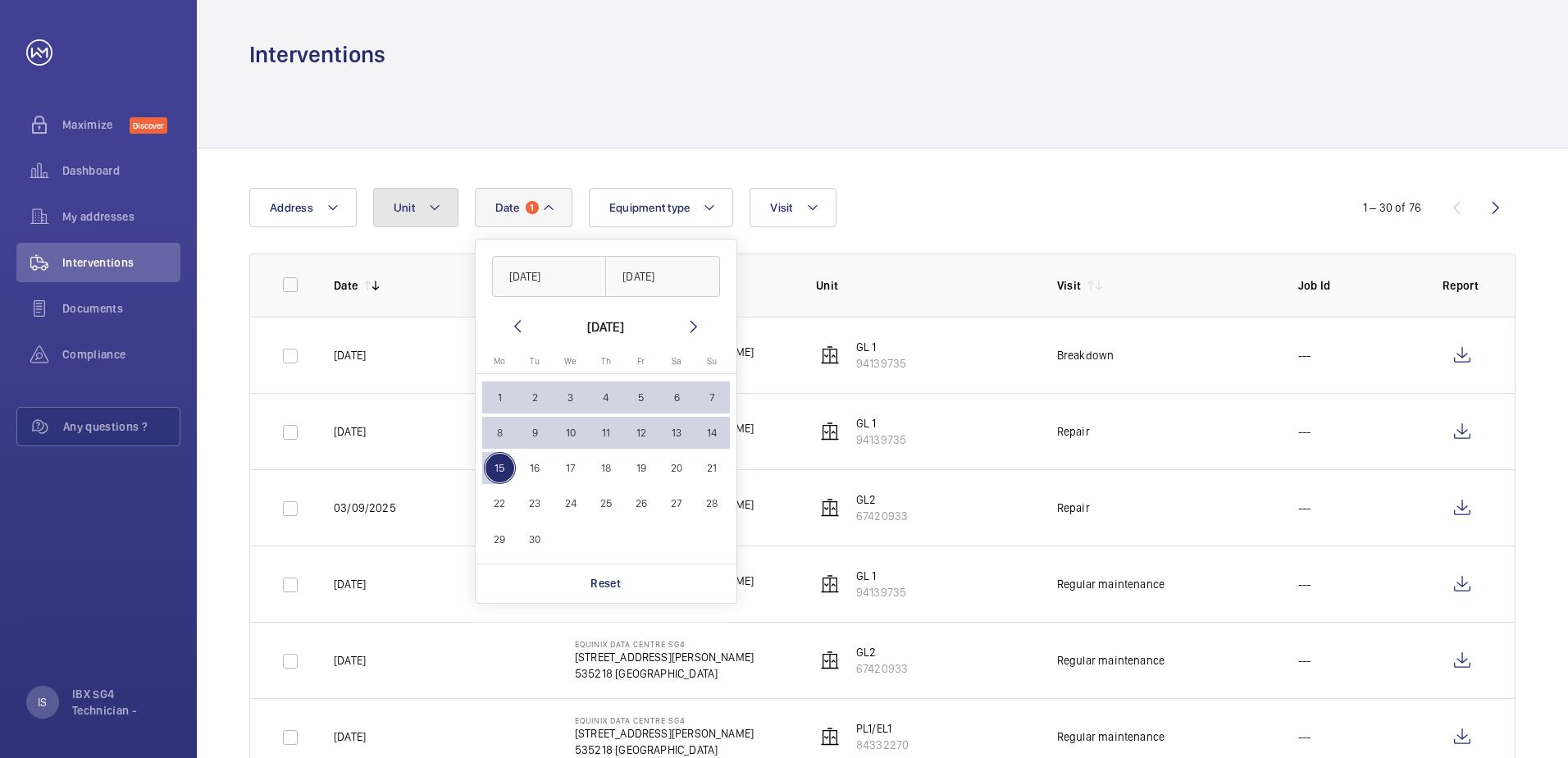
click at [444, 205] on button "Unit" at bounding box center [415, 207] width 85 height 39
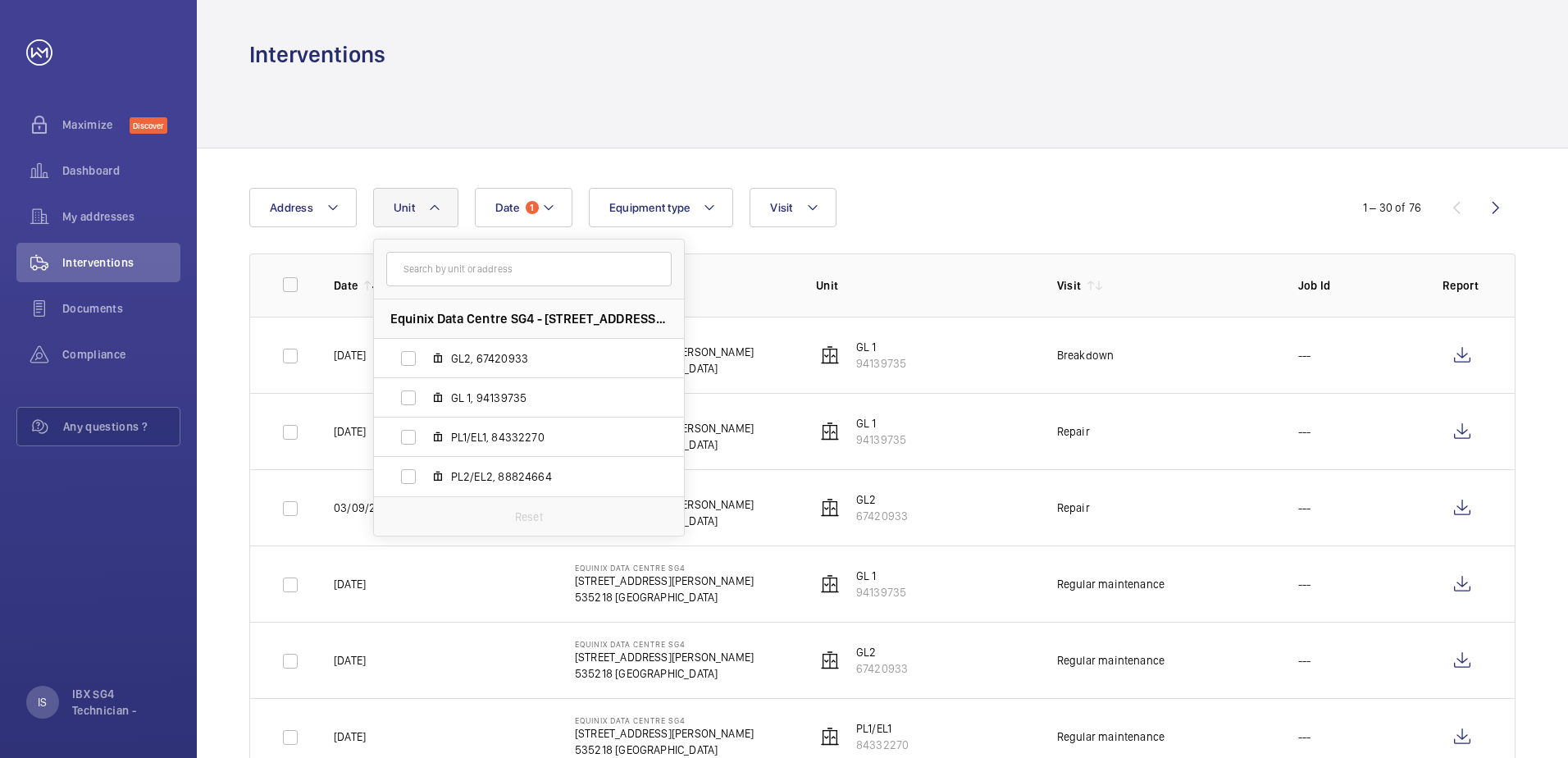
click at [439, 394] on mat-icon at bounding box center [437, 398] width 13 height 13
click at [425, 394] on input "GL 1, 94139735" at bounding box center [408, 398] width 33 height 33
checkbox input "true"
click at [702, 196] on button "Equipment type" at bounding box center [671, 207] width 145 height 39
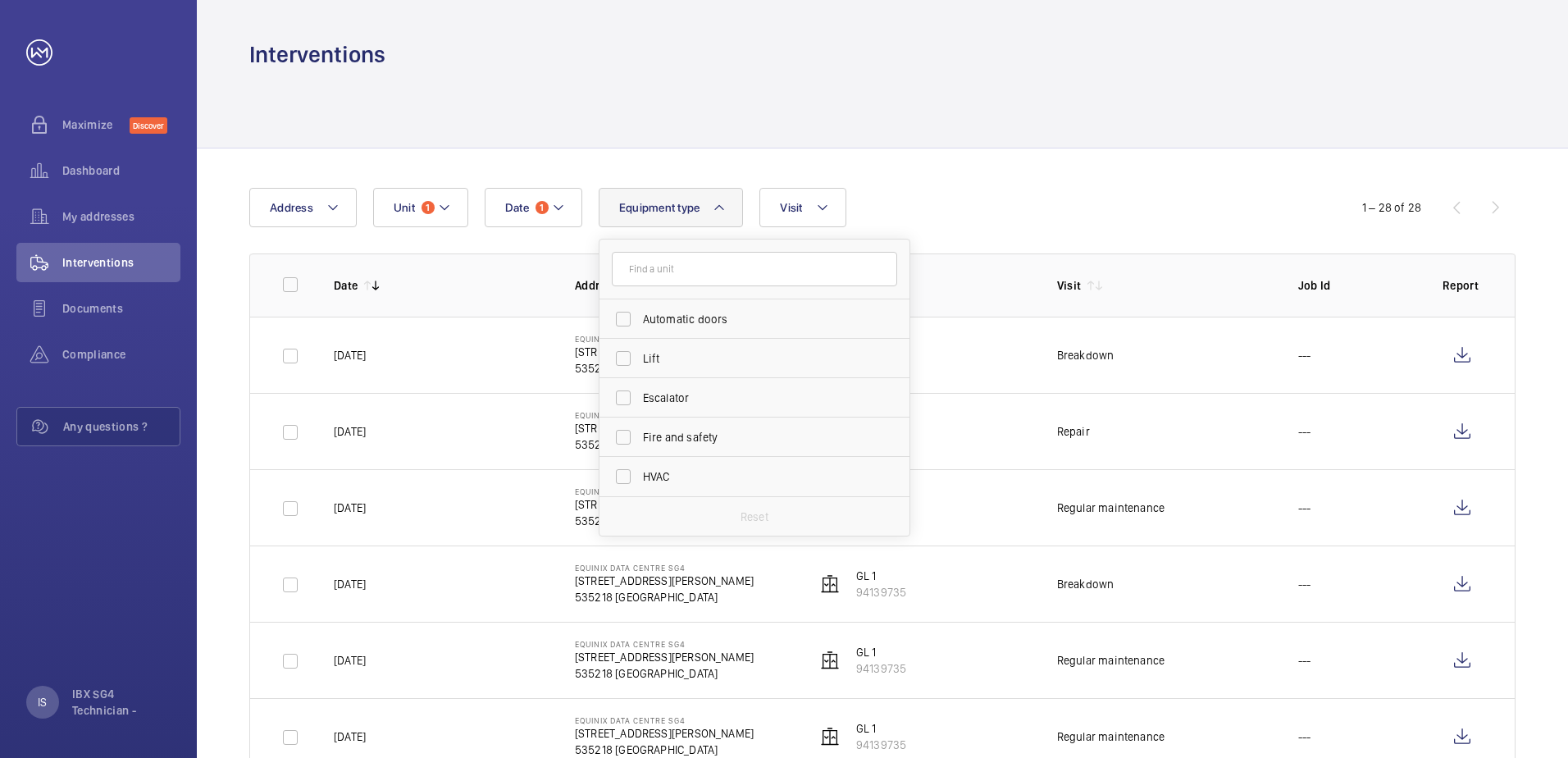
click at [879, 202] on div "Date 1 Address Unit 1 Equipment type Automatic doors Lift Escalator Fire and sa…" at bounding box center [784, 207] width 1070 height 39
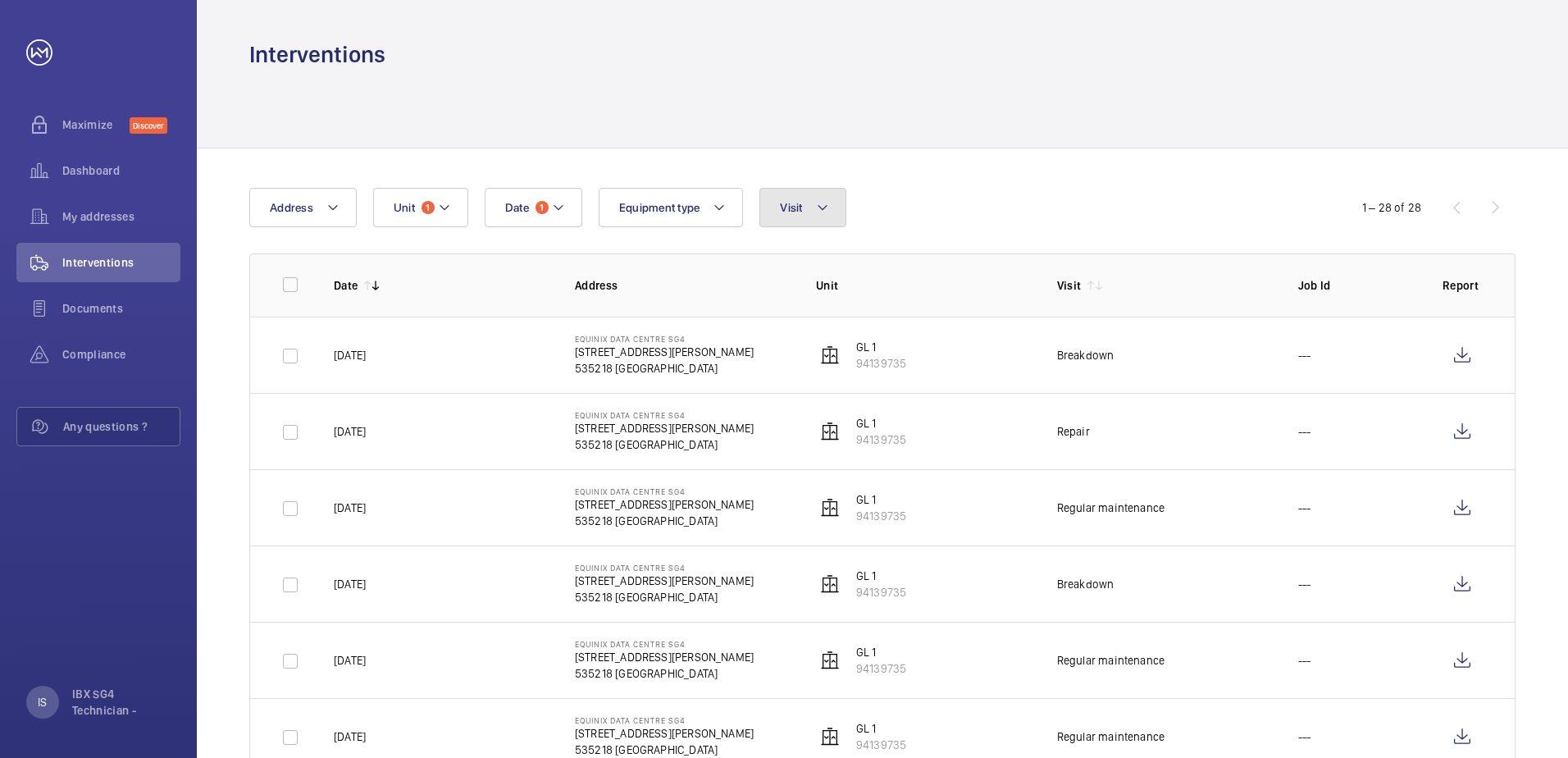
click at [809, 213] on button "Visit" at bounding box center [802, 207] width 86 height 39
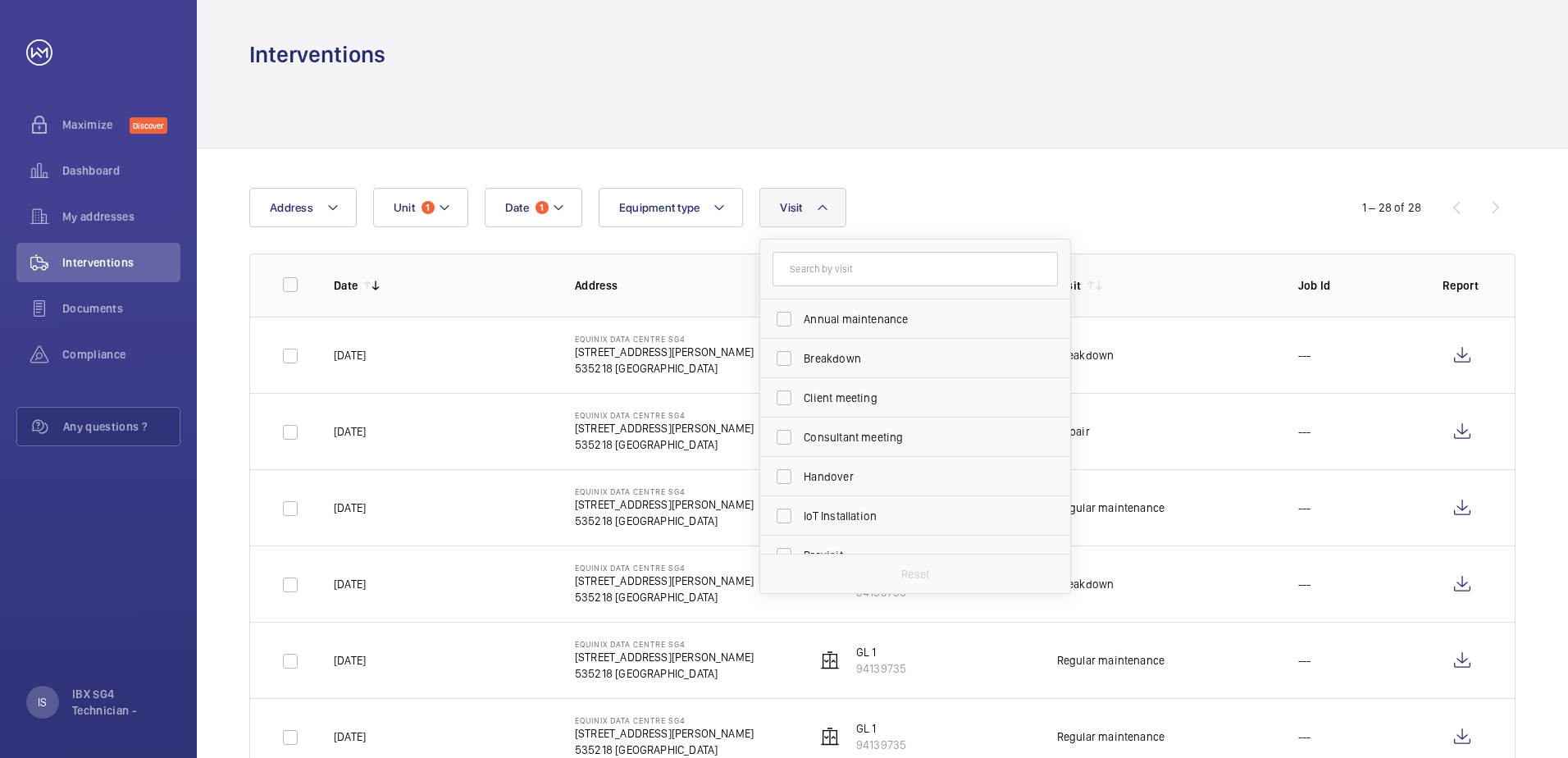
click at [828, 370] on label "Breakdown" at bounding box center [903, 358] width 285 height 39
click at [800, 370] on input "Breakdown" at bounding box center [784, 358] width 33 height 33
checkbox input "true"
click at [967, 209] on div "Date 1 Address Unit 1 Equipment type Visit 1 Annual maintenance Breakdown Clien…" at bounding box center [784, 207] width 1070 height 39
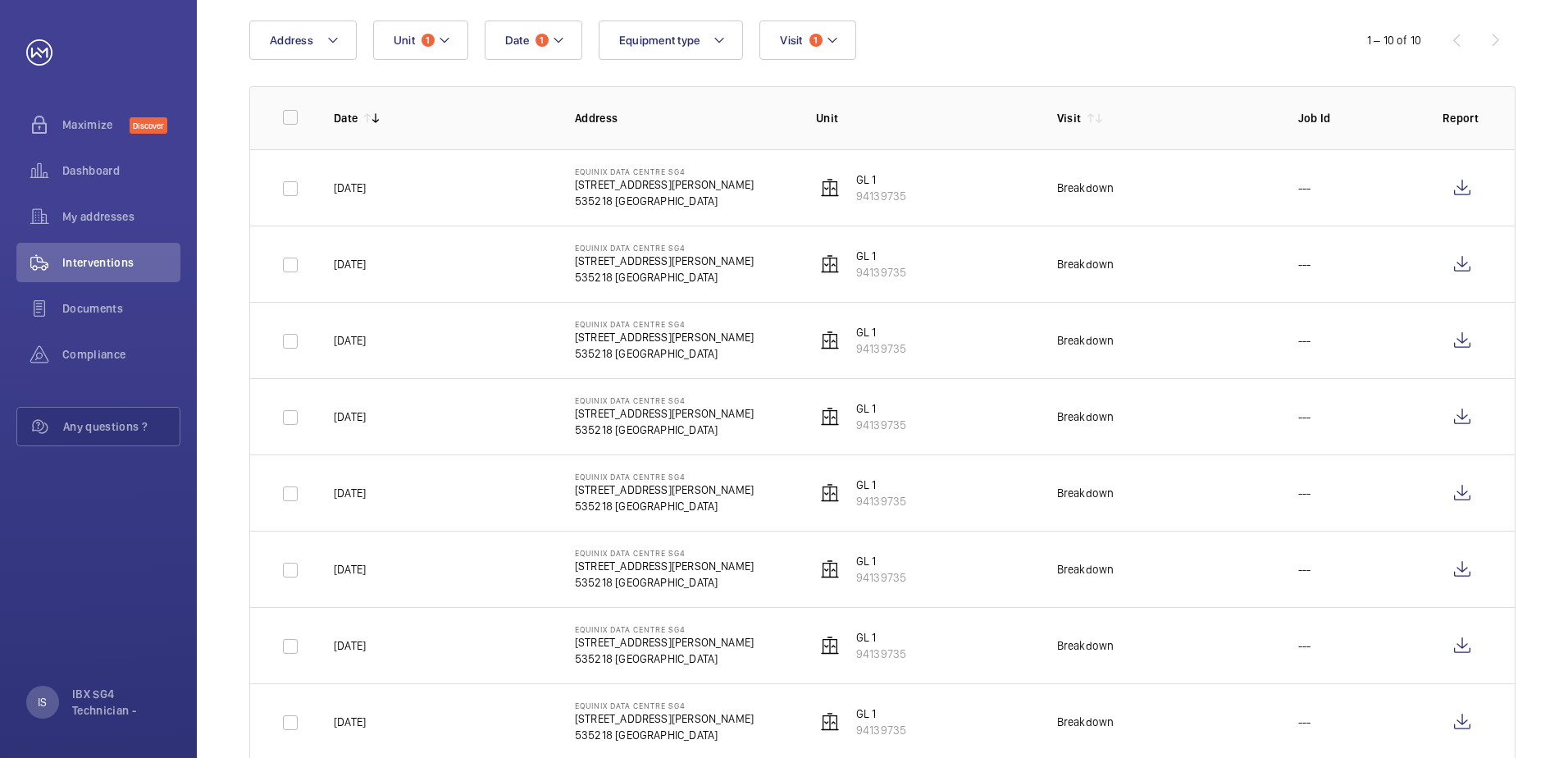
scroll to position [82, 0]
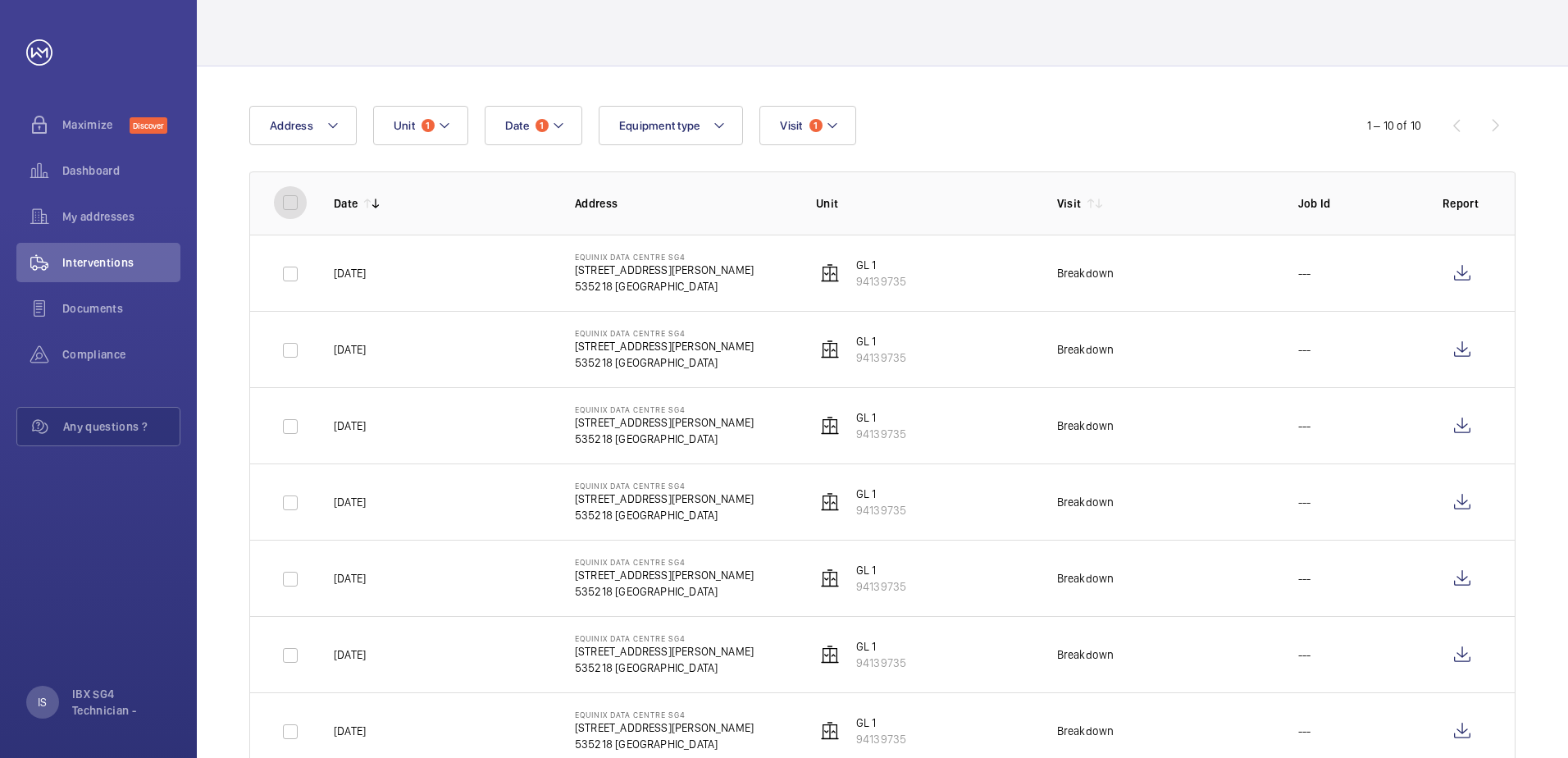
click at [291, 204] on input "checkbox" at bounding box center [290, 202] width 33 height 33
checkbox input "true"
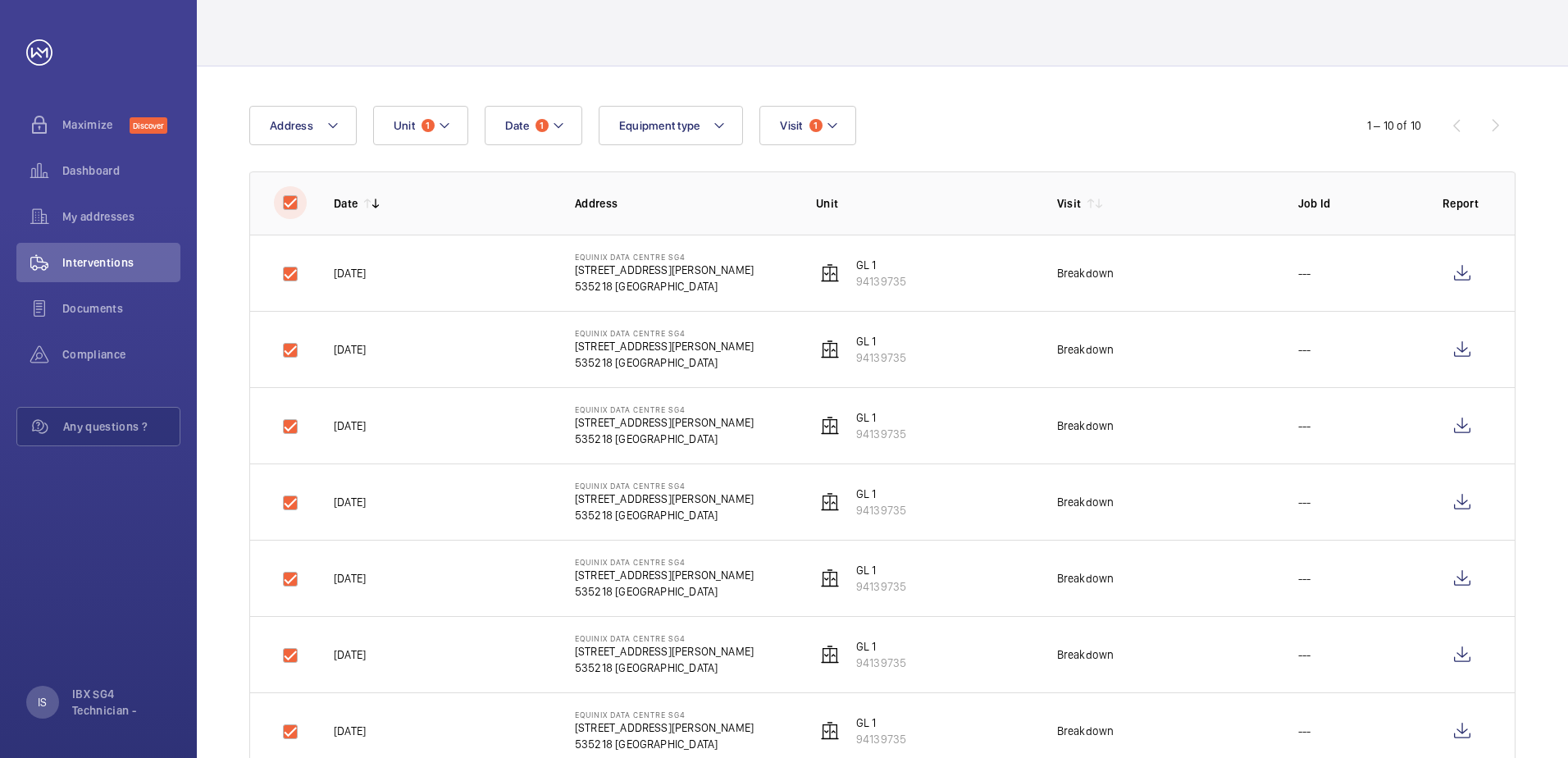
checkbox input "true"
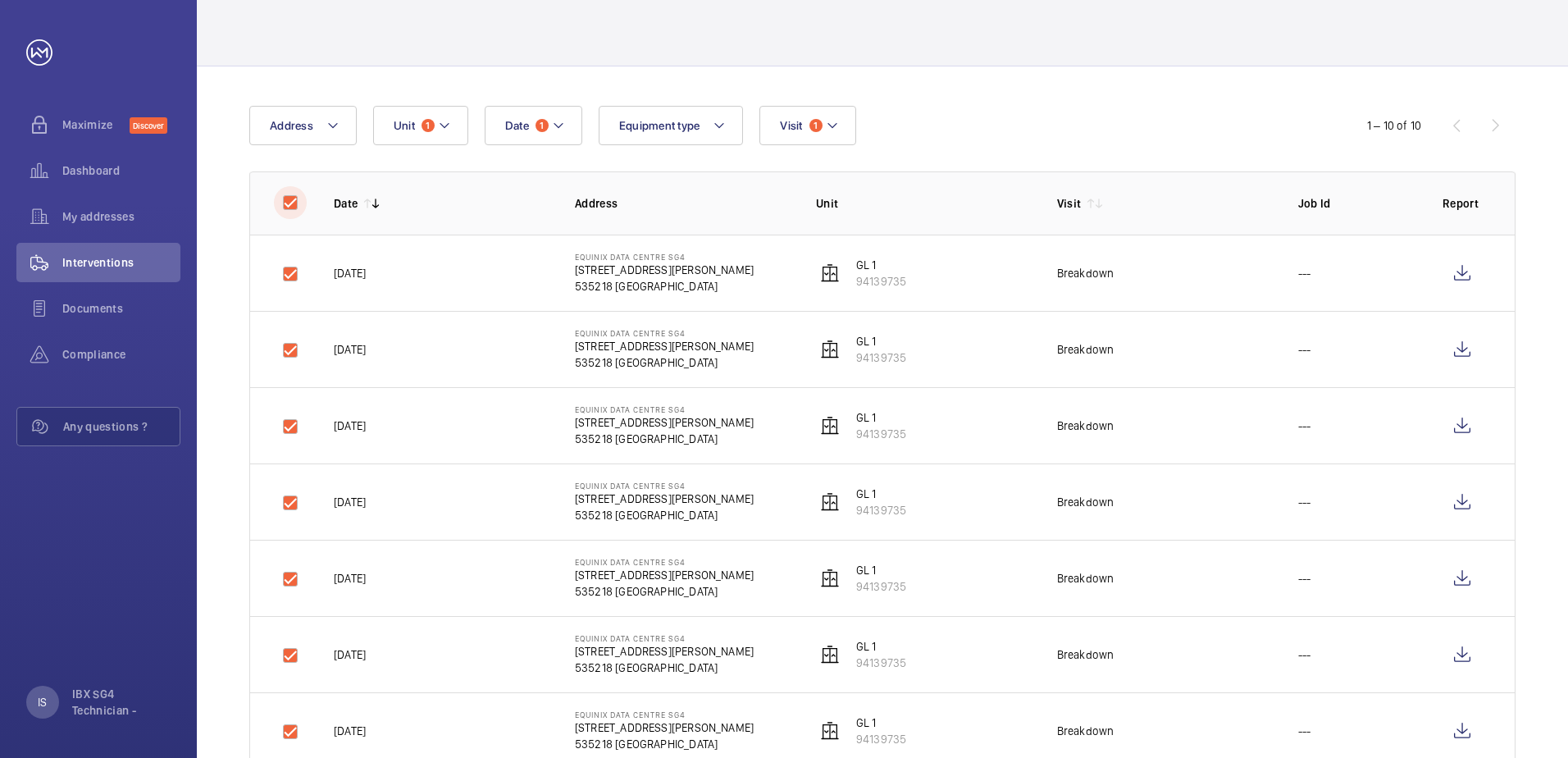
checkbox input "true"
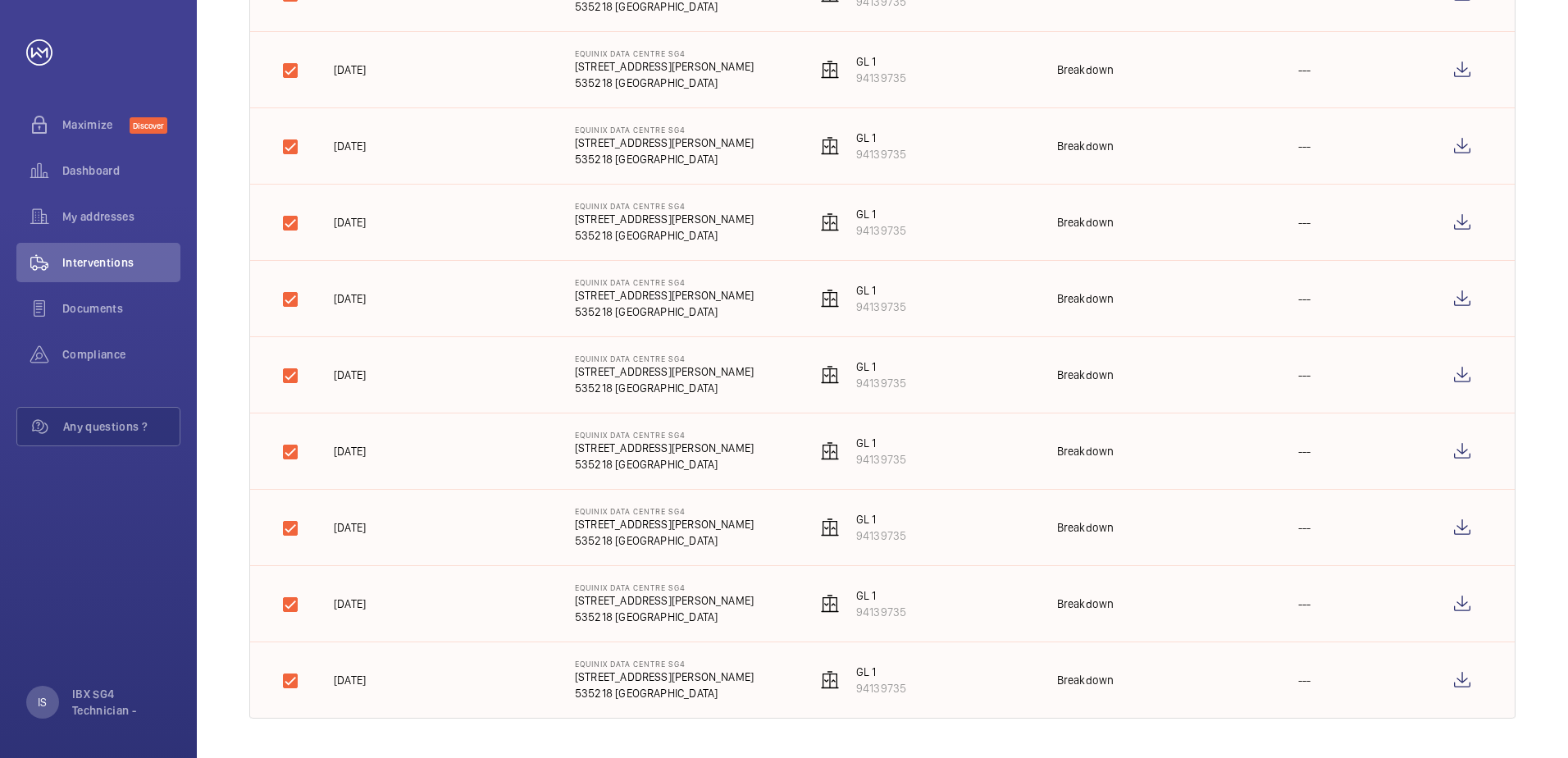
scroll to position [0, 0]
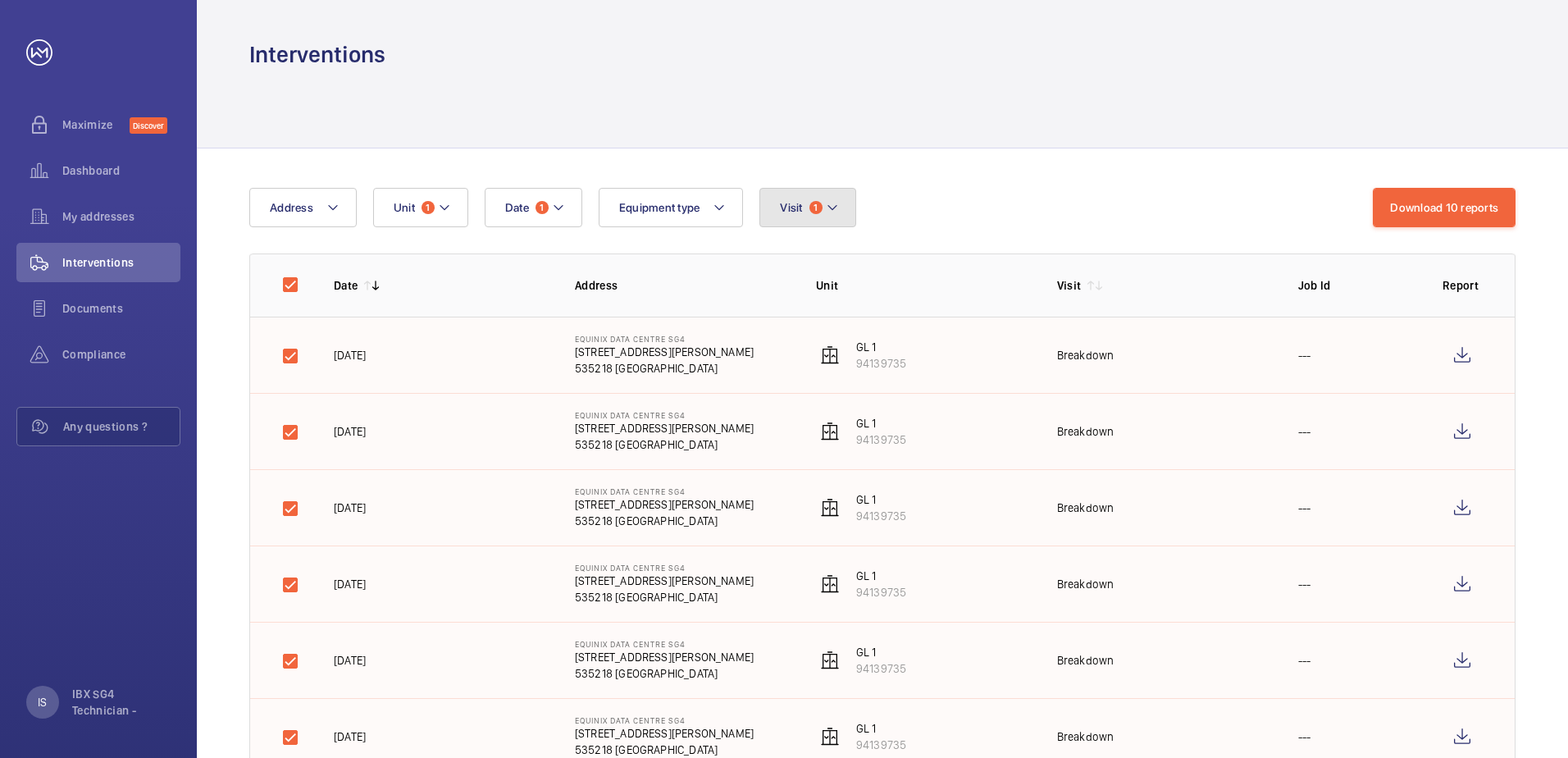
click at [828, 197] on button "Visit 1" at bounding box center [807, 207] width 96 height 39
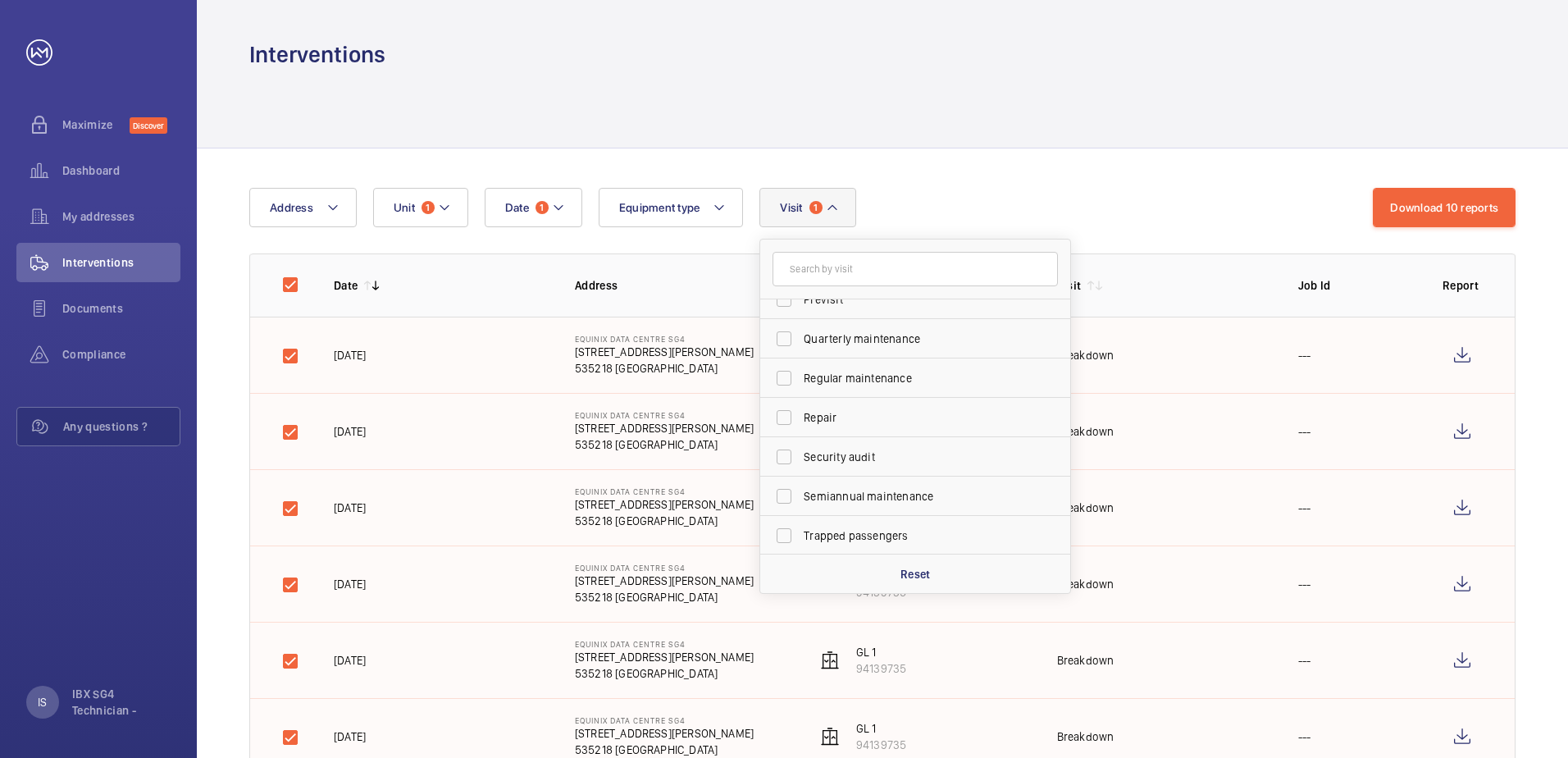
scroll to position [258, 0]
click at [892, 410] on span "Repair" at bounding box center [917, 416] width 226 height 17
click at [800, 410] on input "Repair" at bounding box center [784, 416] width 33 height 33
checkbox input "true"
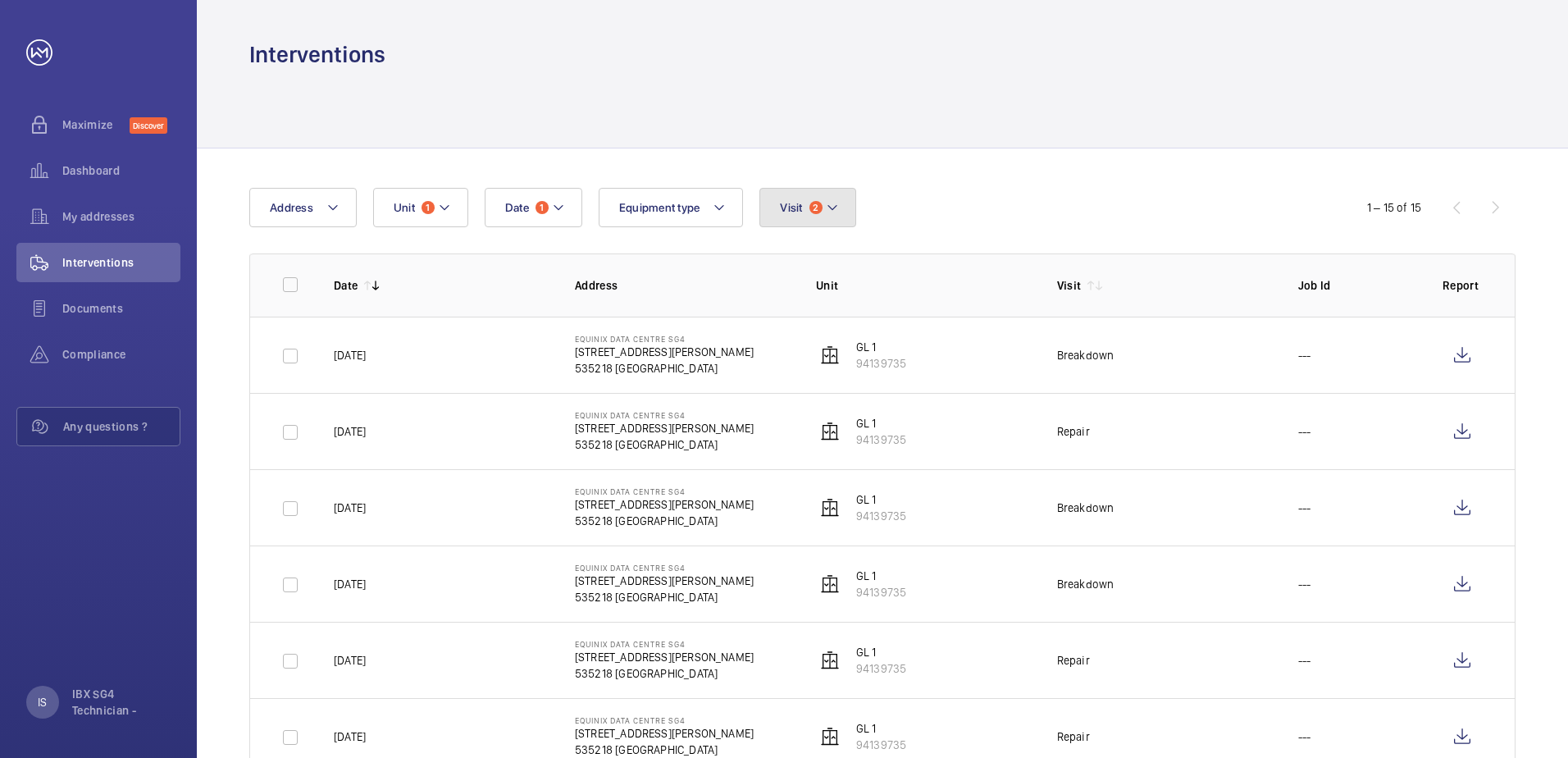
click at [819, 197] on button "Visit 2" at bounding box center [807, 207] width 96 height 39
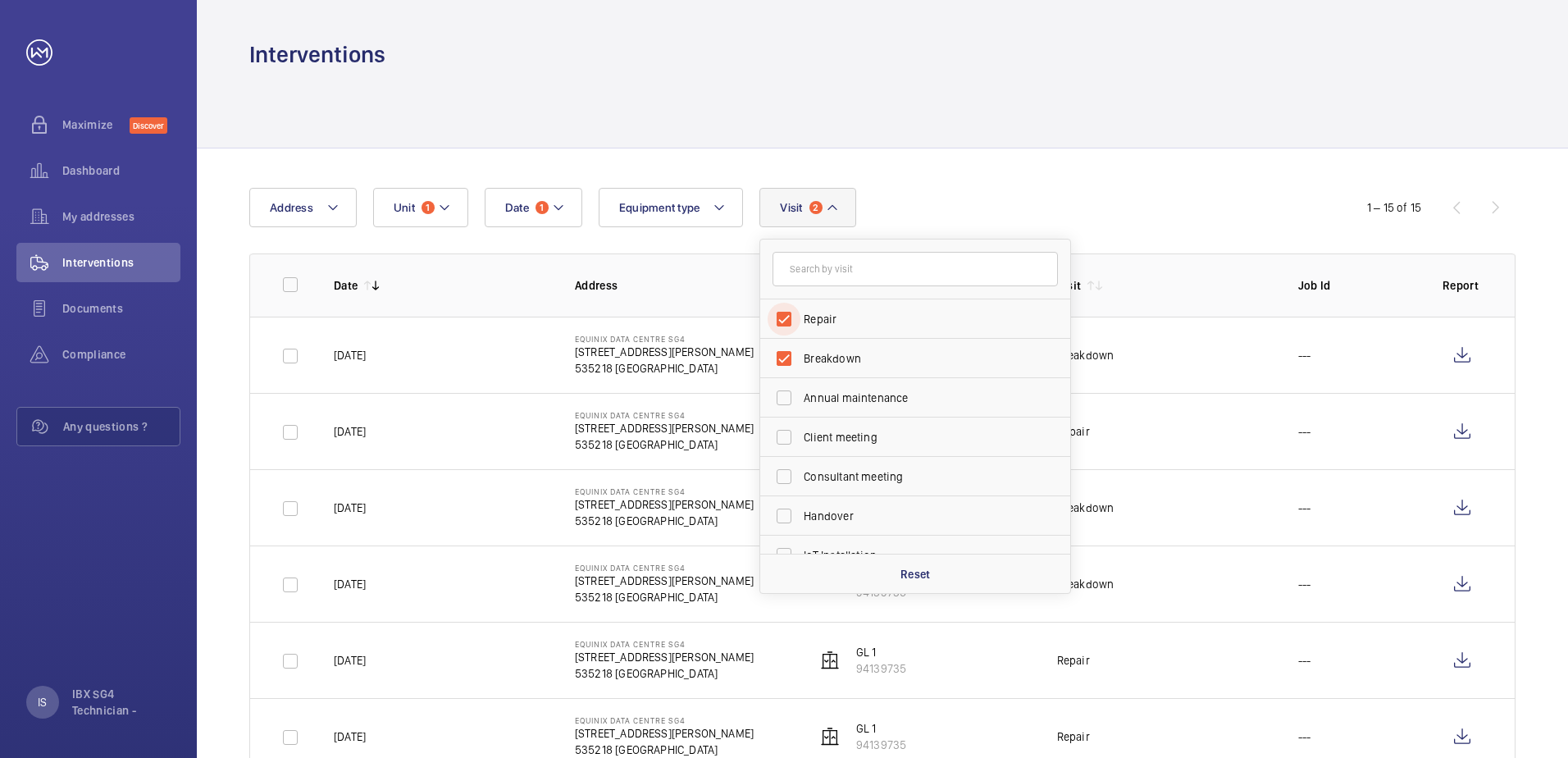
click at [797, 319] on input "Repair" at bounding box center [784, 319] width 33 height 33
checkbox input "false"
click at [1018, 228] on wm-front-table "Date 1 Address Unit 1 Equipment type Visit 1 Repair Breakdown Annual maintenanc…" at bounding box center [882, 634] width 1266 height 892
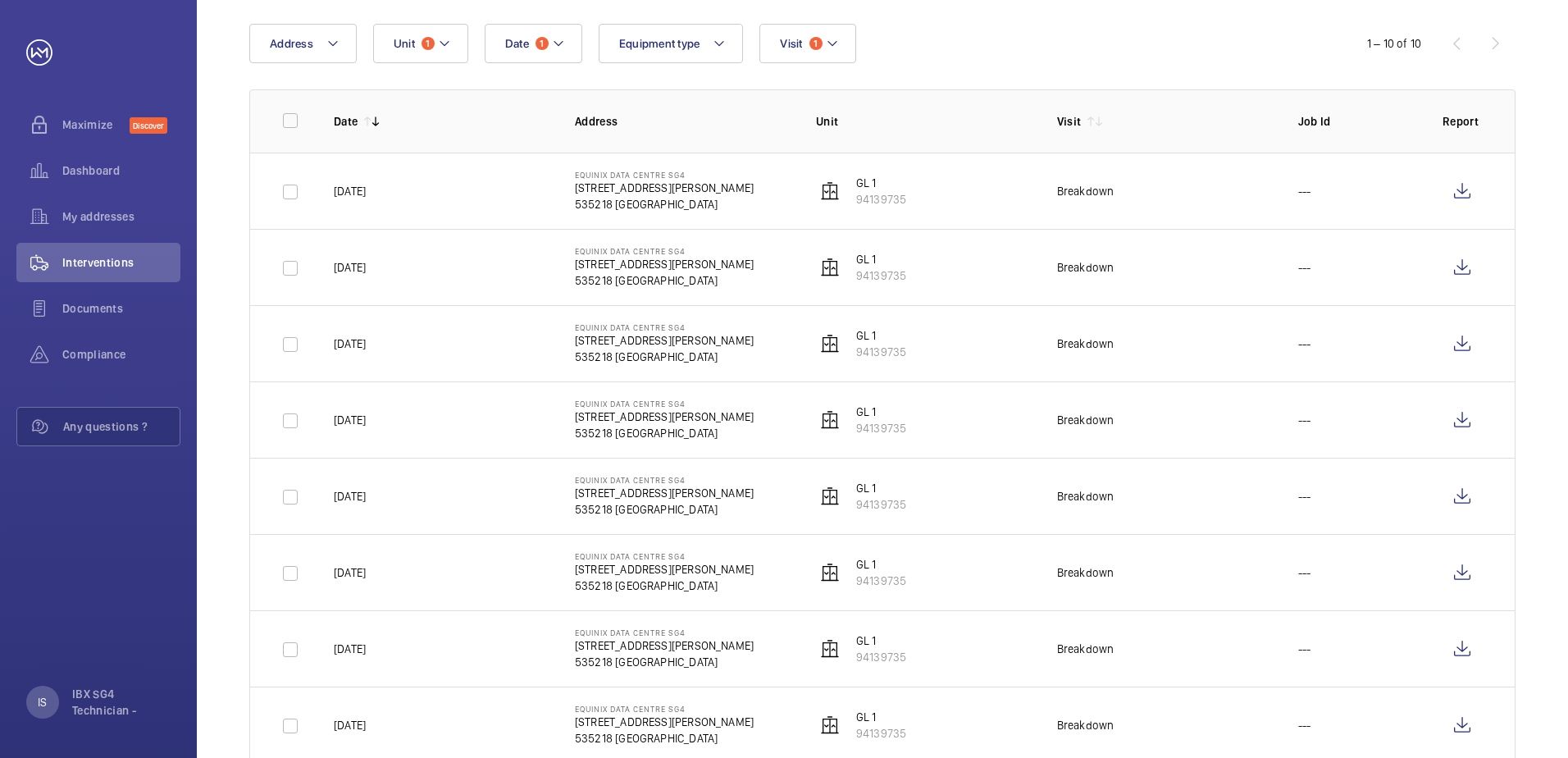
scroll to position [362, 0]
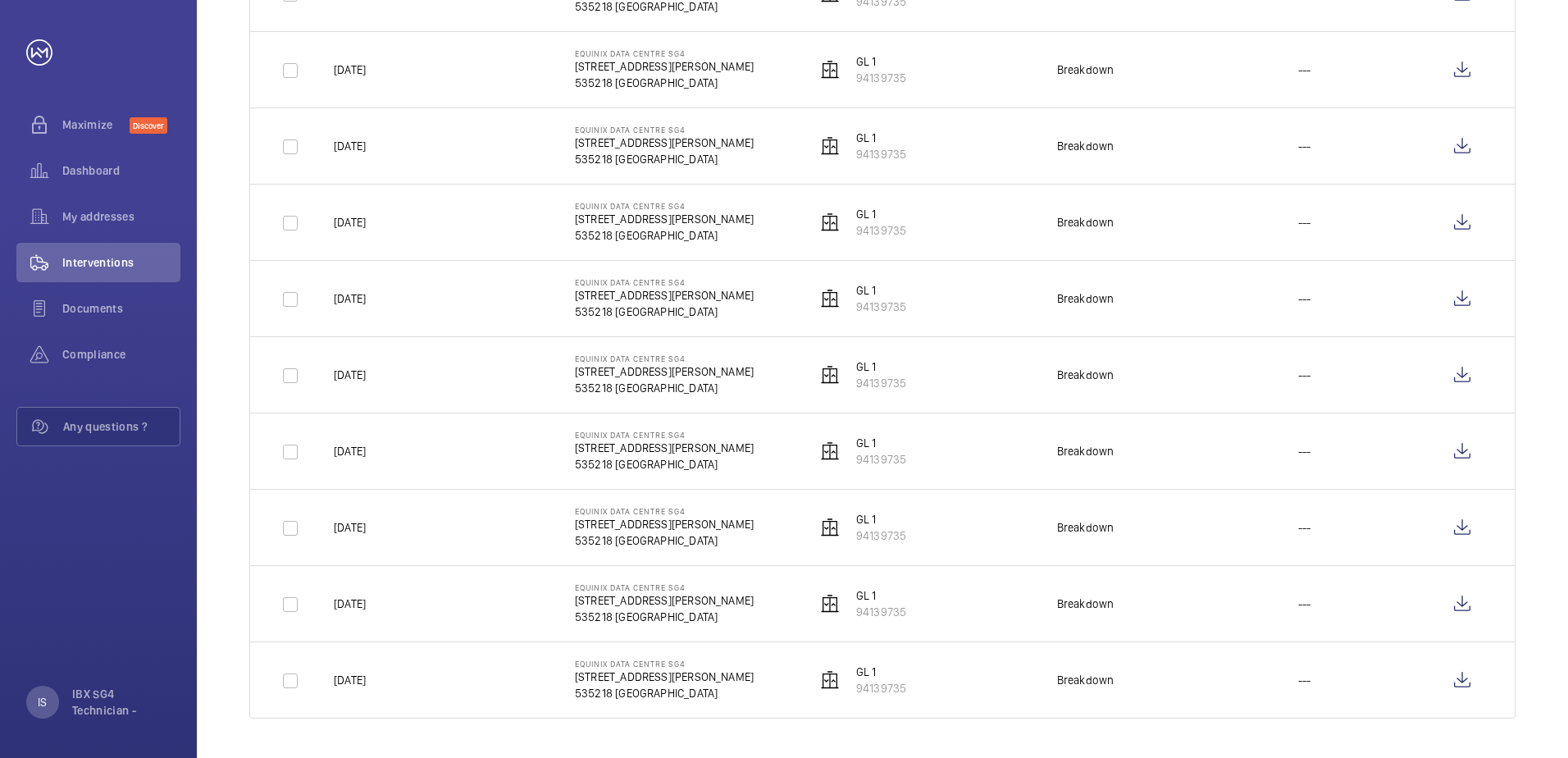
click at [859, 687] on p "94139735" at bounding box center [881, 688] width 50 height 17
click at [1451, 673] on wm-front-icon-button at bounding box center [1462, 680] width 39 height 39
click at [1455, 612] on wm-front-icon-button at bounding box center [1462, 604] width 39 height 39
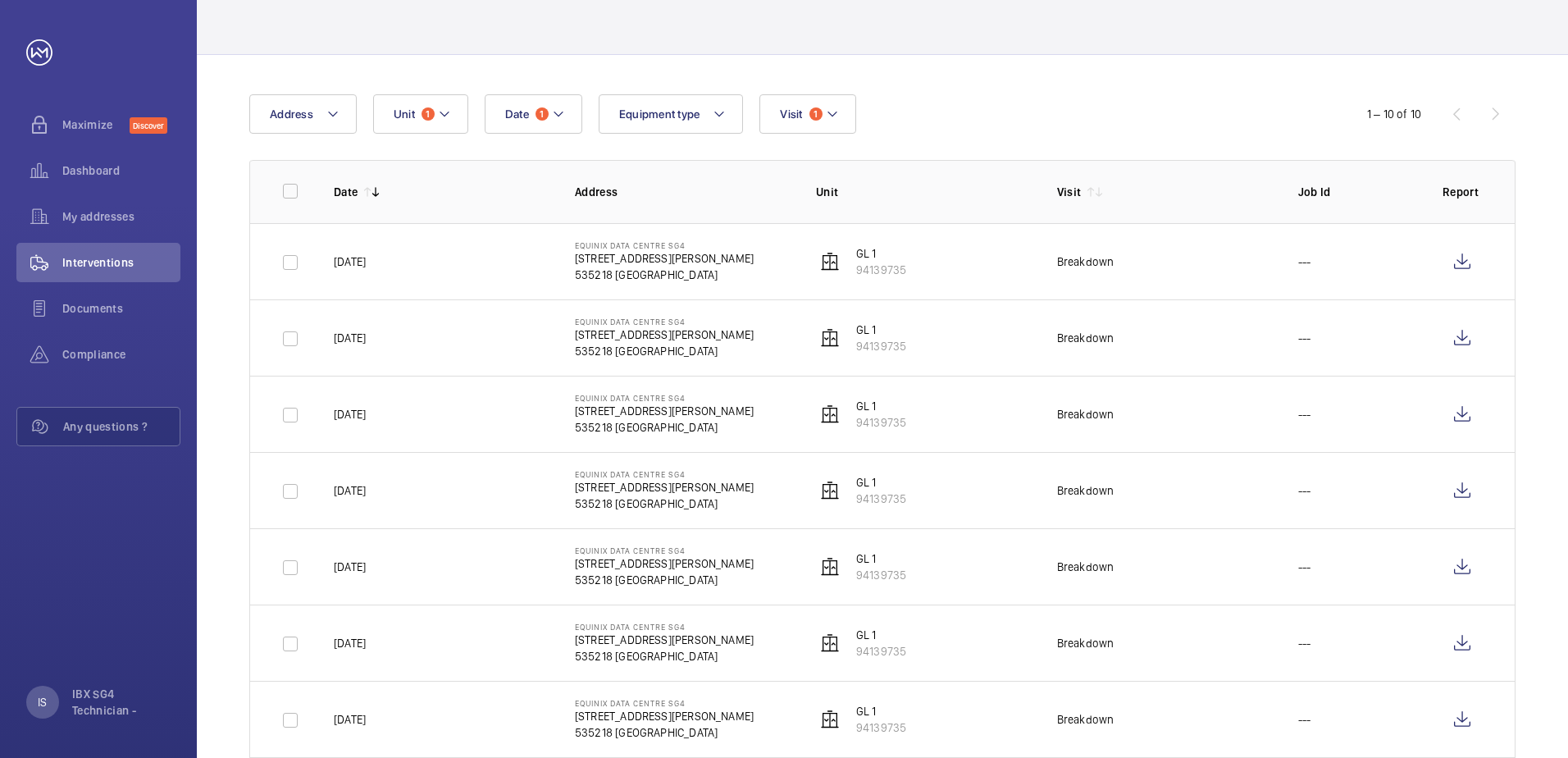
scroll to position [0, 0]
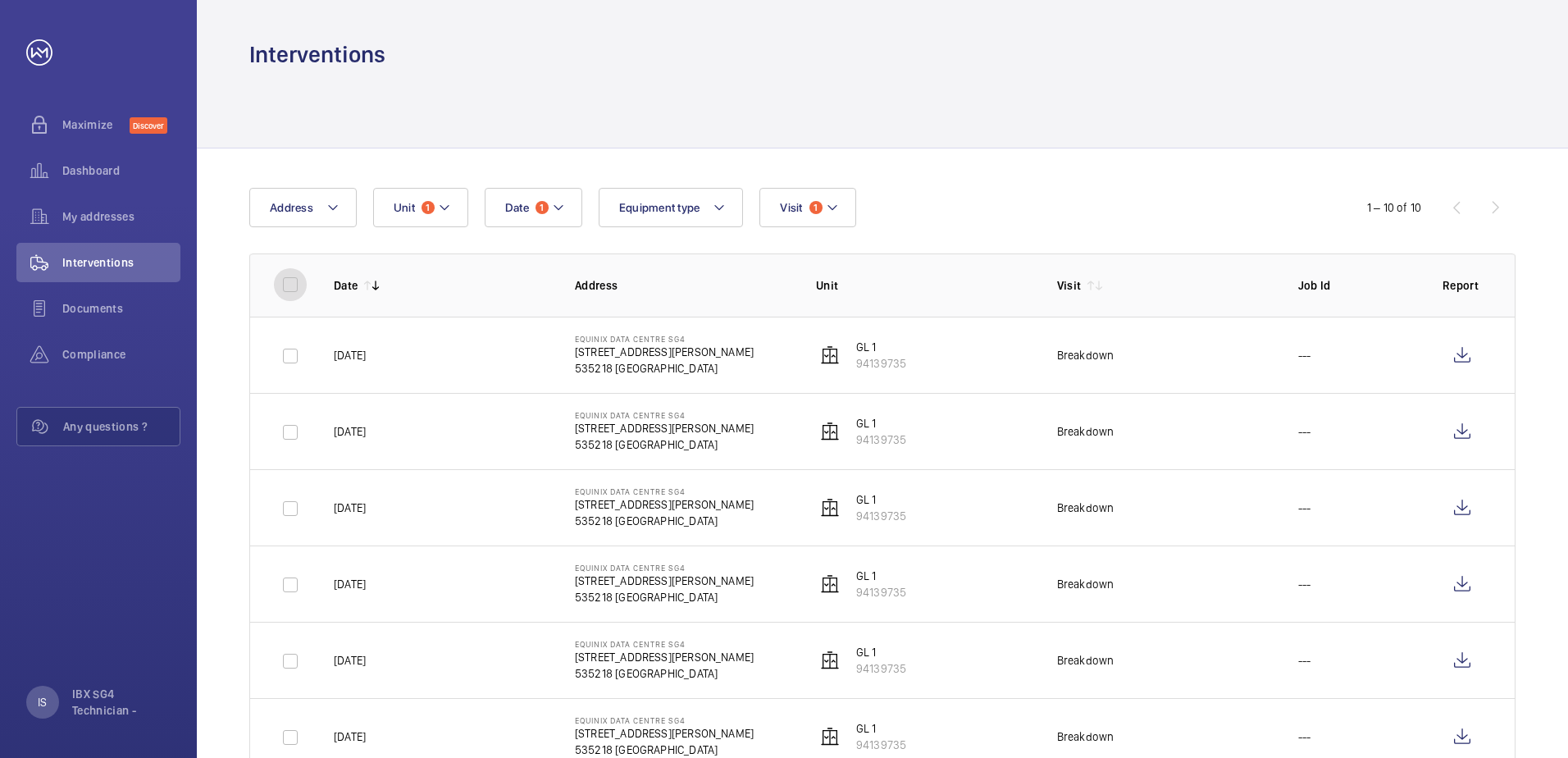
click at [286, 280] on input "checkbox" at bounding box center [290, 284] width 33 height 33
checkbox input "true"
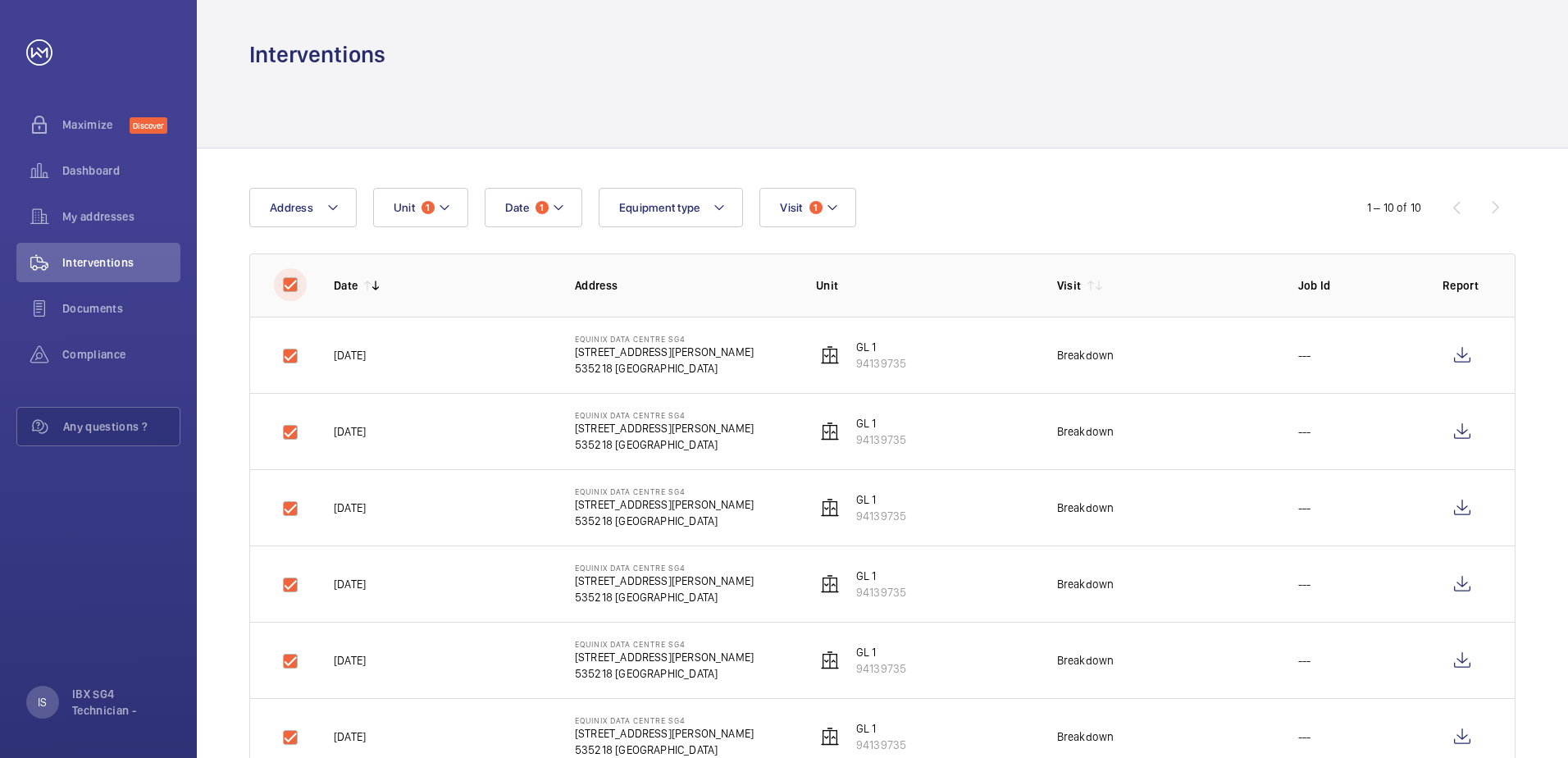
checkbox input "true"
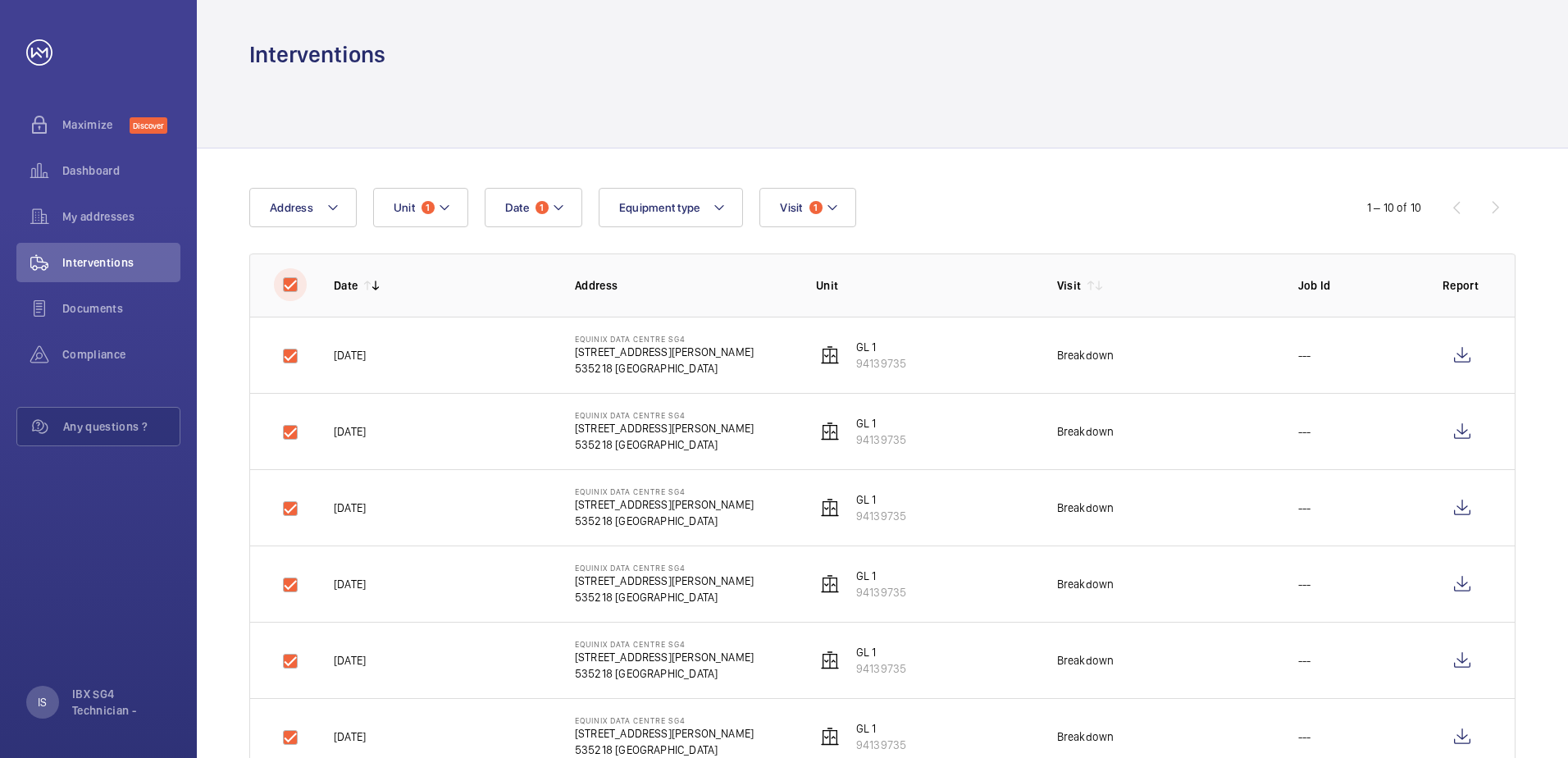
checkbox input "true"
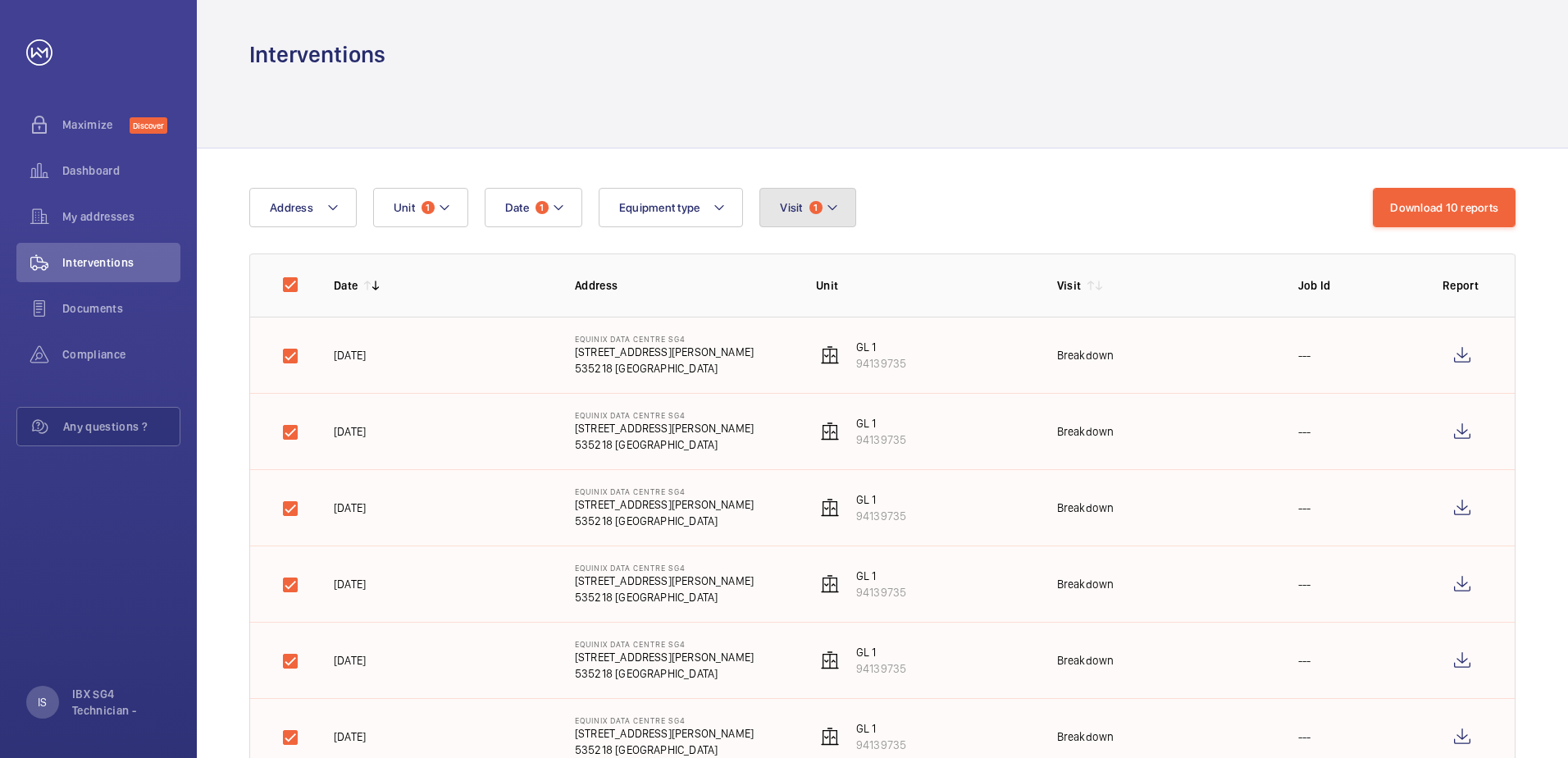
click at [829, 198] on mat-icon at bounding box center [832, 207] width 13 height 20
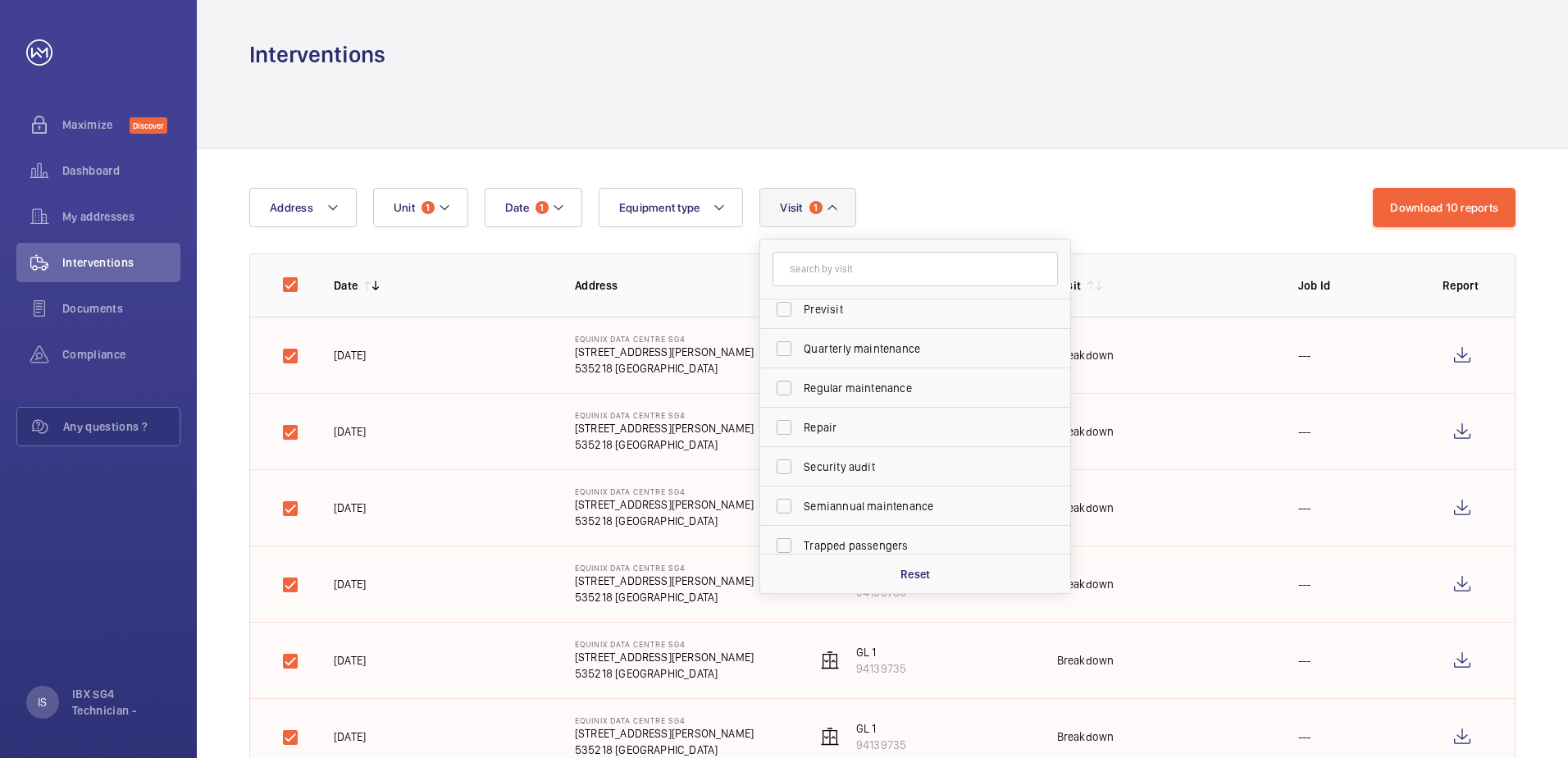
scroll to position [258, 0]
click at [851, 418] on span "Repair" at bounding box center [917, 416] width 226 height 17
click at [800, 418] on input "Repair" at bounding box center [784, 416] width 33 height 33
checkbox input "true"
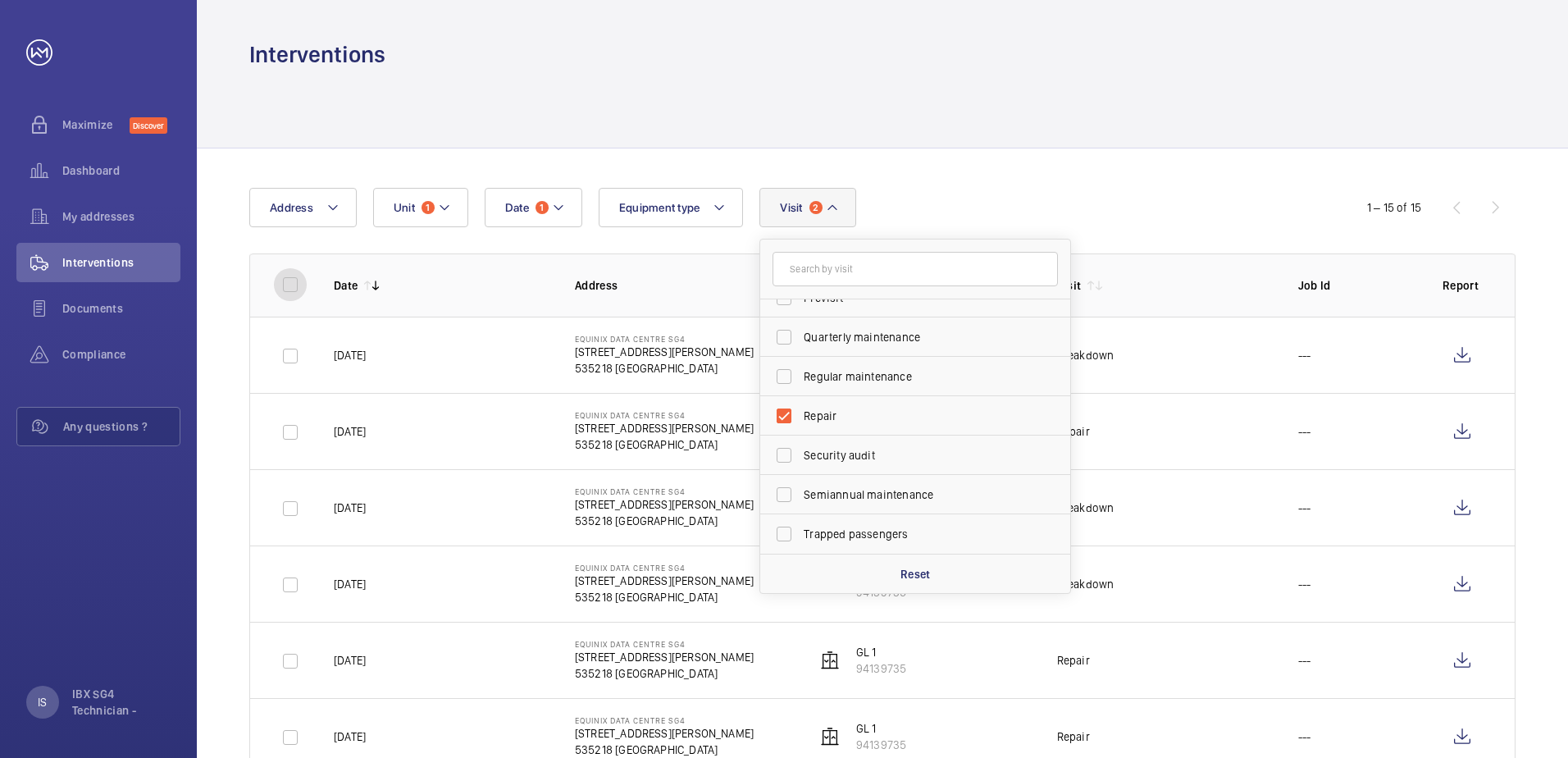
click at [275, 288] on input "checkbox" at bounding box center [290, 284] width 33 height 33
checkbox input "true"
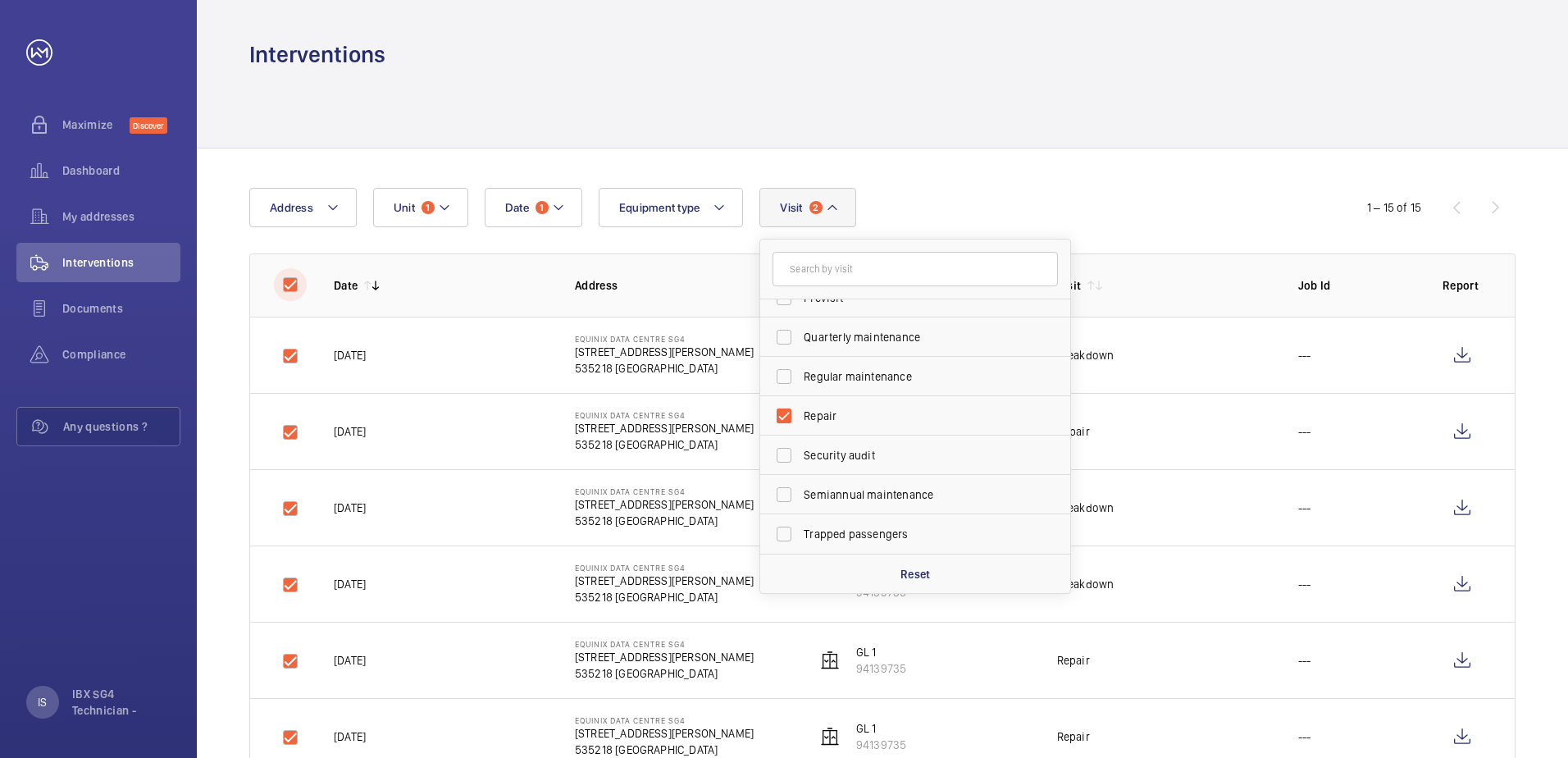
checkbox input "true"
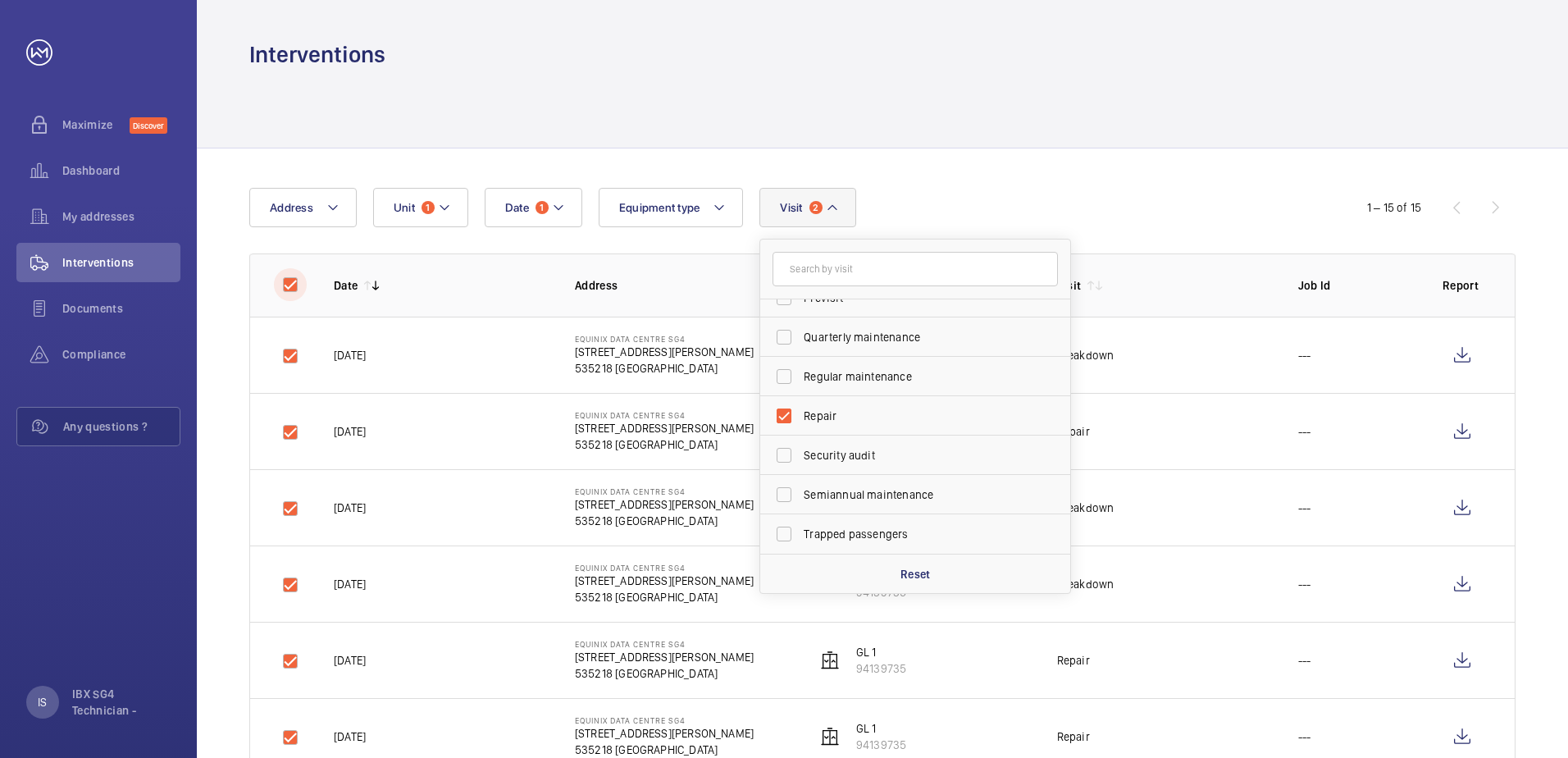
checkbox input "true"
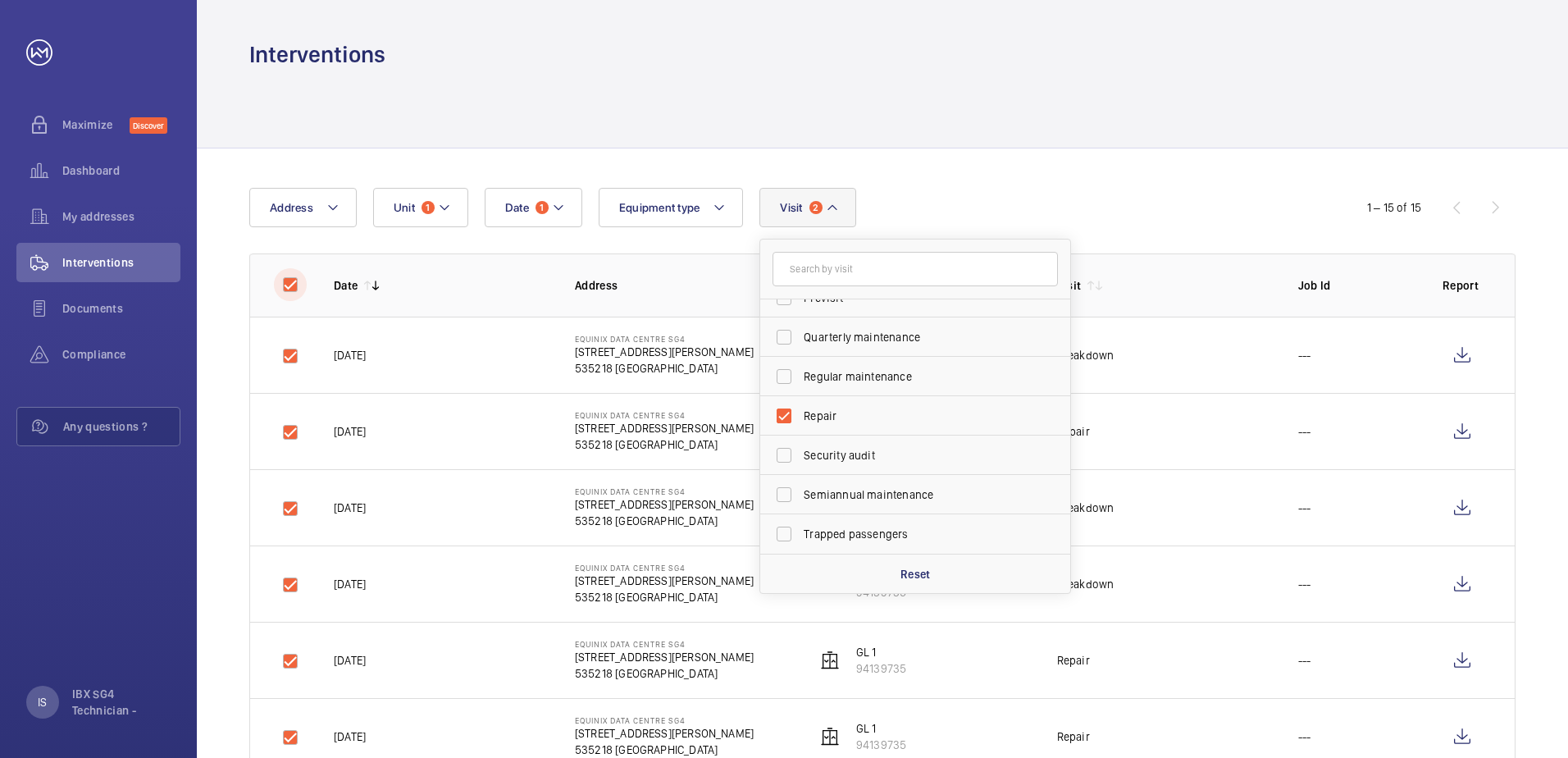
checkbox input "true"
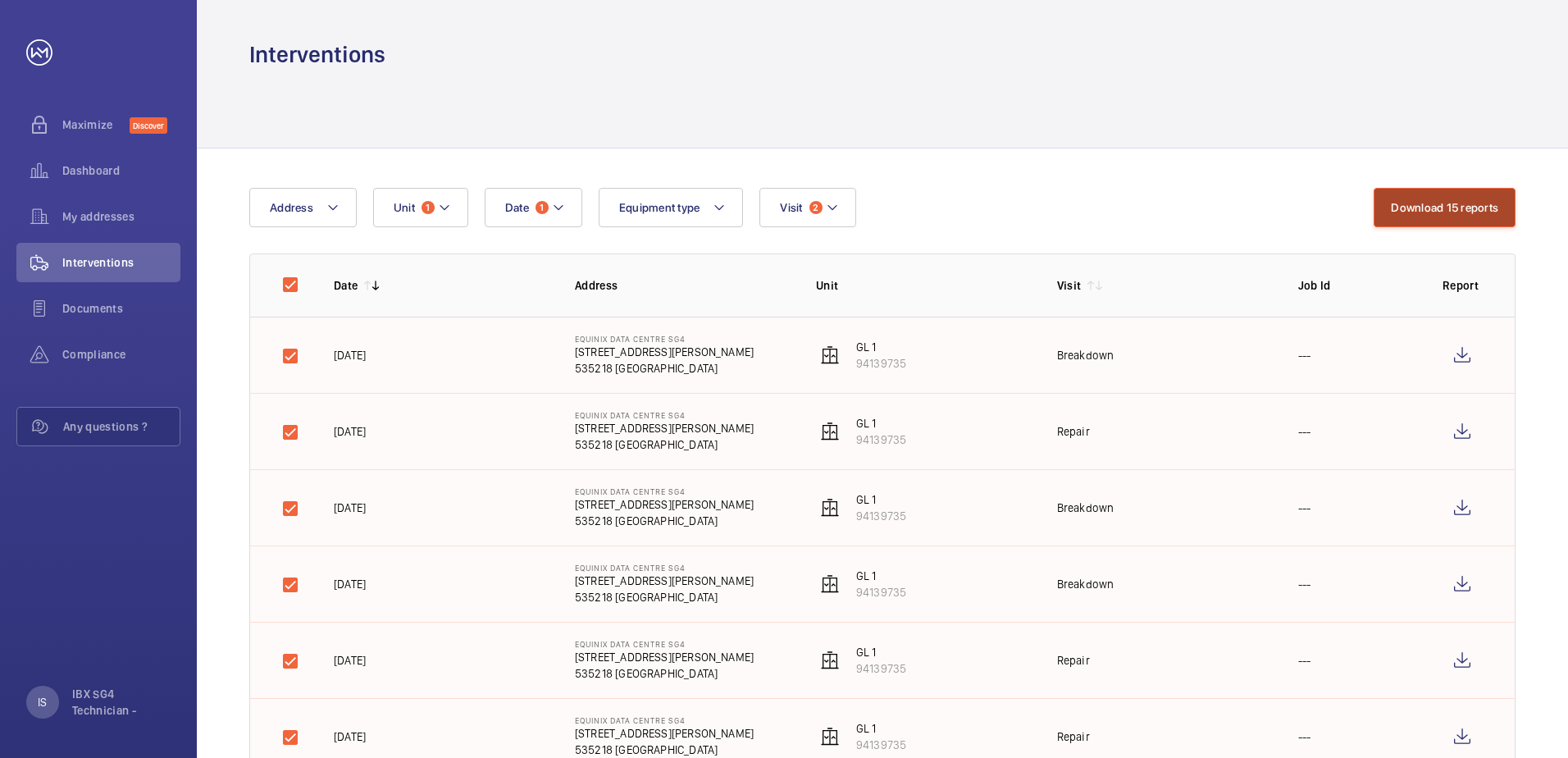
click at [1396, 216] on button "Download 15 reports" at bounding box center [1445, 207] width 142 height 39
